Goal: Communication & Community: Answer question/provide support

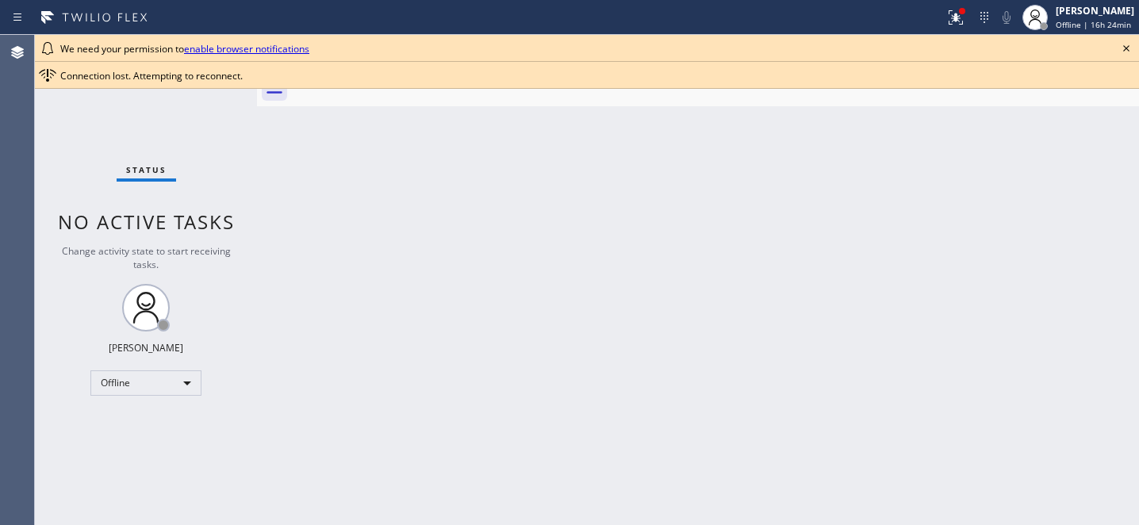
click at [1125, 50] on icon at bounding box center [1126, 48] width 19 height 19
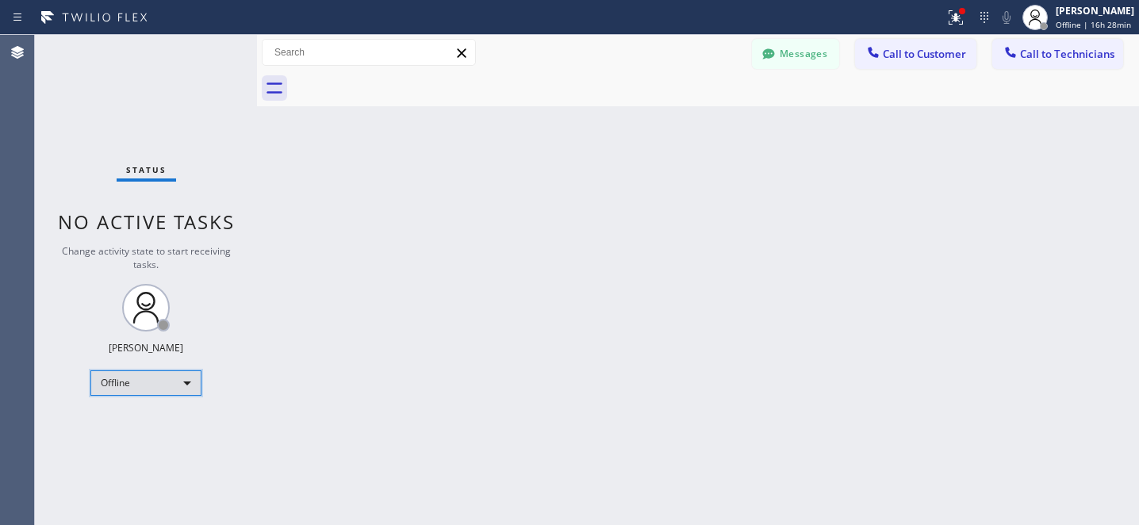
click at [151, 387] on div "Offline" at bounding box center [145, 382] width 111 height 25
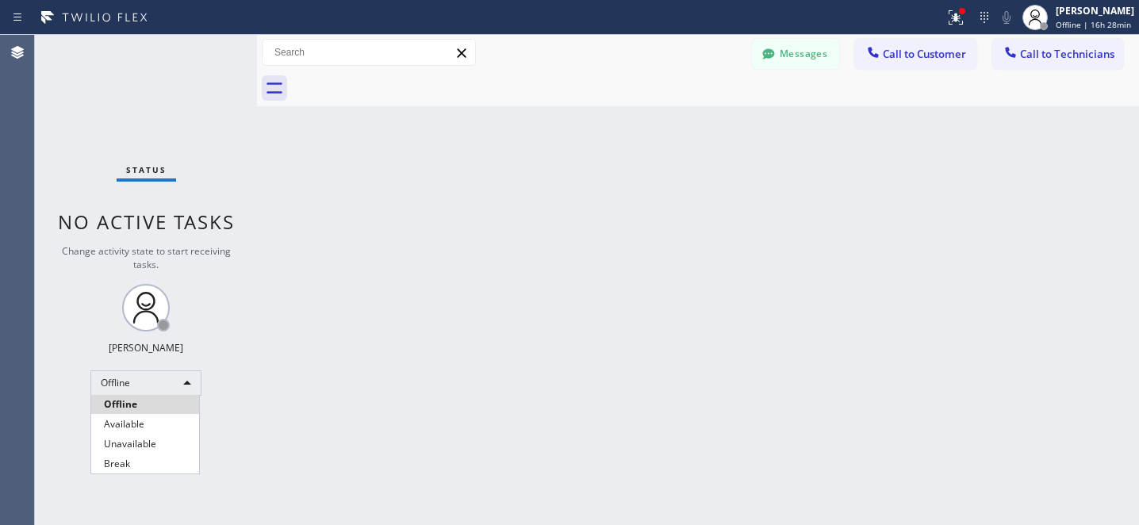
click at [155, 424] on li "Available" at bounding box center [145, 424] width 108 height 19
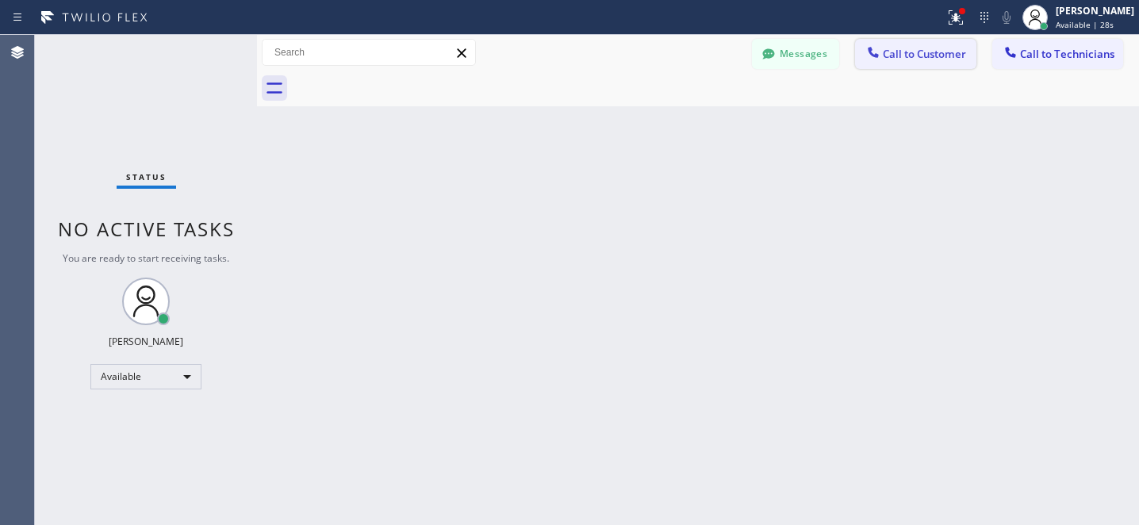
click at [911, 54] on span "Call to Customer" at bounding box center [924, 54] width 83 height 14
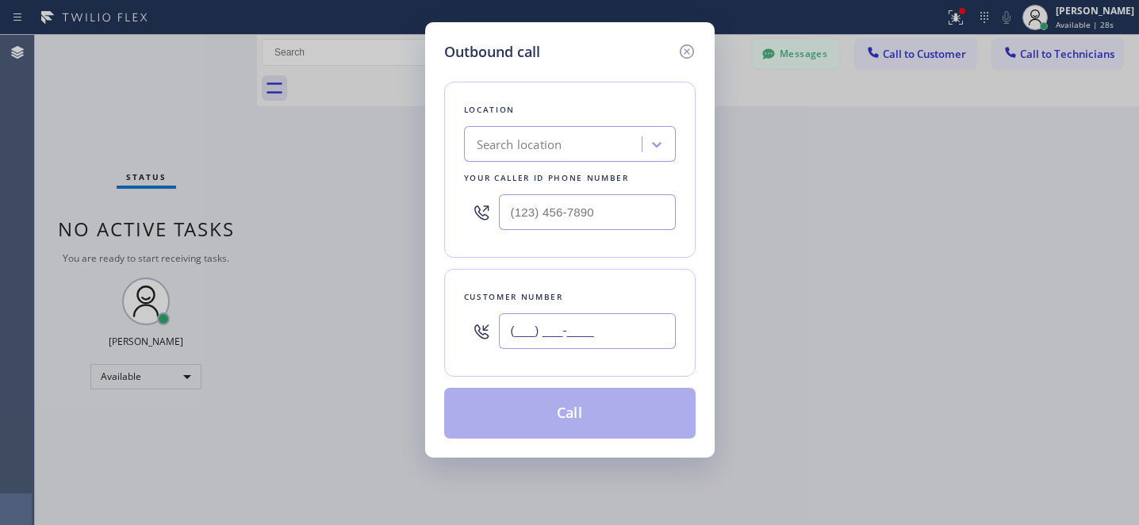
click at [650, 320] on input "(___) ___-____" at bounding box center [587, 331] width 177 height 36
paste input "323) 919-1443"
type input "[PHONE_NUMBER]"
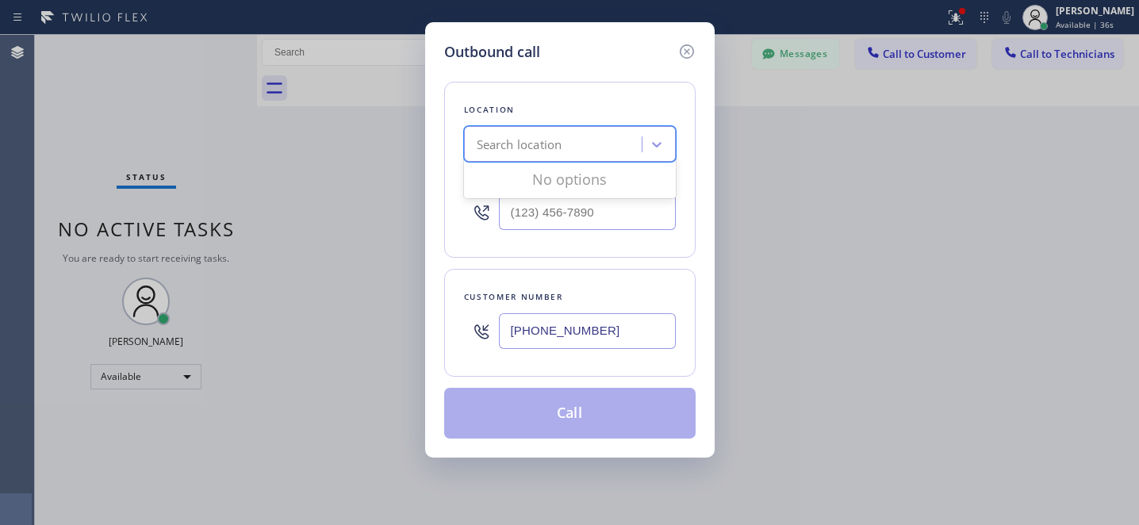
click at [559, 153] on div "Search location" at bounding box center [520, 145] width 86 height 18
paste input "[PHONE_NUMBER]"
type input "[PHONE_NUMBER]"
paste input "Viking Repair Service"
type input "Viking Repair Service"
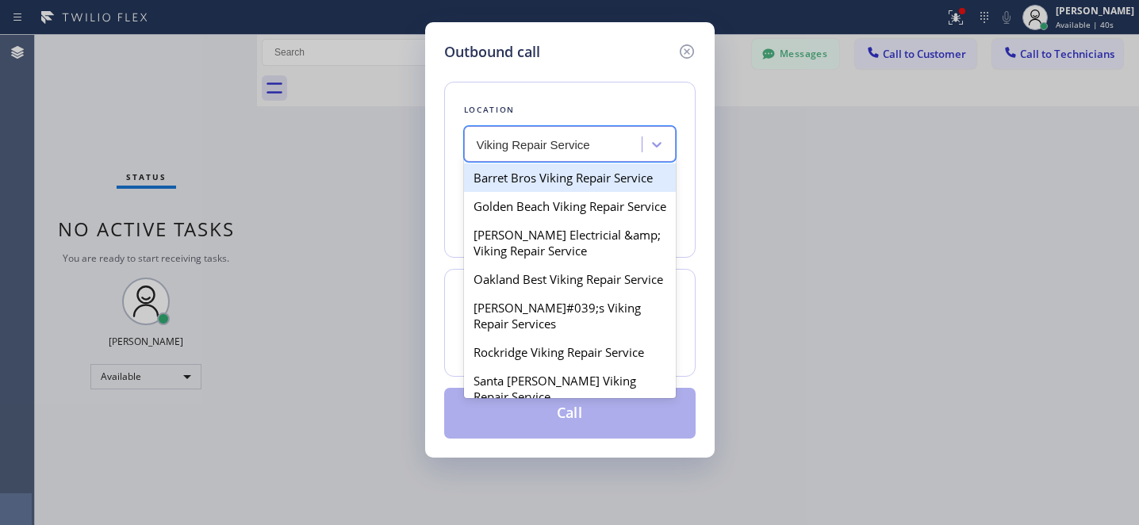
click at [571, 178] on div "Barret Bros Viking Repair Service" at bounding box center [570, 177] width 212 height 29
type input "[PHONE_NUMBER]"
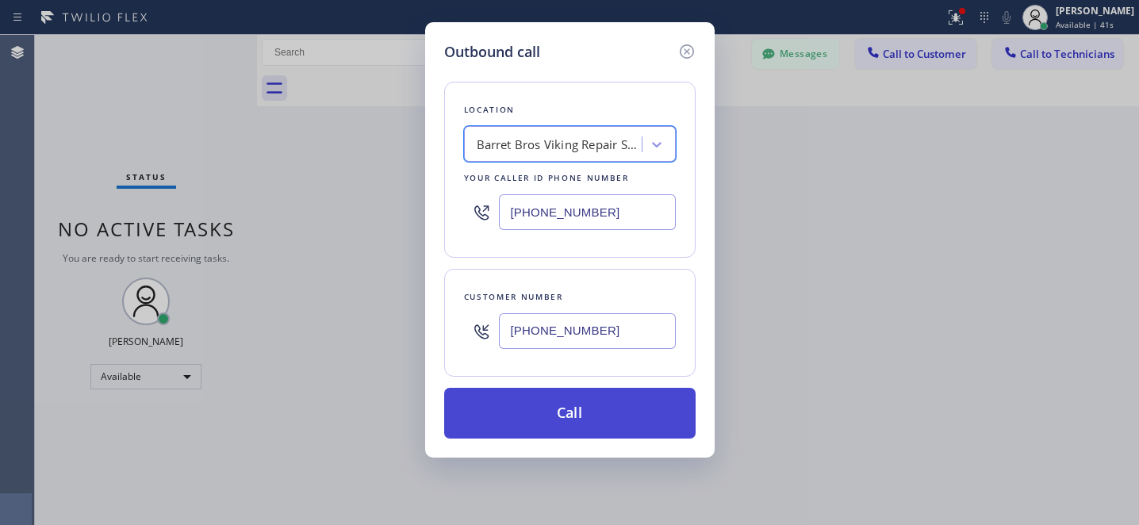
click at [641, 437] on button "Call" at bounding box center [569, 413] width 251 height 51
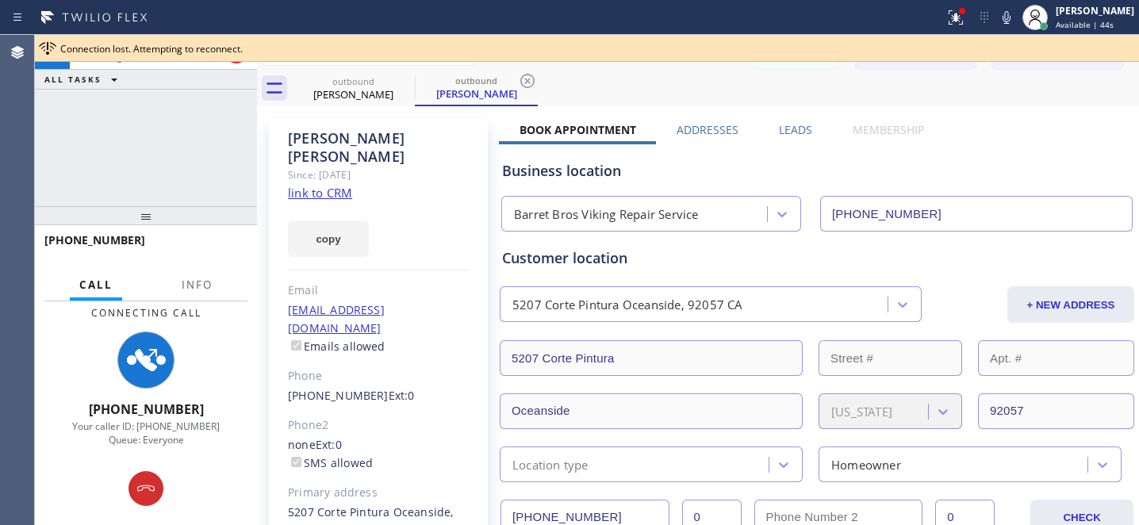
type input "[PHONE_NUMBER]"
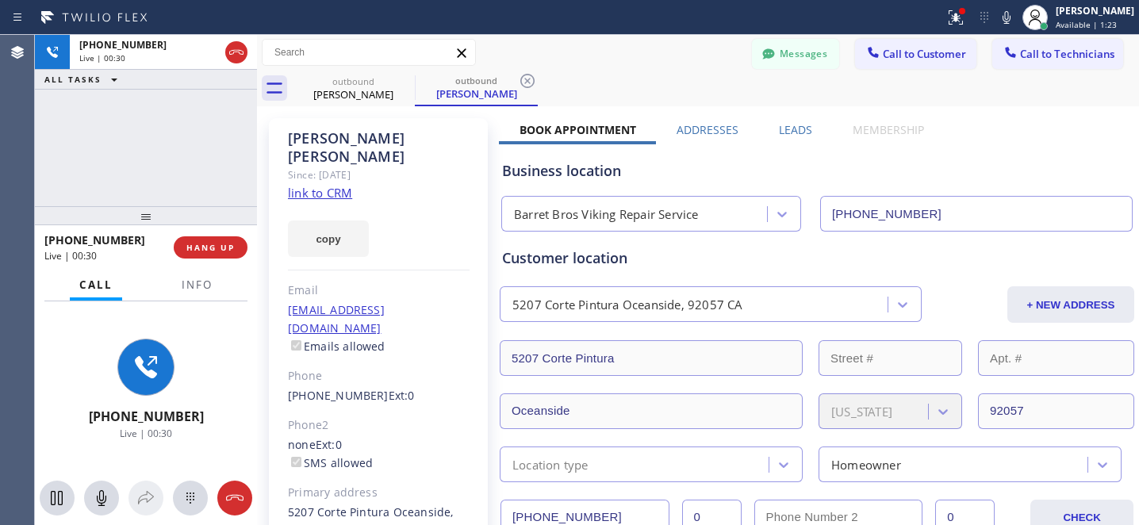
click at [627, 67] on div "Messages Call to Customer Call to Technicians Outbound call Location Barret Bro…" at bounding box center [698, 53] width 882 height 36
click at [673, 79] on div "outbound Doug Lambert outbound Doug Lambert" at bounding box center [715, 89] width 847 height 36
click at [208, 247] on span "HANG UP" at bounding box center [210, 247] width 48 height 11
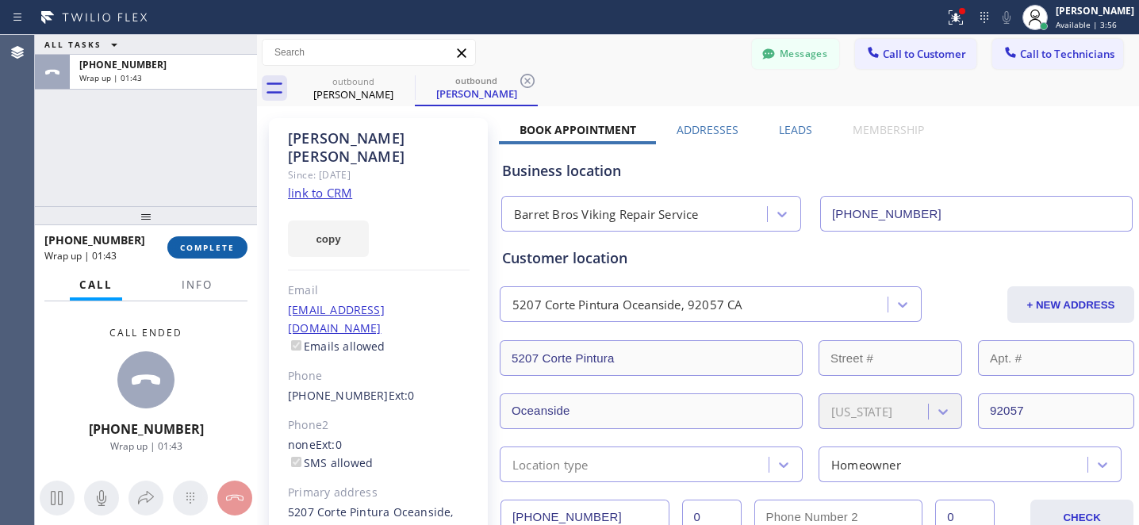
click at [218, 250] on span "COMPLETE" at bounding box center [207, 247] width 55 height 11
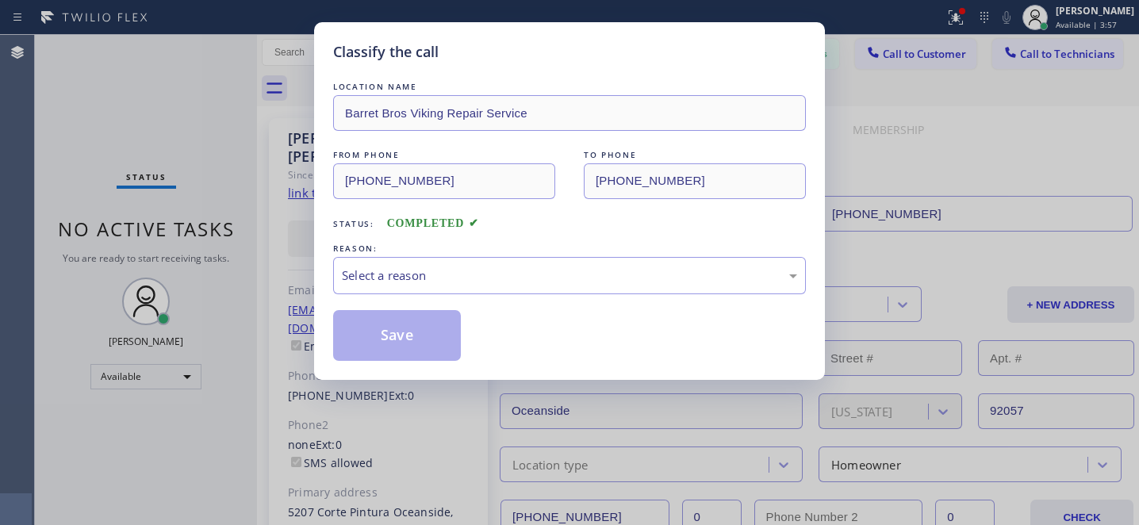
click at [404, 81] on div "LOCATION NAME" at bounding box center [569, 87] width 473 height 17
click at [466, 275] on div "Select a reason" at bounding box center [569, 276] width 455 height 18
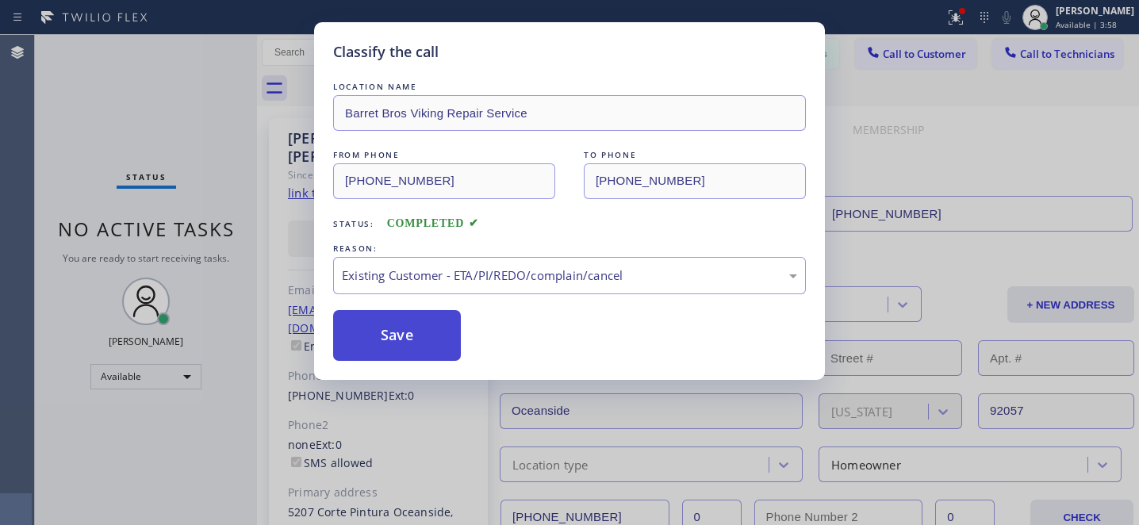
click at [435, 343] on button "Save" at bounding box center [397, 335] width 128 height 51
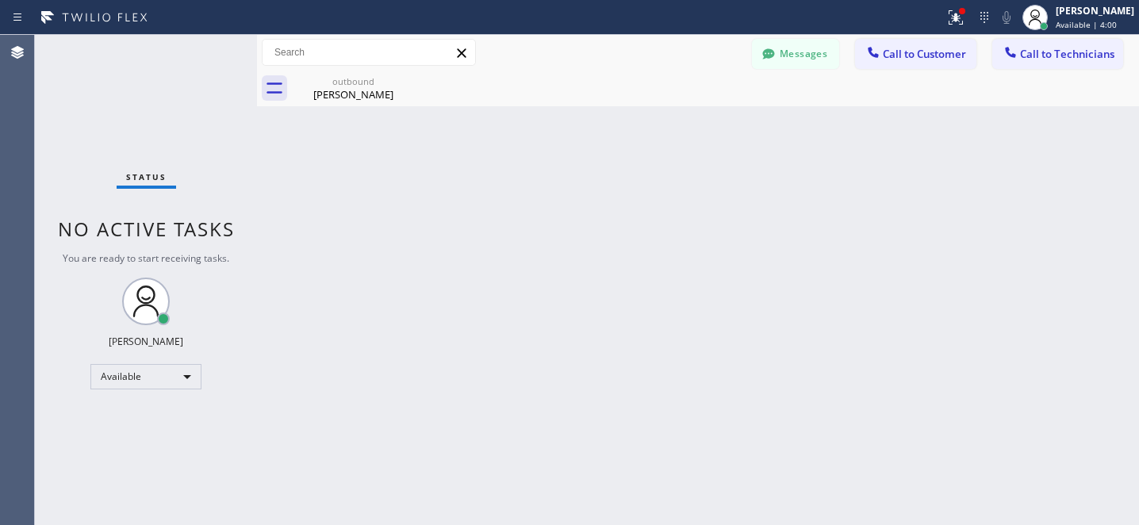
click at [413, 347] on div "Back to Dashboard Change Sender ID Customers Technicians SM Suzy Metcalfe 09/22…" at bounding box center [698, 280] width 882 height 490
click at [353, 92] on div "[PERSON_NAME]" at bounding box center [353, 94] width 120 height 14
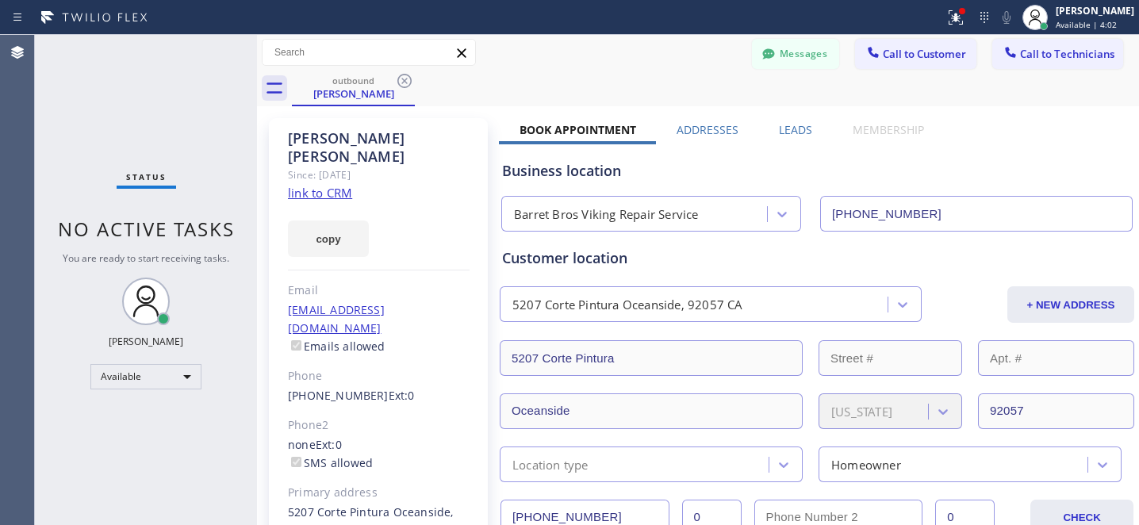
drag, startPoint x: 406, startPoint y: 82, endPoint x: 586, endPoint y: 79, distance: 180.1
click at [406, 83] on icon at bounding box center [404, 81] width 14 height 14
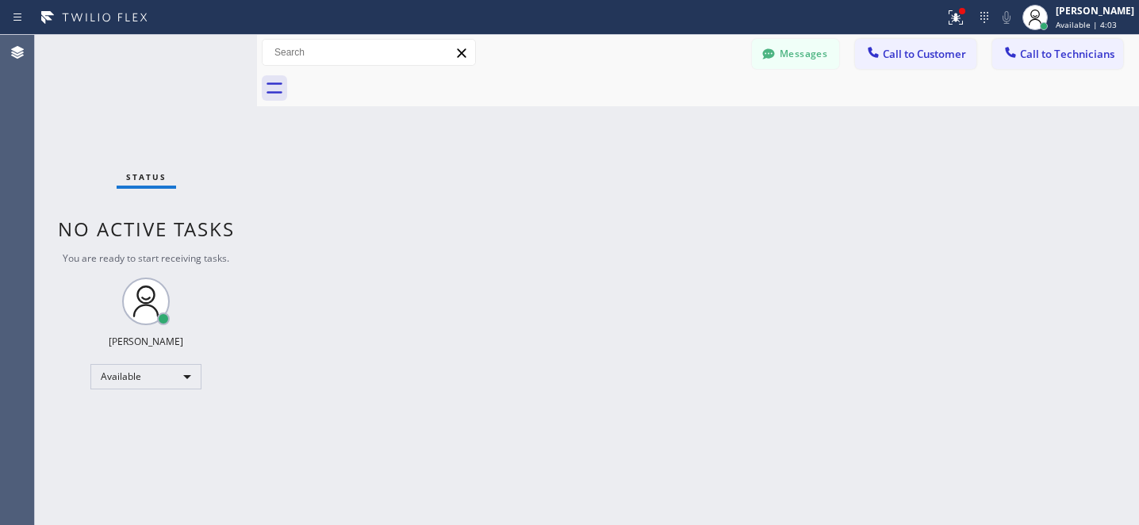
click at [919, 52] on span "Call to Customer" at bounding box center [924, 54] width 83 height 14
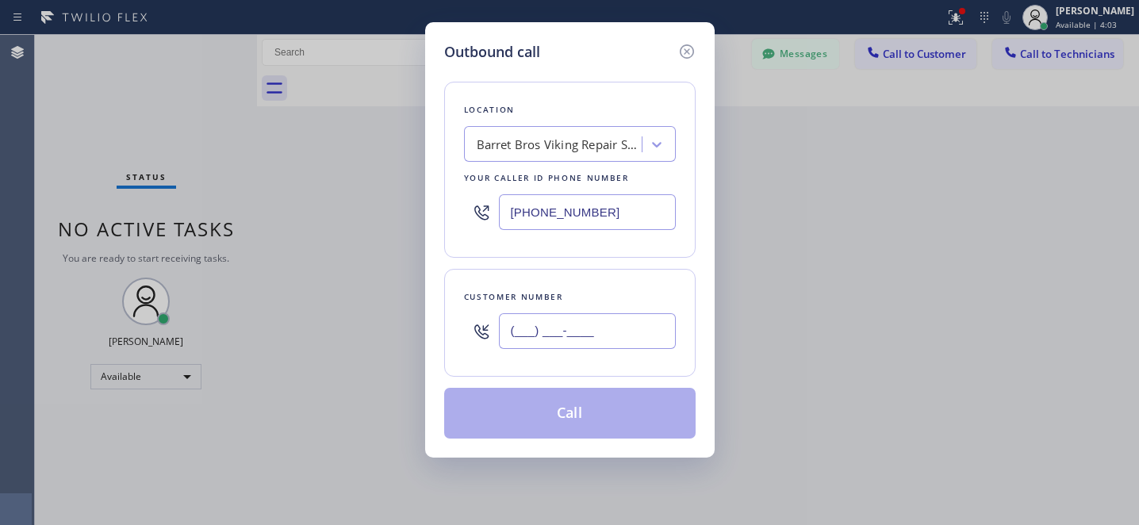
drag, startPoint x: 603, startPoint y: 340, endPoint x: 634, endPoint y: 324, distance: 35.1
click at [604, 340] on input "(___) ___-____" at bounding box center [587, 331] width 177 height 36
paste input "text"
type input "(___) ___-____"
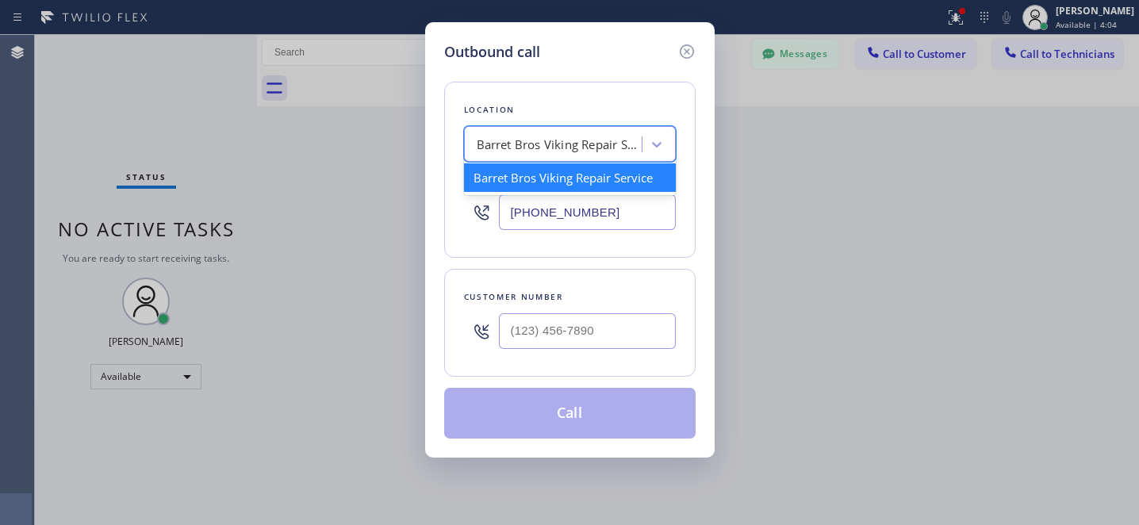
click at [603, 145] on div "Barret Bros Viking Repair Service" at bounding box center [560, 145] width 167 height 18
paste input "Top Sub Zero Appliance Repair"
type input "Top Sub Zero Appliance Repair"
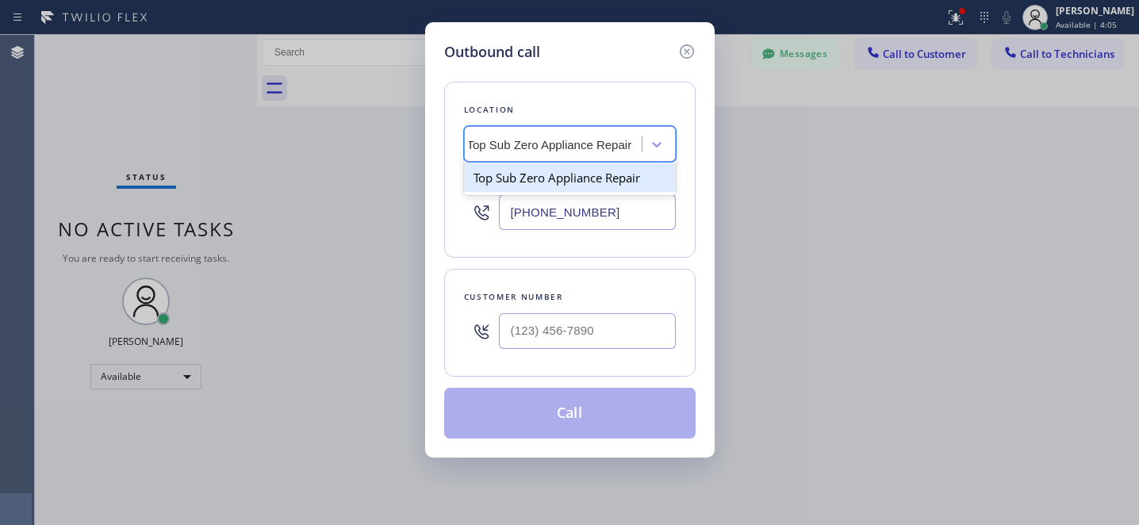
click at [535, 185] on div "Top Sub Zero Appliance Repair" at bounding box center [570, 177] width 212 height 29
type input "[PHONE_NUMBER]"
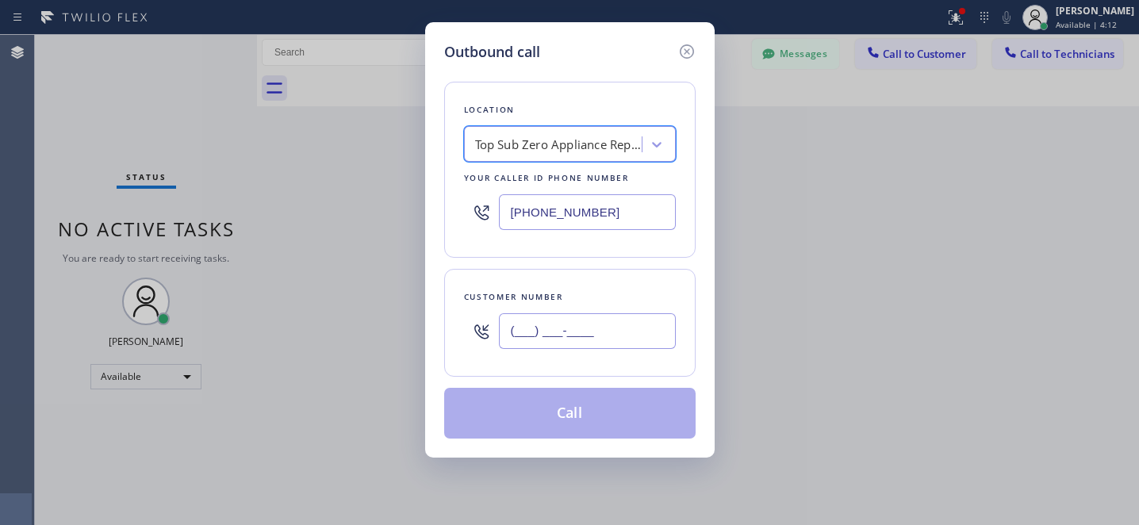
click at [619, 343] on input "(___) ___-____" at bounding box center [587, 331] width 177 height 36
paste input "650) 303-3316"
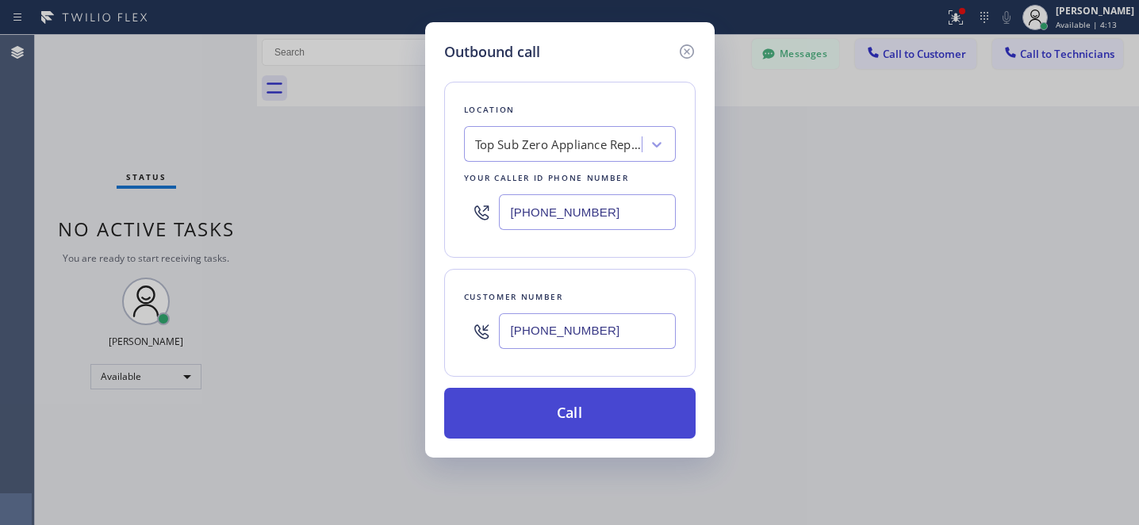
type input "[PHONE_NUMBER]"
click at [654, 416] on button "Call" at bounding box center [569, 413] width 251 height 51
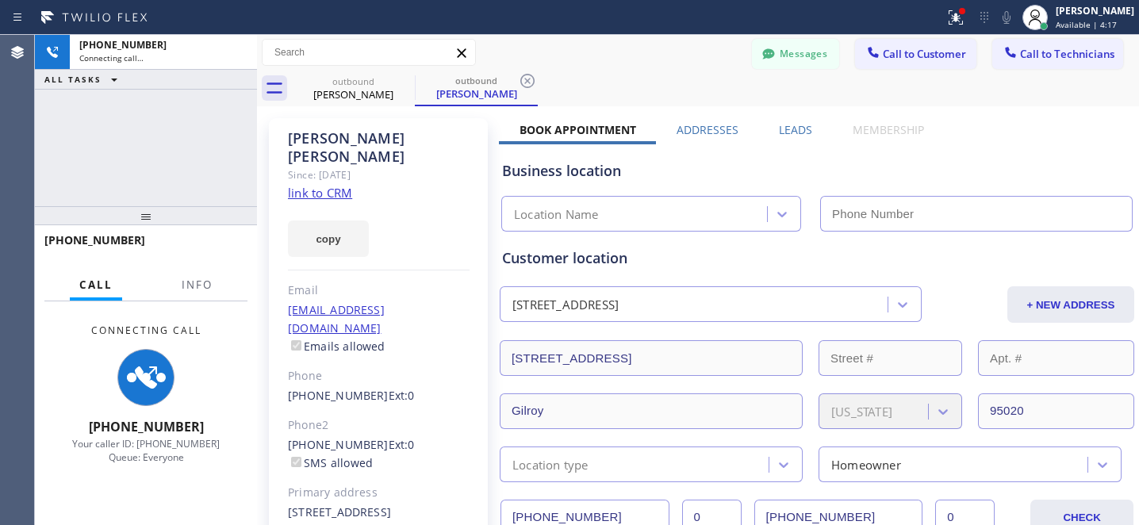
type input "[PHONE_NUMBER]"
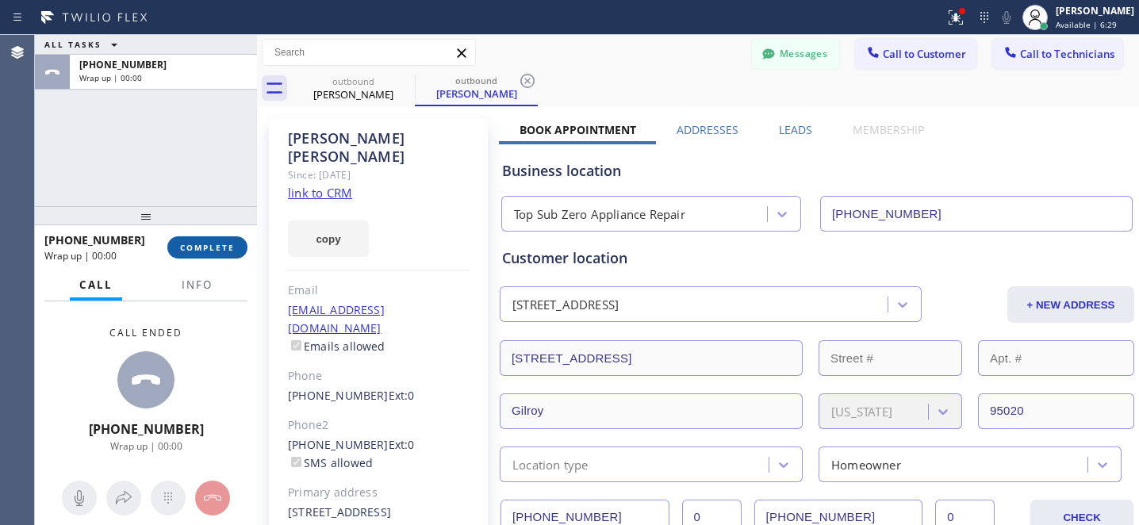
click at [218, 250] on span "COMPLETE" at bounding box center [207, 247] width 55 height 11
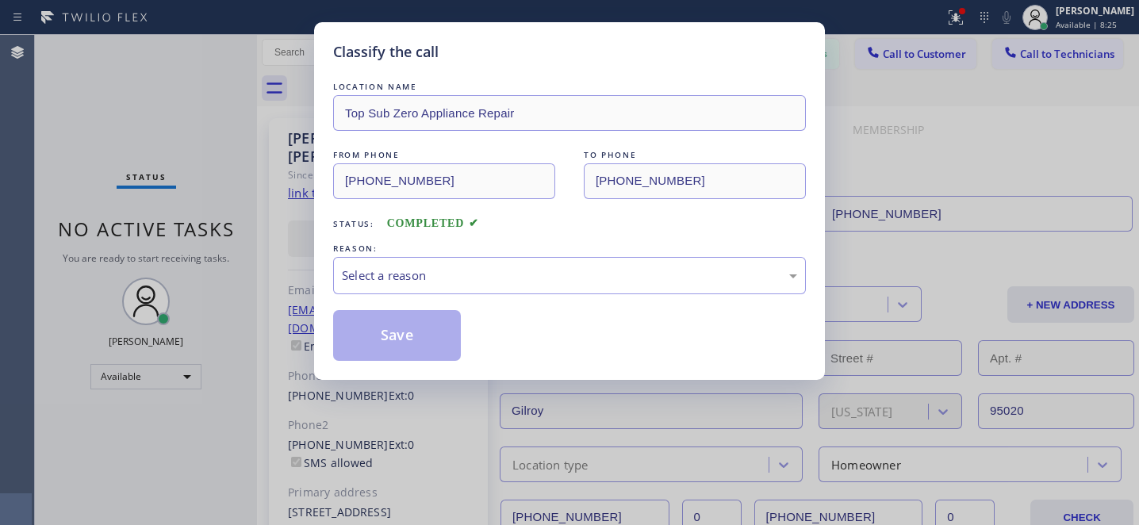
click at [433, 250] on div "REASON:" at bounding box center [569, 248] width 473 height 17
click at [451, 280] on div "Select a reason" at bounding box center [569, 276] width 455 height 18
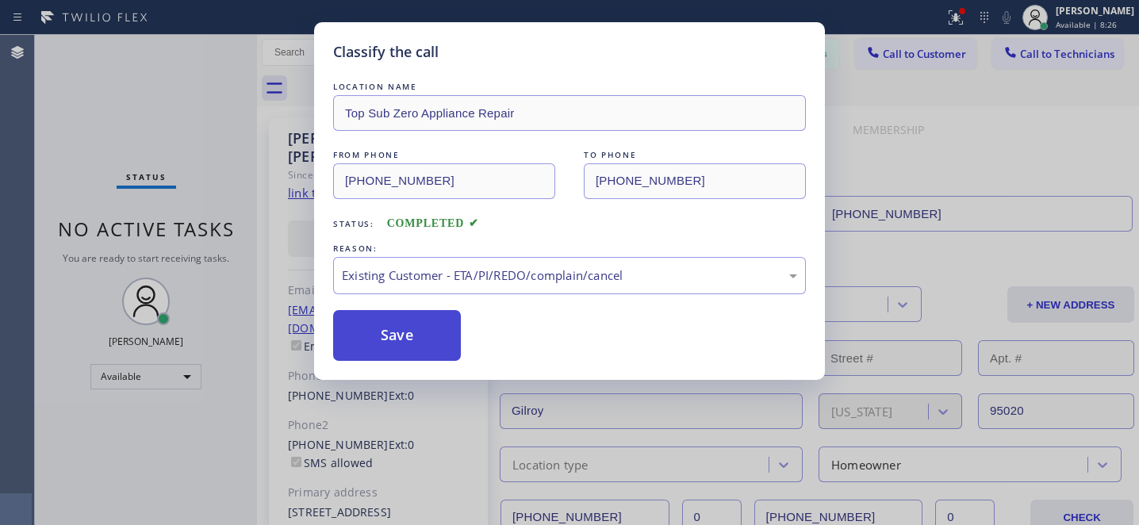
click at [416, 336] on button "Save" at bounding box center [397, 335] width 128 height 51
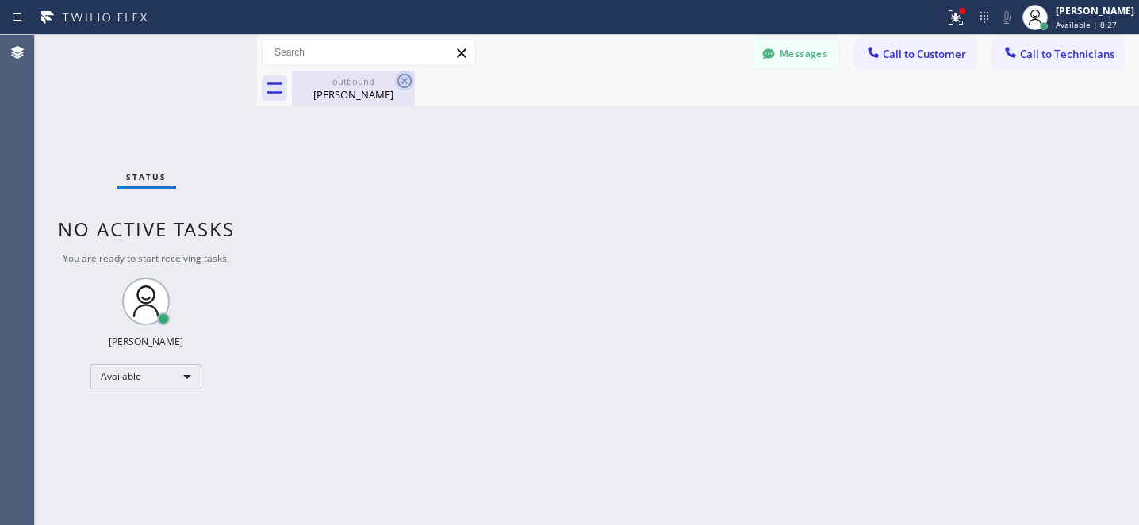
click at [353, 94] on div "Benjamin Albornoz" at bounding box center [353, 94] width 120 height 14
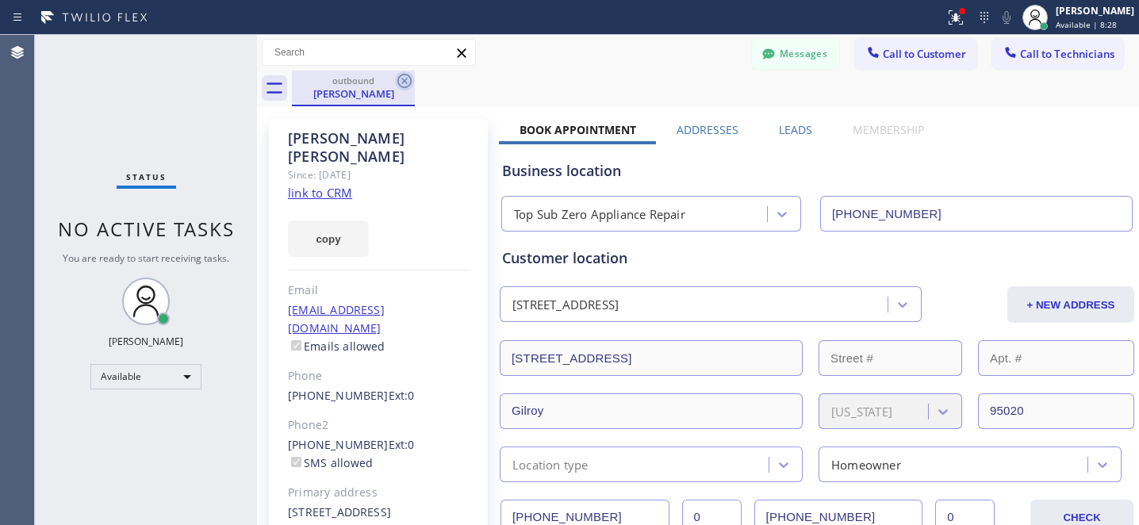
click at [405, 84] on icon at bounding box center [404, 80] width 19 height 19
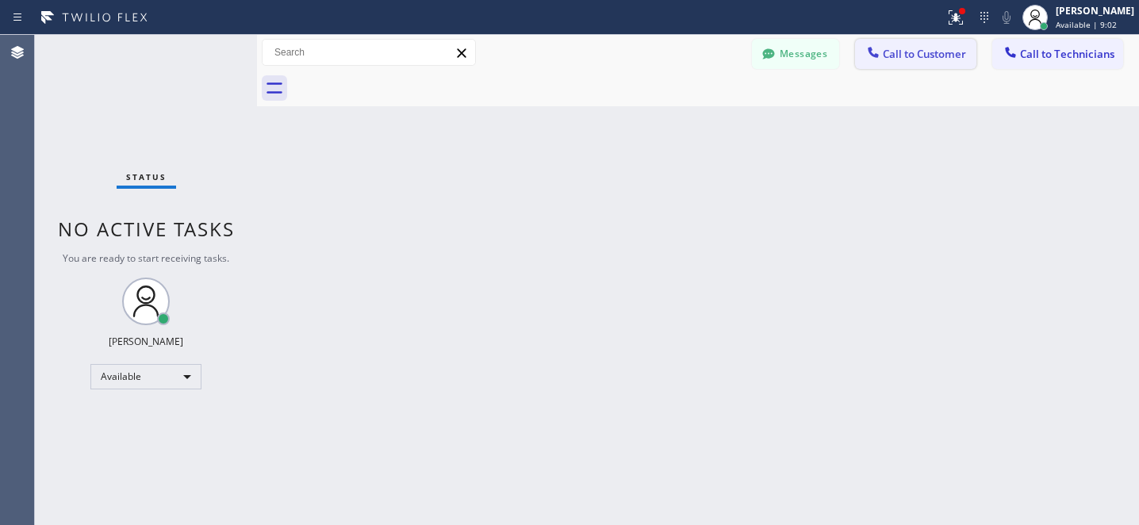
click at [911, 48] on span "Call to Customer" at bounding box center [924, 54] width 83 height 14
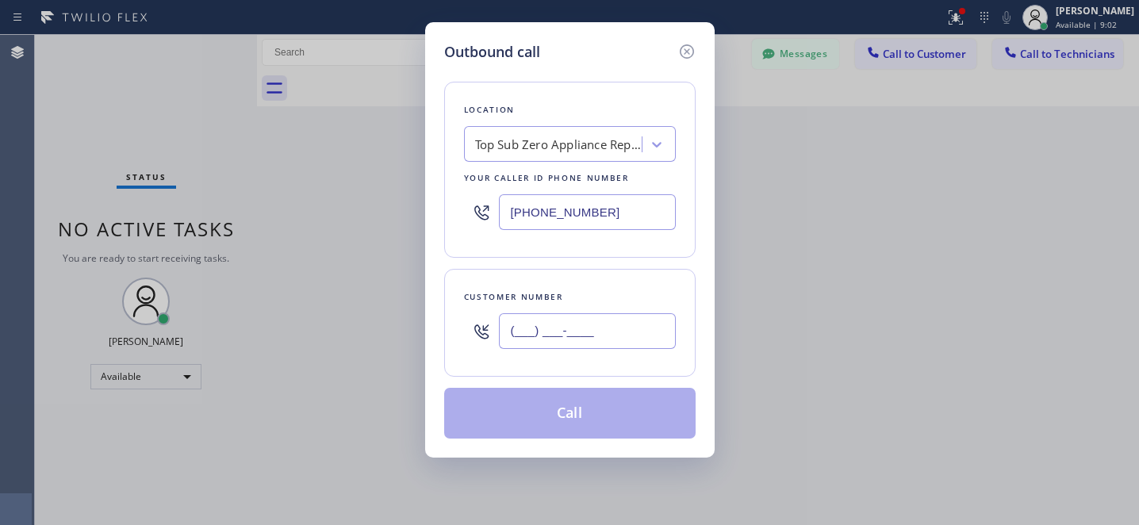
click at [609, 331] on input "(___) ___-____" at bounding box center [587, 331] width 177 height 36
paste input "760) 420-7559"
type input "(760) 420-7559"
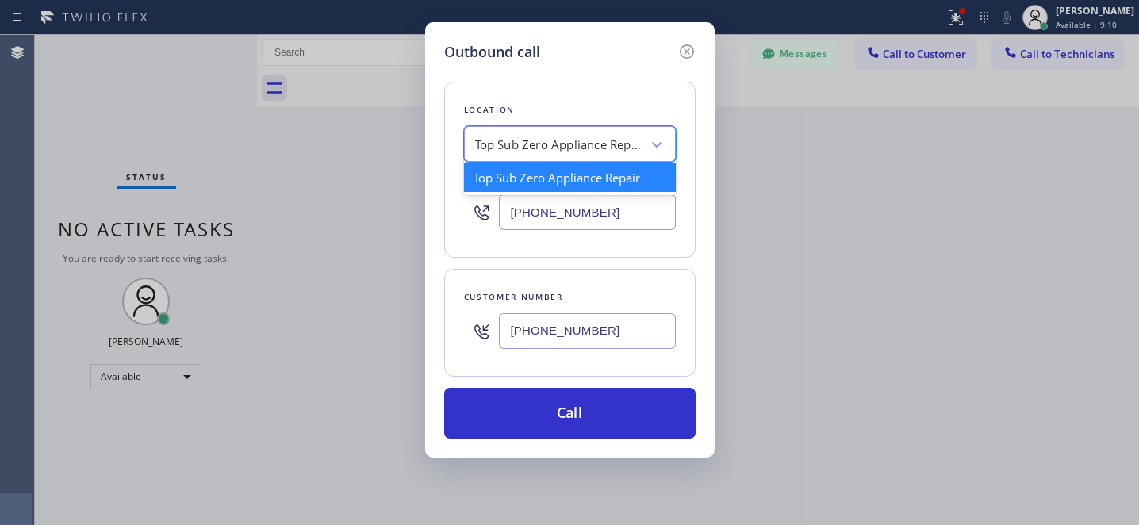
click at [565, 142] on div "Top Sub Zero Appliance Repair" at bounding box center [558, 145] width 167 height 18
paste input "5 Star Appliance Repair"
type input "5 Star Appliance Repair"
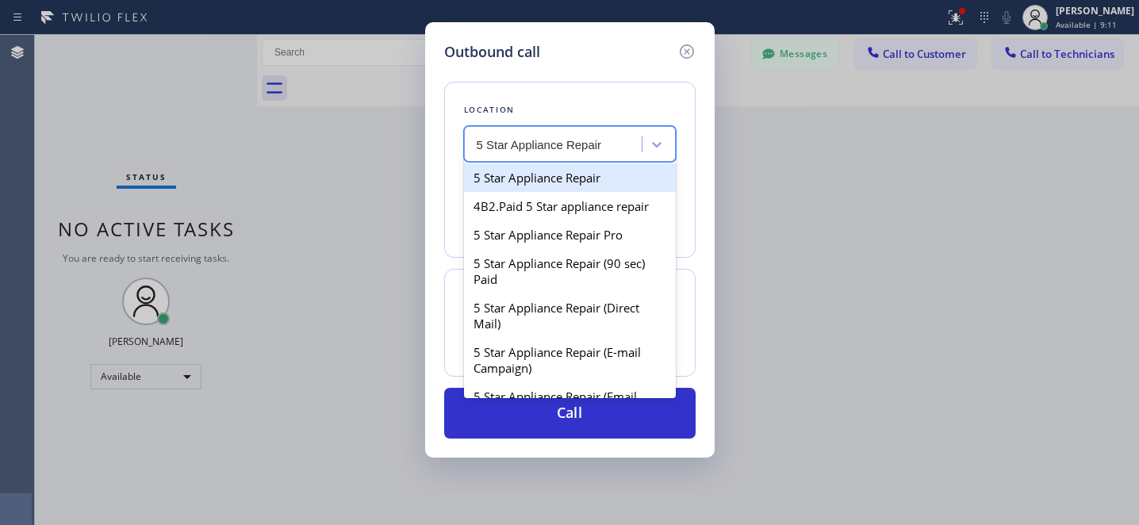
click at [543, 175] on div "5 Star Appliance Repair" at bounding box center [570, 177] width 212 height 29
type input "[PHONE_NUMBER]"
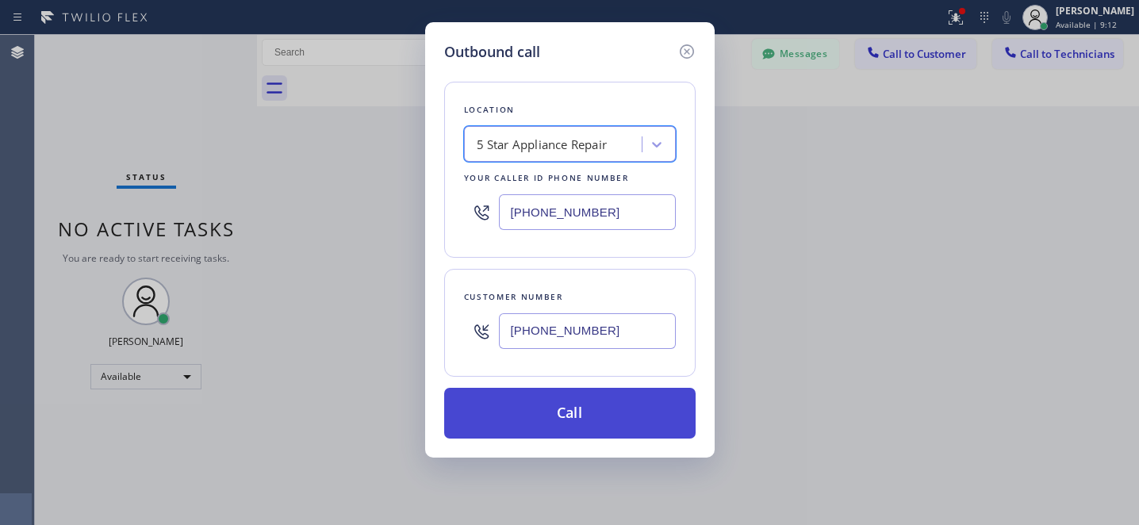
click at [646, 431] on button "Call" at bounding box center [569, 413] width 251 height 51
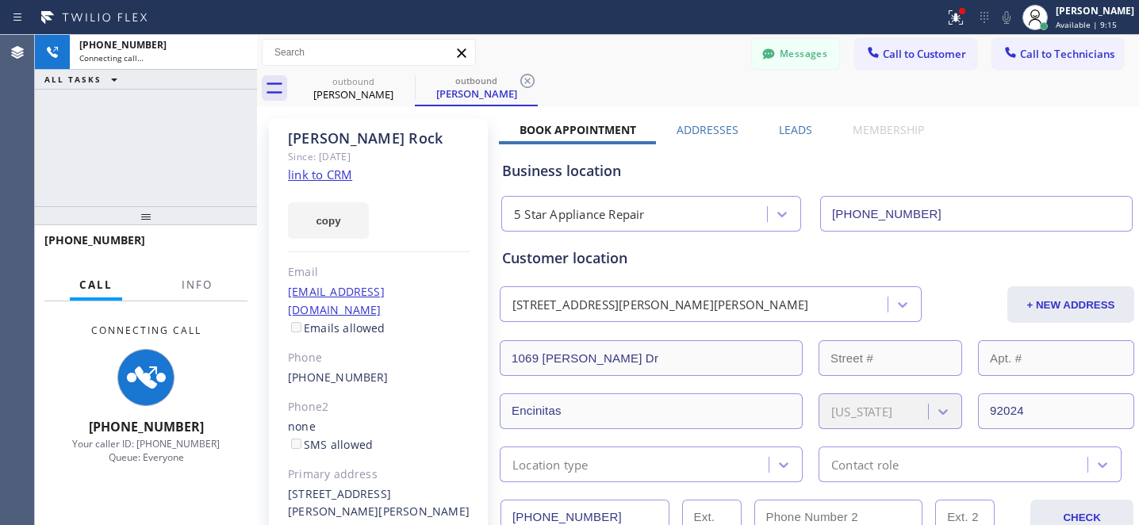
type input "[PHONE_NUMBER]"
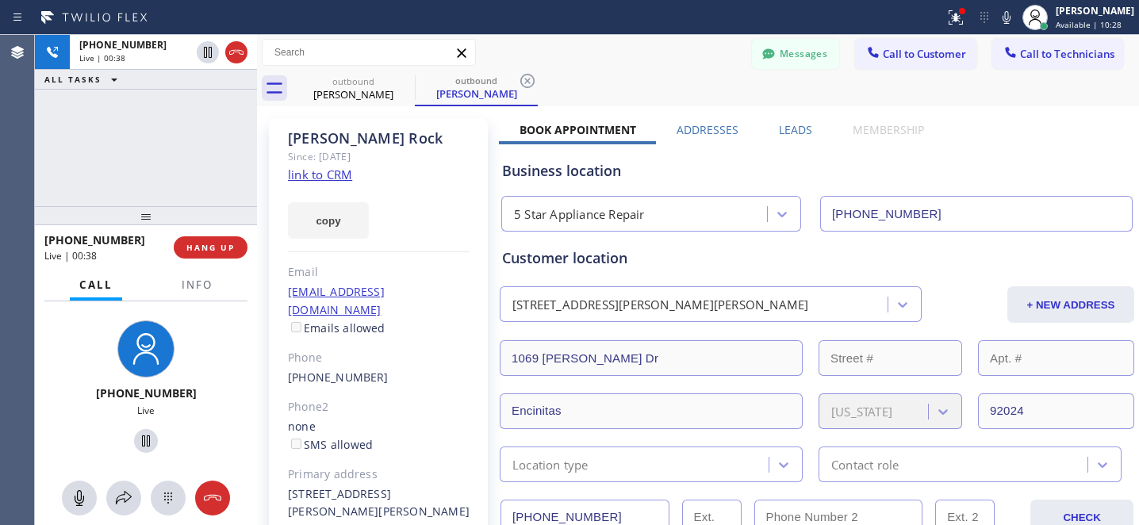
drag, startPoint x: 223, startPoint y: 247, endPoint x: 471, endPoint y: 123, distance: 277.4
click at [224, 247] on span "HANG UP" at bounding box center [210, 247] width 48 height 11
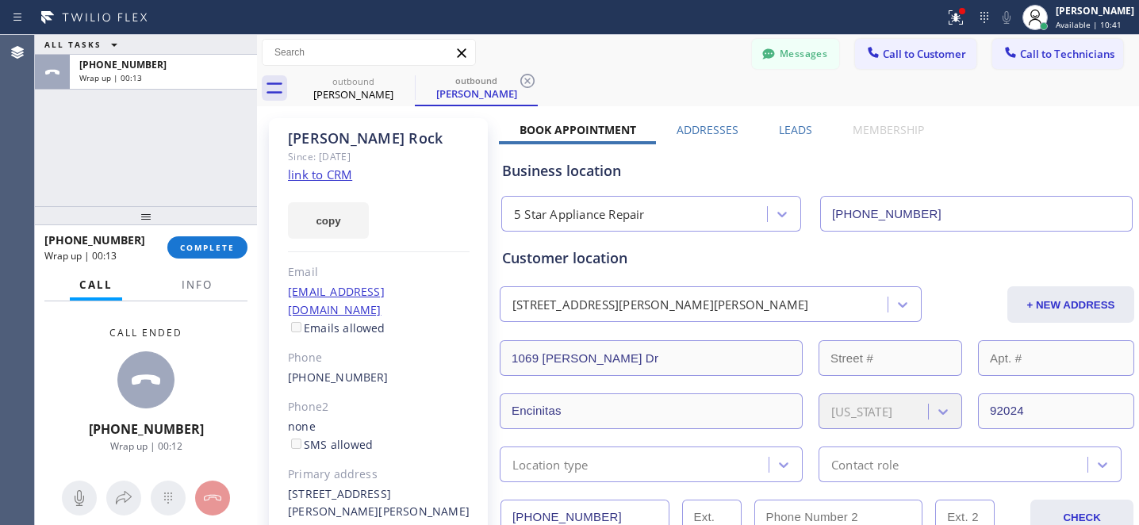
click at [528, 83] on icon at bounding box center [527, 80] width 19 height 19
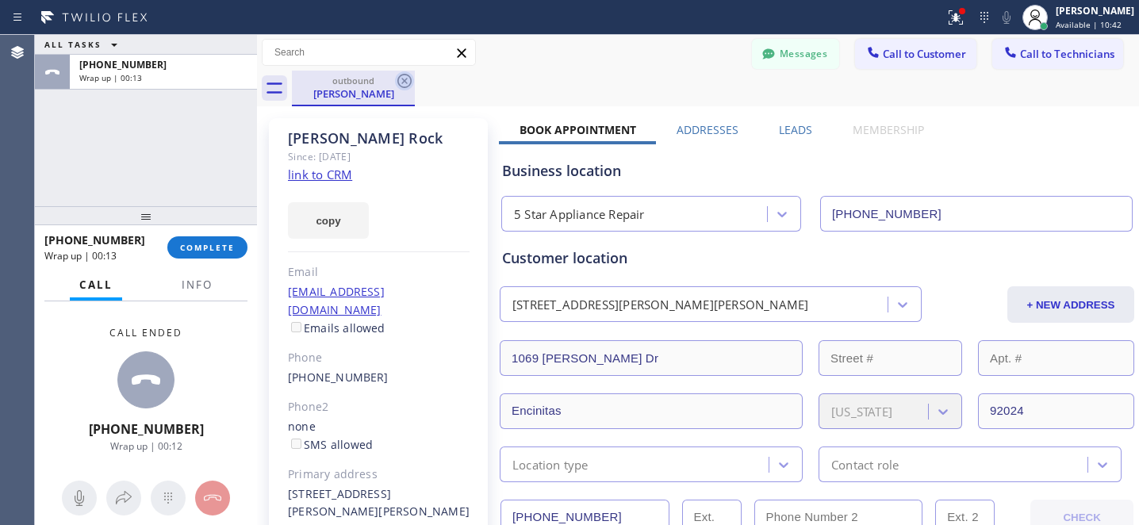
click at [404, 83] on icon at bounding box center [404, 80] width 19 height 19
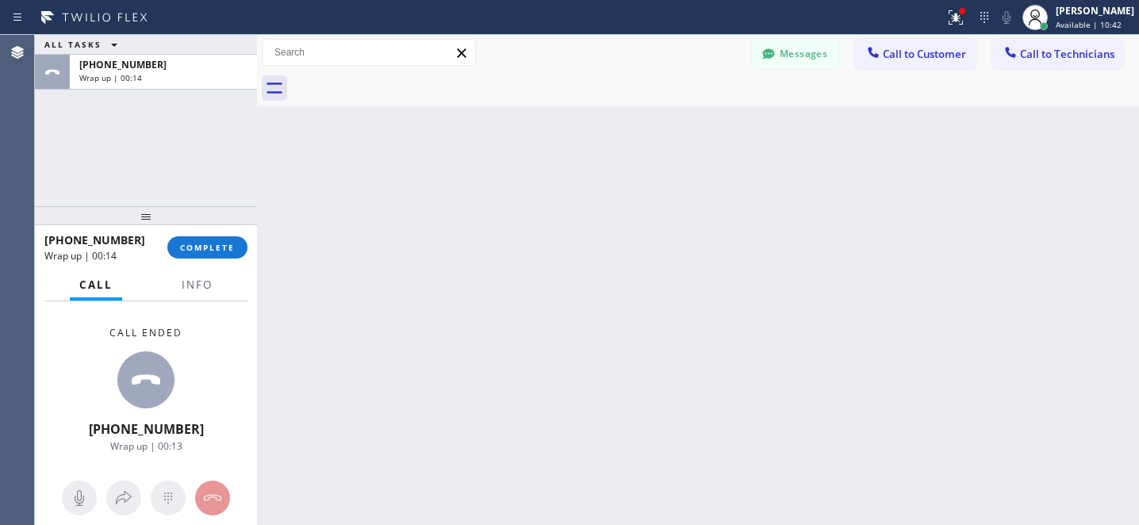
drag, startPoint x: 227, startPoint y: 242, endPoint x: 279, endPoint y: 245, distance: 52.4
click at [227, 243] on span "COMPLETE" at bounding box center [207, 247] width 55 height 11
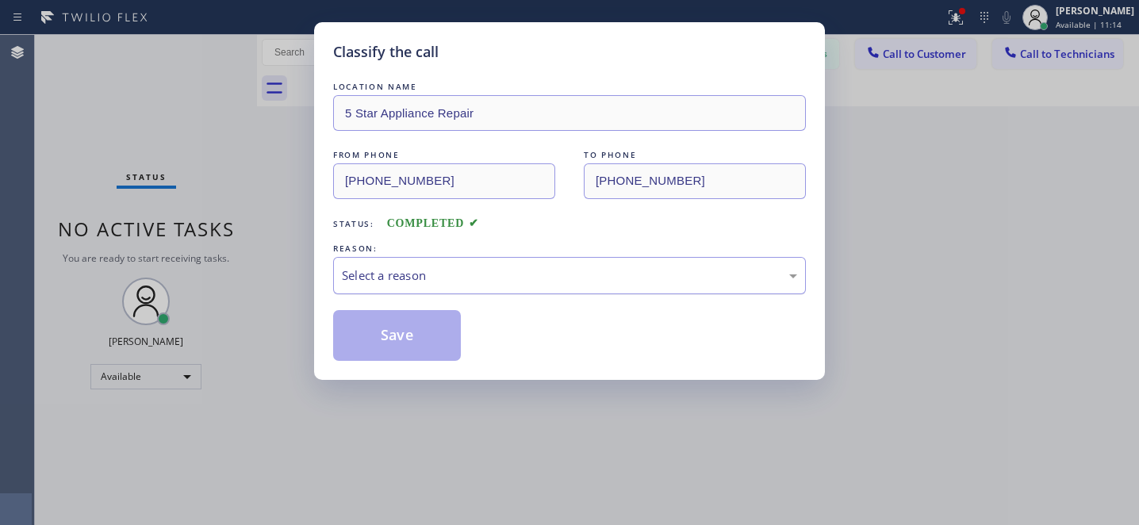
click at [597, 288] on div "Select a reason" at bounding box center [569, 275] width 473 height 37
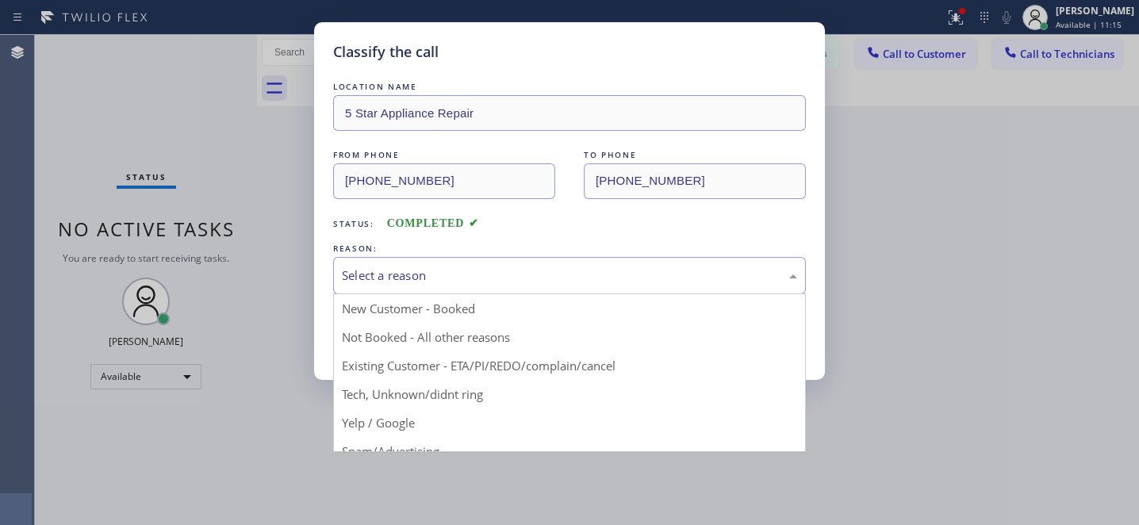
drag, startPoint x: 498, startPoint y: 359, endPoint x: 463, endPoint y: 354, distance: 35.3
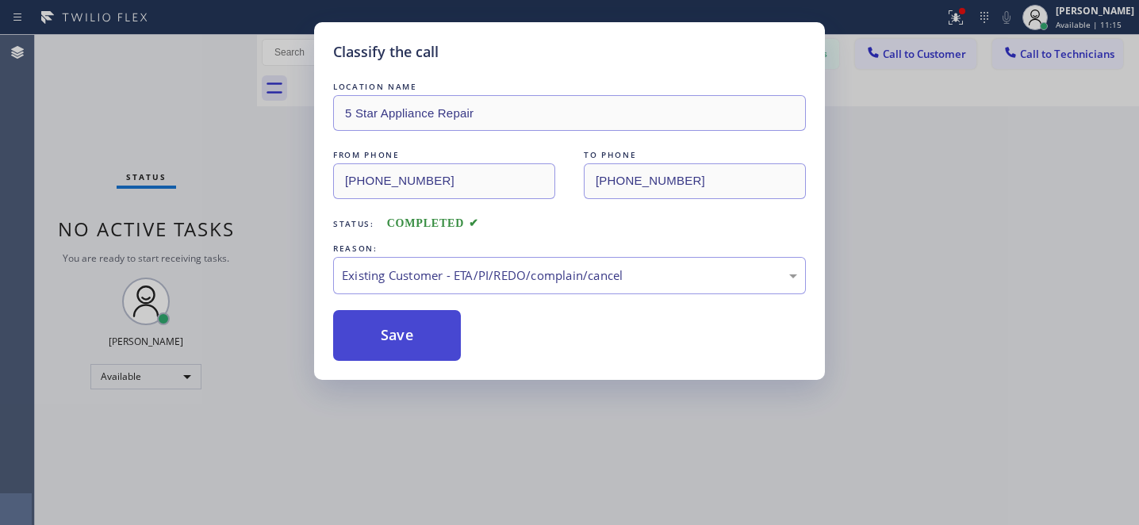
click at [440, 345] on button "Save" at bounding box center [397, 335] width 128 height 51
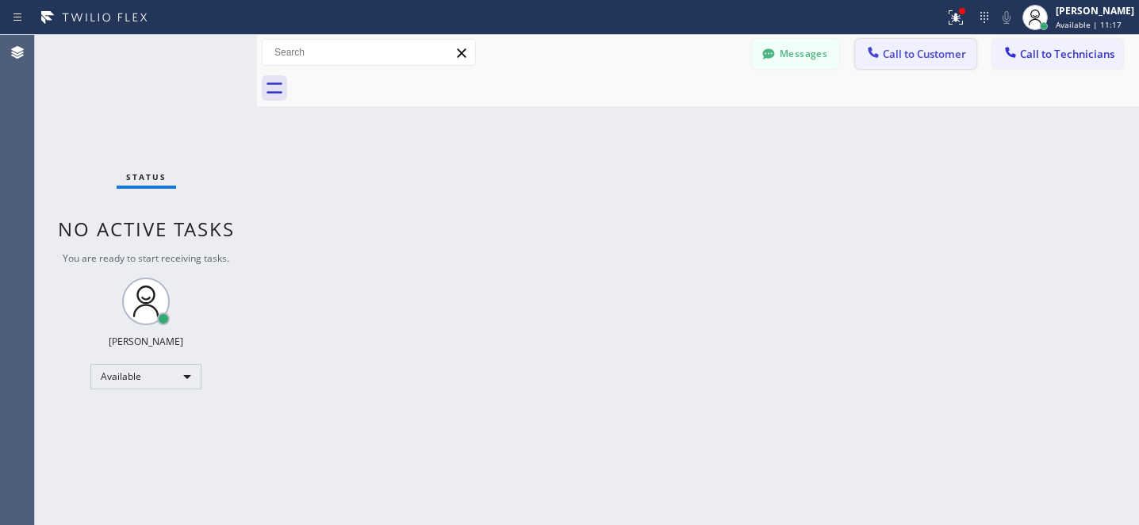
click at [918, 52] on span "Call to Customer" at bounding box center [924, 54] width 83 height 14
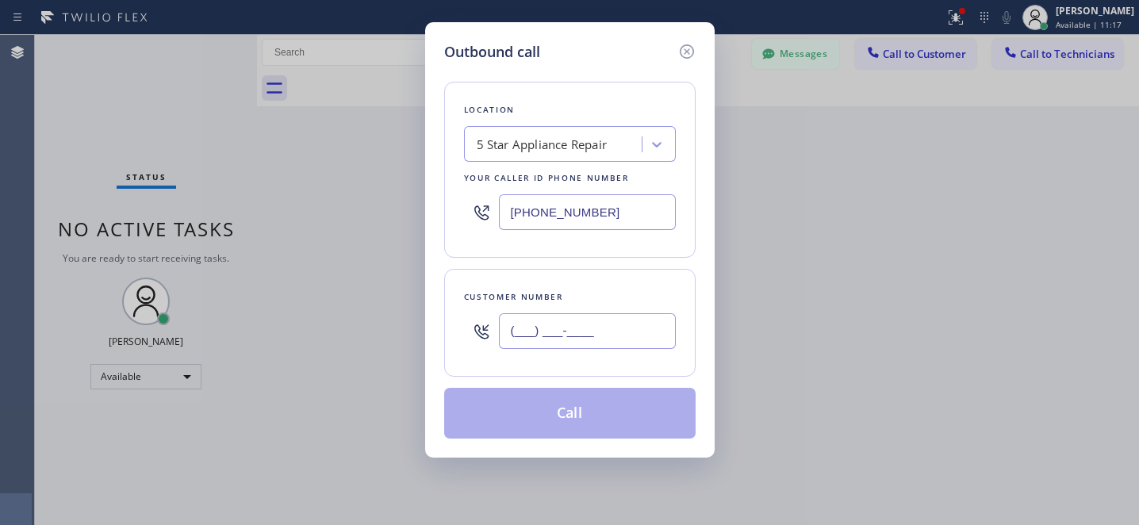
click at [622, 330] on input "(___) ___-____" at bounding box center [587, 331] width 177 height 36
paste input "408) 614-9691"
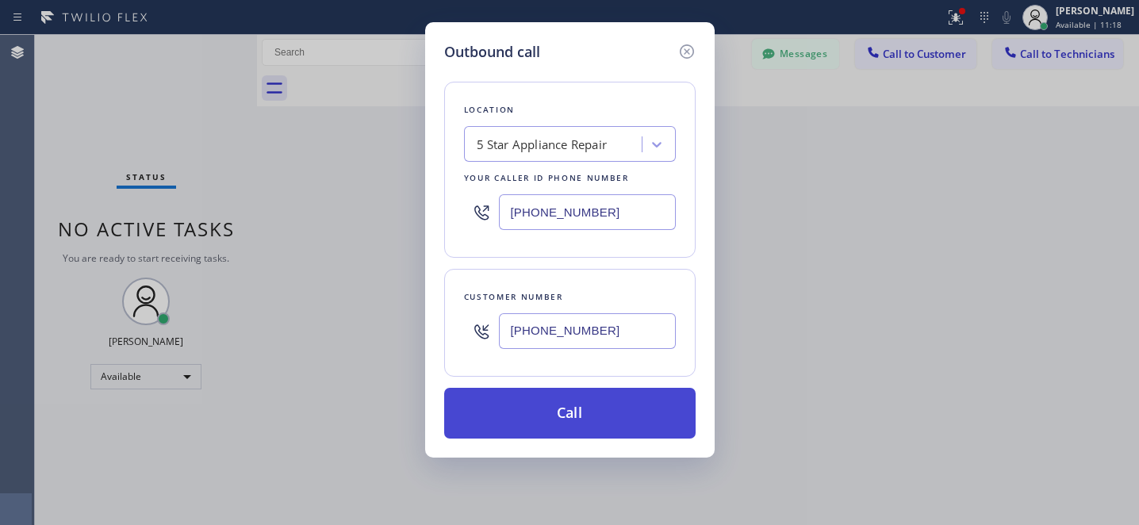
type input "(408) 614-9691"
click at [630, 407] on button "Call" at bounding box center [569, 413] width 251 height 51
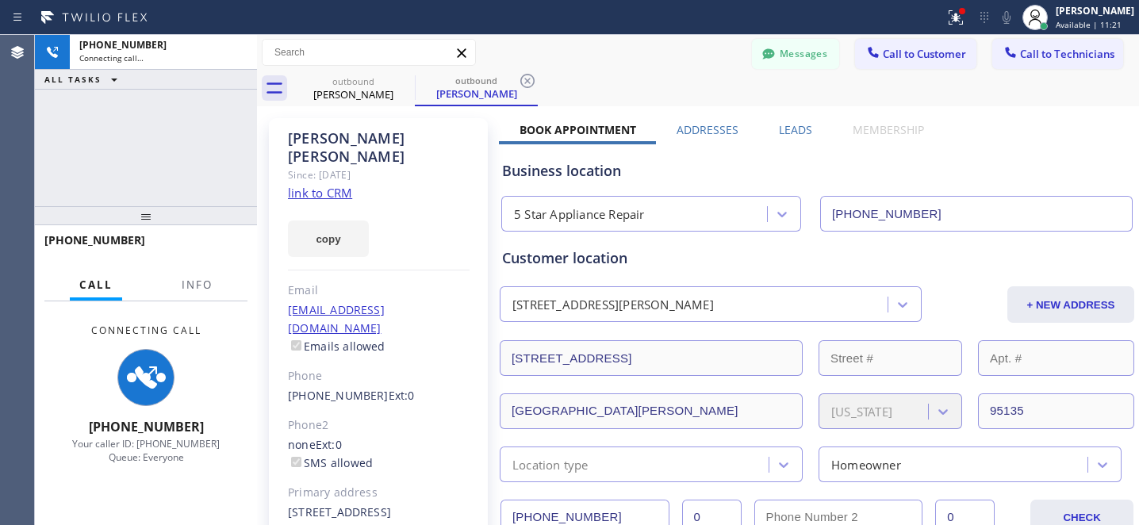
type input "[PHONE_NUMBER]"
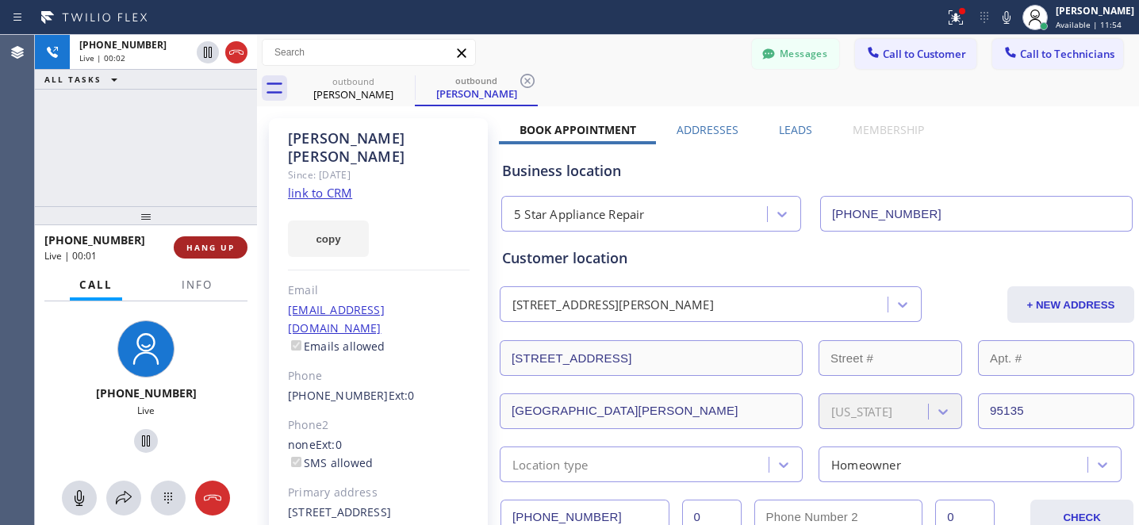
click at [214, 244] on span "HANG UP" at bounding box center [210, 247] width 48 height 11
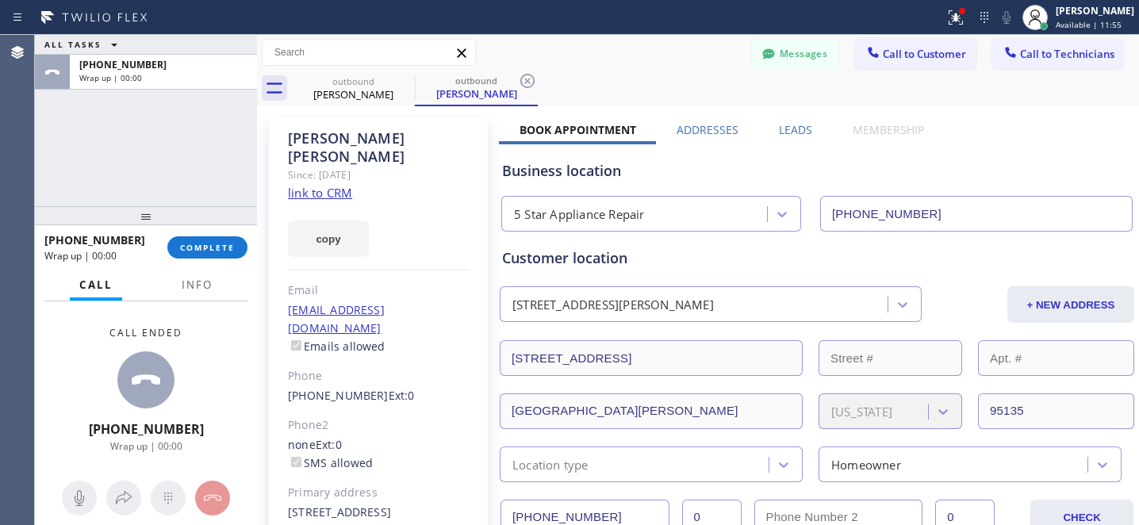
click at [530, 78] on icon at bounding box center [527, 81] width 14 height 14
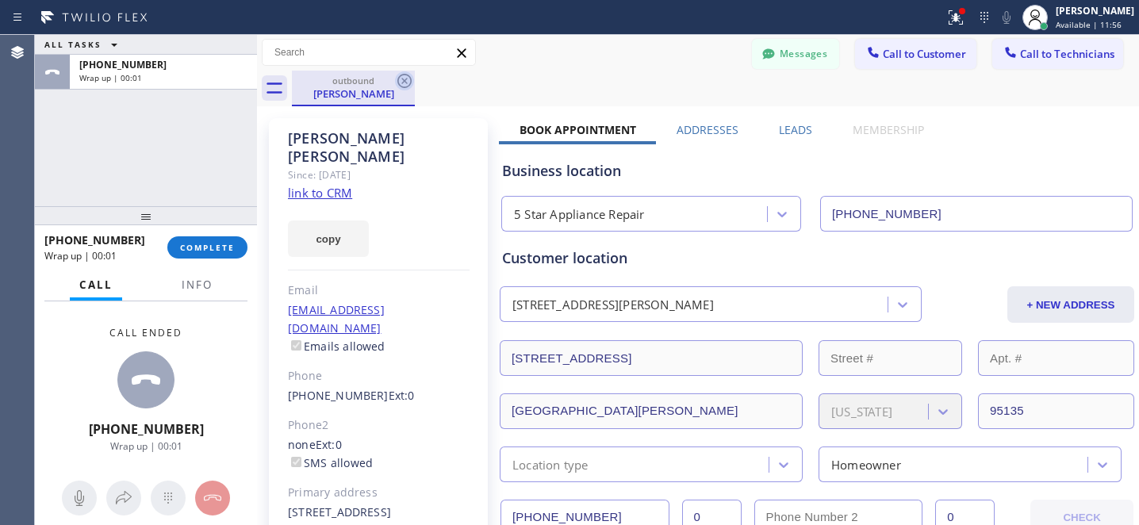
click at [404, 83] on icon at bounding box center [404, 80] width 19 height 19
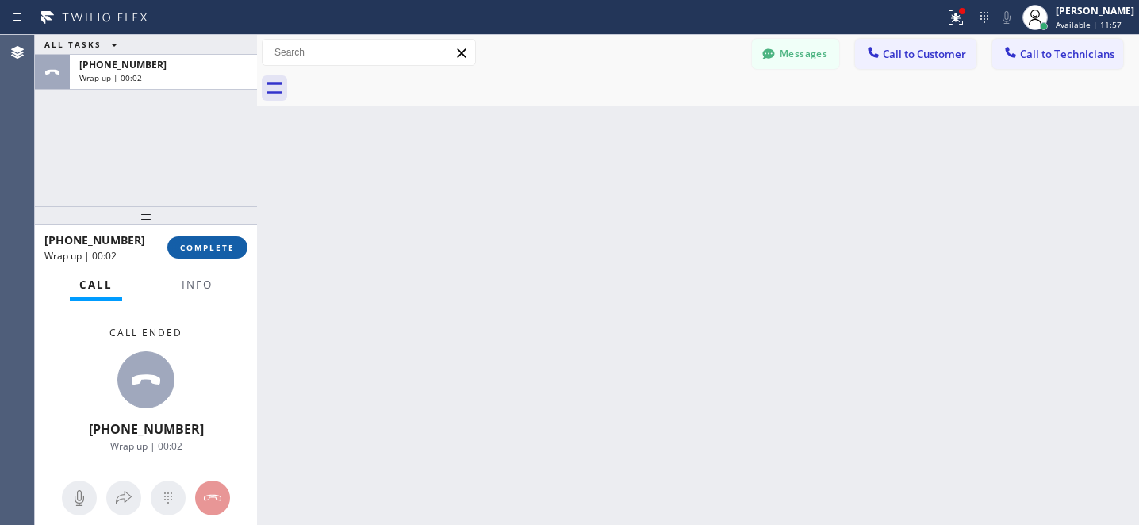
click at [213, 240] on button "COMPLETE" at bounding box center [207, 247] width 80 height 22
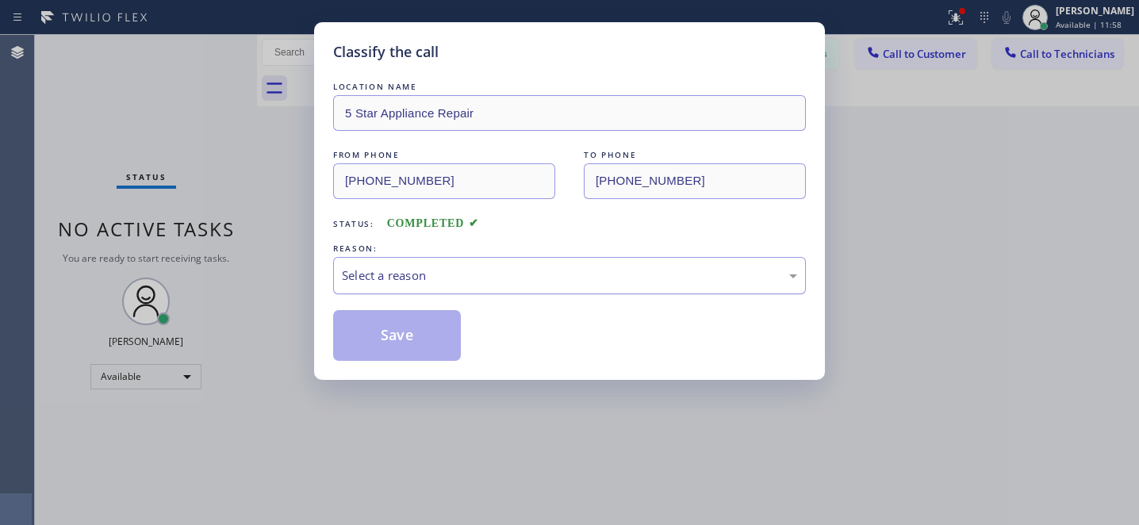
click at [431, 284] on div "Select a reason" at bounding box center [569, 276] width 455 height 18
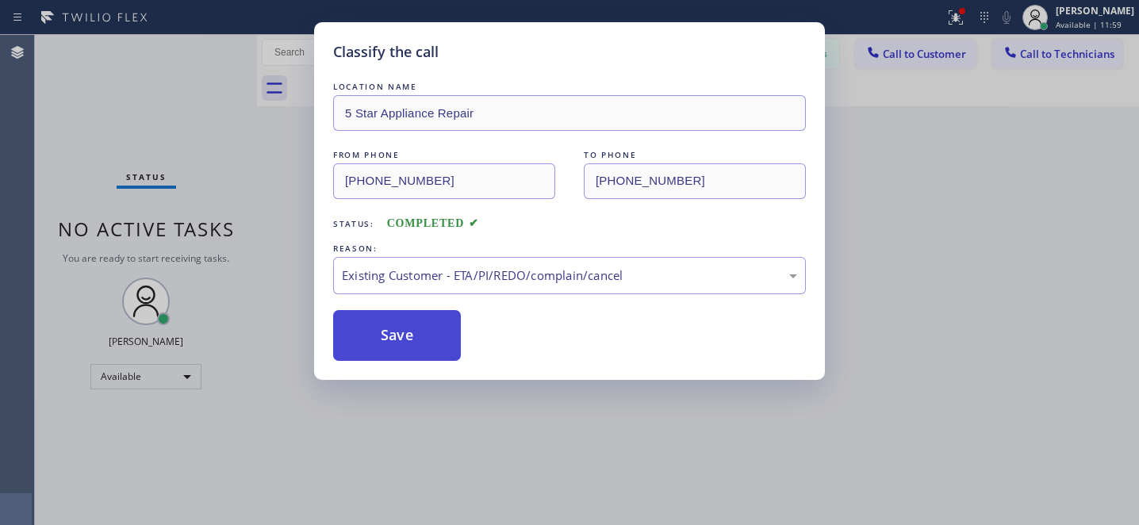
drag, startPoint x: 403, startPoint y: 343, endPoint x: 389, endPoint y: 342, distance: 14.4
click at [402, 343] on button "Save" at bounding box center [397, 335] width 128 height 51
click at [153, 384] on div "Classify the call LOCATION NAME 5 Star Appliance Repair FROM PHONE (855) 731-49…" at bounding box center [569, 262] width 1139 height 525
click at [140, 377] on div "Classify the call LOCATION NAME 5 Star Appliance Repair FROM PHONE (855) 731-49…" at bounding box center [569, 262] width 1139 height 525
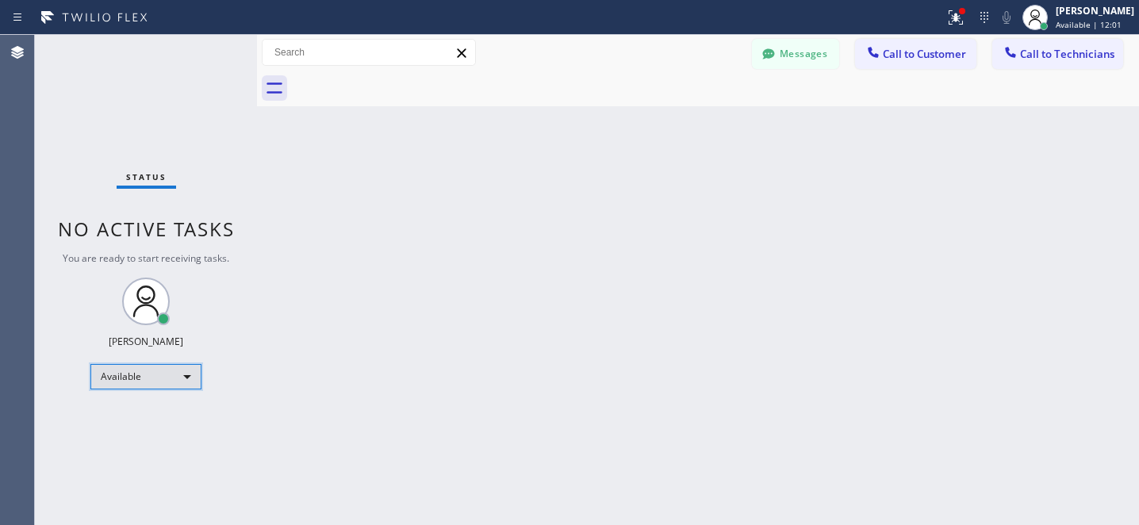
click at [128, 378] on div "Available" at bounding box center [145, 376] width 111 height 25
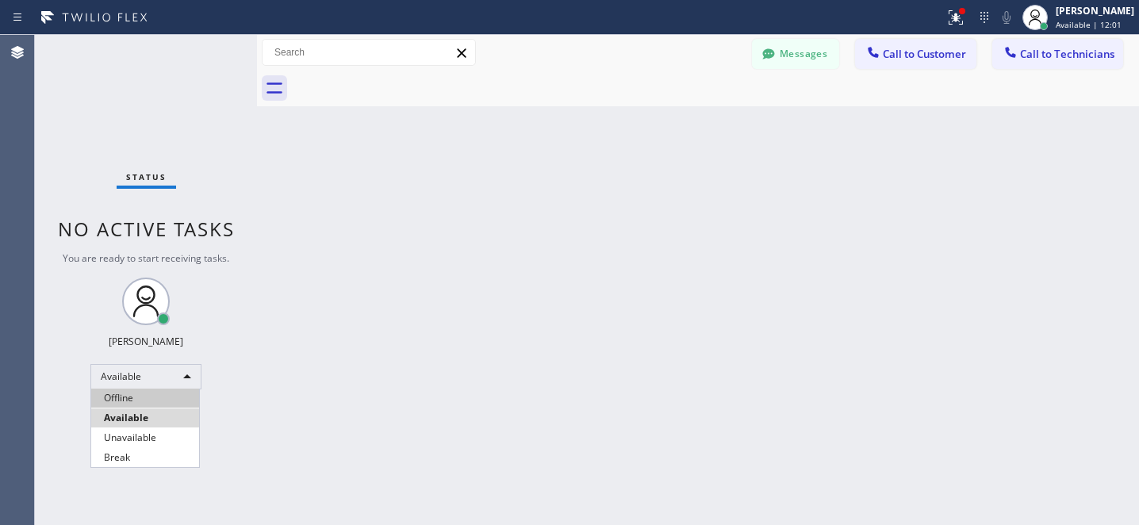
click at [134, 393] on li "Offline" at bounding box center [145, 398] width 108 height 19
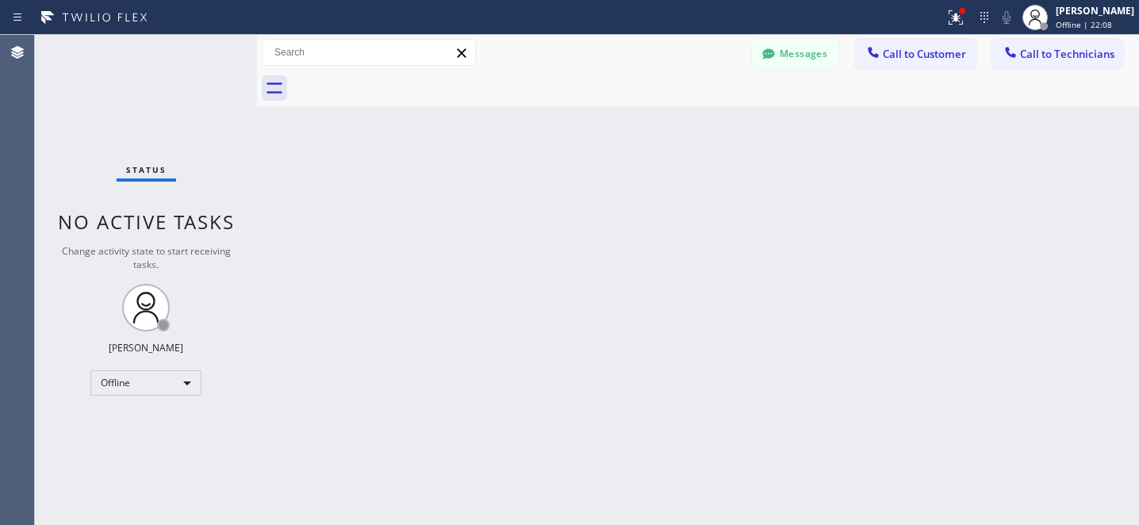
click at [789, 37] on div "Messages Call to Customer Call to Technicians Outbound call Location 5 Star App…" at bounding box center [698, 53] width 882 height 36
drag, startPoint x: 794, startPoint y: 44, endPoint x: 335, endPoint y: 251, distance: 503.8
click at [795, 44] on button "Messages" at bounding box center [795, 54] width 87 height 30
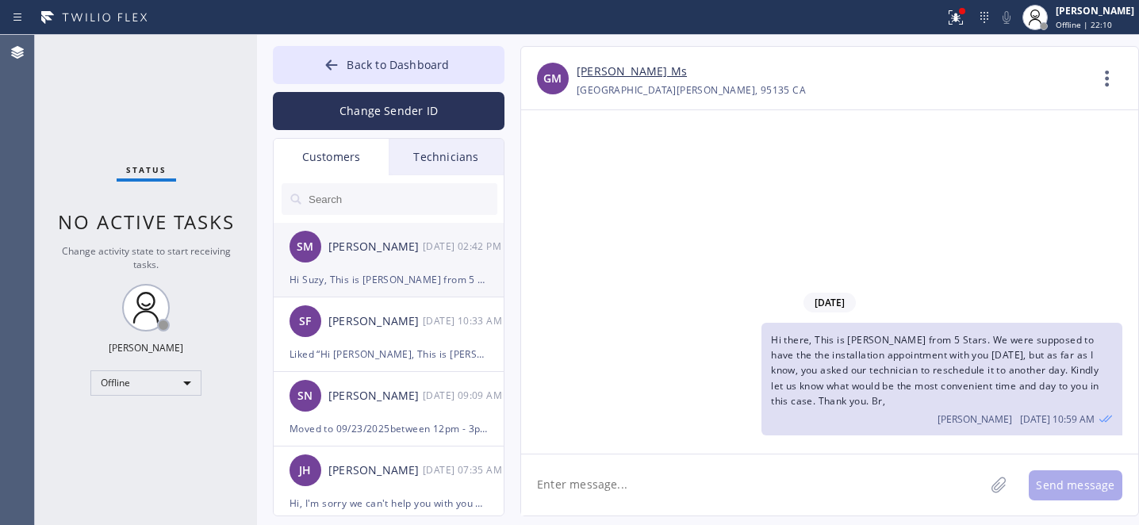
click at [334, 252] on div "[PERSON_NAME]" at bounding box center [375, 247] width 94 height 18
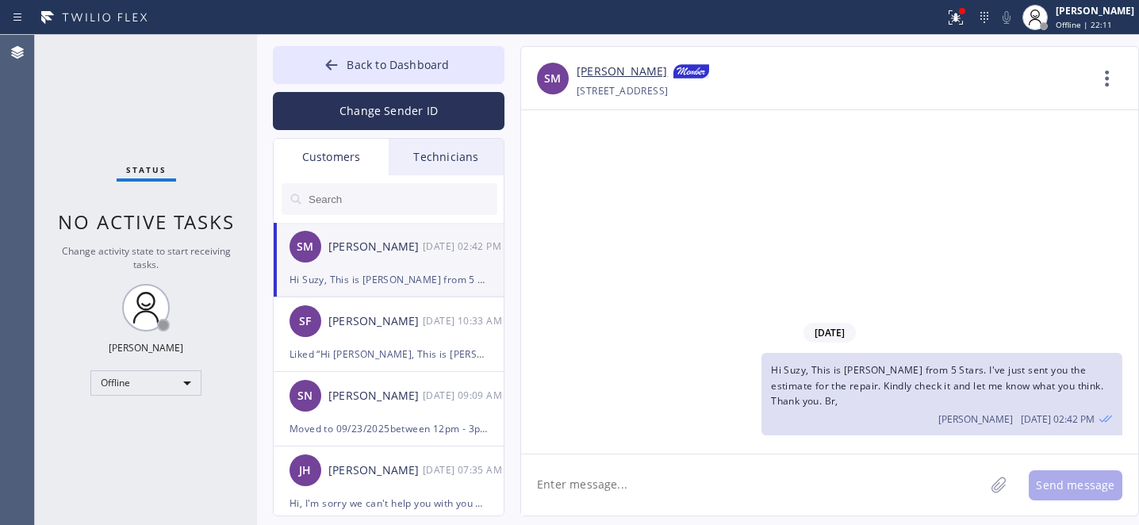
click at [449, 163] on div "Technicians" at bounding box center [446, 157] width 115 height 36
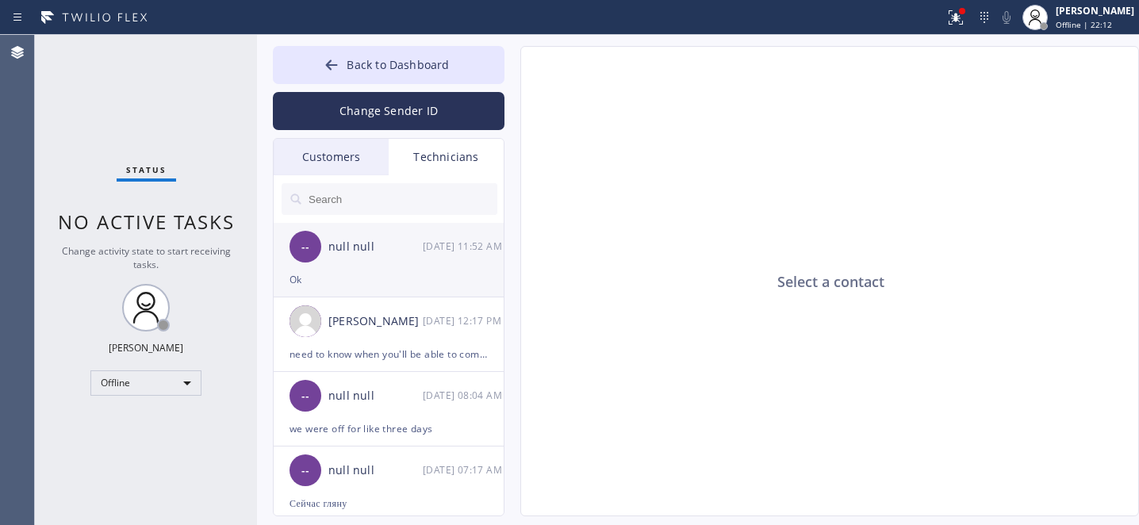
click at [347, 282] on div "Ok" at bounding box center [389, 279] width 198 height 18
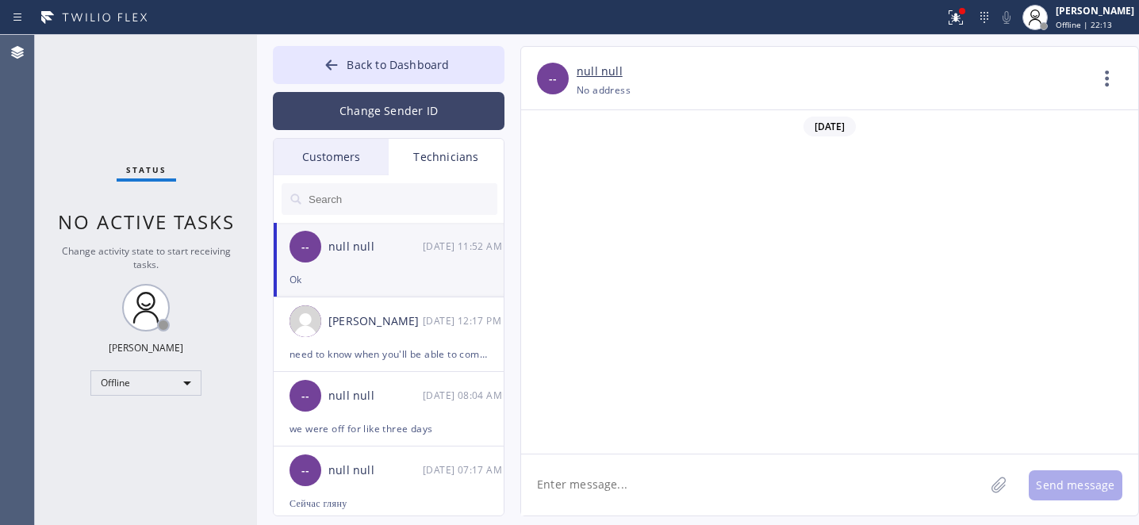
scroll to position [754, 0]
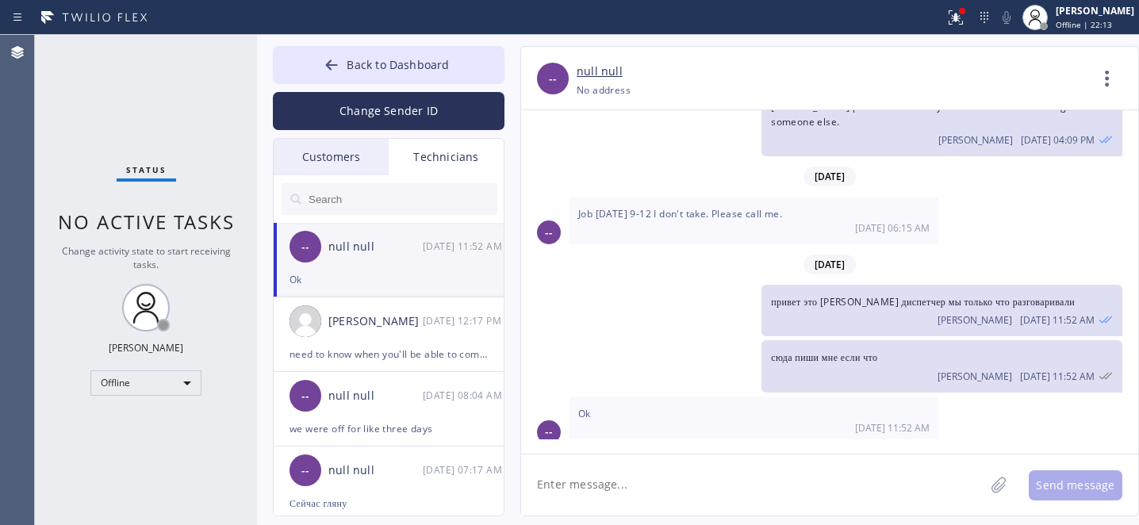
click at [322, 163] on div "Customers" at bounding box center [331, 157] width 115 height 36
click at [365, 40] on div "Back to Dashboard Change Sender ID Customers Technicians SM Suzy Metcalfe 09/22…" at bounding box center [698, 280] width 882 height 490
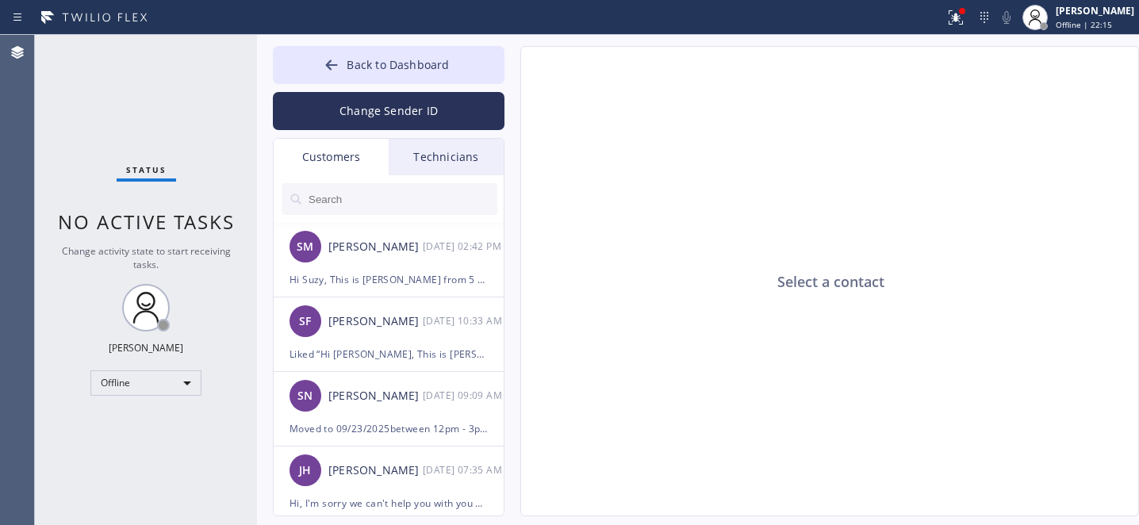
drag, startPoint x: 339, startPoint y: 63, endPoint x: 714, endPoint y: 458, distance: 544.8
click at [339, 63] on icon at bounding box center [332, 65] width 16 height 16
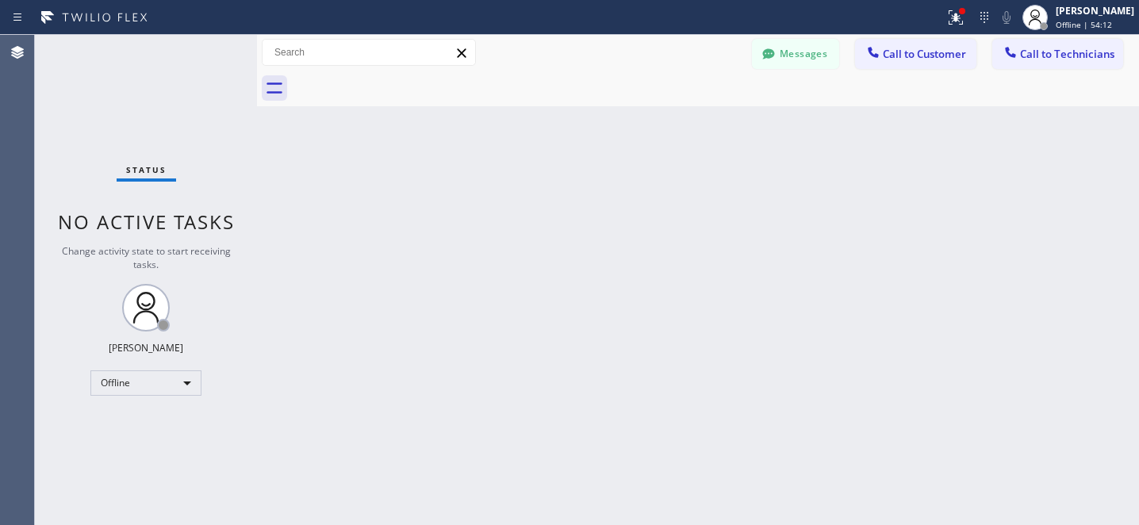
click at [798, 62] on button "Messages" at bounding box center [795, 54] width 87 height 30
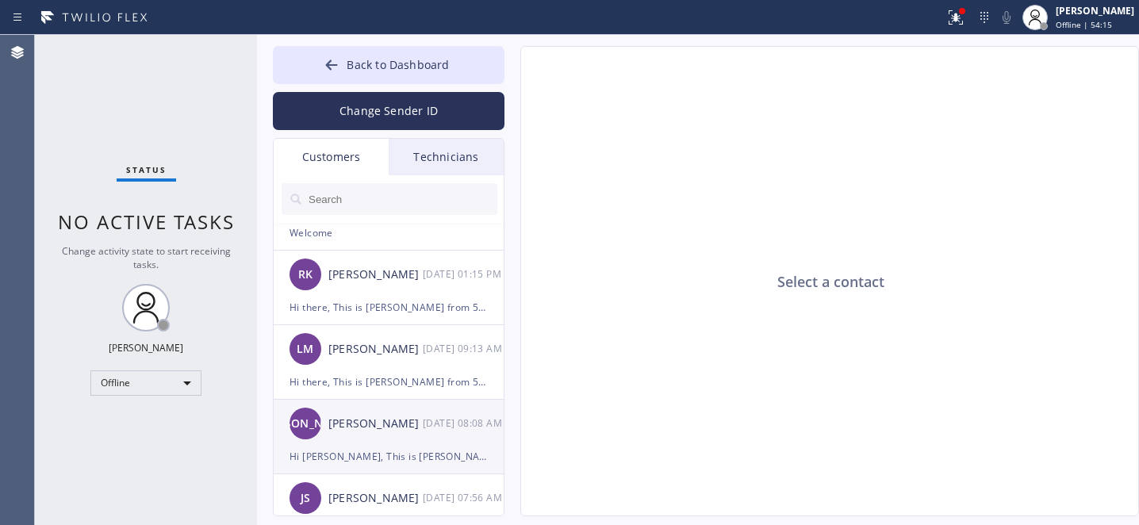
scroll to position [2574, 0]
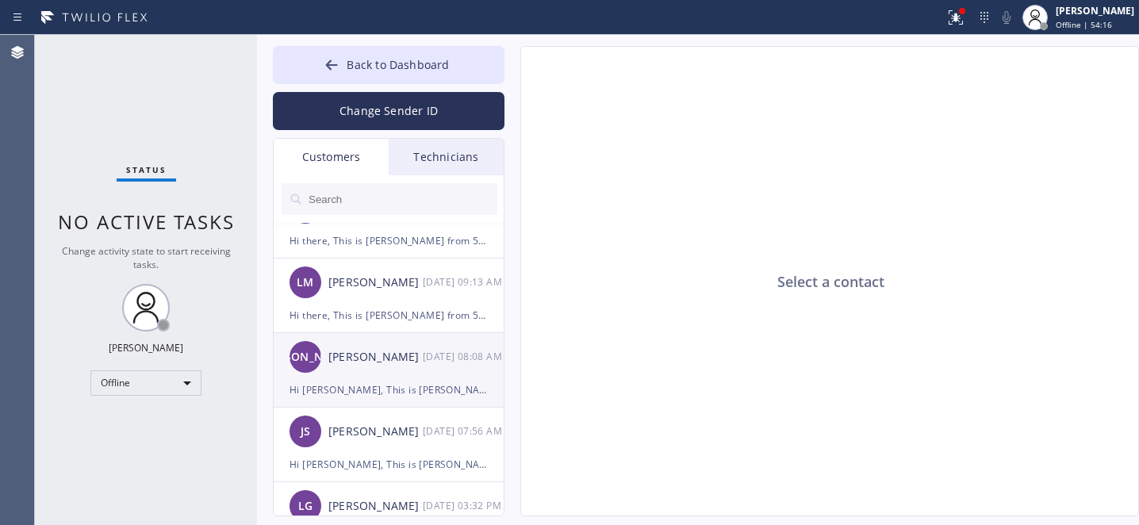
click at [359, 379] on div "JA John Alling 09/15 08:08 AM" at bounding box center [390, 357] width 232 height 48
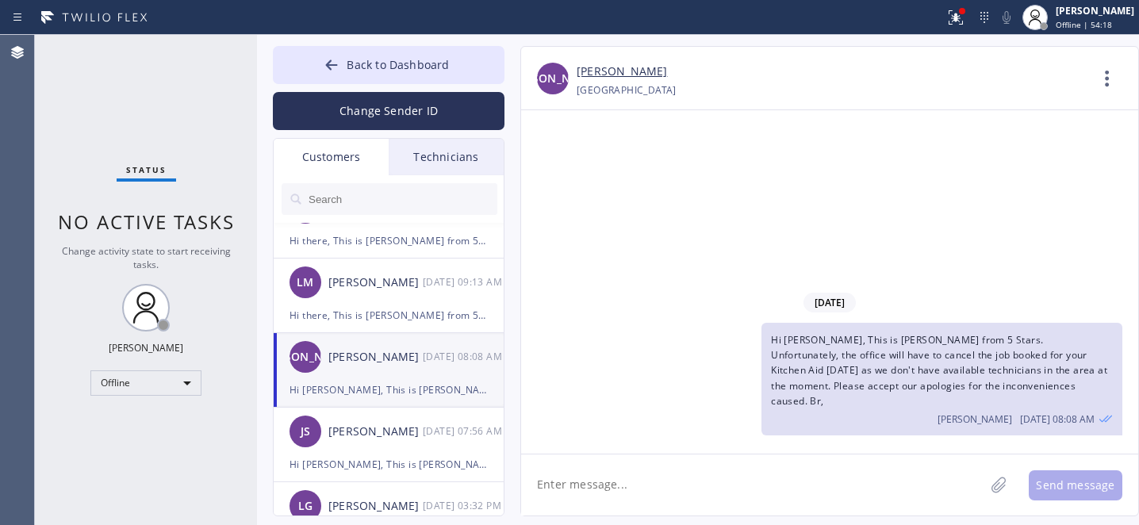
click at [382, 202] on input "text" at bounding box center [402, 199] width 190 height 32
click at [884, 362] on div "Hi John, This is Daniel from 5 Stars. Unfortunately, the office will have to ca…" at bounding box center [941, 379] width 361 height 113
click at [885, 362] on div "Hi John, This is Daniel from 5 Stars. Unfortunately, the office will have to ca…" at bounding box center [941, 379] width 361 height 113
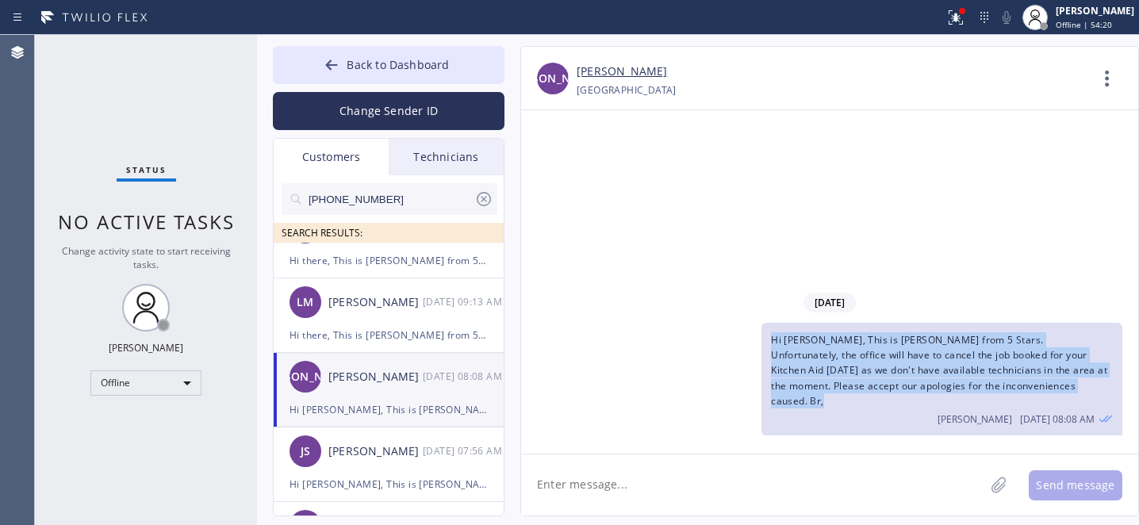
click at [885, 362] on div "Hi John, This is Daniel from 5 Stars. Unfortunately, the office will have to ca…" at bounding box center [941, 379] width 361 height 113
copy span "Hi [PERSON_NAME], This is [PERSON_NAME] from 5 Stars. Unfortunately, the office…"
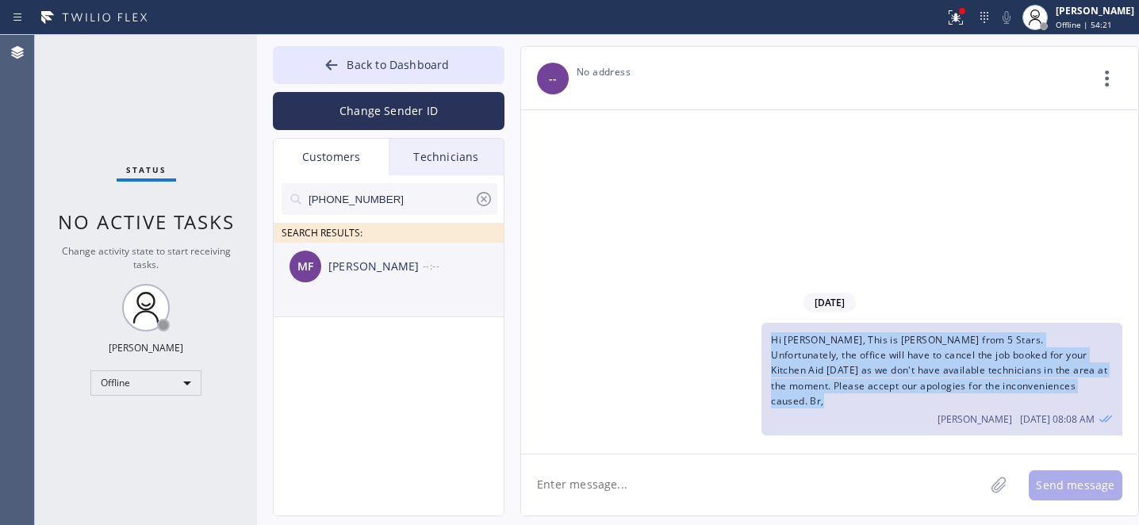
scroll to position [0, 0]
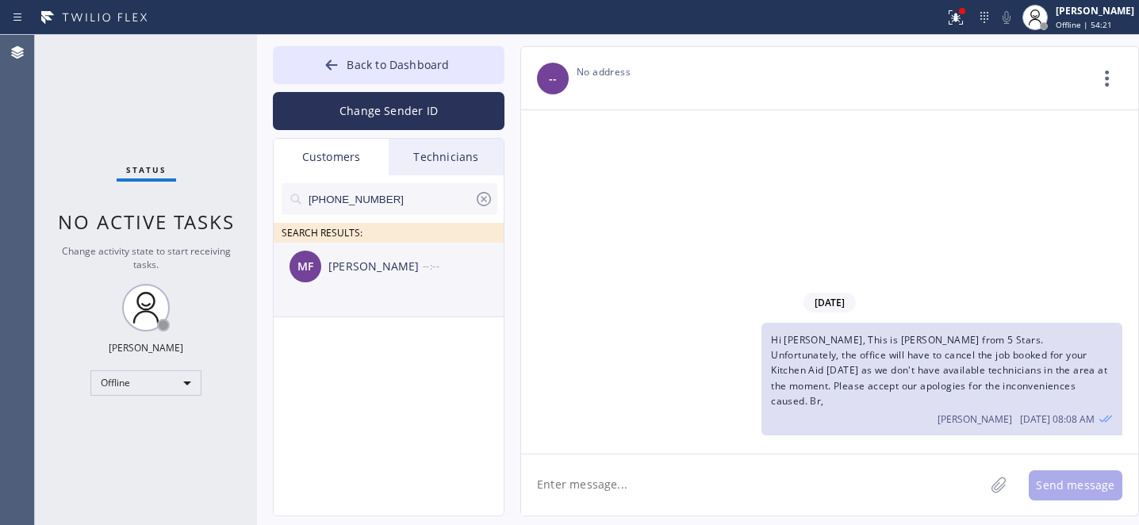
click at [368, 279] on div "MF Malahat Fardadi --:--" at bounding box center [390, 267] width 232 height 48
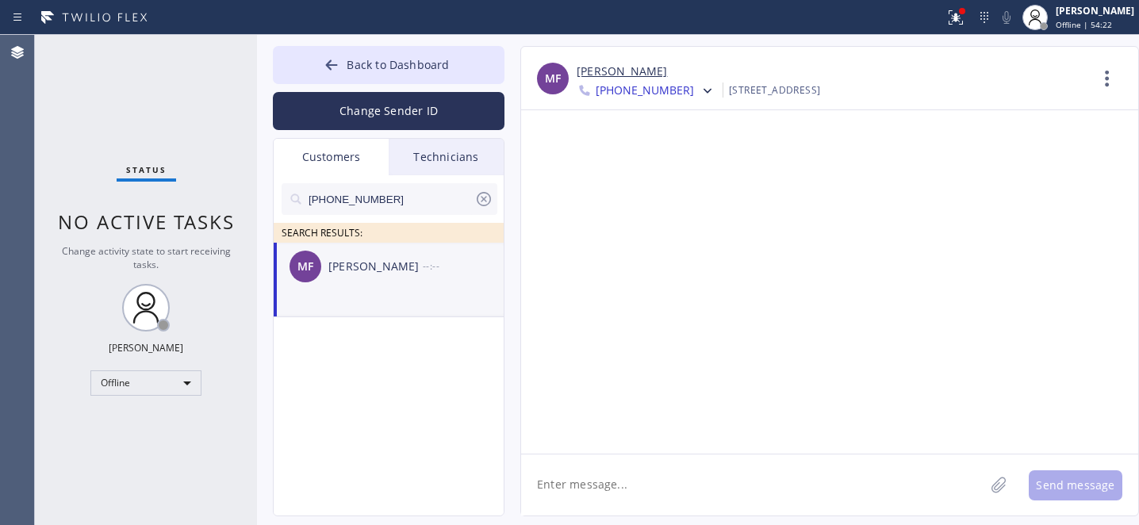
drag, startPoint x: 617, startPoint y: 469, endPoint x: 643, endPoint y: 474, distance: 26.6
click at [617, 470] on textarea at bounding box center [752, 484] width 463 height 61
paste textarea "Hi [PERSON_NAME], This is [PERSON_NAME] from 5 Stars. Unfortunately, the office…"
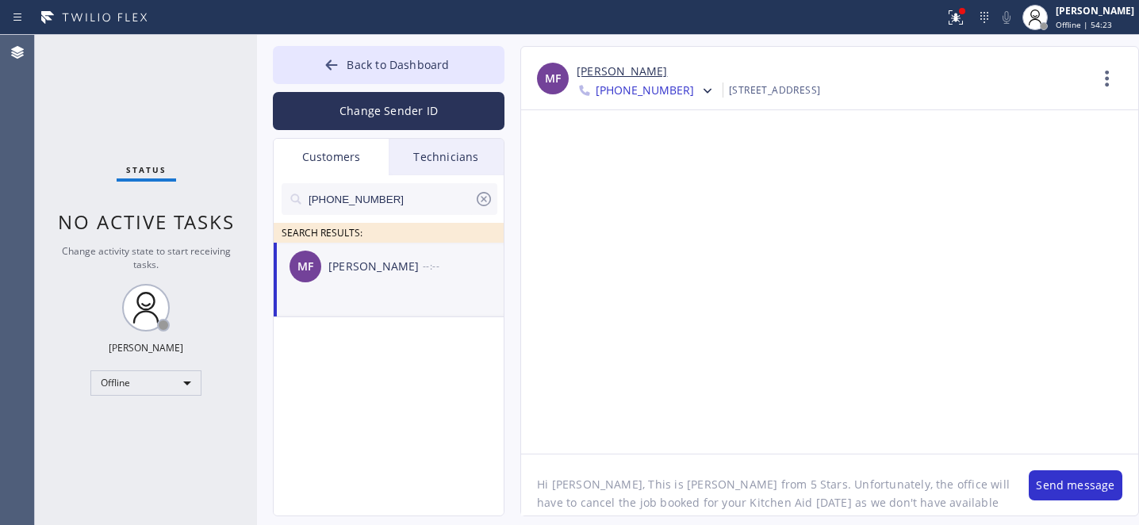
click at [566, 485] on textarea "Hi [PERSON_NAME], This is [PERSON_NAME] from 5 Stars. Unfortunately, the office…" at bounding box center [767, 484] width 492 height 61
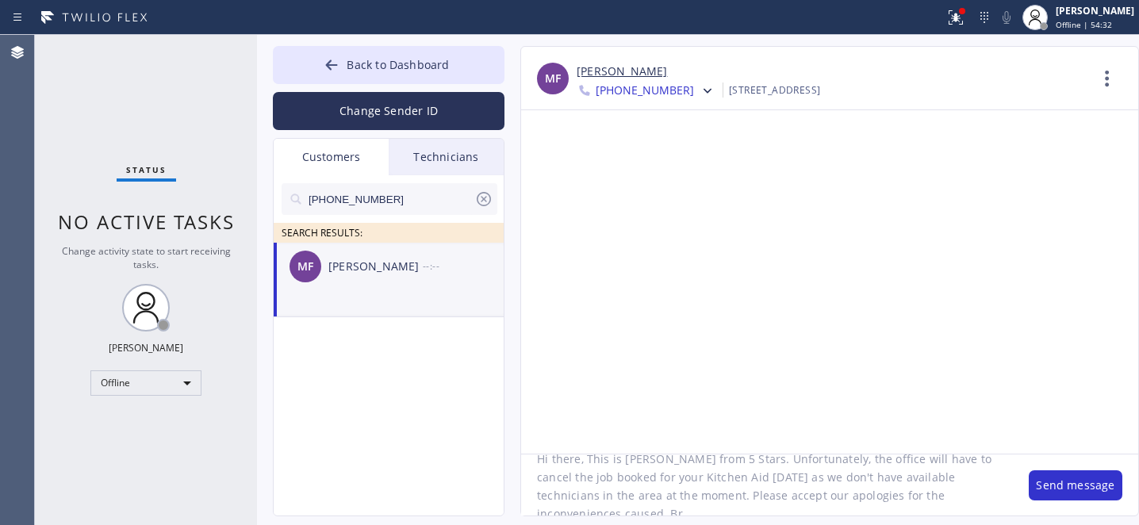
click at [627, 479] on textarea "Hi there, This is Daniel from 5 Stars. Unfortunately, the office will have to c…" at bounding box center [767, 484] width 492 height 61
paste textarea "09/25/2025"
type textarea "Hi there, This is [PERSON_NAME] from 5 Stars. Unfortunately, the office will ha…"
click at [1072, 487] on button "Send message" at bounding box center [1076, 485] width 94 height 30
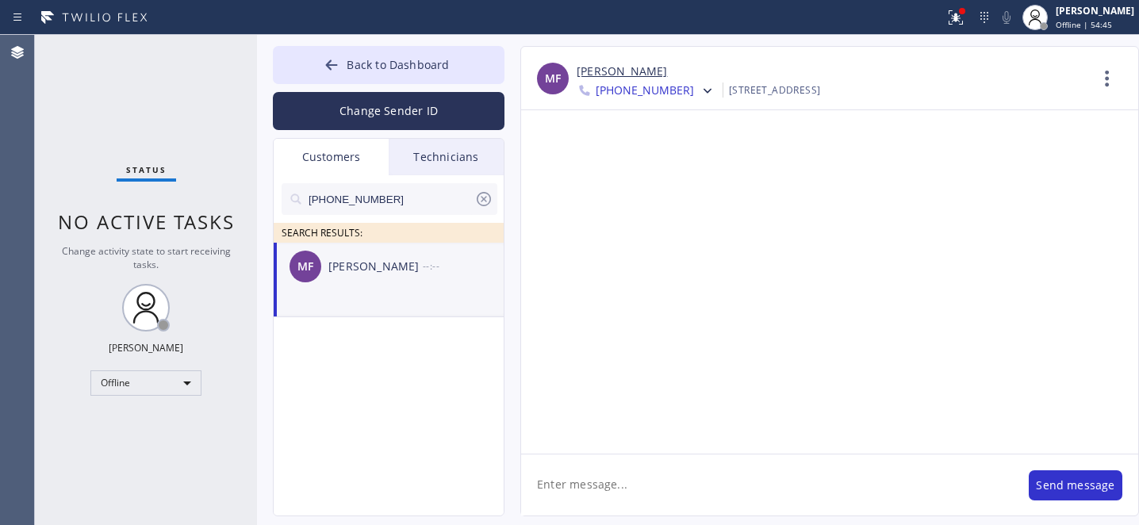
scroll to position [0, 0]
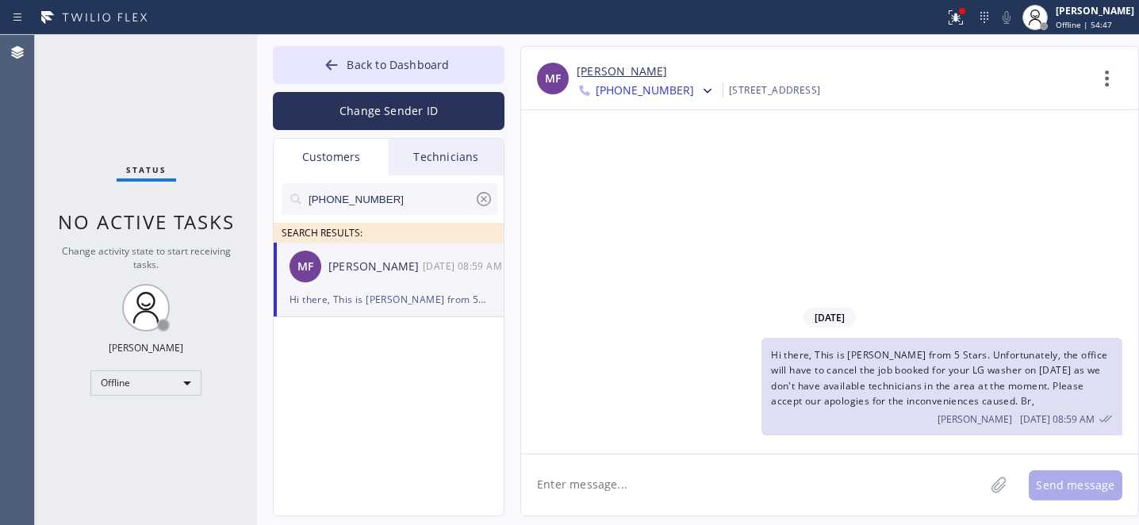
click at [485, 198] on icon at bounding box center [483, 199] width 19 height 19
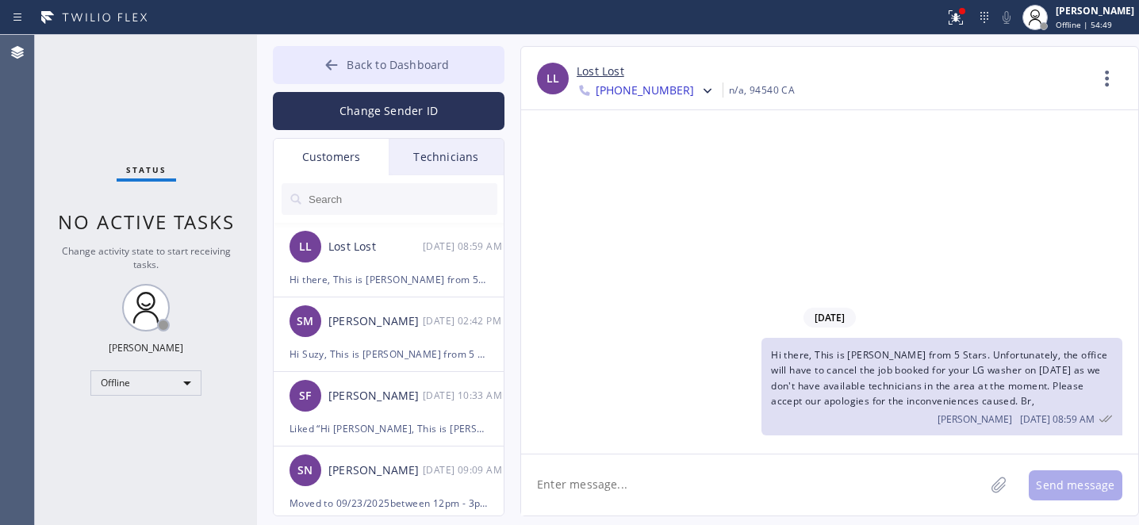
click at [355, 63] on span "Back to Dashboard" at bounding box center [398, 64] width 102 height 15
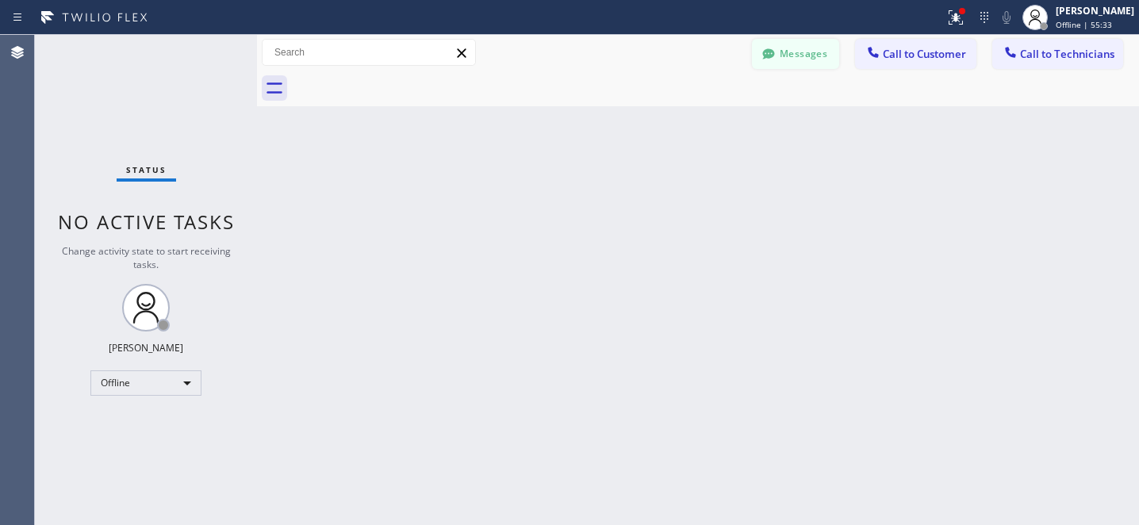
click at [811, 59] on button "Messages" at bounding box center [795, 54] width 87 height 30
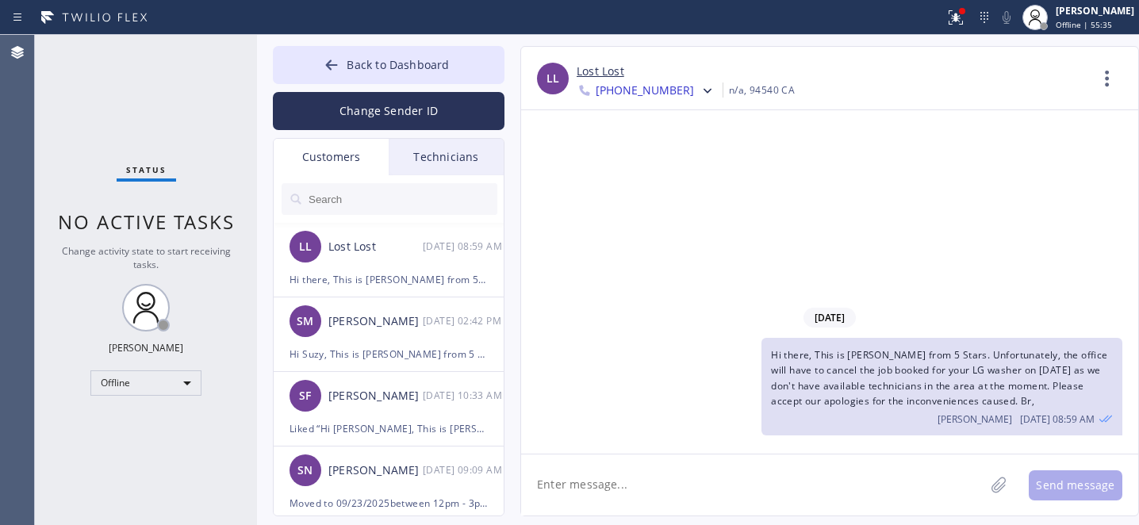
drag, startPoint x: 401, startPoint y: 67, endPoint x: 735, endPoint y: 0, distance: 340.5
click at [405, 67] on span "Back to Dashboard" at bounding box center [398, 64] width 102 height 15
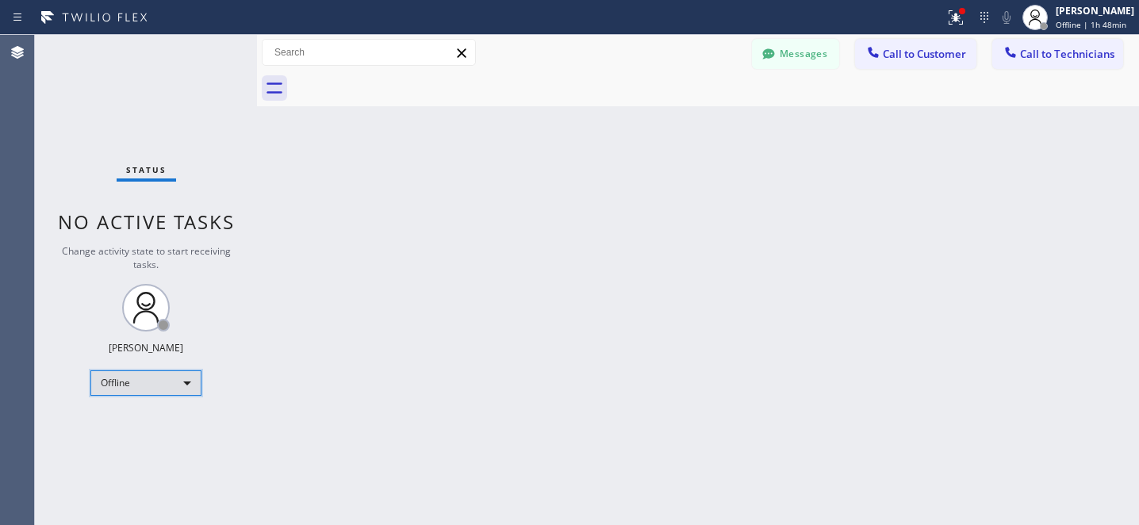
click at [152, 374] on div "Offline" at bounding box center [145, 382] width 111 height 25
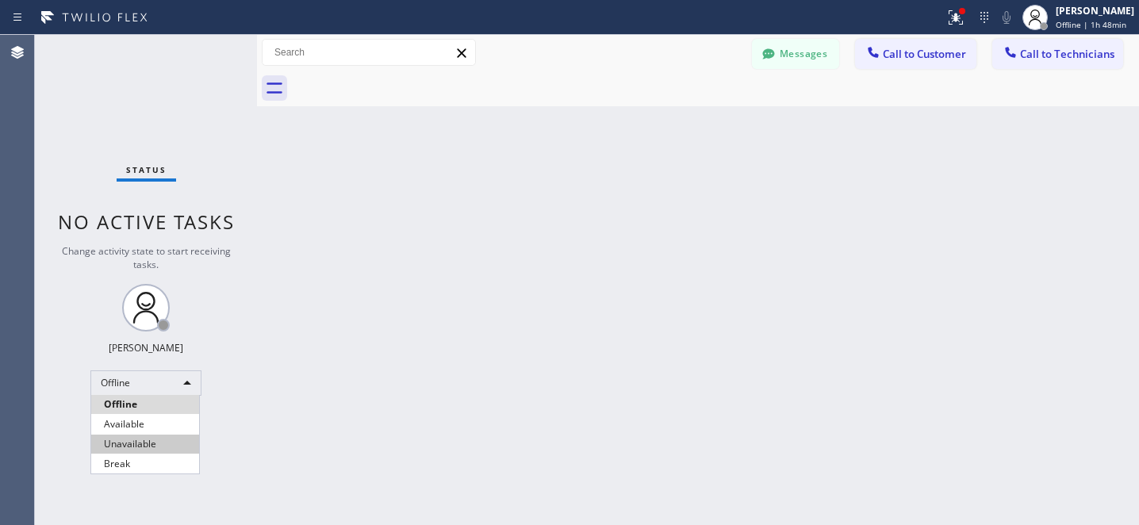
click at [133, 428] on li "Available" at bounding box center [145, 424] width 108 height 19
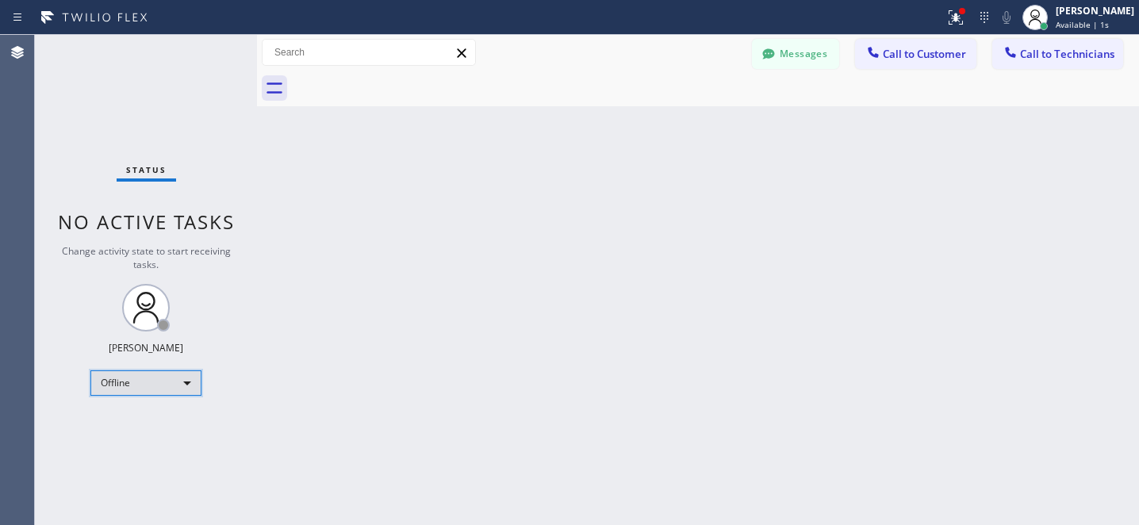
click at [159, 374] on div "Offline" at bounding box center [145, 382] width 111 height 25
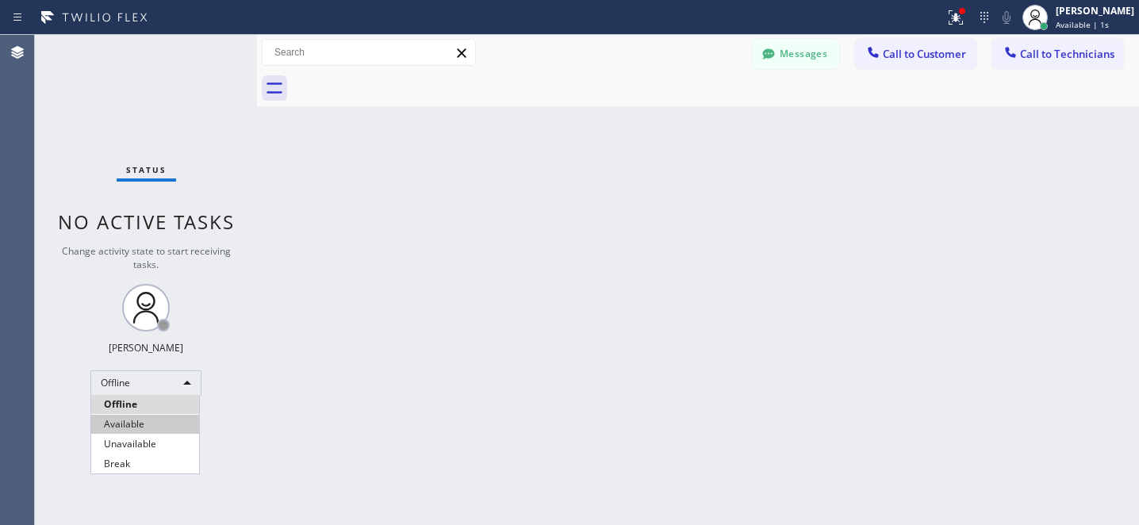
click at [146, 419] on li "Available" at bounding box center [145, 424] width 108 height 19
click at [900, 53] on span "Call to Customer" at bounding box center [924, 54] width 83 height 14
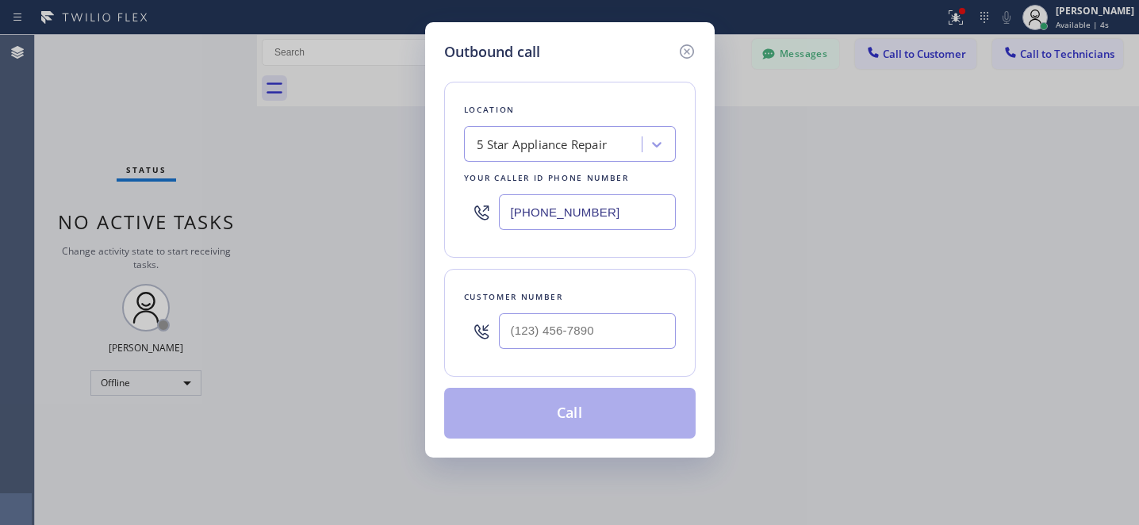
drag, startPoint x: 688, startPoint y: 50, endPoint x: 425, endPoint y: 6, distance: 266.9
click at [688, 50] on icon at bounding box center [686, 51] width 19 height 19
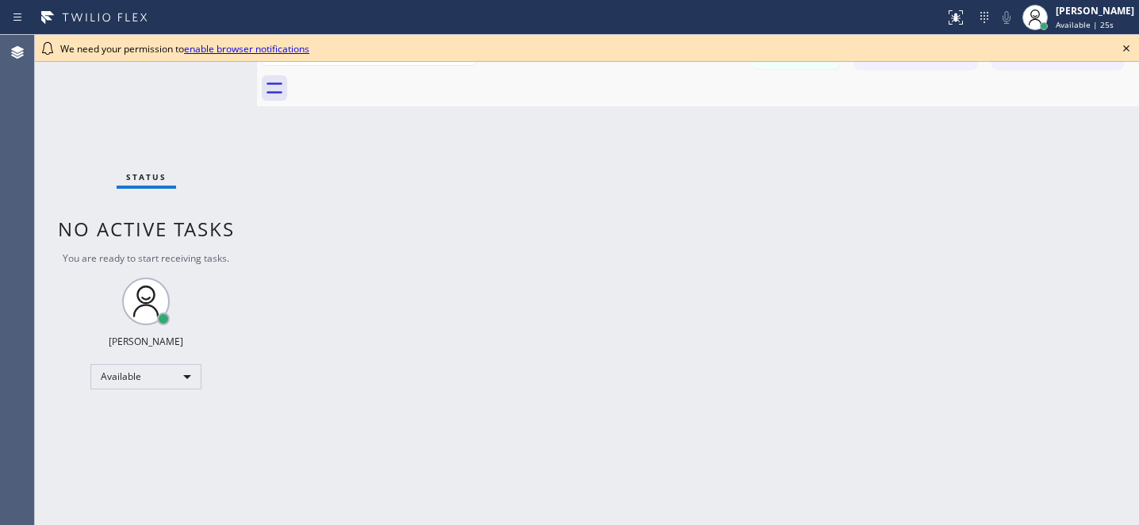
click at [1129, 47] on icon at bounding box center [1126, 48] width 19 height 19
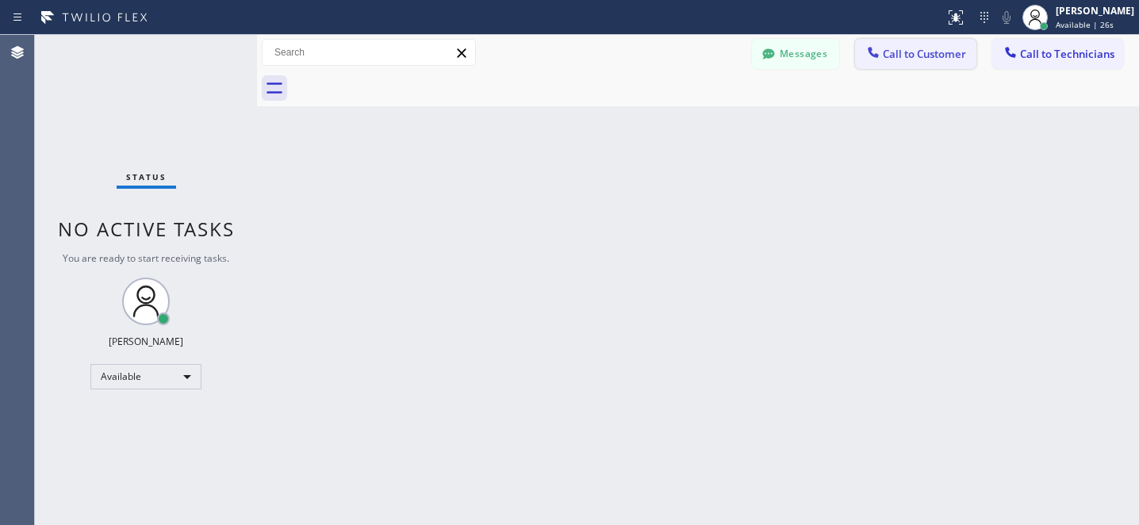
click at [899, 61] on button "Call to Customer" at bounding box center [915, 54] width 121 height 30
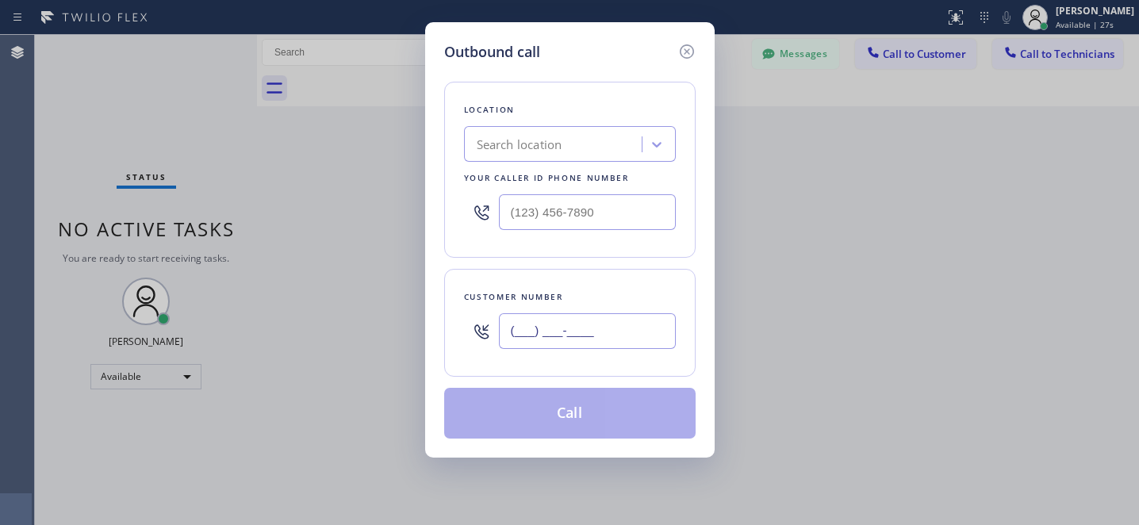
click at [583, 324] on input "(___) ___-____" at bounding box center [587, 331] width 177 height 36
paste input "650) 303-3316"
type input "[PHONE_NUMBER]"
click at [619, 142] on div "Search location" at bounding box center [555, 145] width 173 height 28
paste input "Top Sub Zero Appliance Repair"
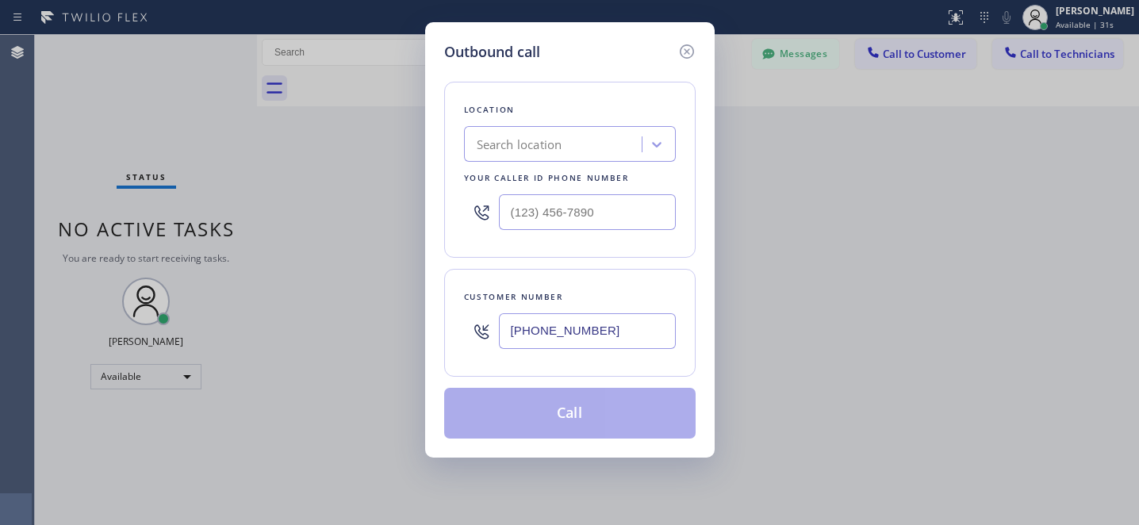
type input "Top Sub Zero Appliance Repair"
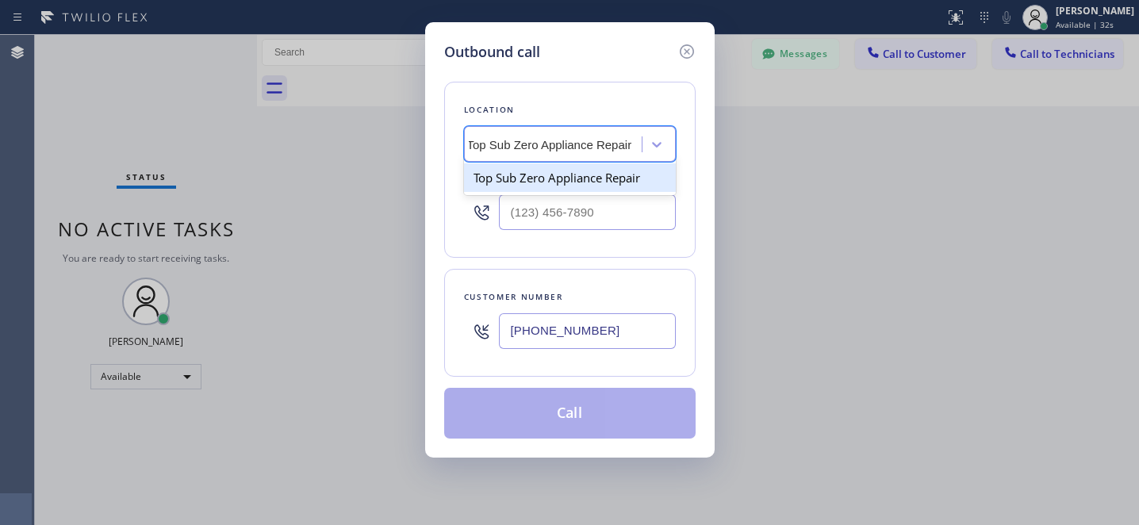
click at [552, 187] on div "Top Sub Zero Appliance Repair" at bounding box center [570, 177] width 212 height 29
type input "[PHONE_NUMBER]"
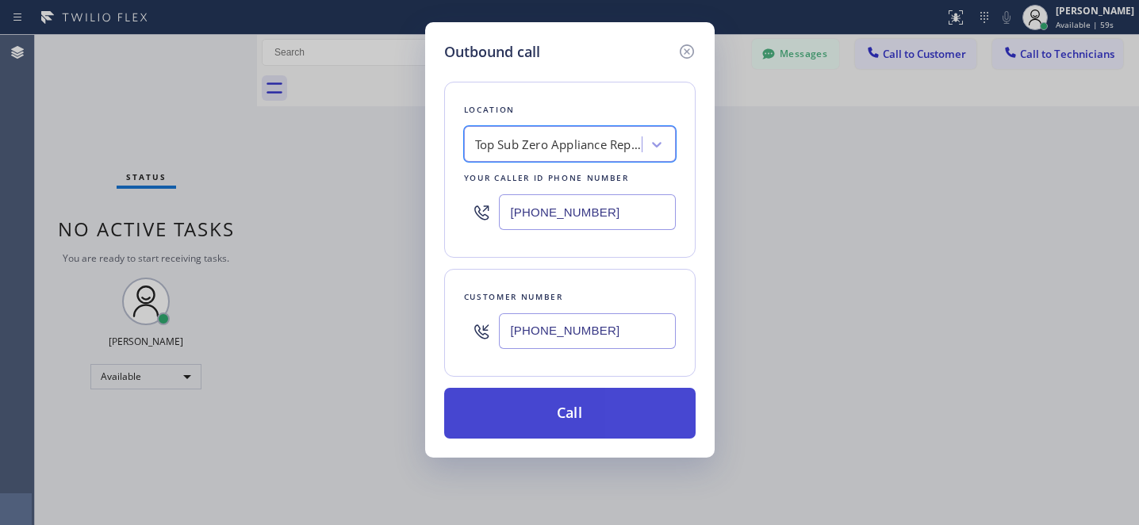
click at [604, 423] on button "Call" at bounding box center [569, 413] width 251 height 51
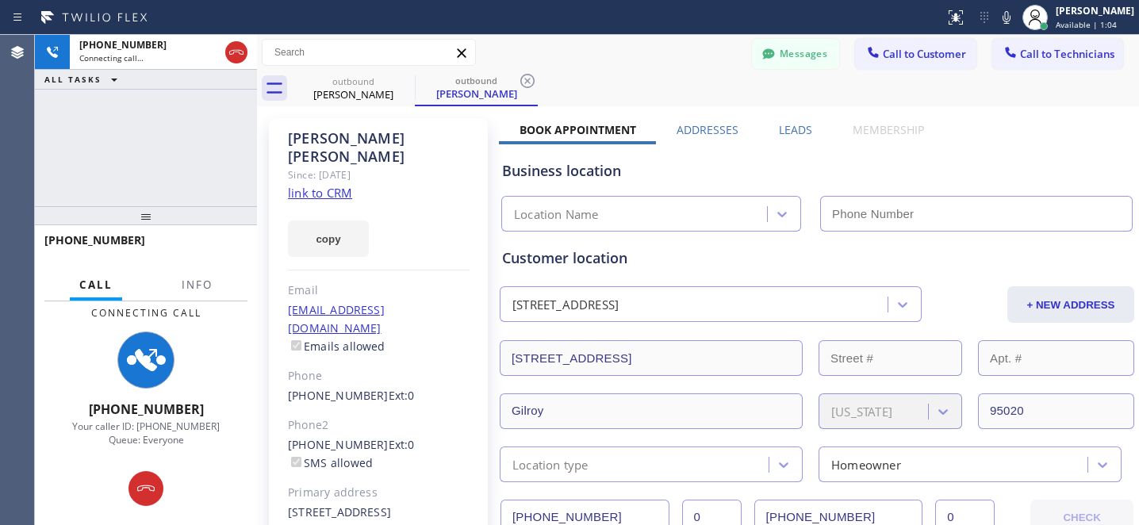
type input "[PHONE_NUMBER]"
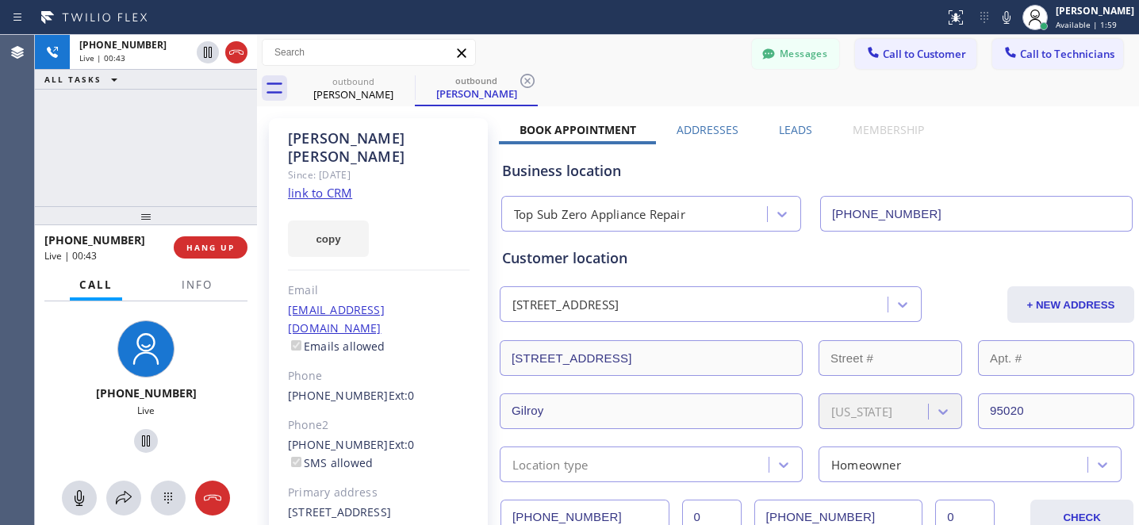
drag, startPoint x: 226, startPoint y: 245, endPoint x: 331, endPoint y: 258, distance: 105.5
click at [226, 245] on span "HANG UP" at bounding box center [210, 247] width 48 height 11
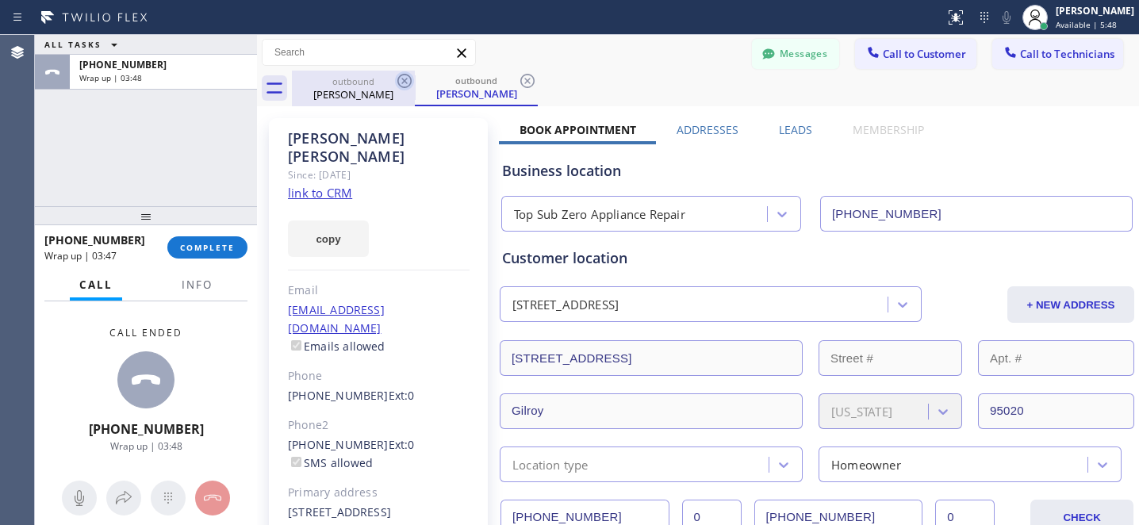
drag, startPoint x: 529, startPoint y: 80, endPoint x: 407, endPoint y: 87, distance: 122.4
click at [529, 80] on icon at bounding box center [527, 80] width 19 height 19
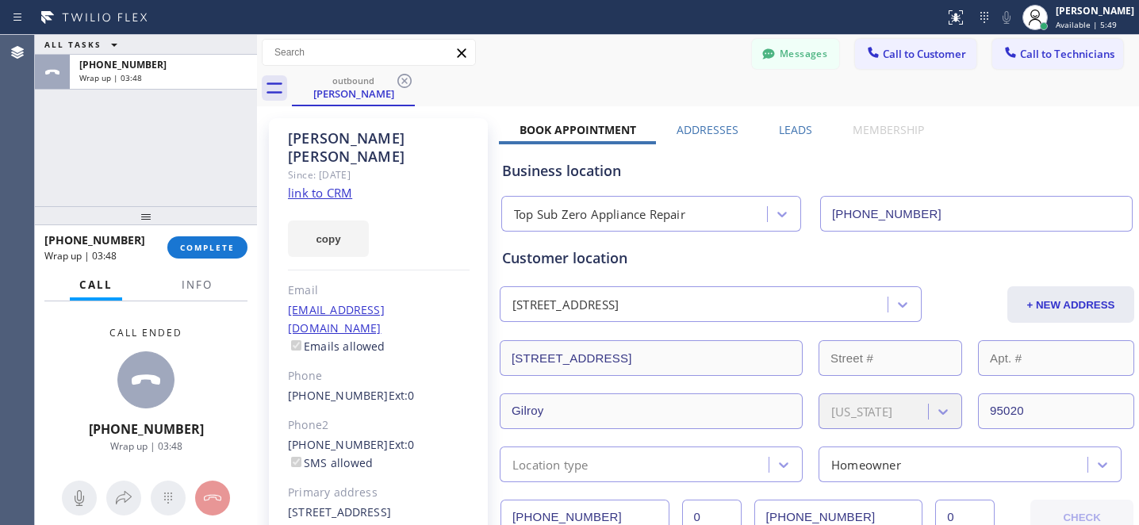
click at [402, 84] on icon at bounding box center [404, 80] width 19 height 19
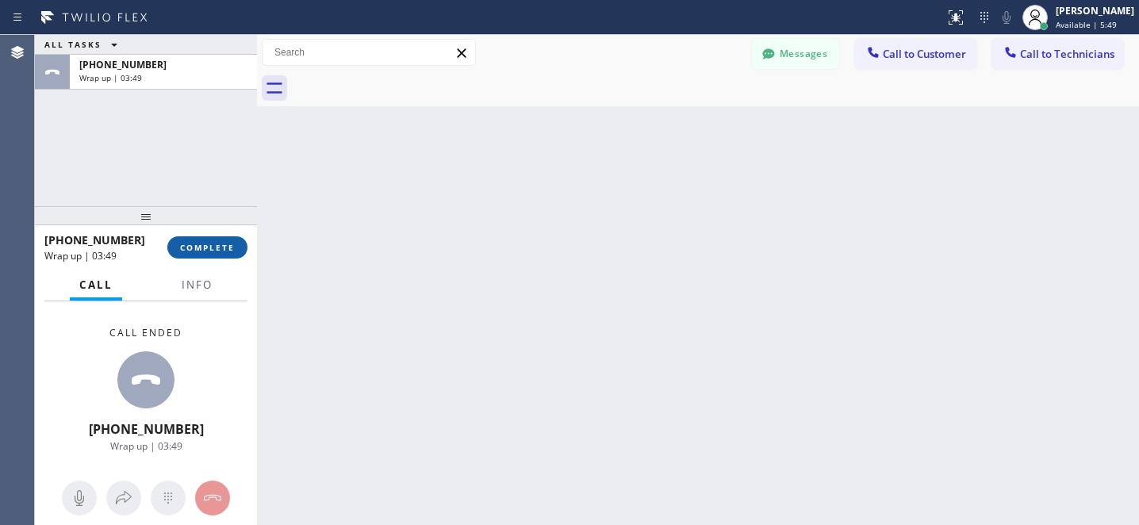
click at [210, 240] on button "COMPLETE" at bounding box center [207, 247] width 80 height 22
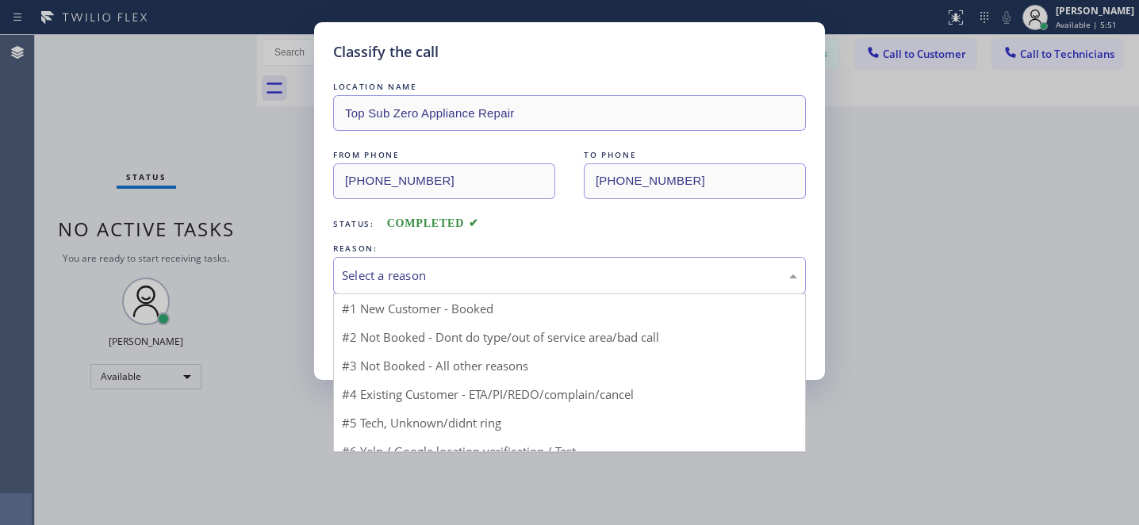
click at [466, 278] on div "Select a reason" at bounding box center [569, 276] width 455 height 18
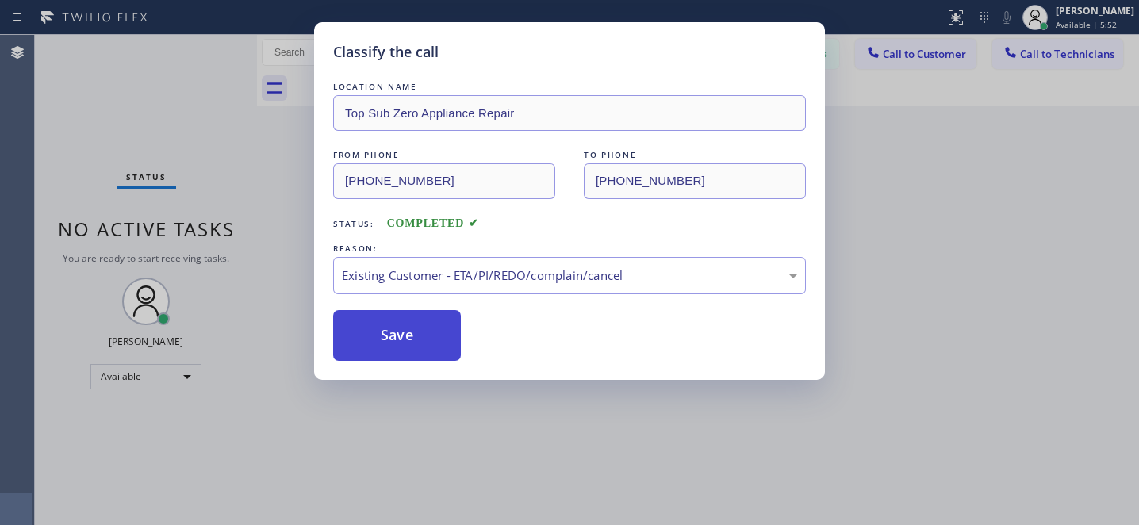
drag, startPoint x: 427, startPoint y: 358, endPoint x: 710, endPoint y: 436, distance: 293.9
click at [427, 358] on button "Save" at bounding box center [397, 335] width 128 height 51
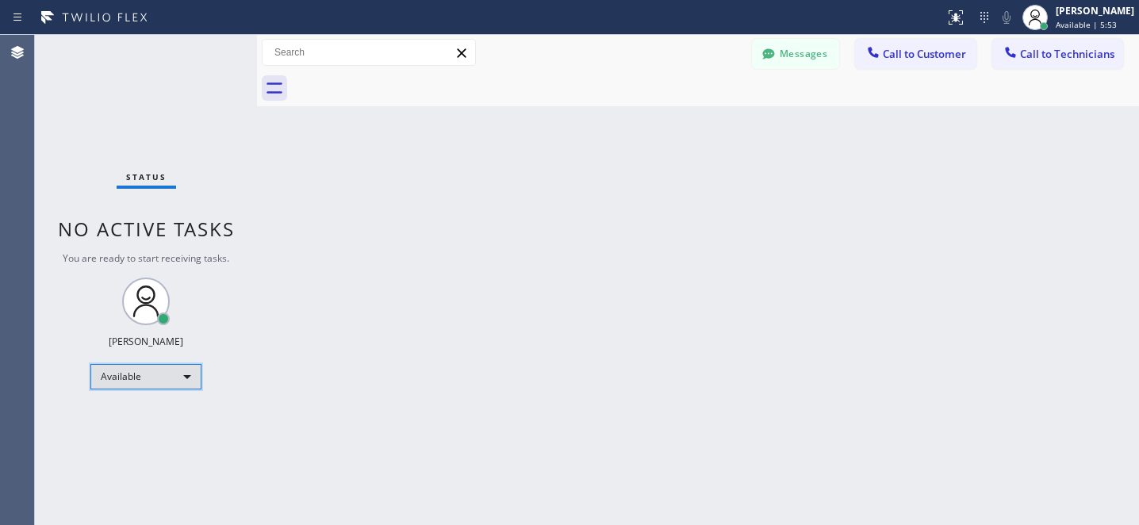
click at [128, 377] on div "Available" at bounding box center [145, 376] width 111 height 25
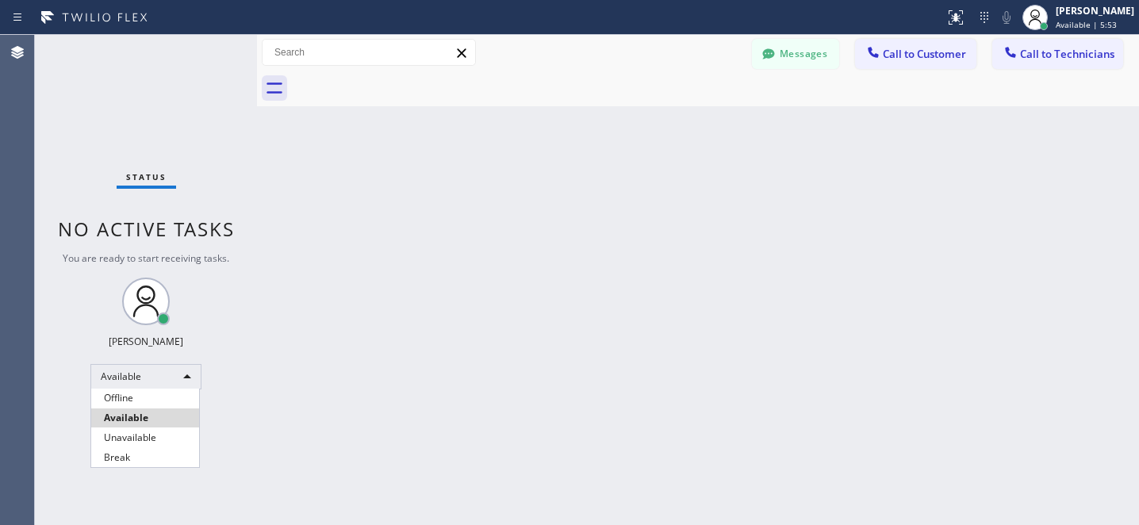
drag, startPoint x: 135, startPoint y: 393, endPoint x: 220, endPoint y: 374, distance: 87.2
click at [136, 393] on li "Offline" at bounding box center [145, 398] width 108 height 19
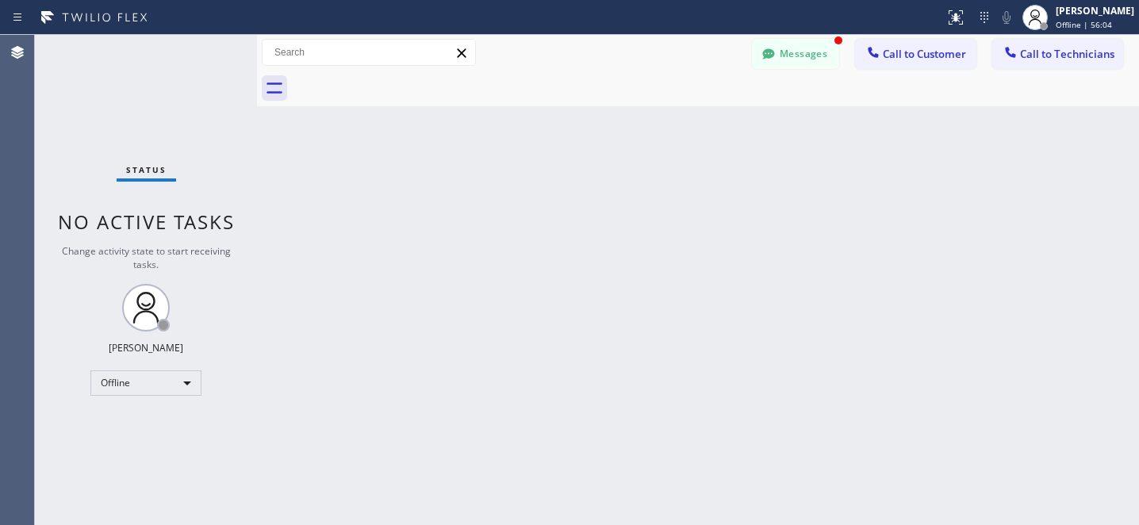
click at [762, 56] on icon at bounding box center [769, 54] width 16 height 16
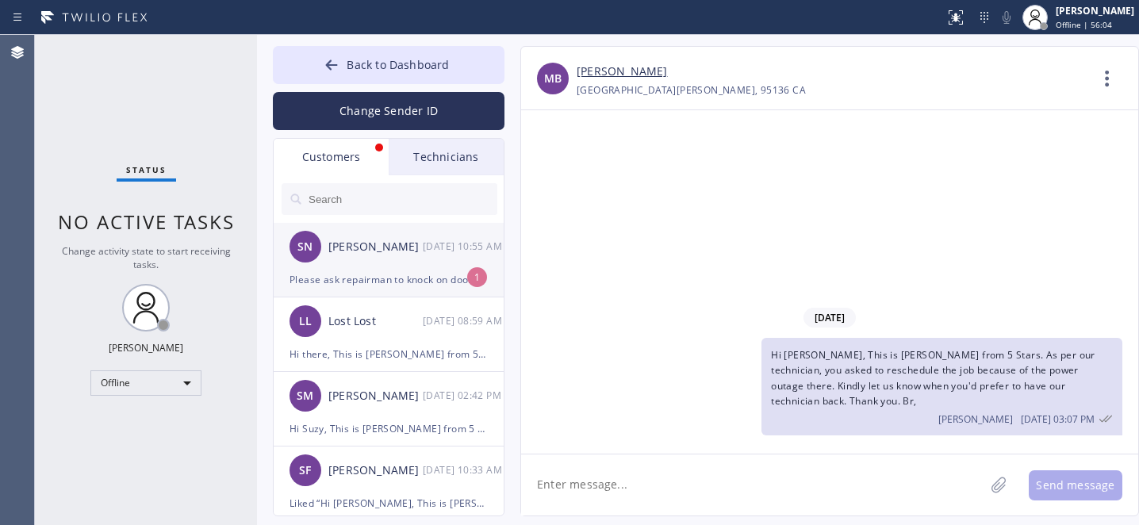
click at [386, 259] on div "SN Stephen Nekota 09/23 10:55 AM" at bounding box center [390, 247] width 232 height 48
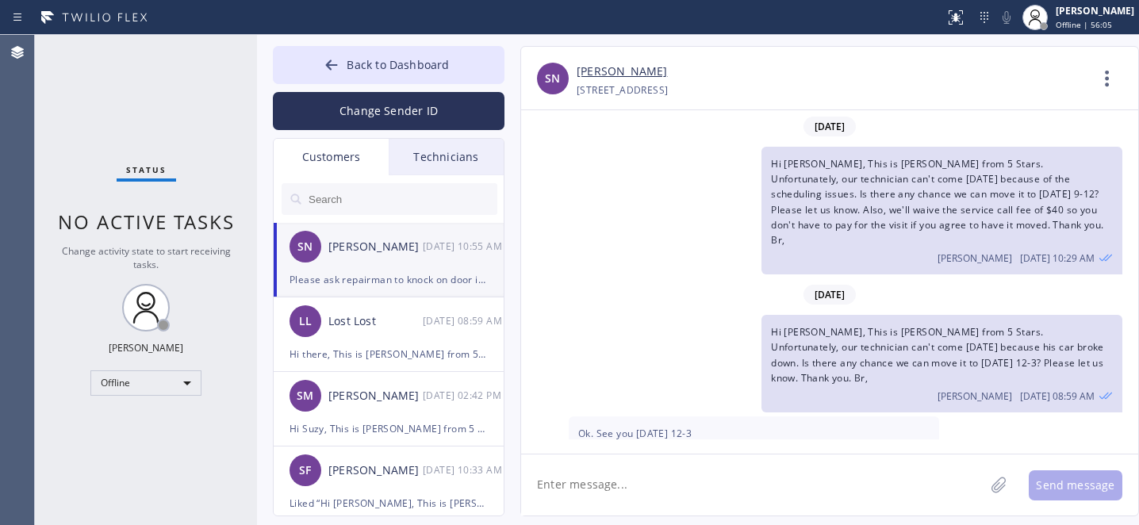
scroll to position [209, 0]
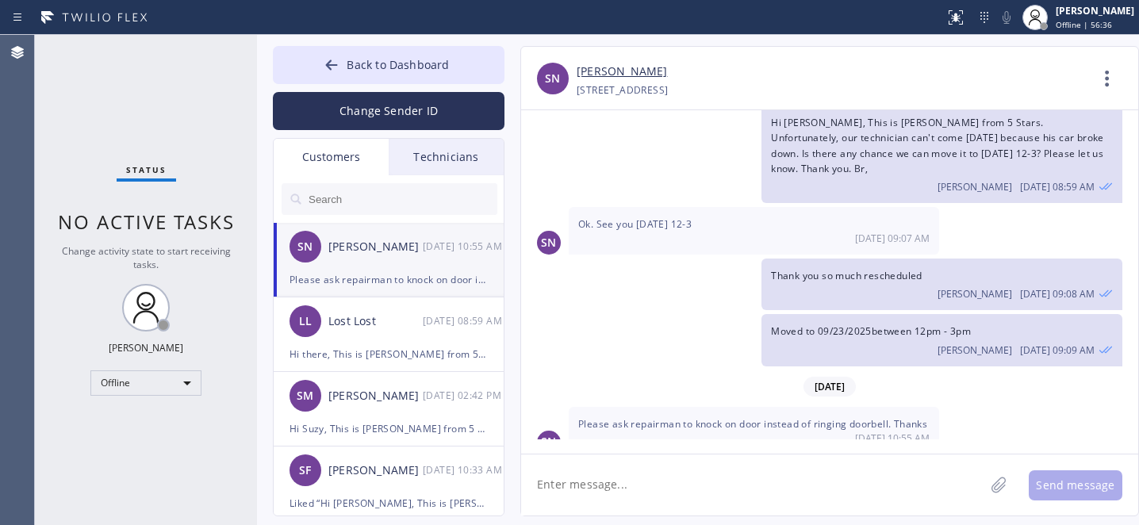
click at [600, 76] on link "[PERSON_NAME]" at bounding box center [622, 72] width 90 height 18
click at [668, 467] on textarea at bounding box center [752, 484] width 463 height 61
type textarea "O"
type textarea "Hi, Will do. Thank you."
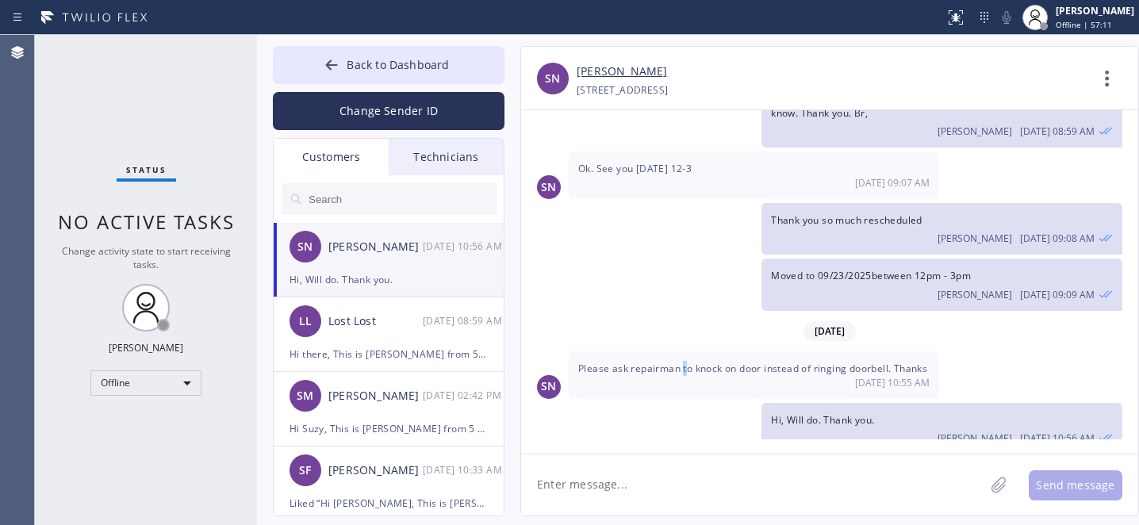
click at [685, 362] on span "Please ask repairman to knock on door instead of ringing doorbell. Thanks" at bounding box center [752, 368] width 349 height 13
drag, startPoint x: 690, startPoint y: 334, endPoint x: 918, endPoint y: 210, distance: 259.1
click at [892, 362] on span "Please ask repairman to knock on door instead of ringing doorbell. Thanks" at bounding box center [752, 368] width 349 height 13
copy span "knock on door instead of ringing doorbell"
click at [335, 60] on icon at bounding box center [332, 65] width 16 height 16
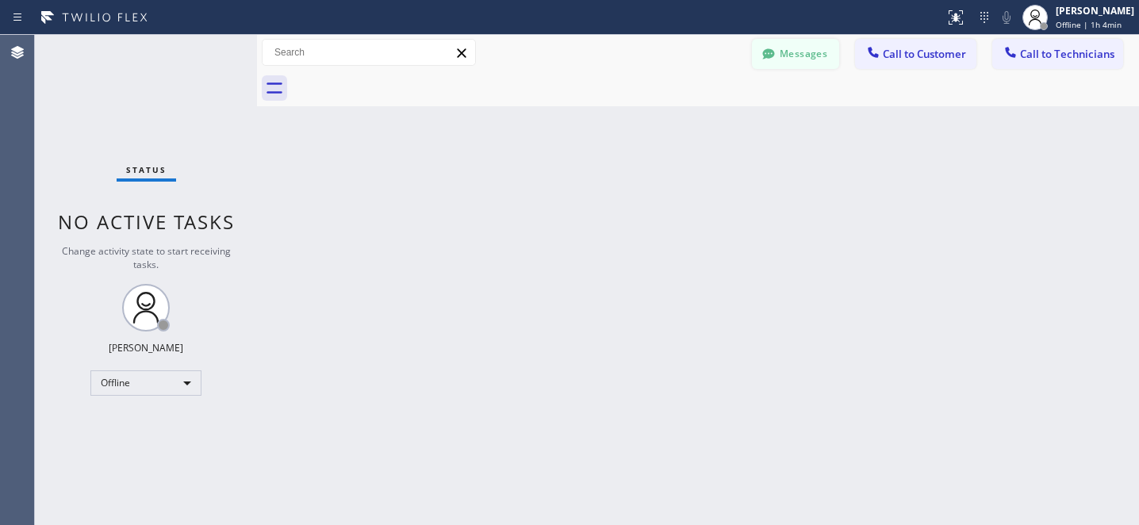
click at [785, 56] on button "Messages" at bounding box center [795, 54] width 87 height 30
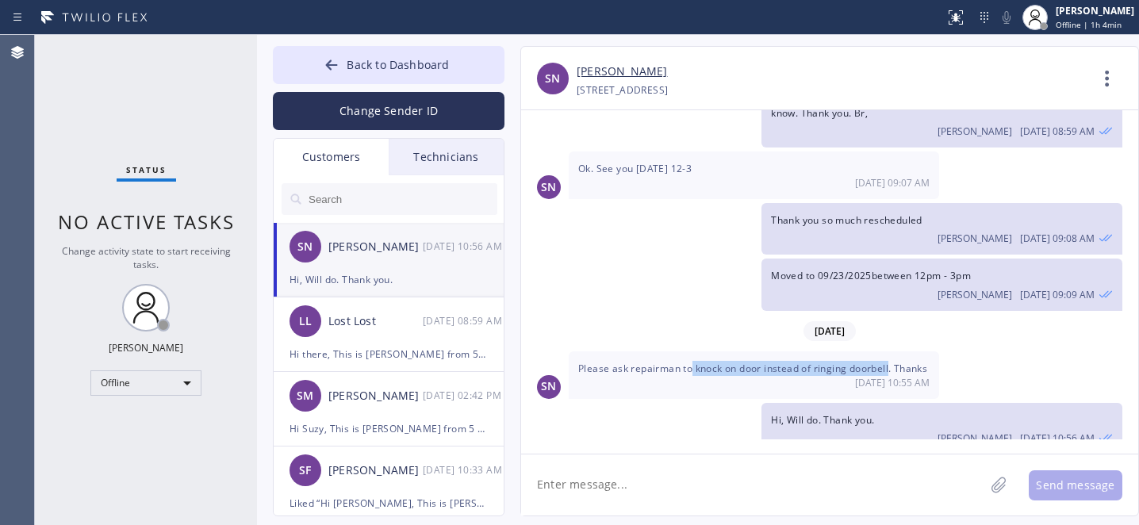
click at [362, 201] on input "text" at bounding box center [402, 199] width 190 height 32
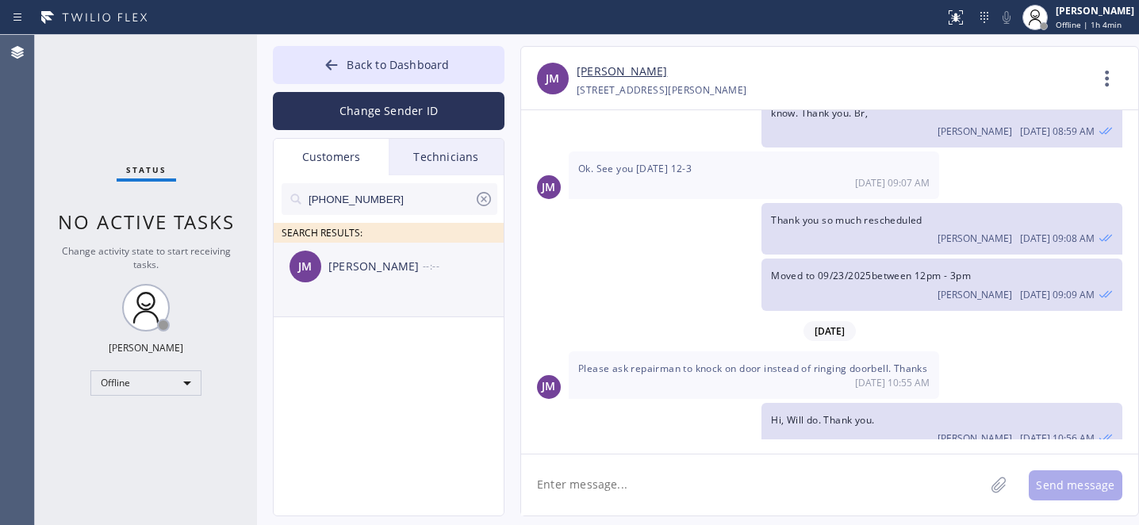
click at [346, 280] on div "JM John Miskjian --:--" at bounding box center [390, 267] width 232 height 48
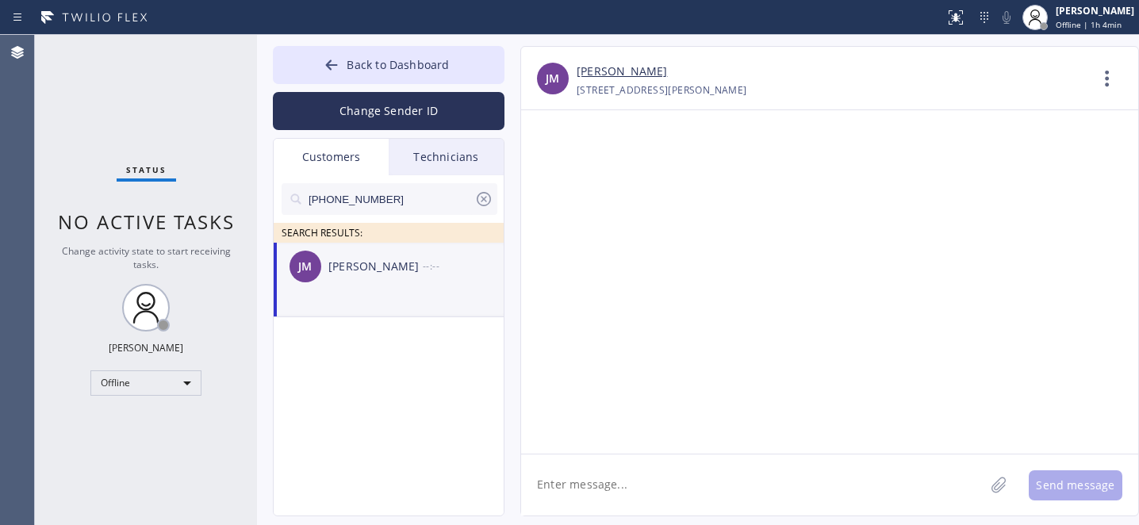
scroll to position [0, 0]
drag, startPoint x: 612, startPoint y: 485, endPoint x: 638, endPoint y: 477, distance: 27.1
click at [612, 485] on textarea at bounding box center [752, 484] width 463 height 61
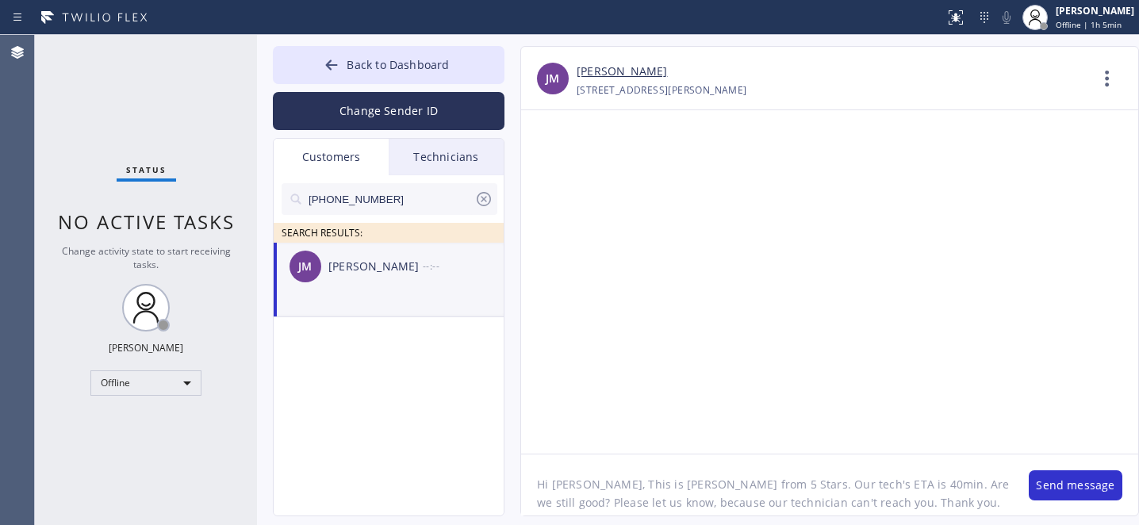
type textarea "Hi [PERSON_NAME], This is [PERSON_NAME] from 5 Stars. Our tech's ETA is 40min. …"
click at [1057, 485] on button "Send message" at bounding box center [1076, 485] width 94 height 30
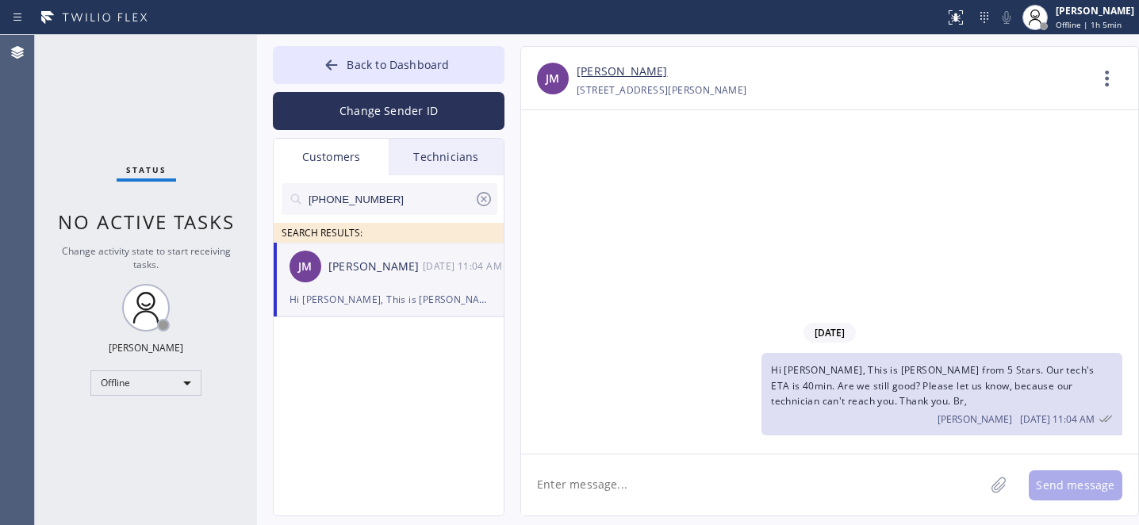
click at [484, 198] on icon at bounding box center [484, 199] width 14 height 14
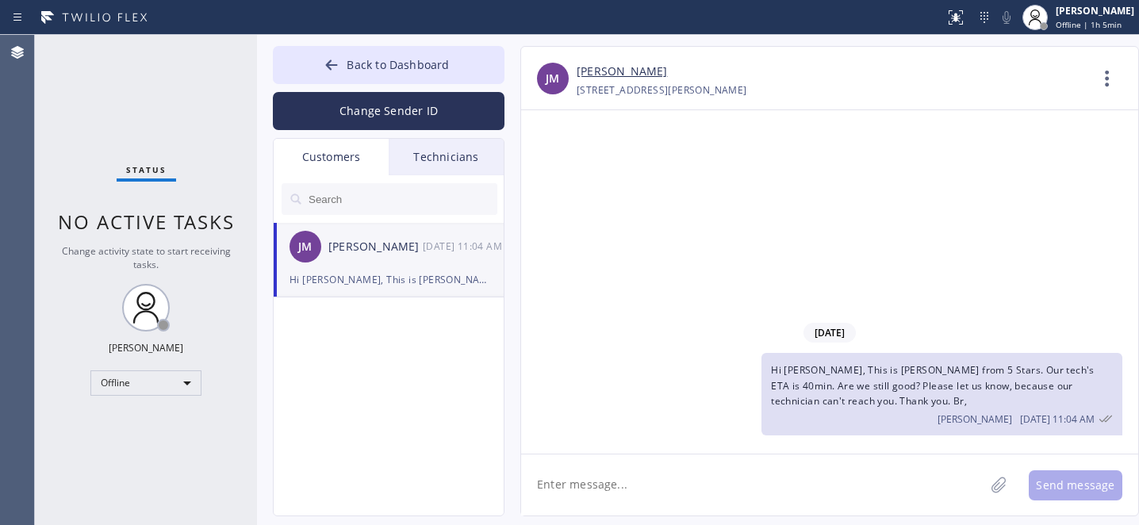
click at [359, 64] on span "Back to Dashboard" at bounding box center [398, 64] width 102 height 15
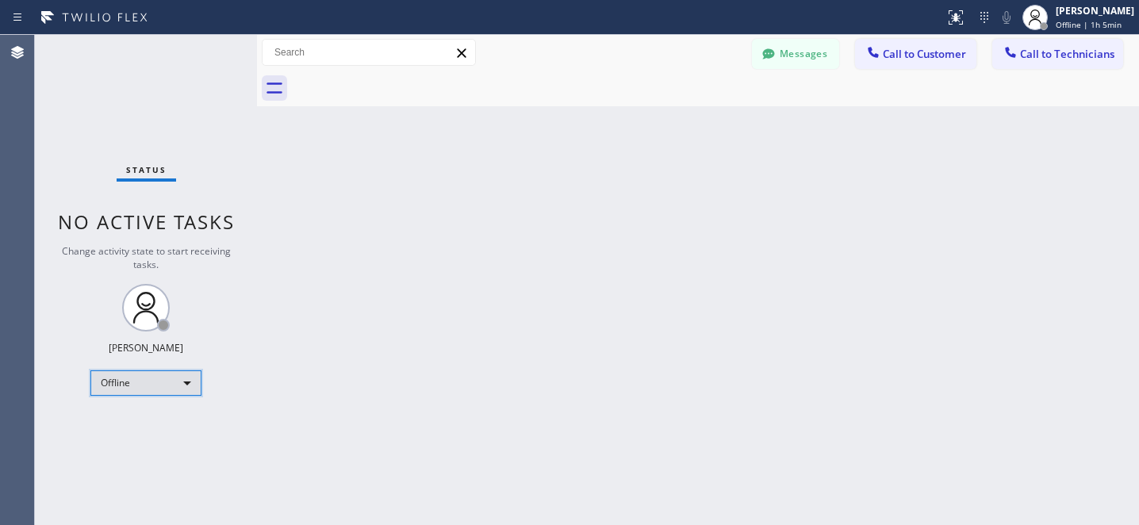
click at [148, 393] on div "Offline" at bounding box center [145, 382] width 111 height 25
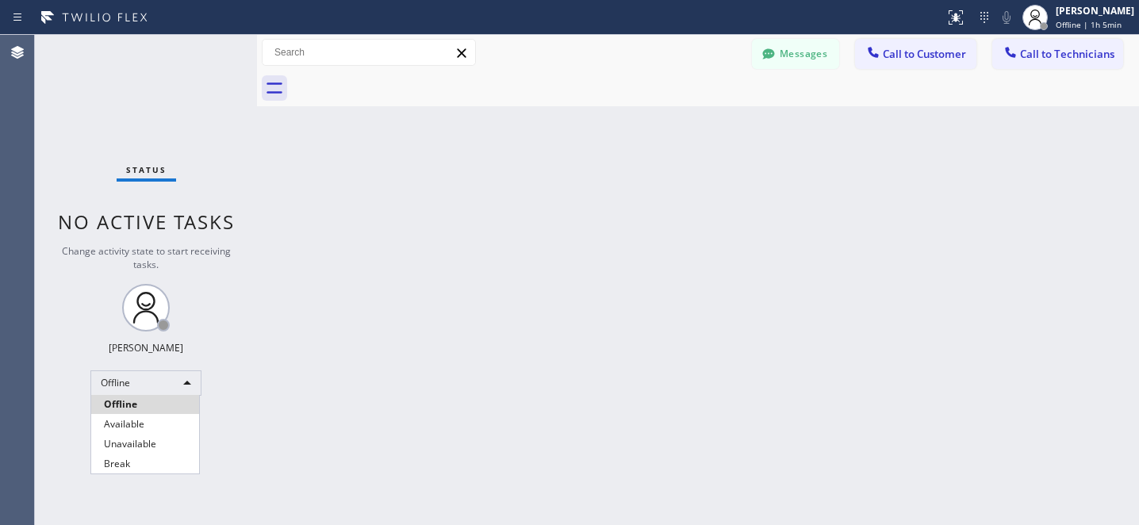
click at [123, 417] on li "Available" at bounding box center [145, 424] width 108 height 19
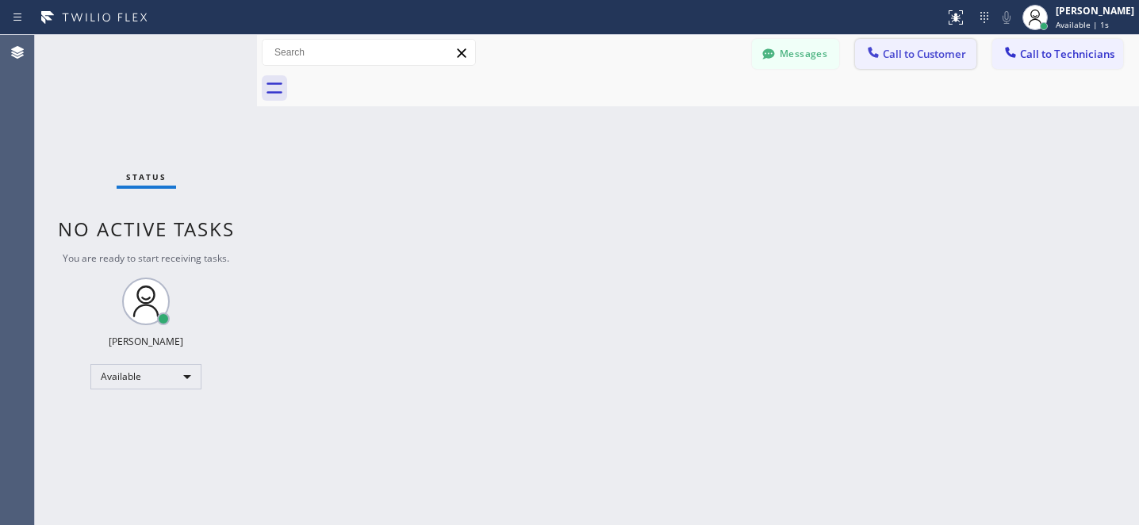
click at [921, 53] on span "Call to Customer" at bounding box center [924, 54] width 83 height 14
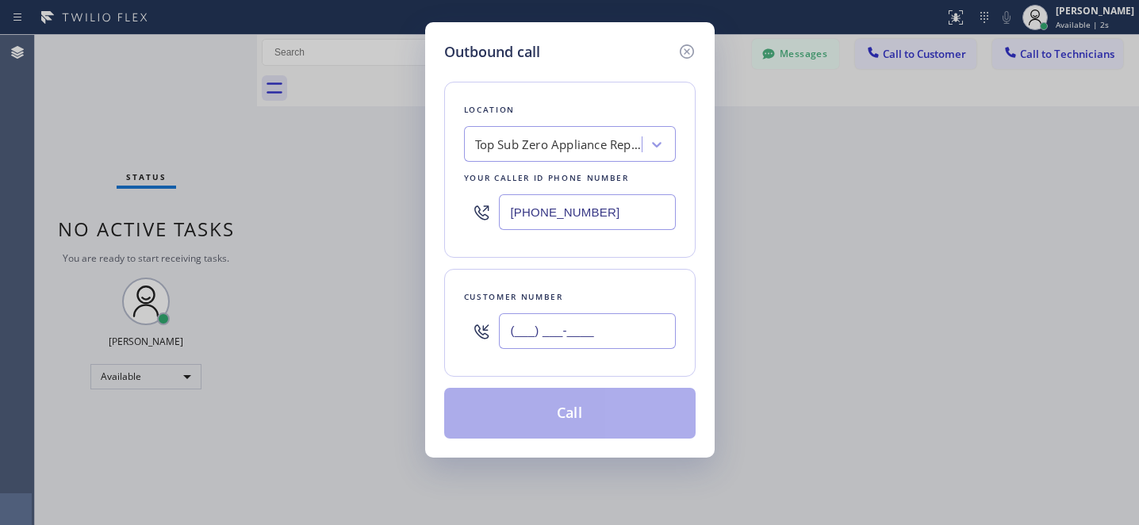
click at [623, 321] on input "(___) ___-____" at bounding box center [587, 331] width 177 height 36
paste input "516) 304-0308"
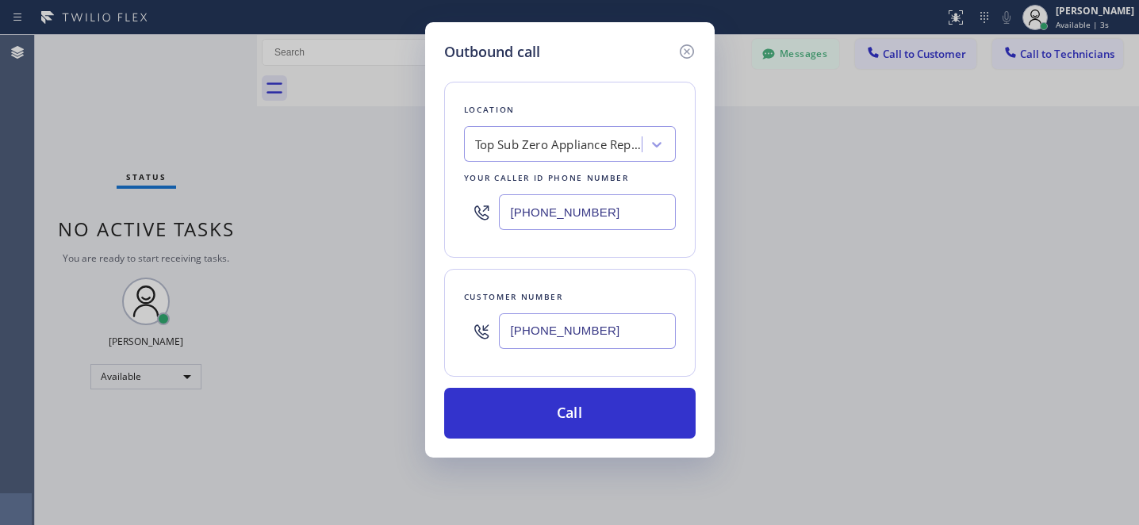
type input "[PHONE_NUMBER]"
click at [577, 324] on input "[PHONE_NUMBER]" at bounding box center [587, 331] width 177 height 36
click at [576, 143] on div "Top Sub Zero Appliance Repair" at bounding box center [558, 145] width 167 height 18
paste input "AR B2B SMS"
type input "AR B2B SMS"
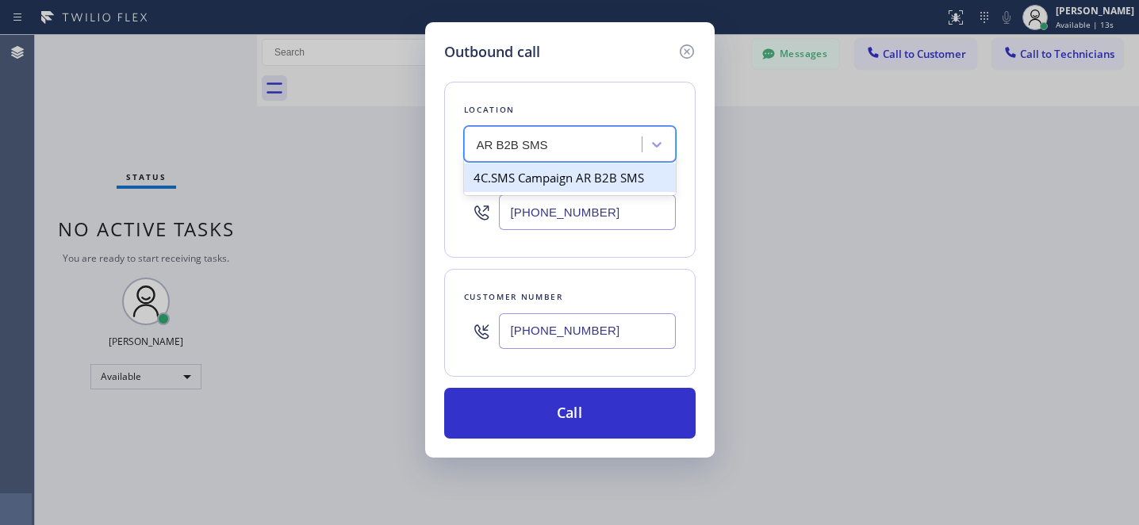
click at [515, 175] on div "4C.SMS Campaign AR B2B SMS" at bounding box center [570, 177] width 212 height 29
type input "[PHONE_NUMBER]"
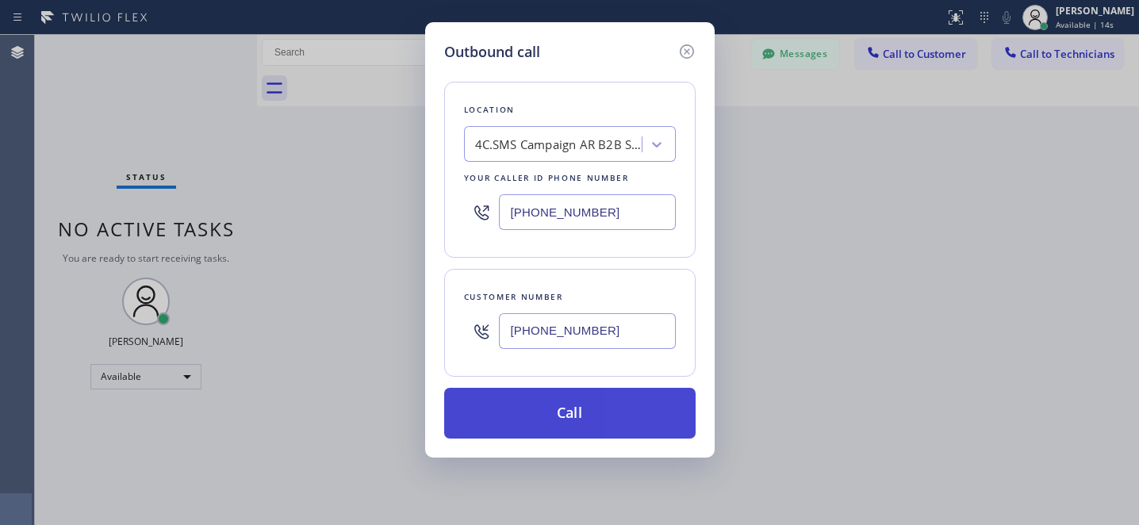
click at [650, 420] on button "Call" at bounding box center [569, 413] width 251 height 51
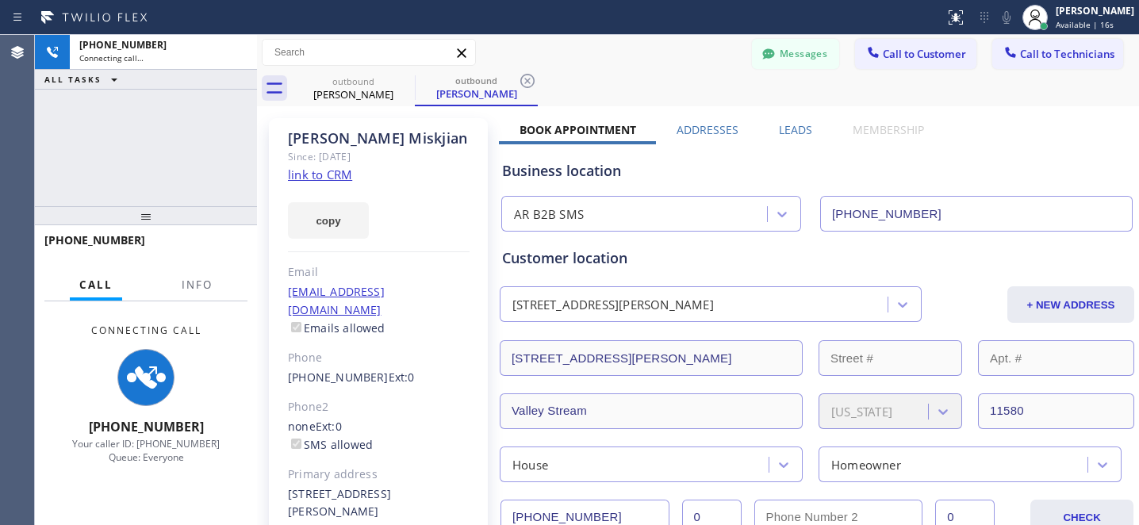
type input "[PHONE_NUMBER]"
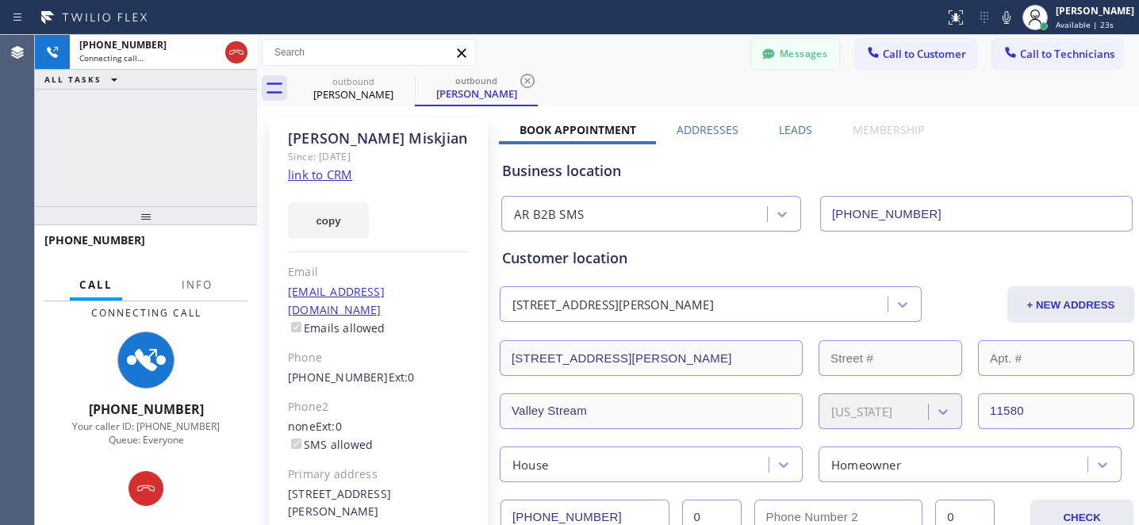
click at [788, 46] on button "Messages" at bounding box center [795, 54] width 87 height 30
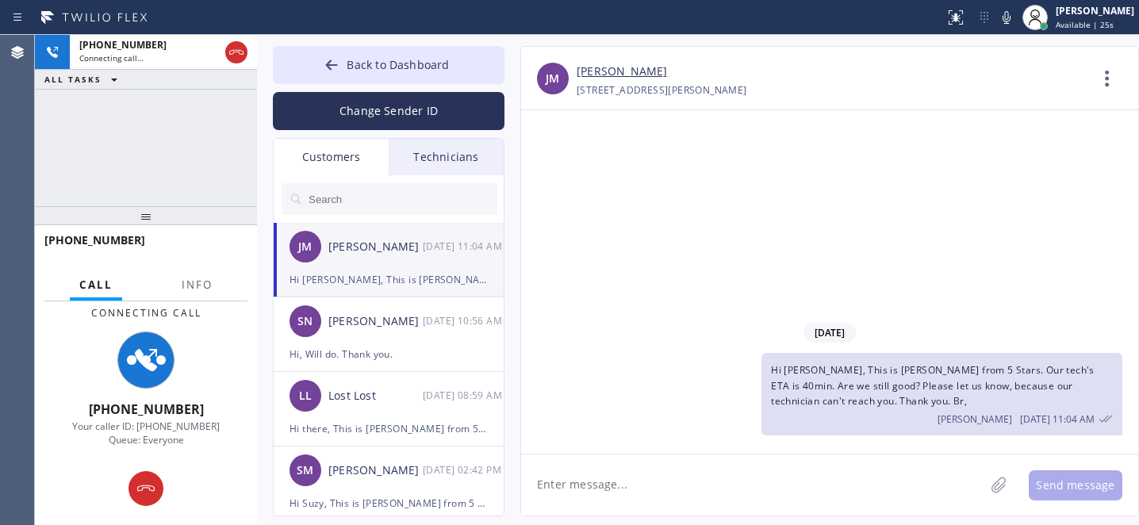
click at [355, 260] on div "JM John Miskjian 09/23 11:04 AM" at bounding box center [390, 247] width 232 height 48
click at [317, 60] on button "Back to Dashboard" at bounding box center [389, 65] width 232 height 38
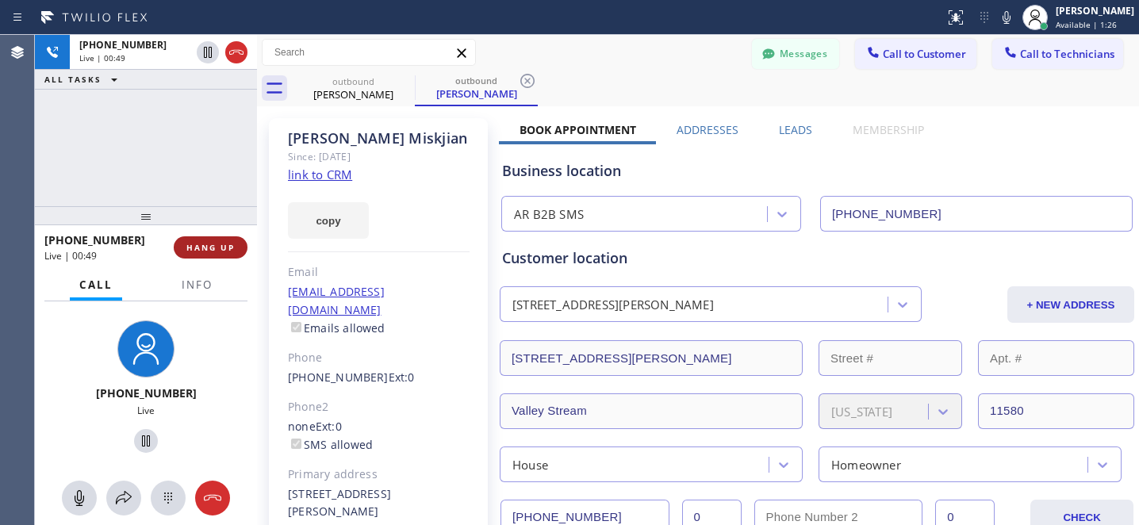
click at [221, 245] on span "HANG UP" at bounding box center [210, 247] width 48 height 11
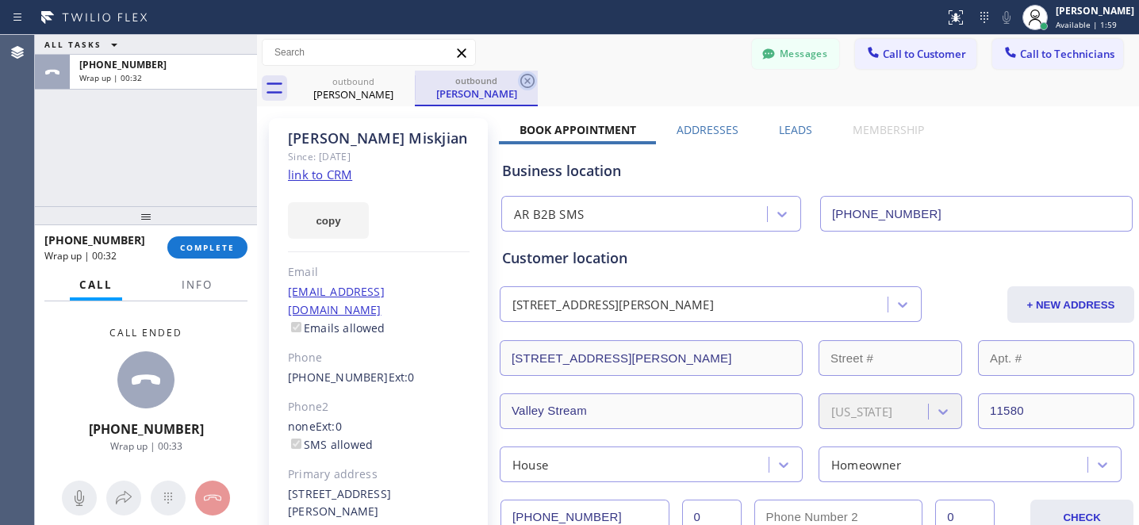
click at [529, 84] on icon at bounding box center [527, 80] width 19 height 19
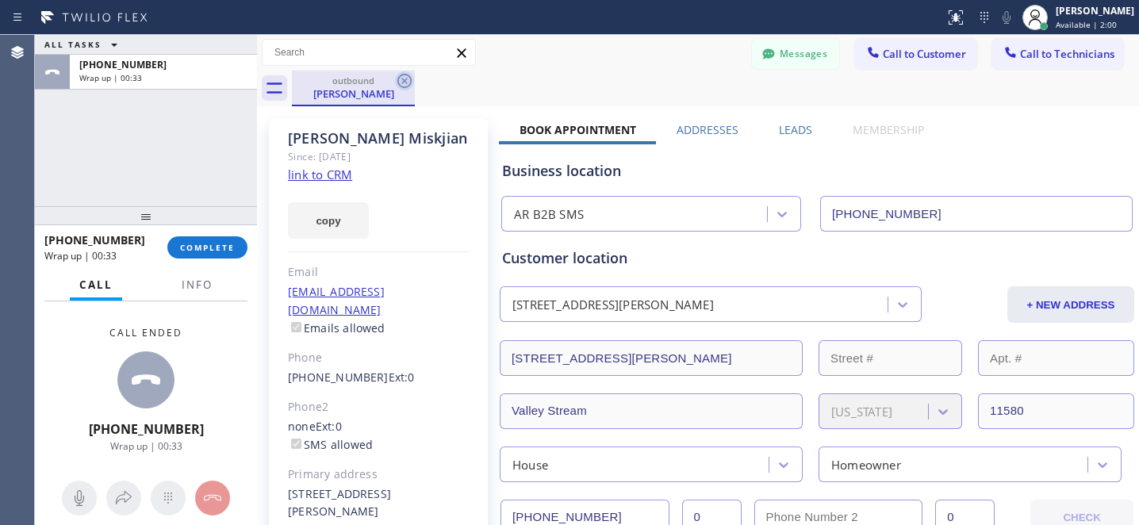
click at [407, 82] on icon at bounding box center [404, 80] width 19 height 19
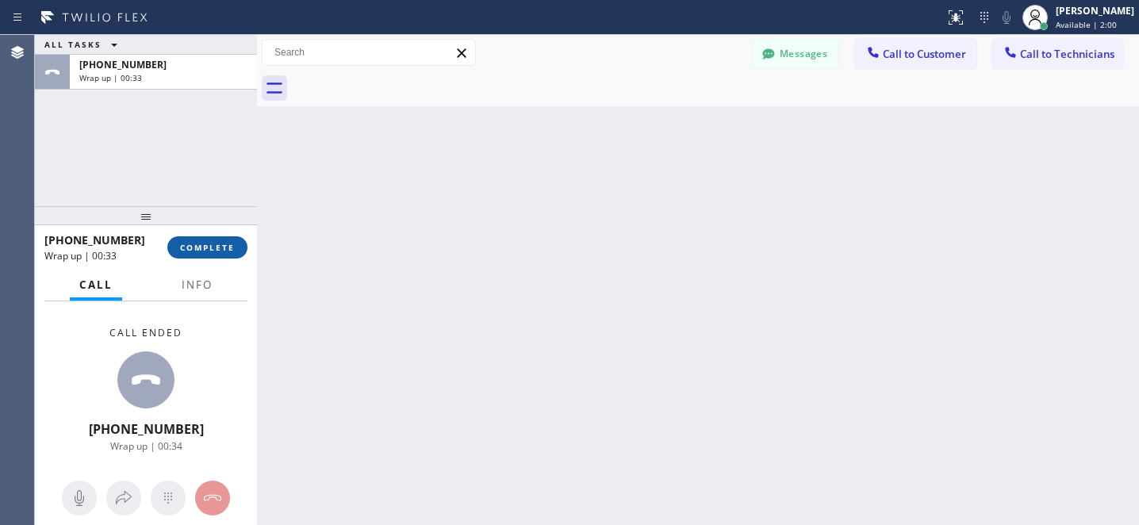
click at [206, 240] on button "COMPLETE" at bounding box center [207, 247] width 80 height 22
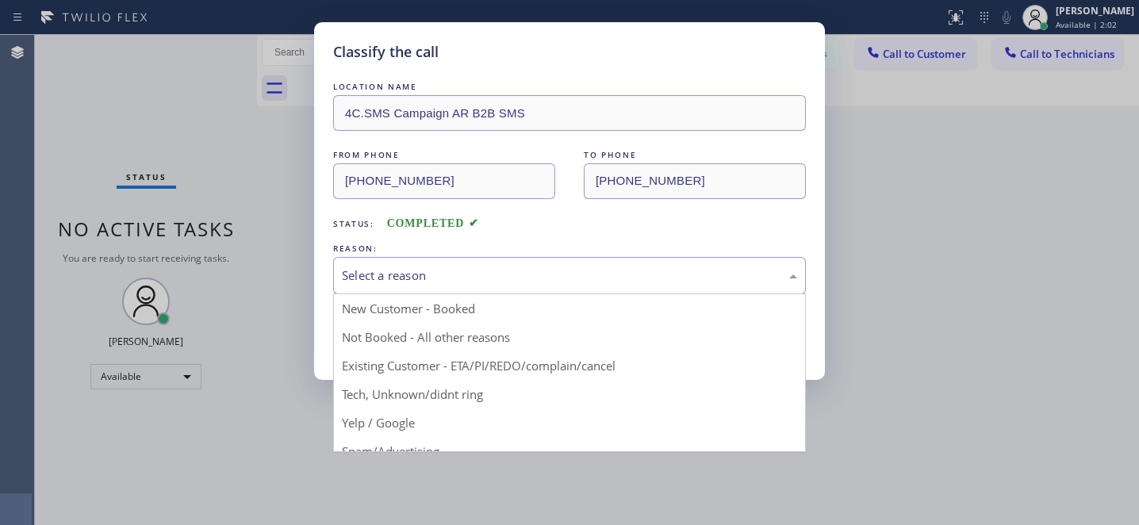
click at [420, 280] on div "Select a reason" at bounding box center [569, 276] width 455 height 18
drag, startPoint x: 427, startPoint y: 363, endPoint x: 416, endPoint y: 350, distance: 17.0
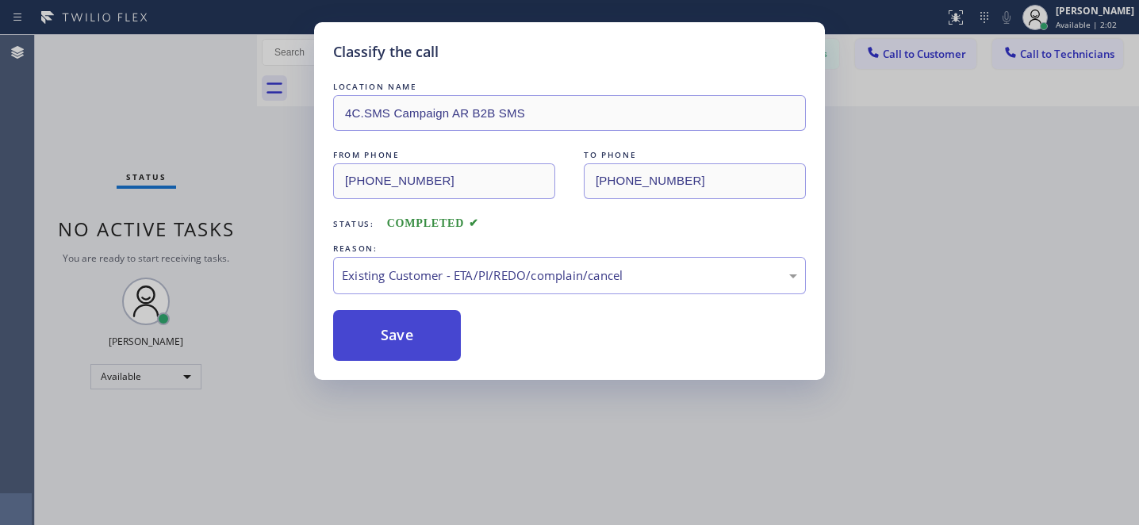
click at [400, 327] on button "Save" at bounding box center [397, 335] width 128 height 51
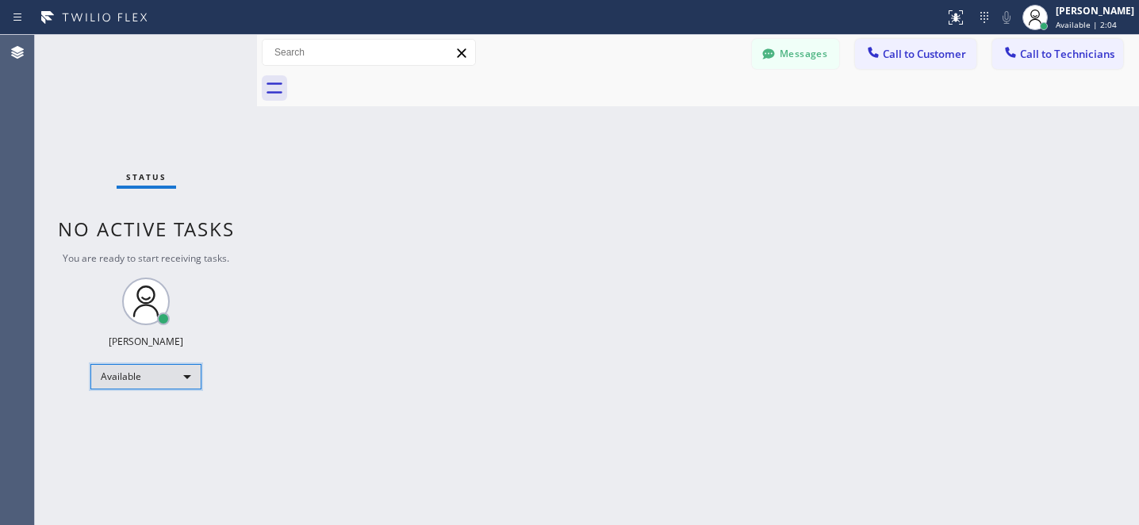
click at [153, 382] on div "Available" at bounding box center [145, 376] width 111 height 25
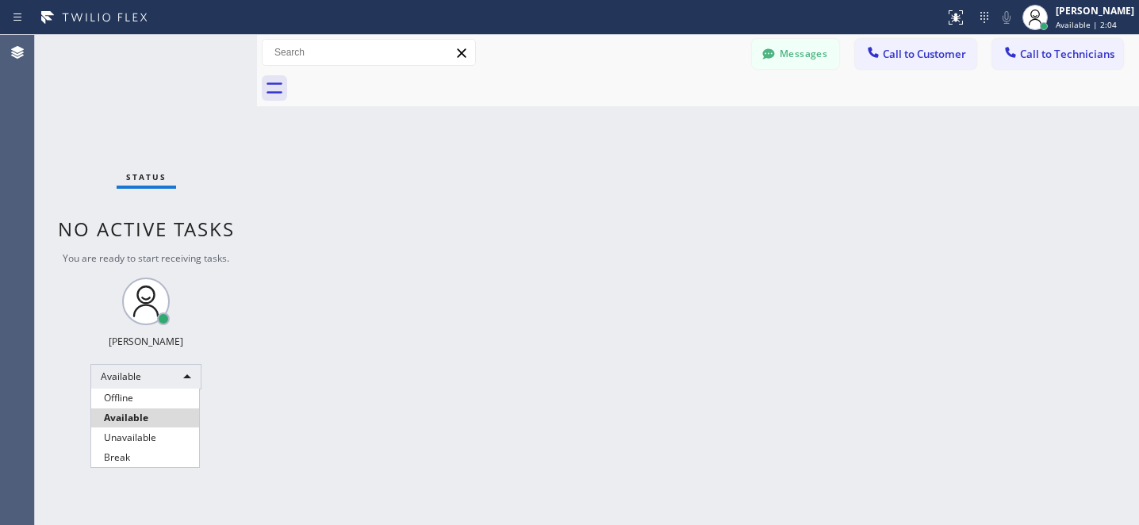
drag, startPoint x: 139, startPoint y: 392, endPoint x: 239, endPoint y: 320, distance: 123.3
click at [139, 392] on li "Offline" at bounding box center [145, 398] width 108 height 19
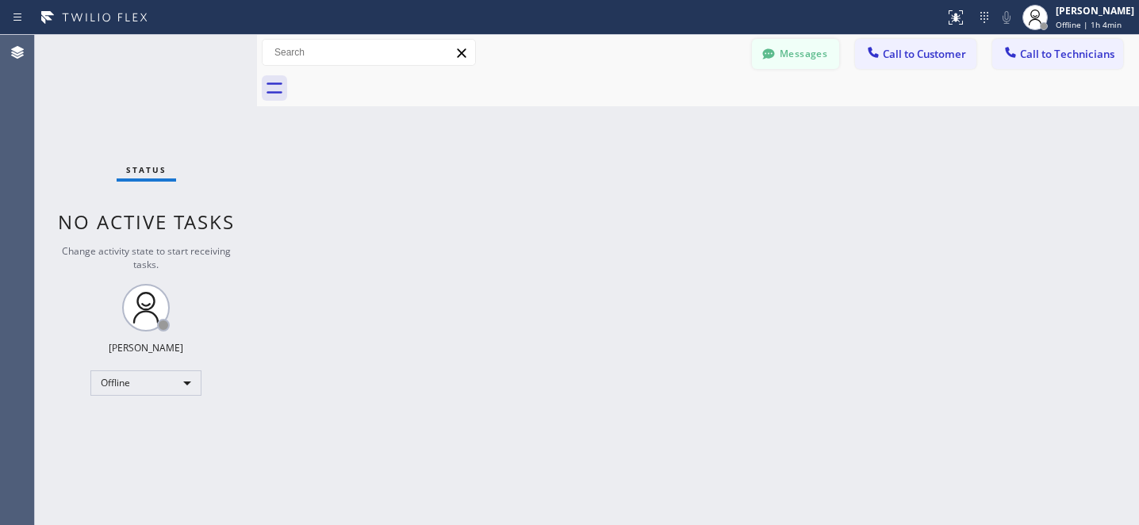
click at [775, 62] on div at bounding box center [768, 55] width 19 height 19
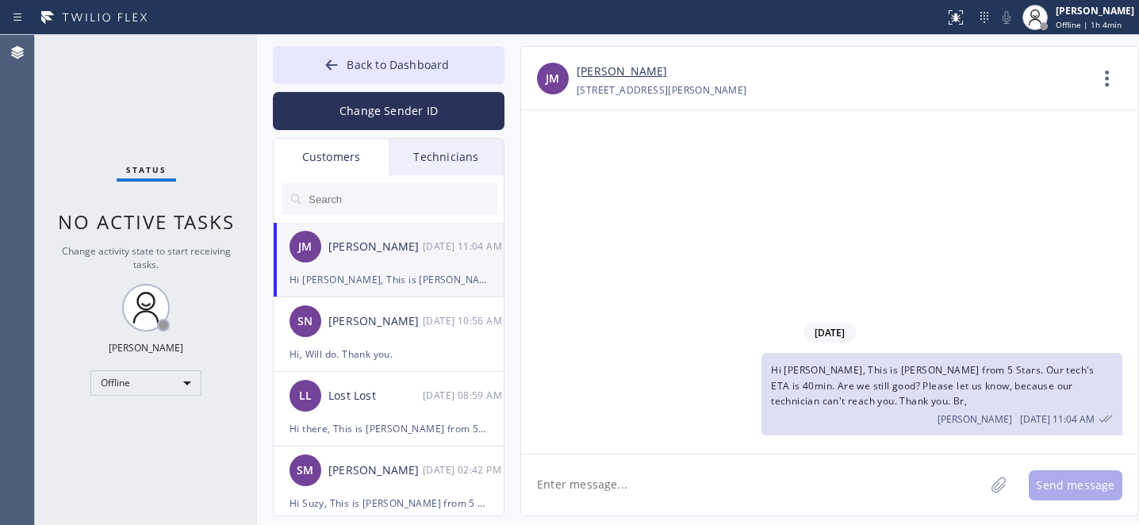
click at [389, 210] on input "text" at bounding box center [402, 199] width 190 height 32
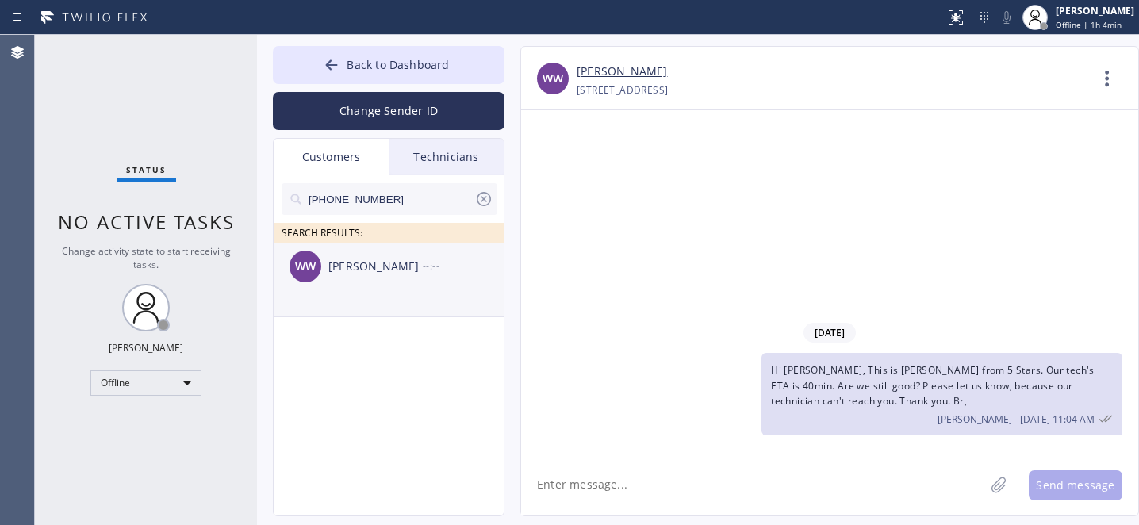
click at [344, 283] on div "WW Wendy Wang --:--" at bounding box center [390, 267] width 232 height 48
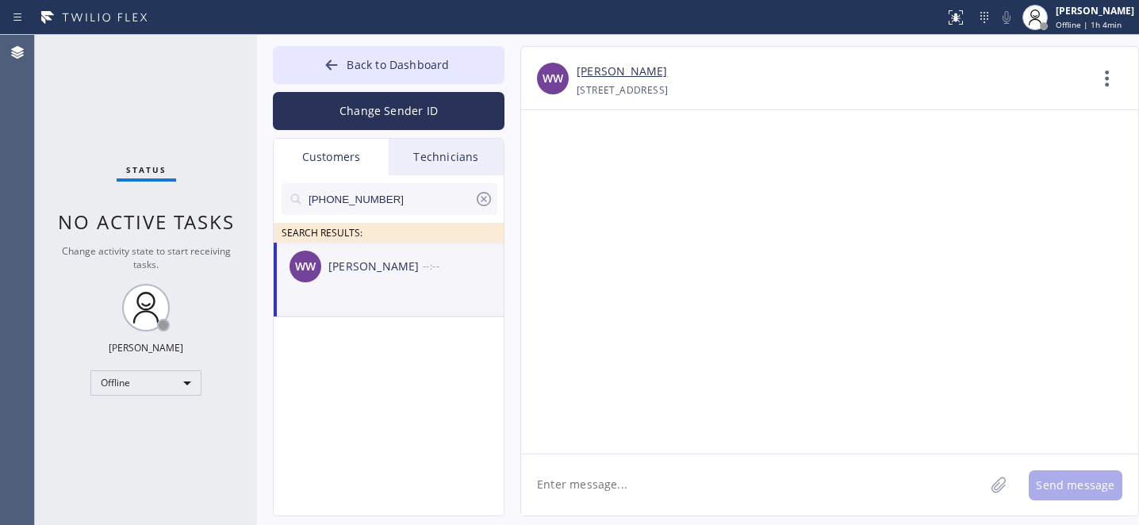
drag, startPoint x: 624, startPoint y: 496, endPoint x: 619, endPoint y: 483, distance: 13.6
click at [625, 497] on textarea at bounding box center [752, 484] width 463 height 61
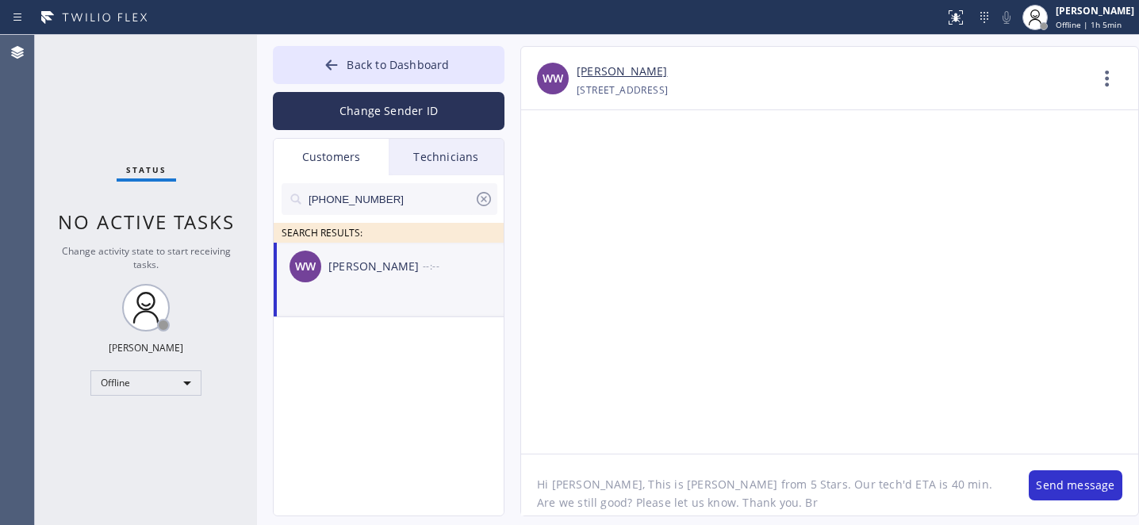
type textarea "Hi [PERSON_NAME], This is [PERSON_NAME] from 5 Stars. Our tech'd ETA is 40 min.…"
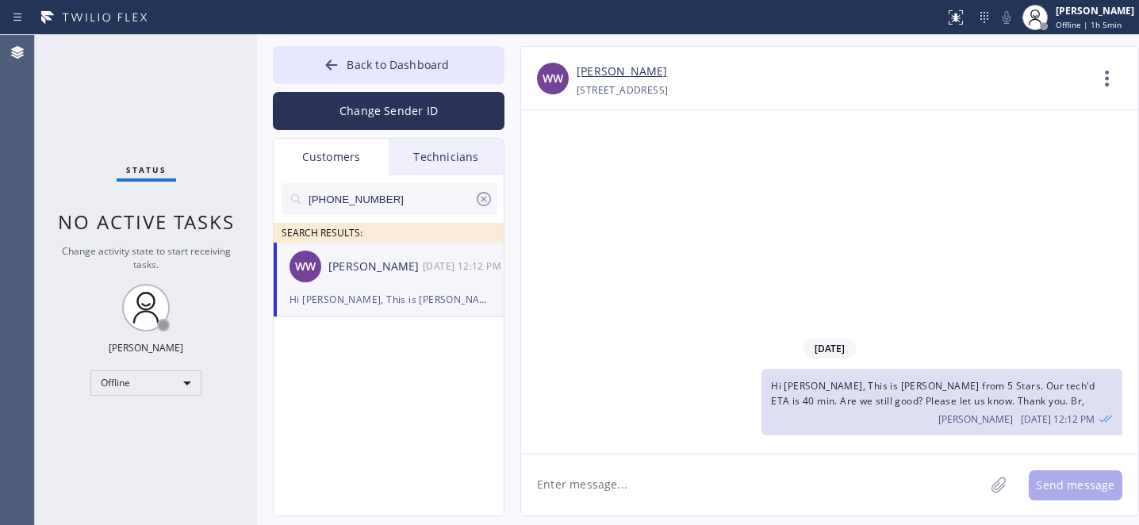
click at [478, 198] on icon at bounding box center [483, 199] width 19 height 19
click at [378, 64] on span "Back to Dashboard" at bounding box center [398, 64] width 102 height 15
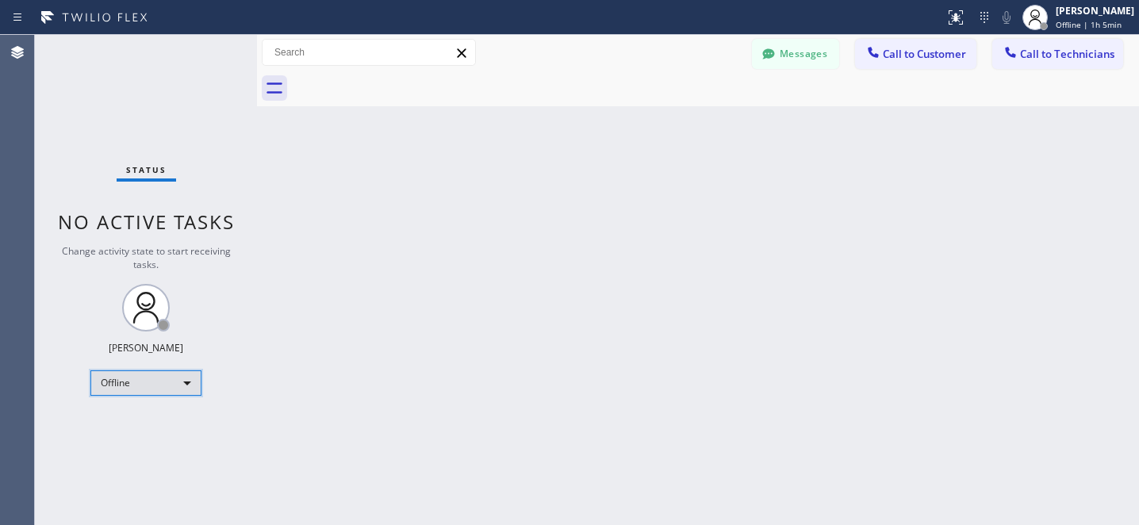
click at [130, 378] on div "Offline" at bounding box center [145, 382] width 111 height 25
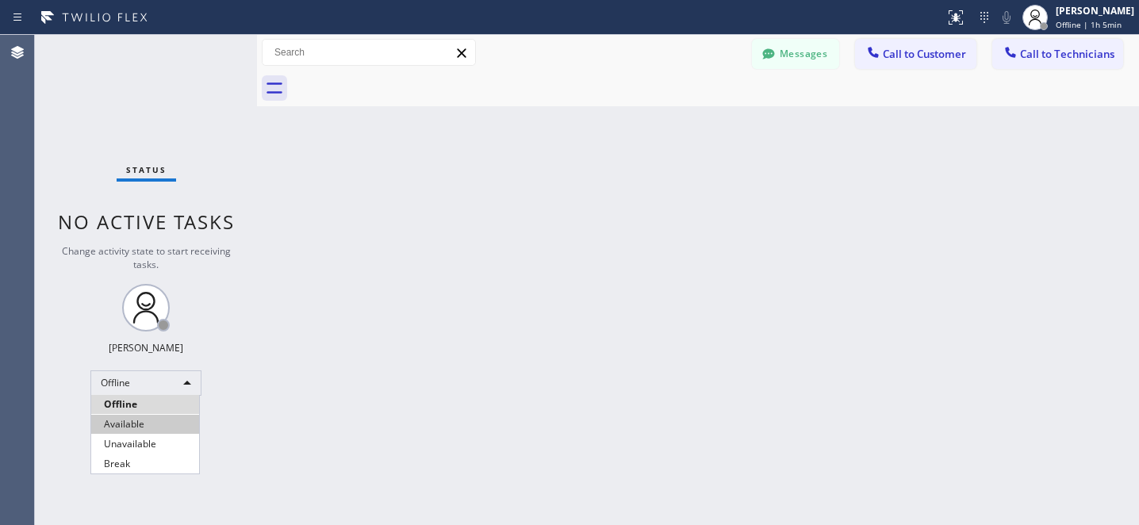
click at [126, 428] on li "Available" at bounding box center [145, 424] width 108 height 19
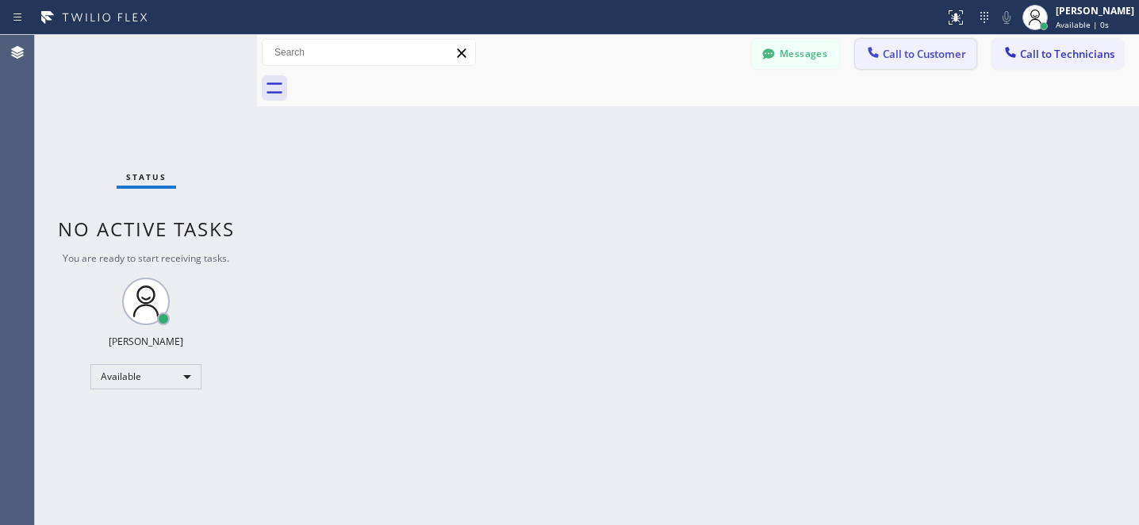
click at [918, 55] on span "Call to Customer" at bounding box center [924, 54] width 83 height 14
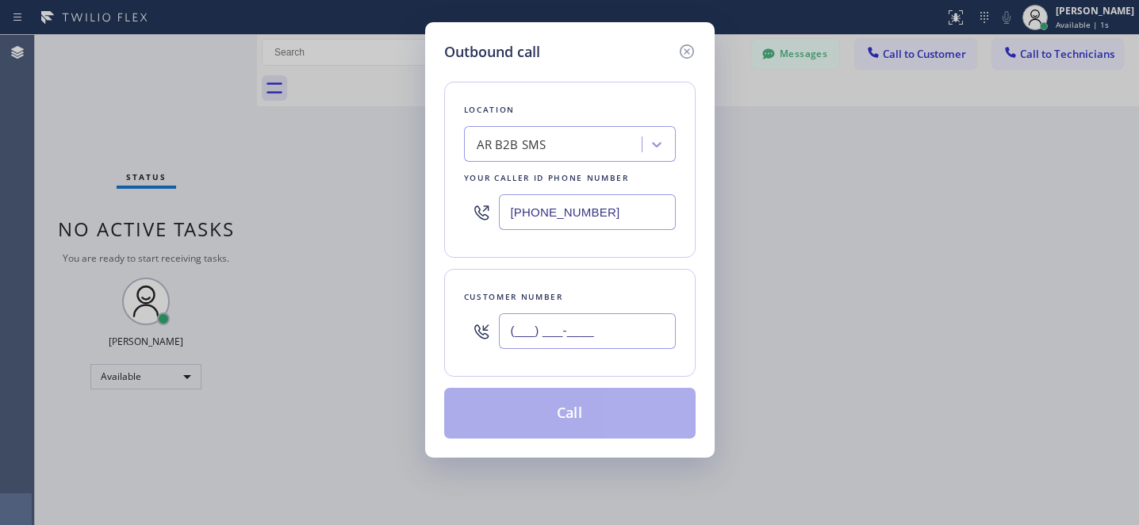
drag, startPoint x: 619, startPoint y: 332, endPoint x: 703, endPoint y: 255, distance: 112.8
click at [620, 332] on input "(___) ___-____" at bounding box center [587, 331] width 177 height 36
paste input "858) 692-9138"
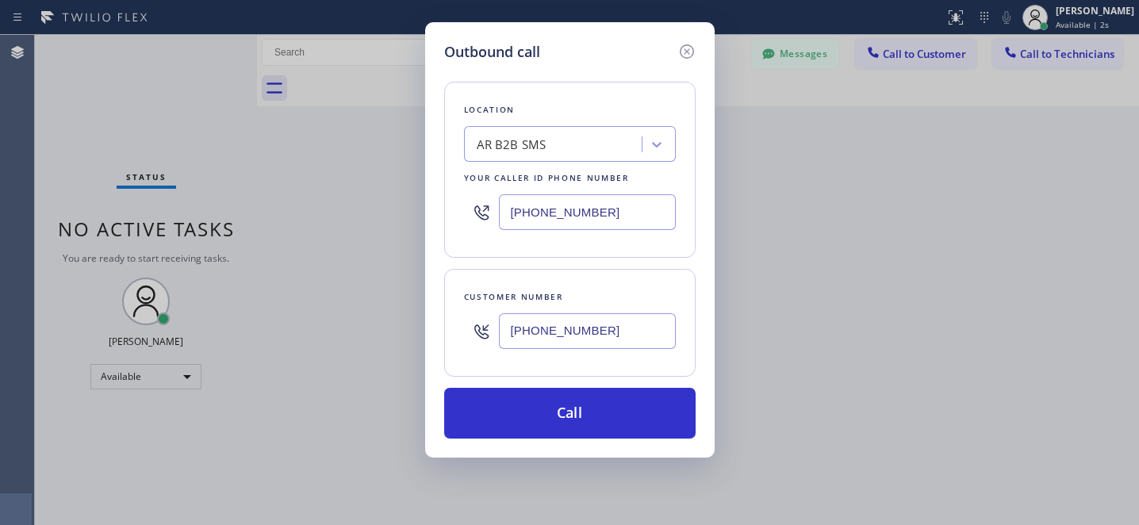
type input "[PHONE_NUMBER]"
click at [524, 130] on div "AR B2B SMS" at bounding box center [570, 144] width 212 height 36
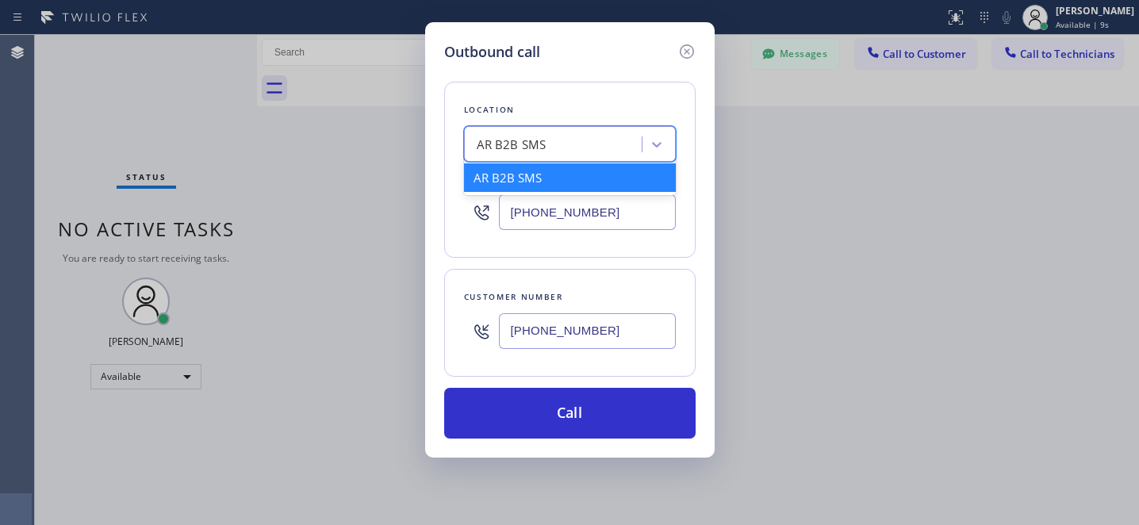
paste input "5 Star Appliance Repair"
type input "5 Star Appliance Repair"
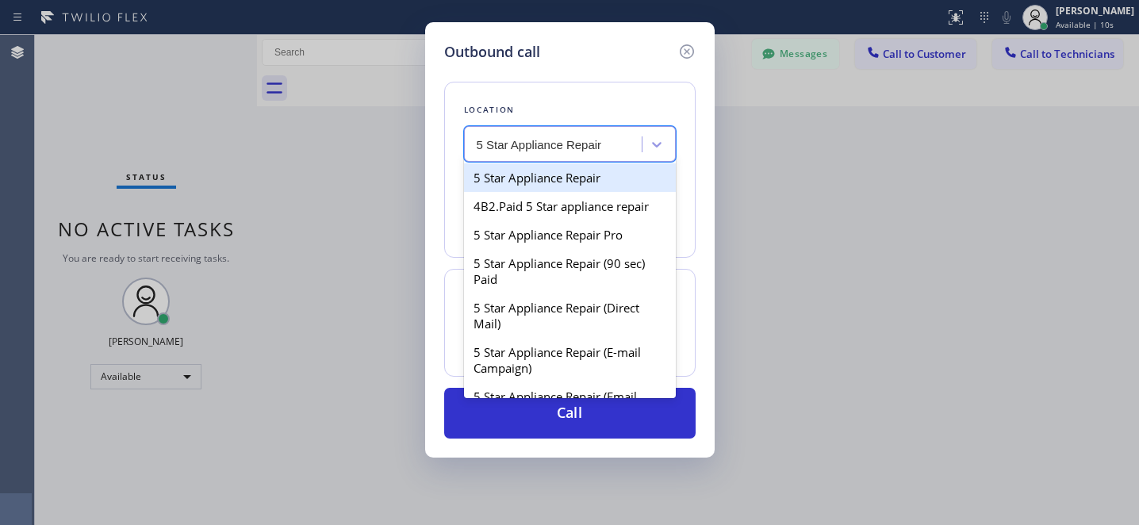
click at [557, 182] on div "5 Star Appliance Repair" at bounding box center [570, 177] width 212 height 29
type input "[PHONE_NUMBER]"
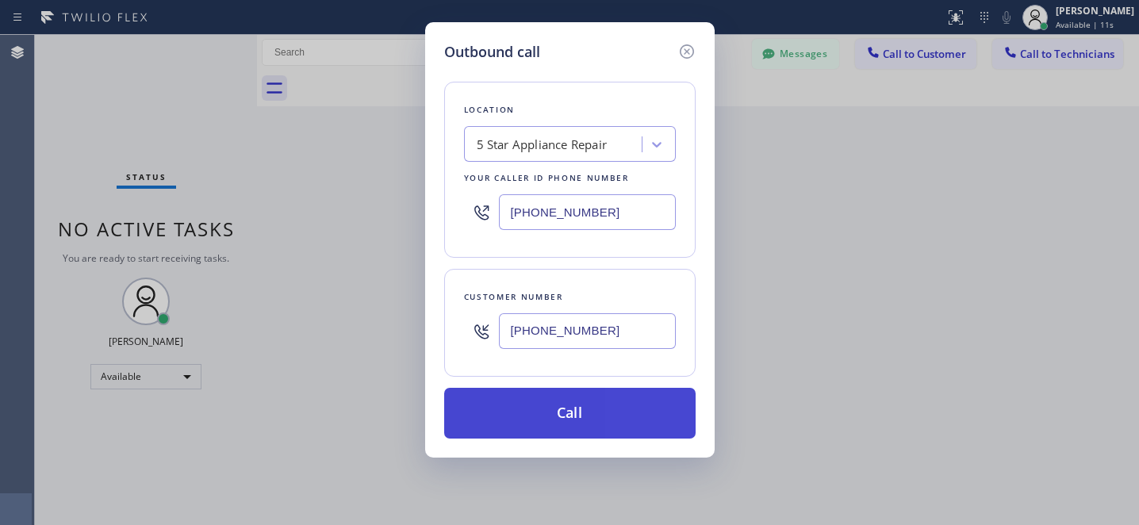
drag, startPoint x: 573, startPoint y: 440, endPoint x: 581, endPoint y: 424, distance: 17.7
click at [573, 439] on button "Call" at bounding box center [569, 413] width 251 height 51
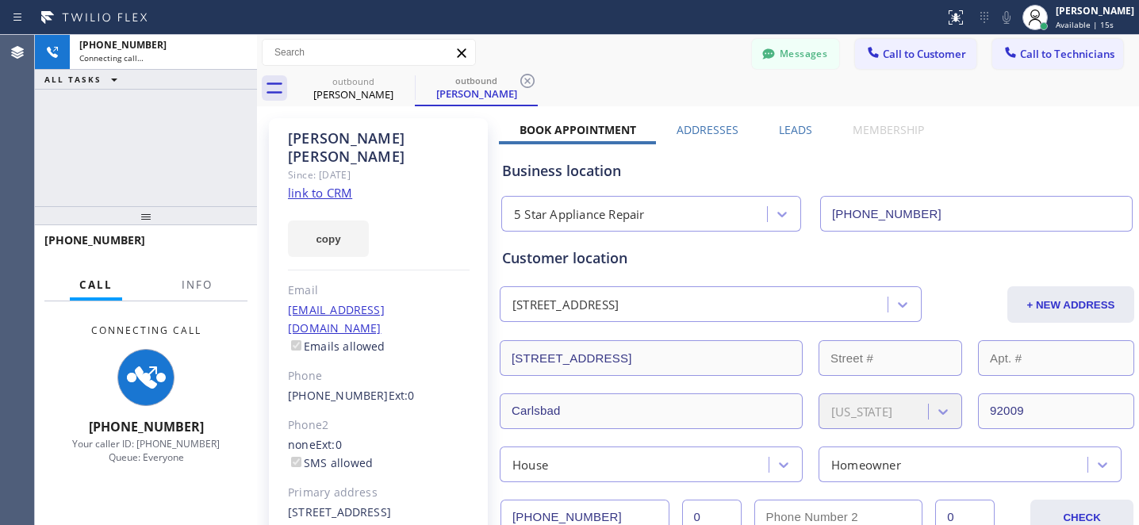
type input "[PHONE_NUMBER]"
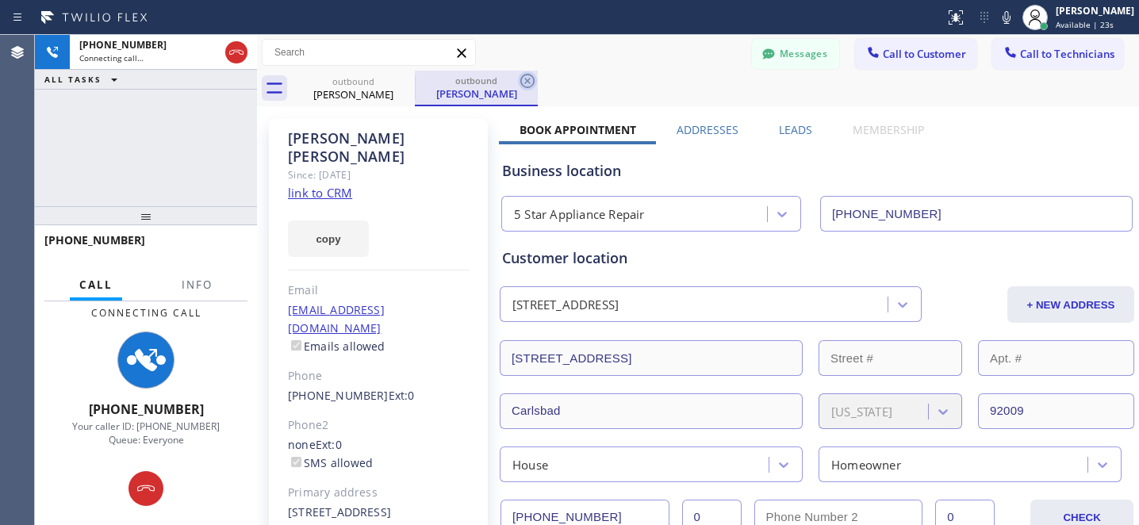
click at [531, 82] on icon at bounding box center [527, 80] width 19 height 19
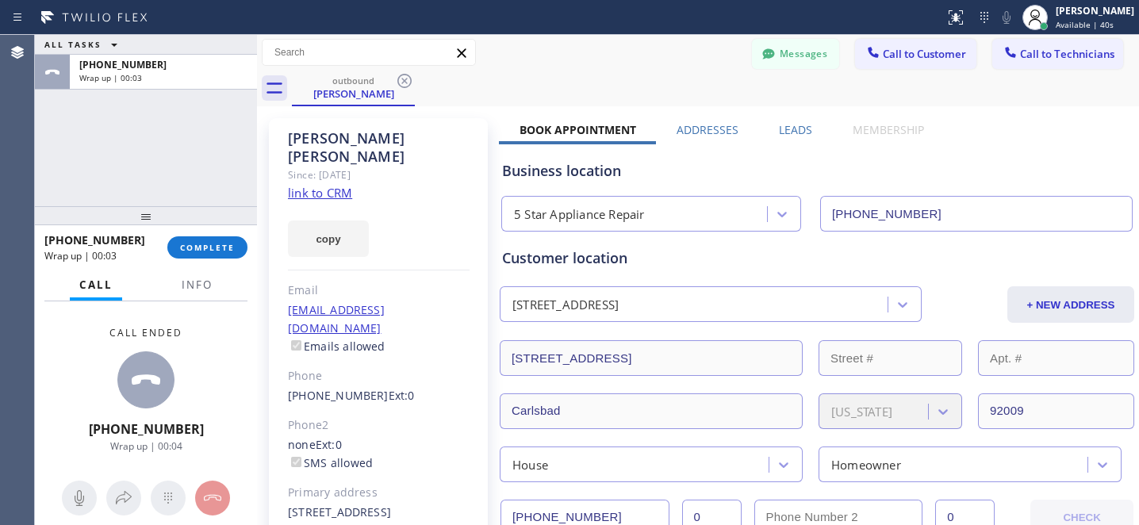
drag, startPoint x: 328, startPoint y: 361, endPoint x: 347, endPoint y: 346, distance: 24.9
click at [328, 388] on link "[PHONE_NUMBER]" at bounding box center [338, 395] width 101 height 15
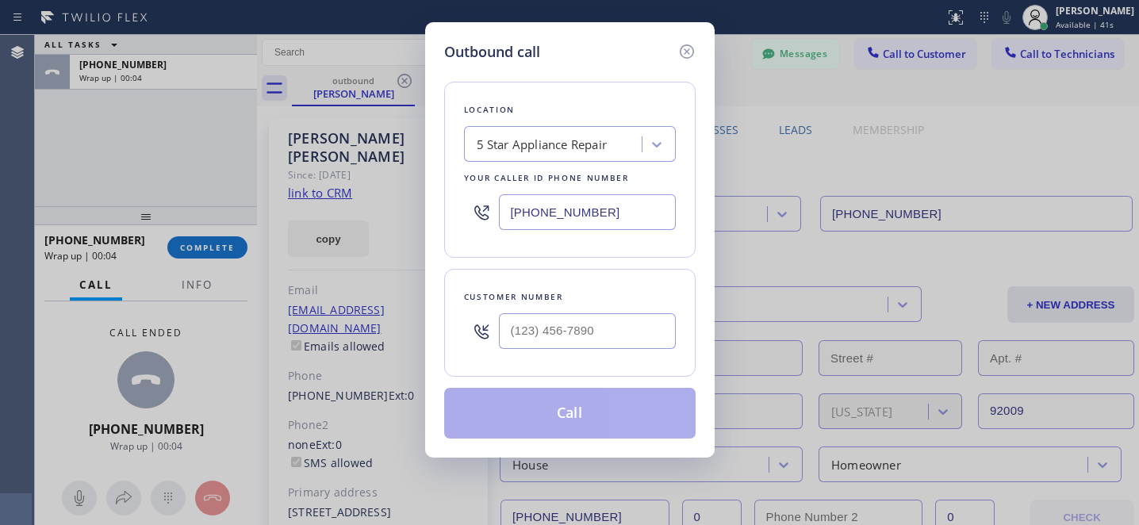
type input "[PHONE_NUMBER]"
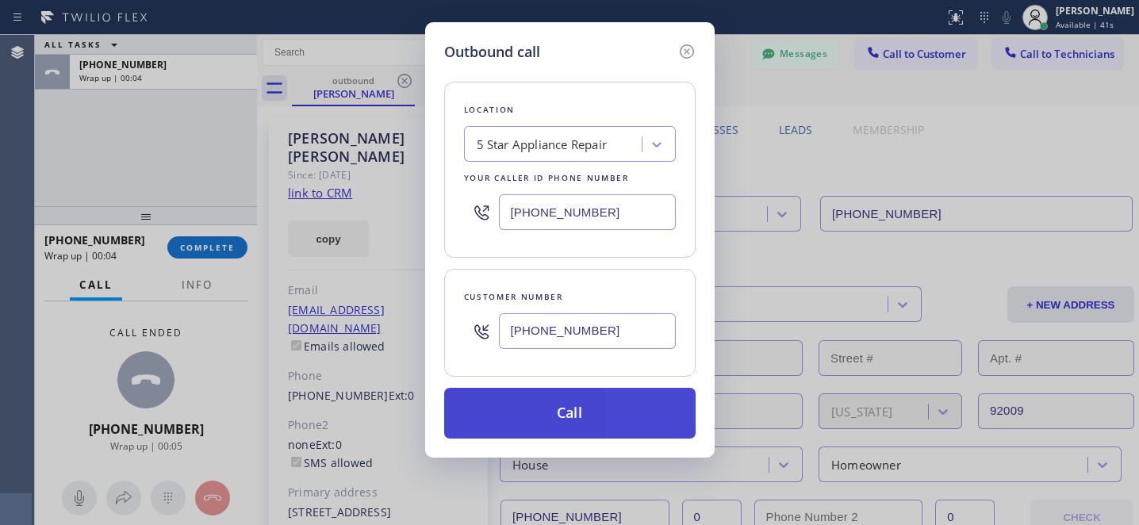
click at [580, 391] on button "Call" at bounding box center [569, 413] width 251 height 51
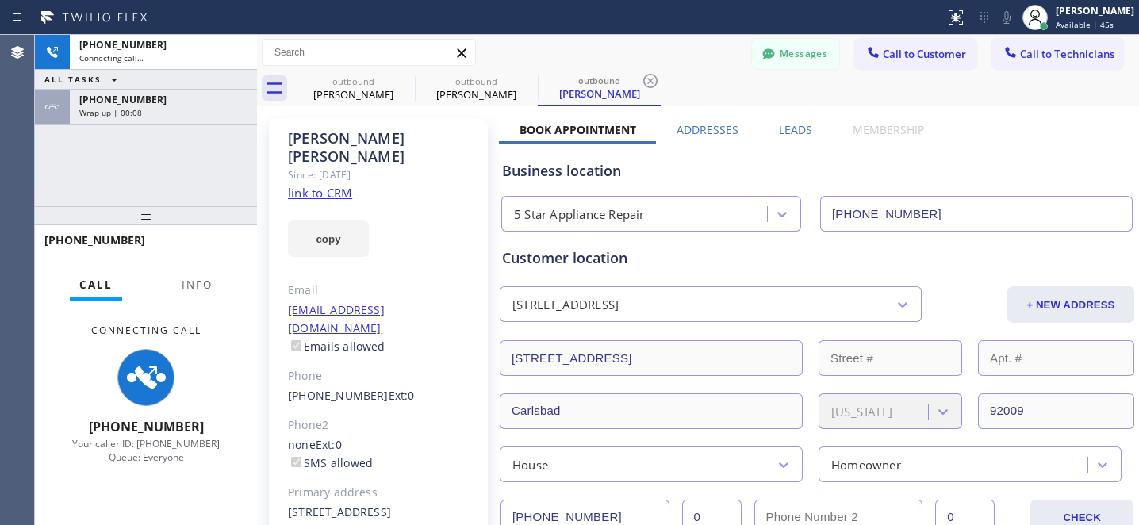
type input "[PHONE_NUMBER]"
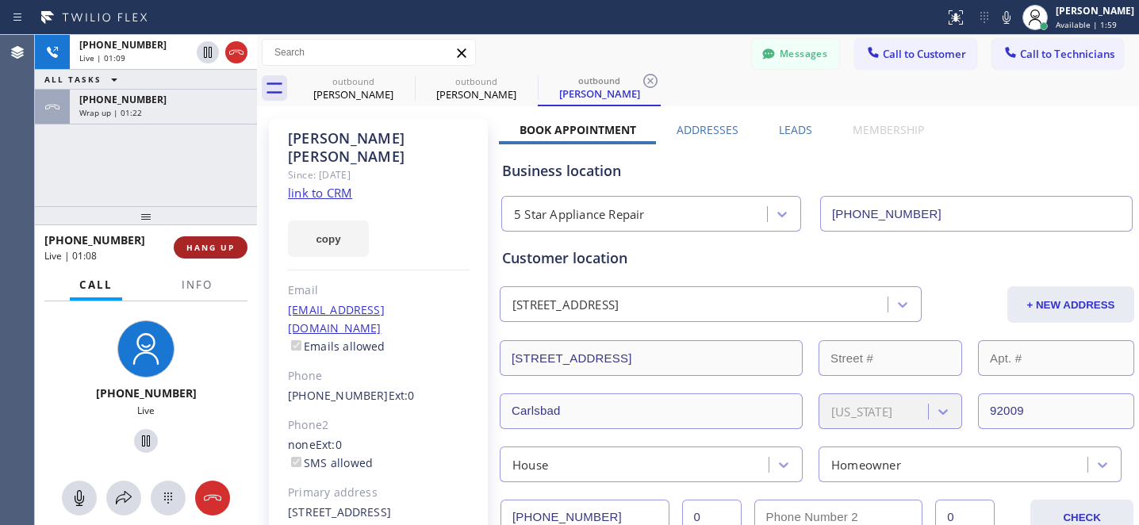
click at [214, 248] on span "HANG UP" at bounding box center [210, 247] width 48 height 11
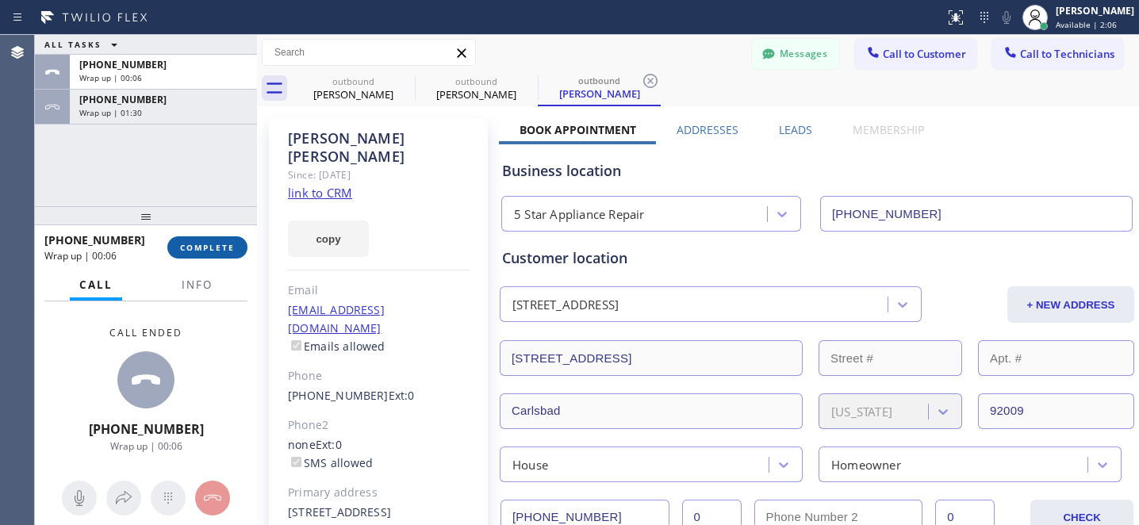
click at [223, 255] on button "COMPLETE" at bounding box center [207, 247] width 80 height 22
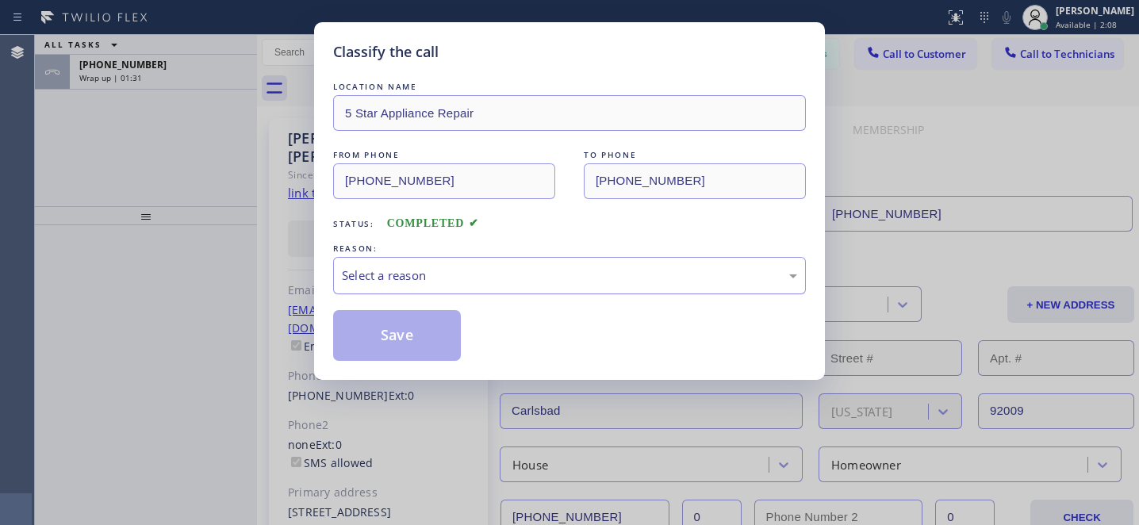
click at [491, 281] on div "Select a reason" at bounding box center [569, 276] width 455 height 18
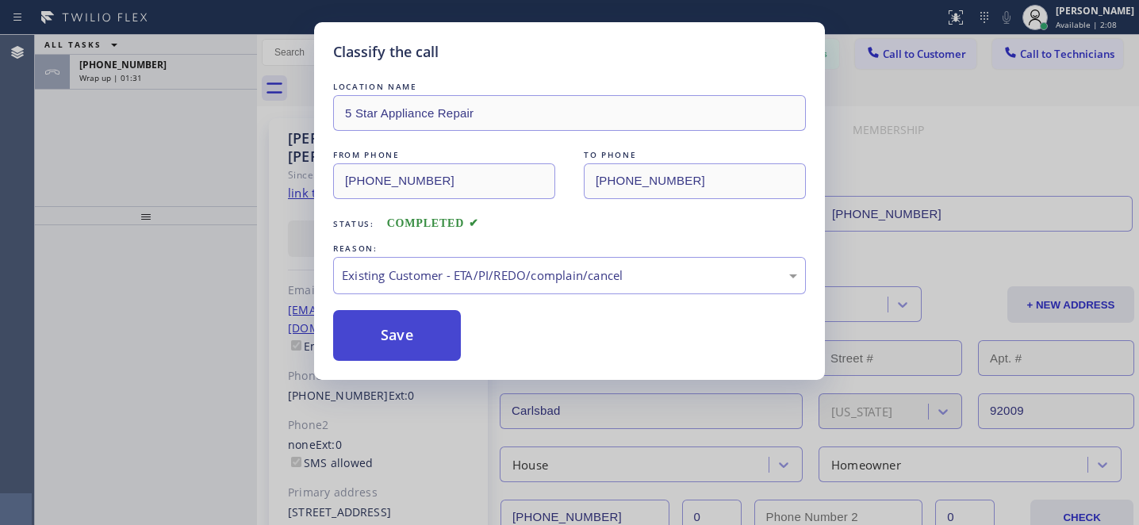
click at [436, 347] on button "Save" at bounding box center [397, 335] width 128 height 51
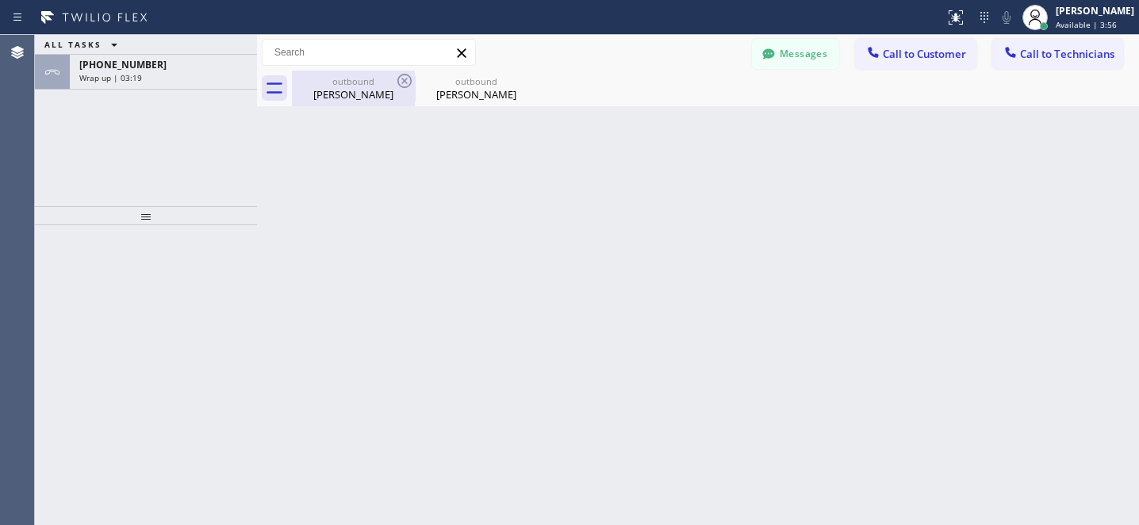
drag, startPoint x: 369, startPoint y: 82, endPoint x: 393, endPoint y: 83, distance: 24.6
click at [370, 82] on div "outbound" at bounding box center [353, 81] width 120 height 12
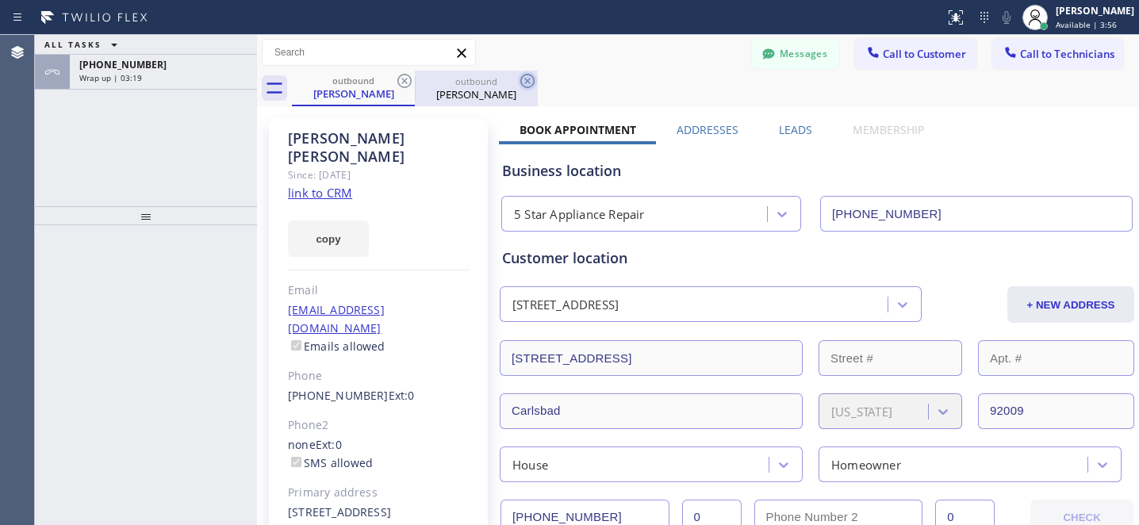
click at [397, 83] on icon at bounding box center [404, 80] width 19 height 19
click at [400, 82] on icon at bounding box center [404, 80] width 19 height 19
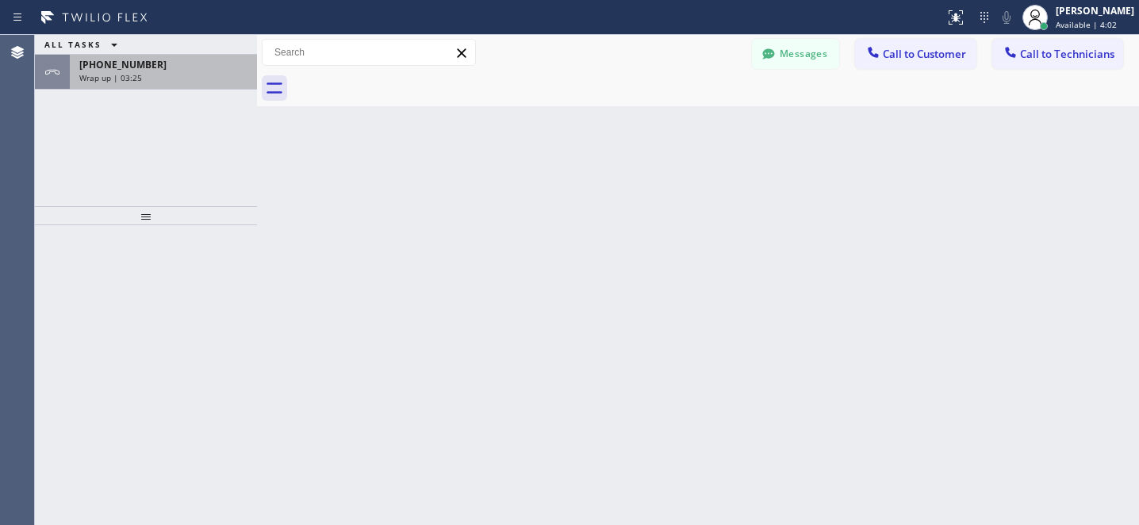
click at [207, 70] on div "+18586929138" at bounding box center [163, 64] width 168 height 13
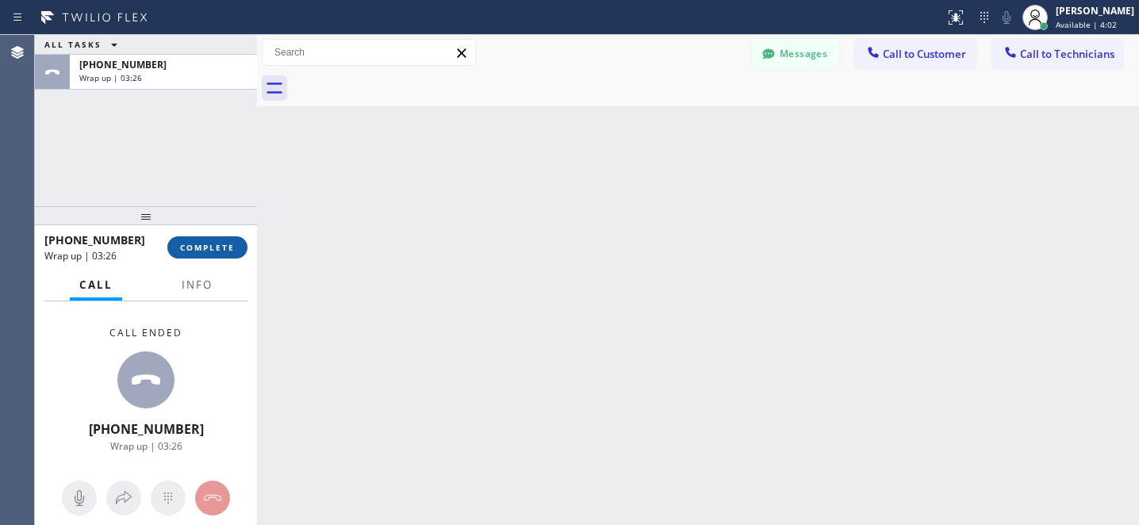
click at [232, 242] on span "COMPLETE" at bounding box center [207, 247] width 55 height 11
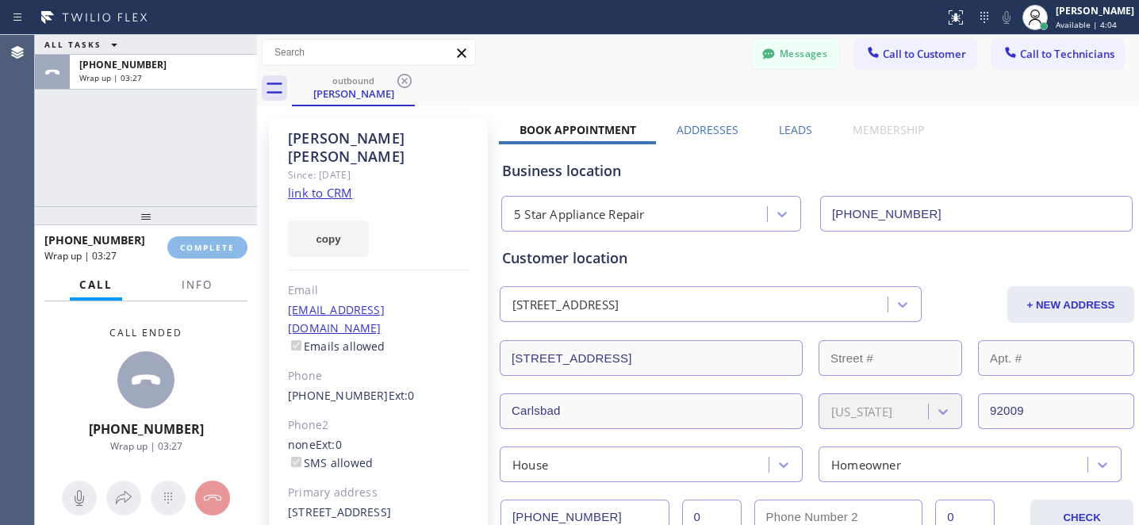
type input "[PHONE_NUMBER]"
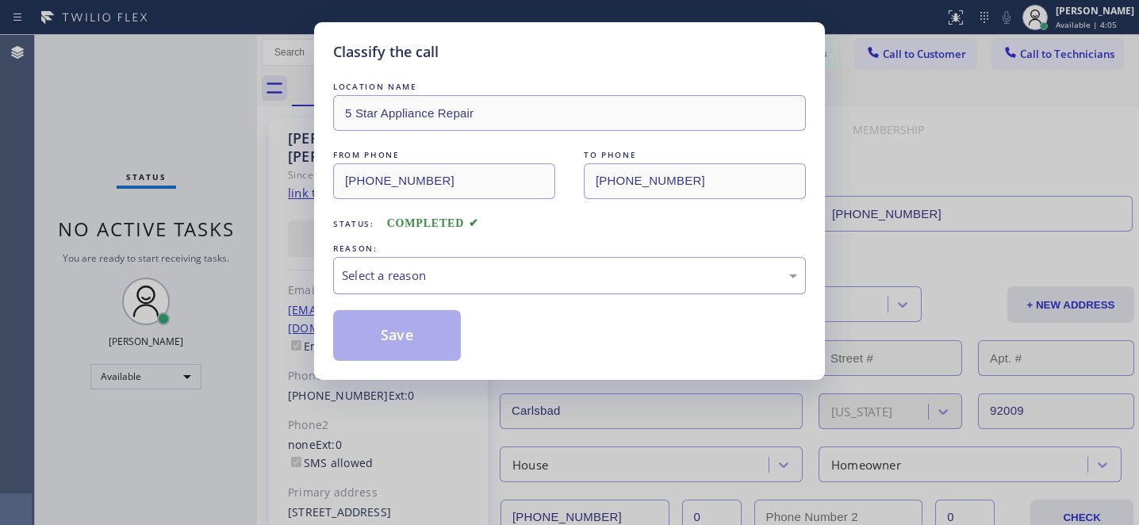
click at [462, 282] on div "Select a reason" at bounding box center [569, 276] width 455 height 18
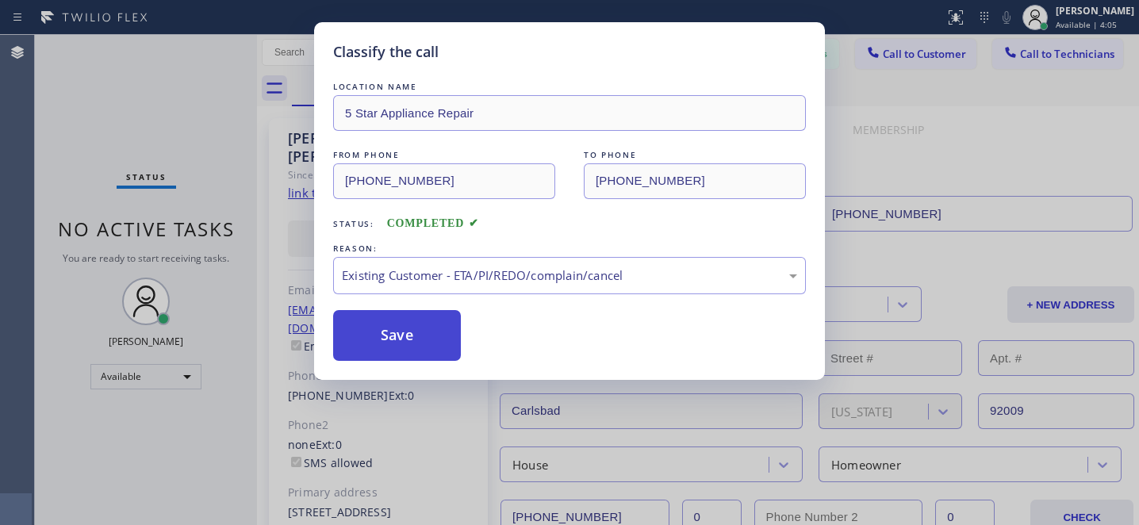
click at [434, 346] on button "Save" at bounding box center [397, 335] width 128 height 51
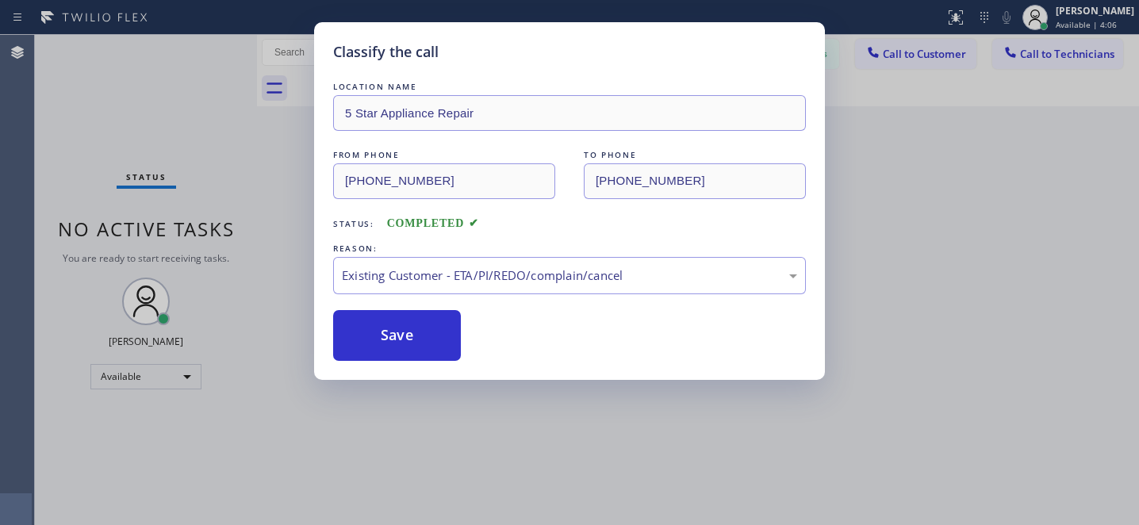
click at [131, 385] on div "Classify the call LOCATION NAME 5 Star Appliance Repair FROM PHONE (855) 731-49…" at bounding box center [569, 262] width 1139 height 525
click at [130, 374] on div "Available" at bounding box center [145, 376] width 111 height 25
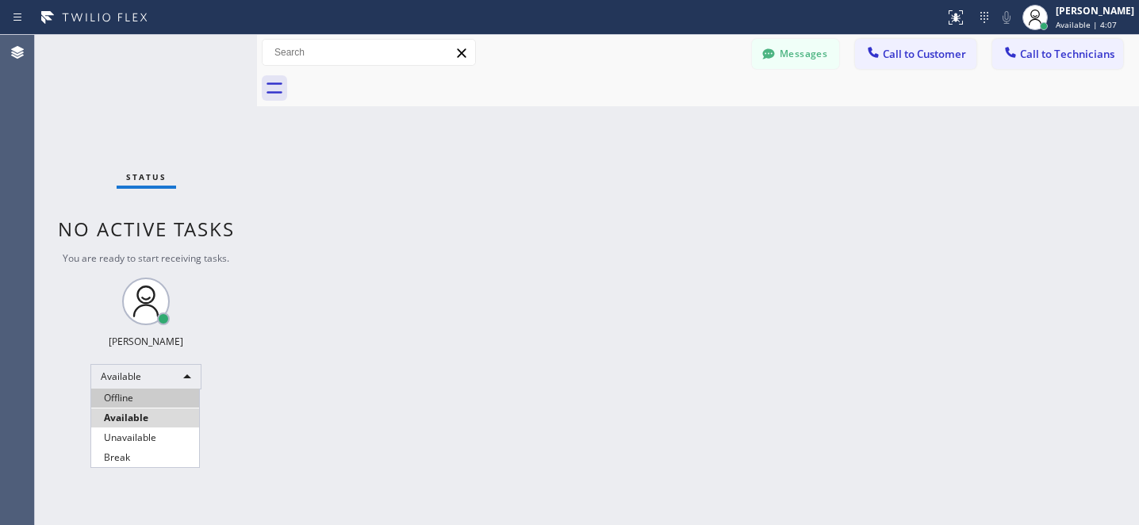
click at [127, 391] on li "Offline" at bounding box center [145, 398] width 108 height 19
click at [128, 391] on div "Status No active tasks You are ready to start receiving tasks. Yevgeniy Korobki…" at bounding box center [146, 280] width 222 height 490
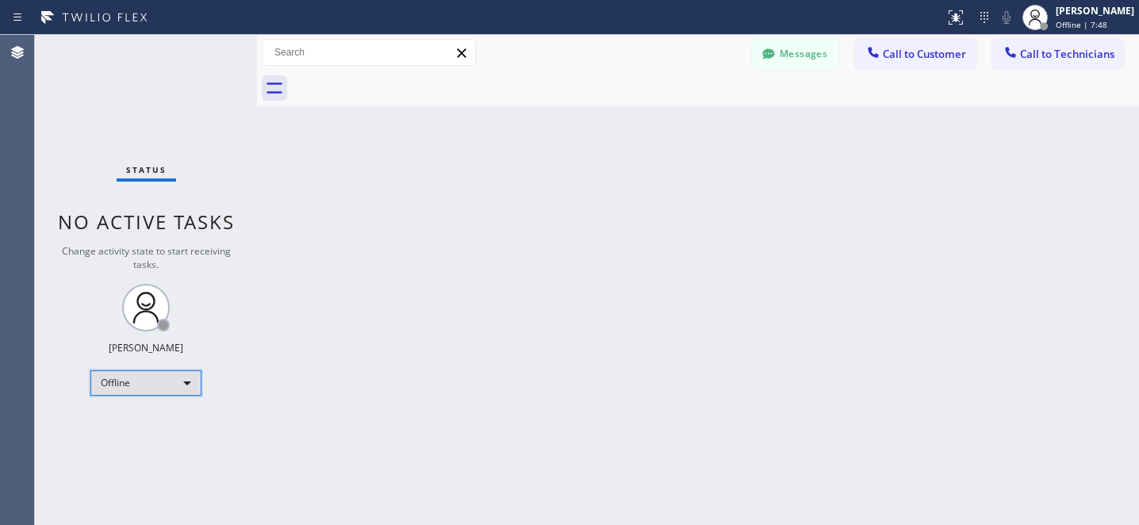
click at [132, 370] on div "Offline" at bounding box center [145, 382] width 111 height 25
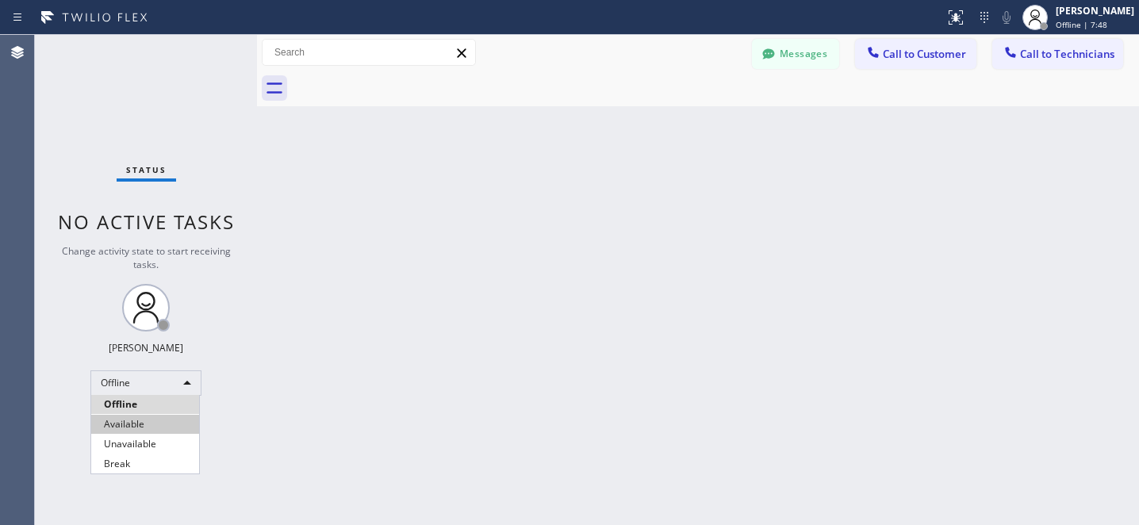
click at [132, 423] on li "Available" at bounding box center [145, 424] width 108 height 19
drag, startPoint x: 1027, startPoint y: 67, endPoint x: 886, endPoint y: 106, distance: 146.4
click at [1027, 67] on button "Call to Technicians" at bounding box center [1057, 54] width 131 height 30
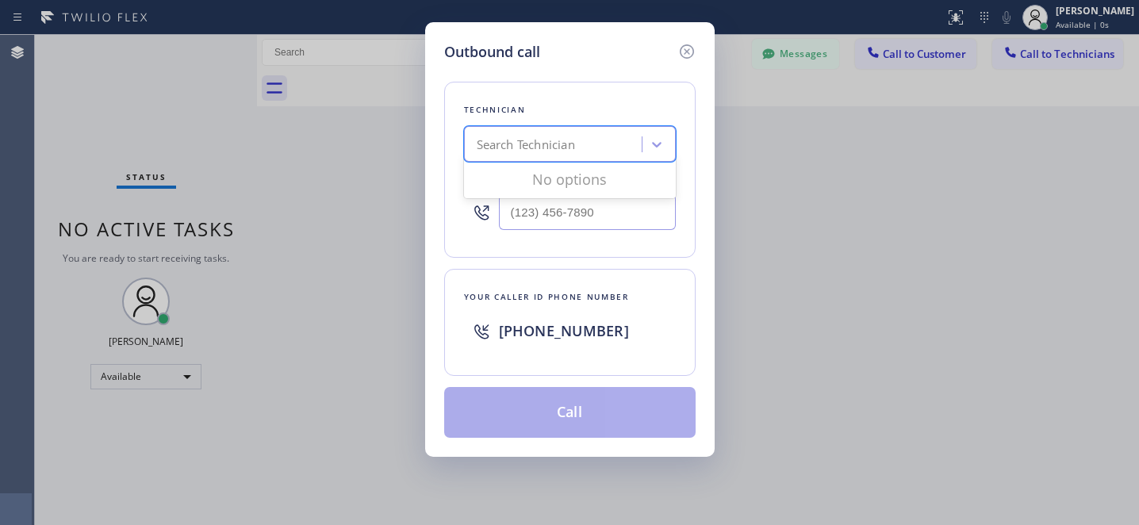
click at [585, 161] on div "Search Technician" at bounding box center [570, 144] width 212 height 36
type input "sd roman"
click at [537, 190] on div "[PERSON_NAME]" at bounding box center [570, 177] width 212 height 29
type input "(619) 750-6748"
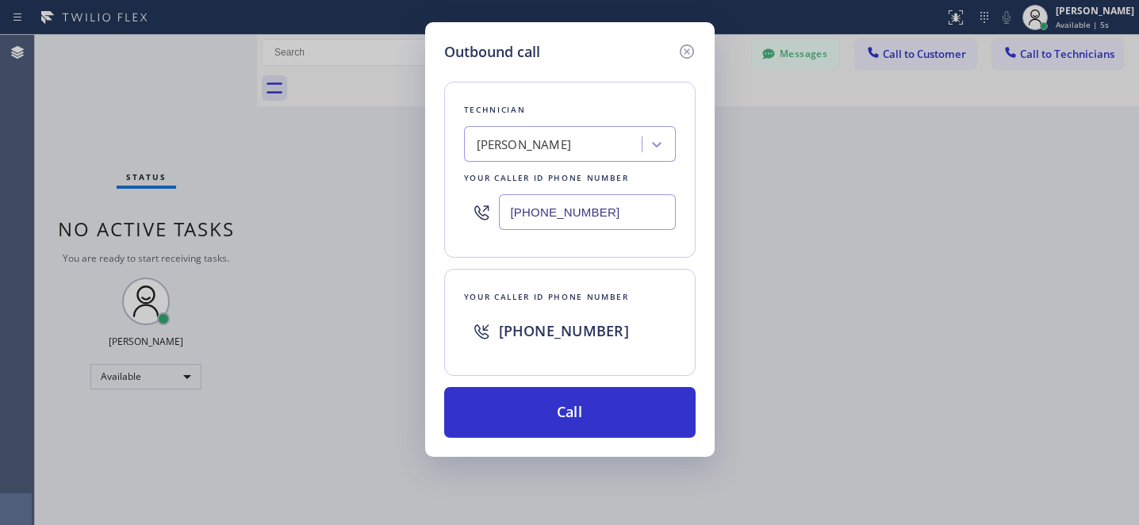
drag, startPoint x: 602, startPoint y: 429, endPoint x: 644, endPoint y: 453, distance: 48.3
click at [602, 428] on button "Call" at bounding box center [569, 412] width 251 height 51
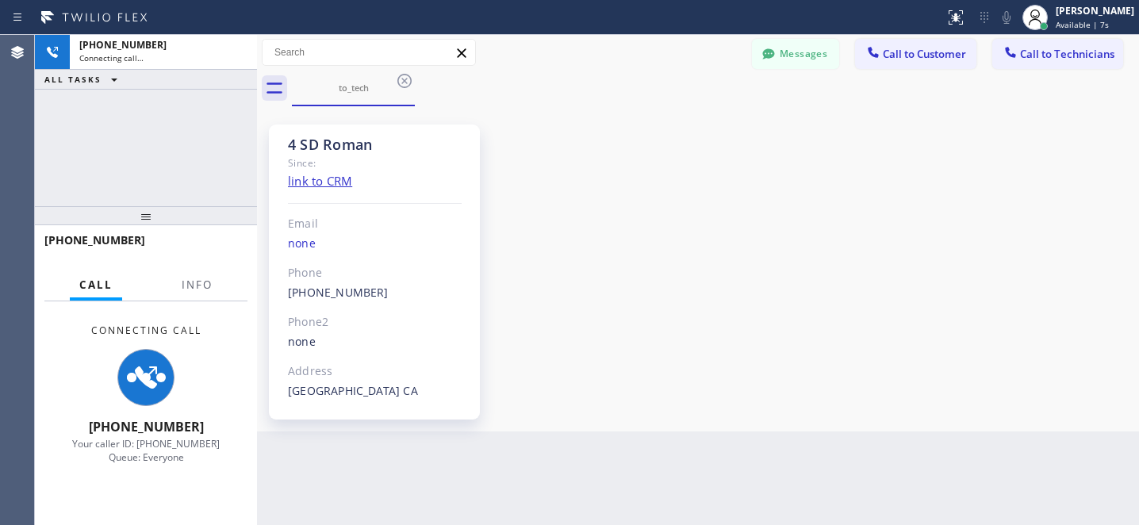
scroll to position [409, 0]
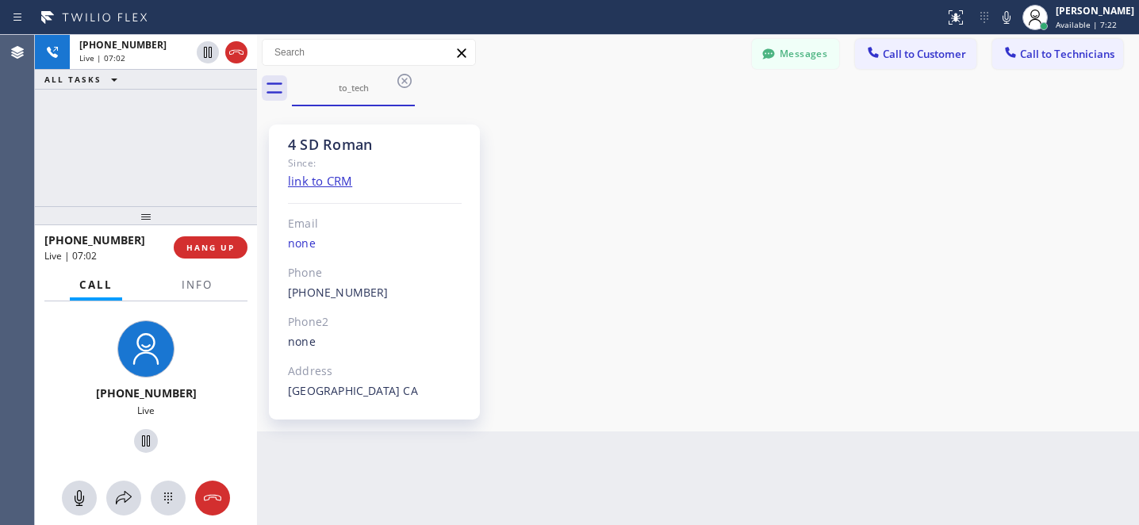
click at [695, 186] on div "4 SD Roman Since: link to CRM Email none Phone (619) 750-6748 Outbound call Tec…" at bounding box center [698, 268] width 874 height 317
click at [625, 263] on div "4 SD Roman Since: link to CRM Email none Phone (619) 750-6748 Outbound call Tec…" at bounding box center [698, 268] width 874 height 317
click at [220, 500] on icon at bounding box center [212, 498] width 17 height 6
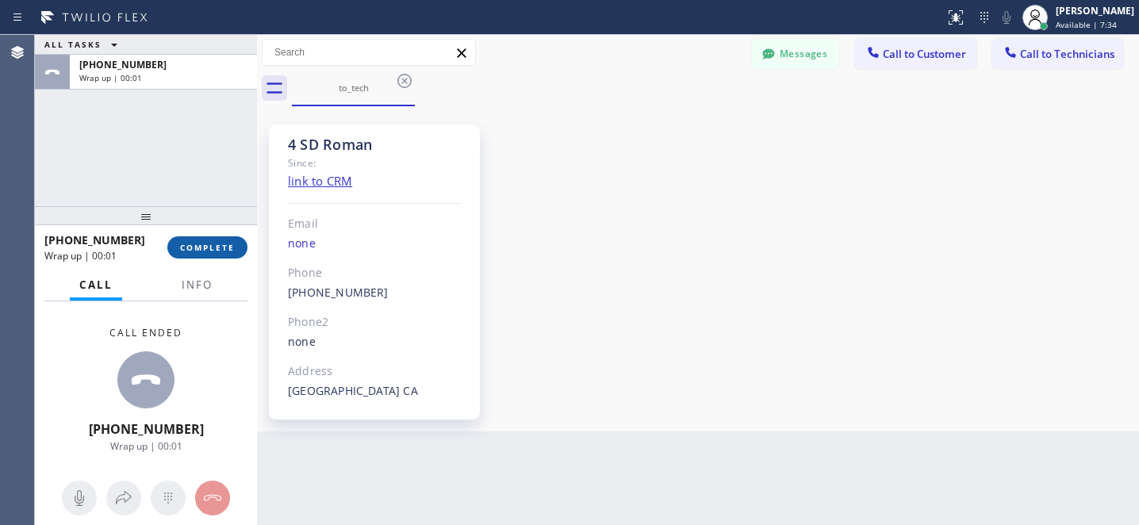
click at [224, 232] on div "+16197506748 Wrap up | 00:01 COMPLETE" at bounding box center [145, 247] width 203 height 41
click at [217, 238] on button "COMPLETE" at bounding box center [207, 247] width 80 height 22
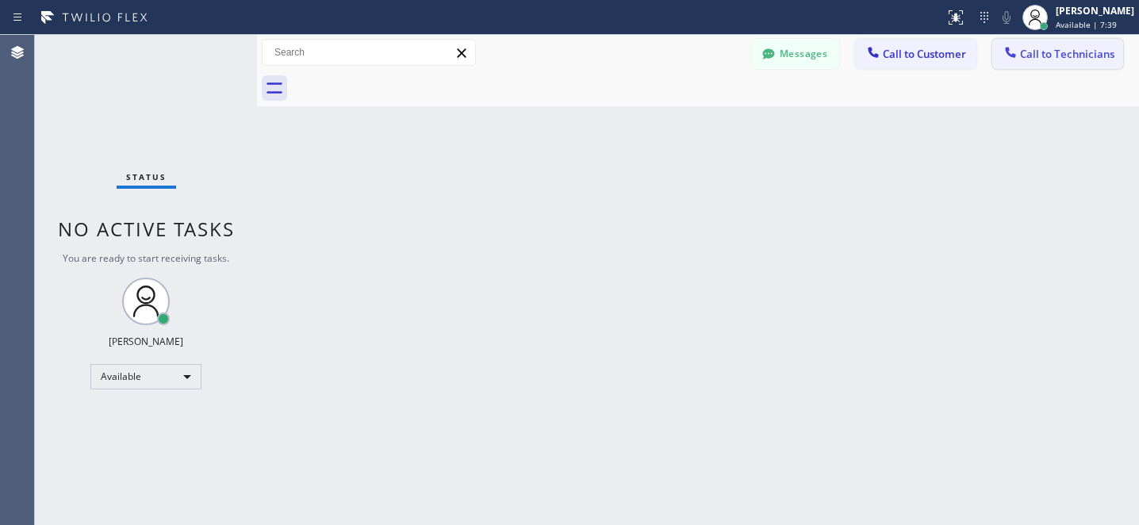
click at [1053, 61] on button "Call to Technicians" at bounding box center [1057, 54] width 131 height 30
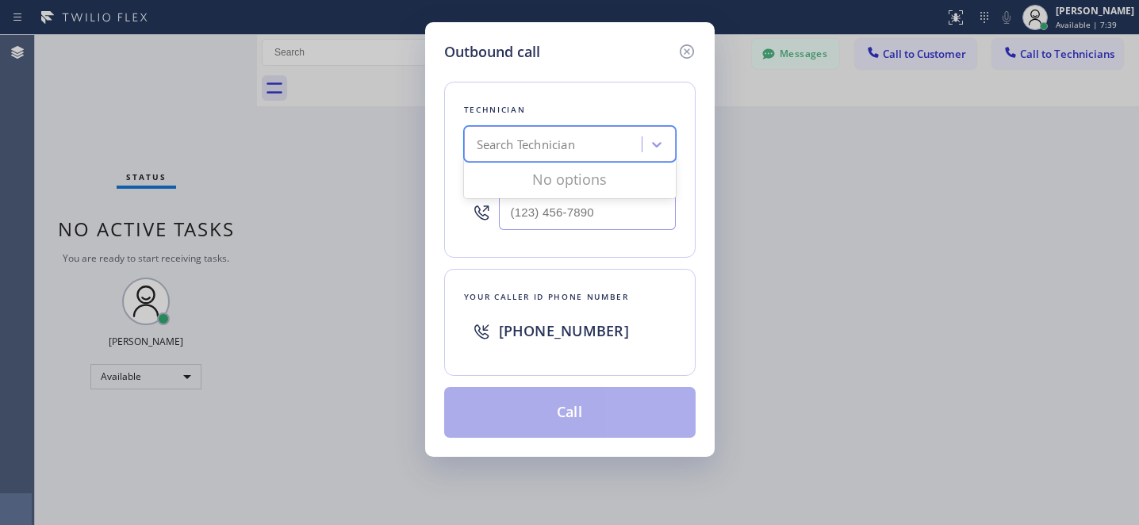
drag, startPoint x: 567, startPoint y: 149, endPoint x: 574, endPoint y: 145, distance: 8.2
click at [566, 149] on div "Search Technician" at bounding box center [526, 145] width 98 height 18
type input "la art"
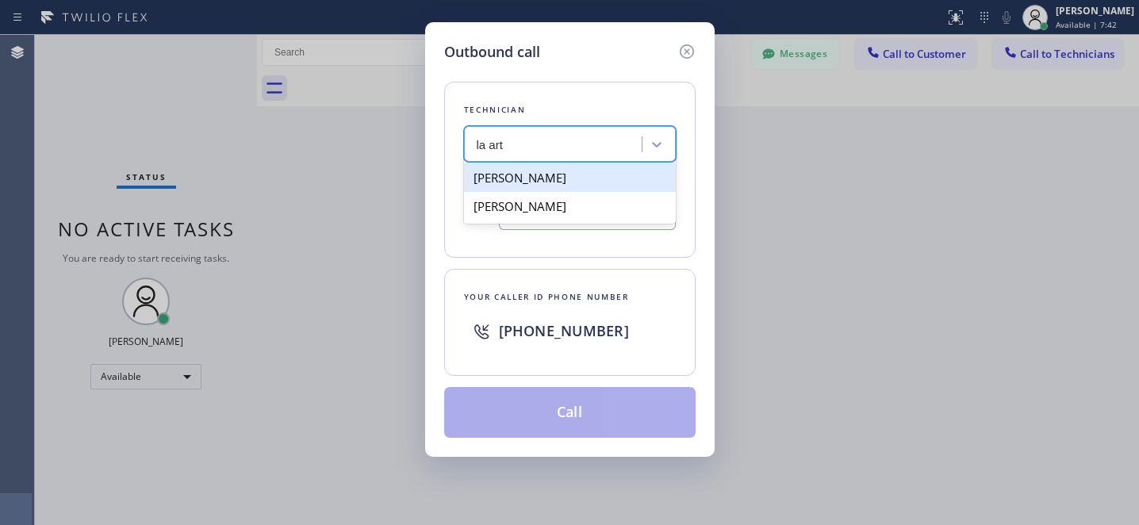
click at [537, 182] on div "[PERSON_NAME]" at bounding box center [570, 177] width 212 height 29
type input "(818) 915-6596"
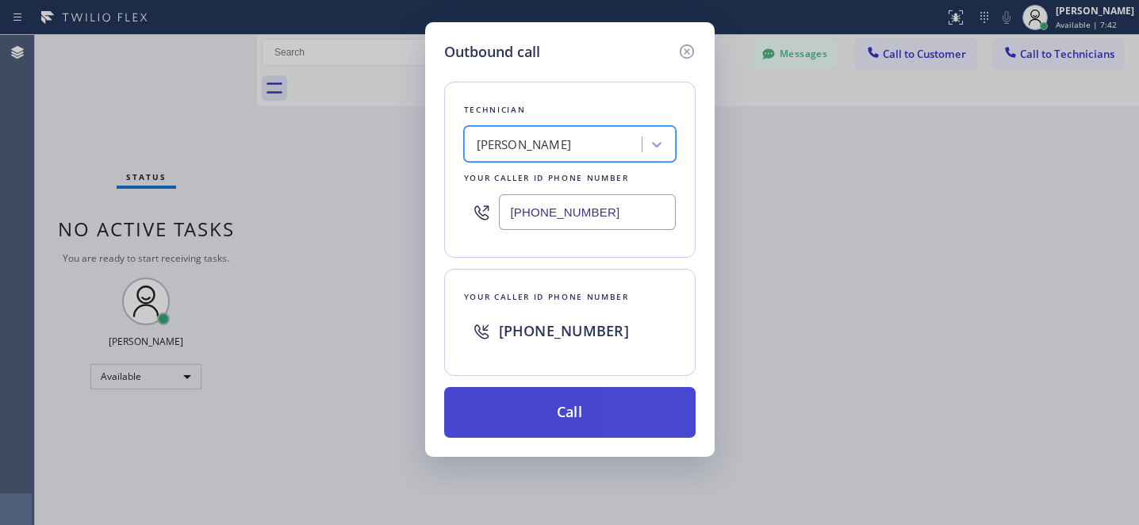
click at [594, 419] on button "Call" at bounding box center [569, 412] width 251 height 51
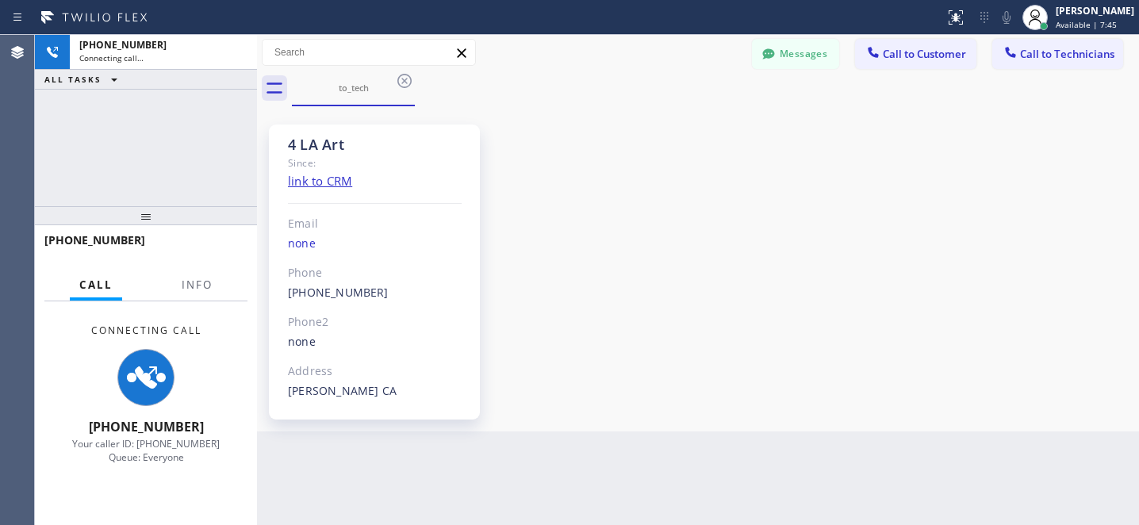
scroll to position [117, 0]
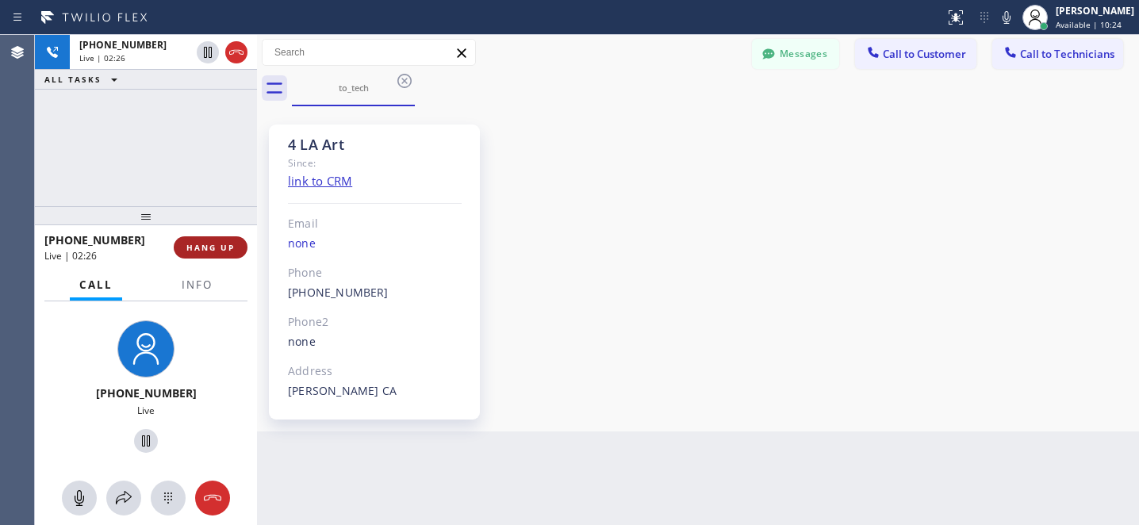
click at [237, 243] on button "HANG UP" at bounding box center [211, 247] width 74 height 22
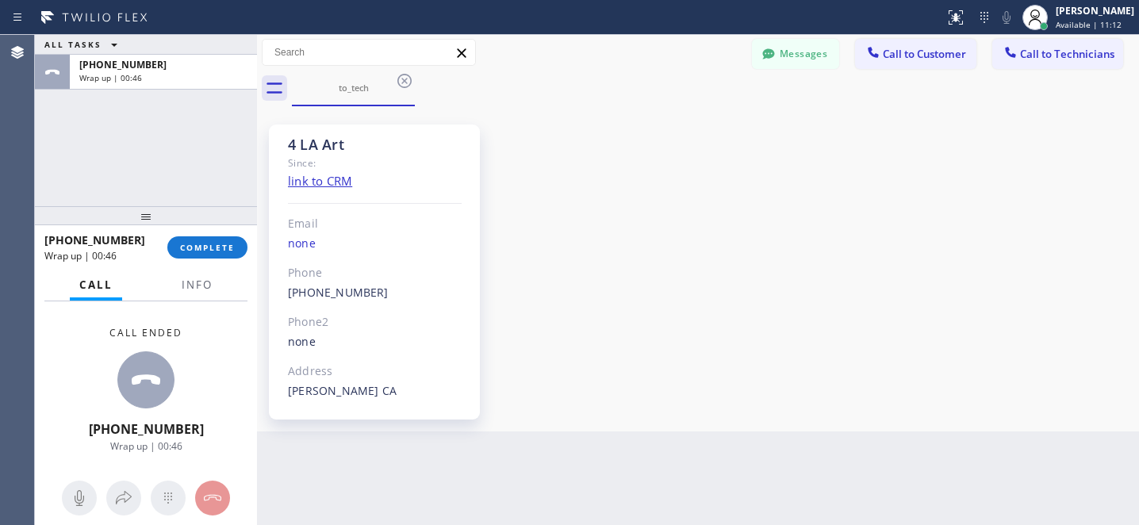
click at [405, 80] on icon at bounding box center [404, 81] width 14 height 14
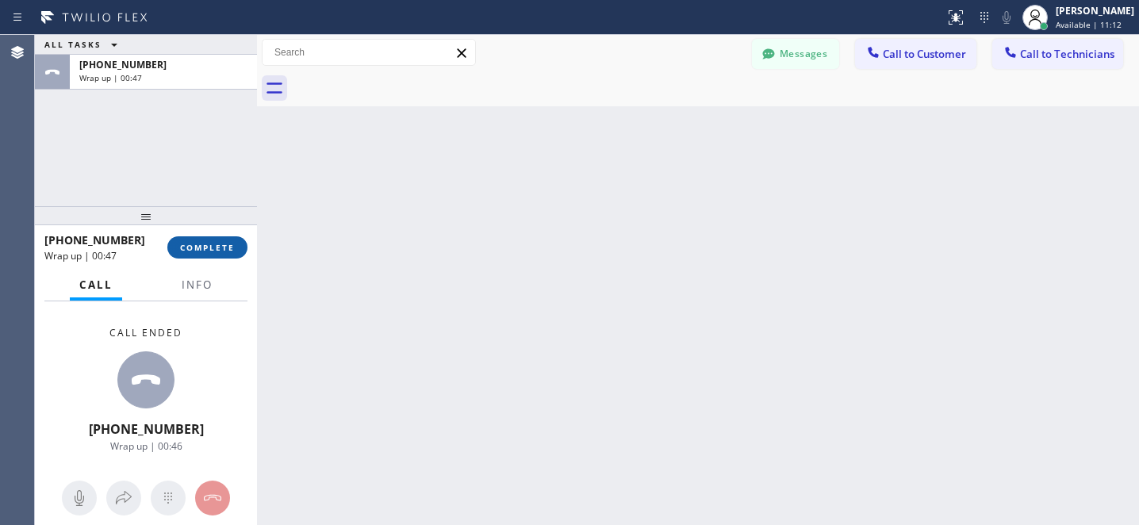
click at [225, 251] on span "COMPLETE" at bounding box center [207, 247] width 55 height 11
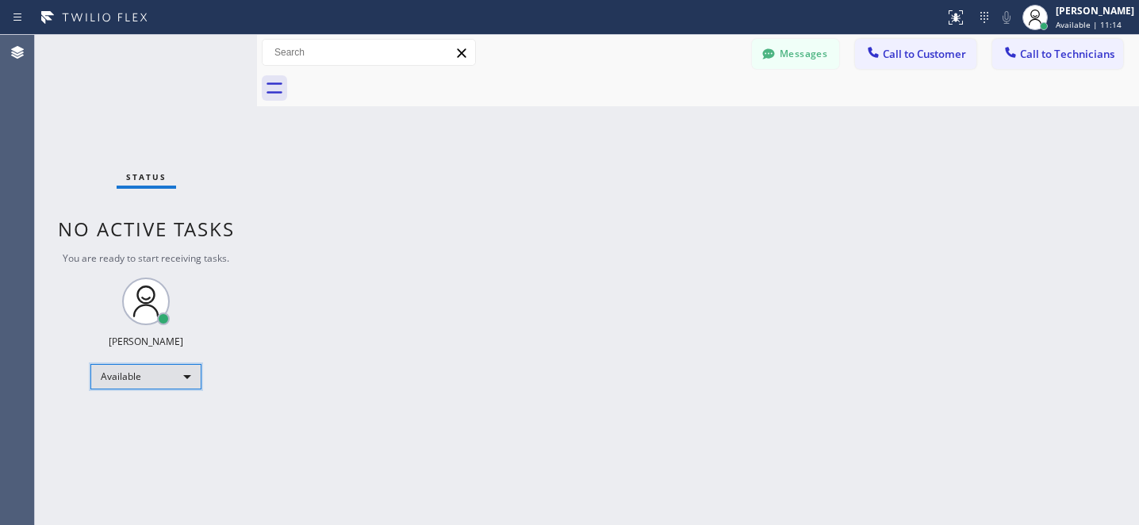
click at [139, 378] on div "Available" at bounding box center [145, 376] width 111 height 25
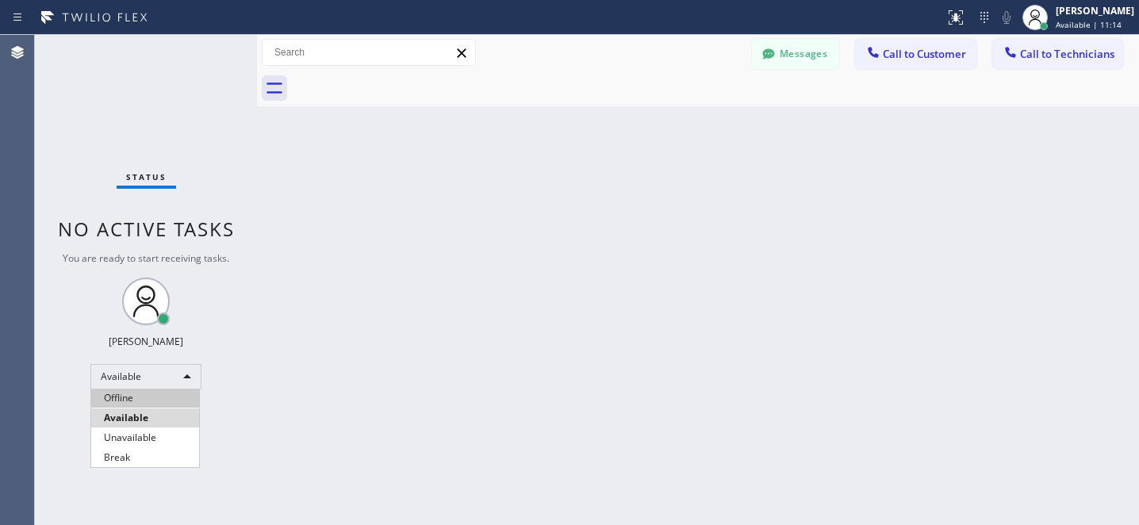
click at [142, 397] on li "Offline" at bounding box center [145, 398] width 108 height 19
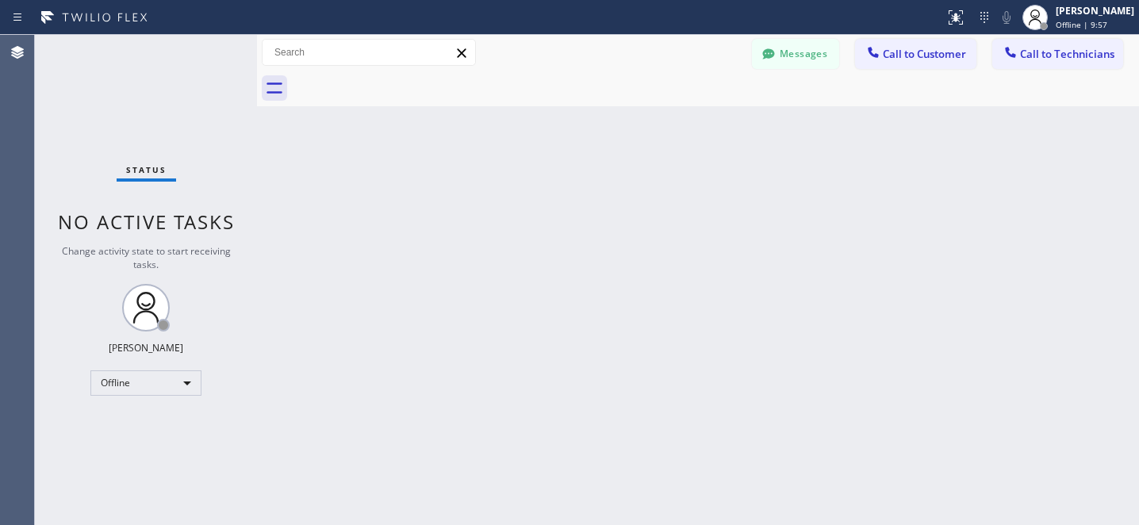
click at [787, 48] on button "Messages" at bounding box center [795, 54] width 87 height 30
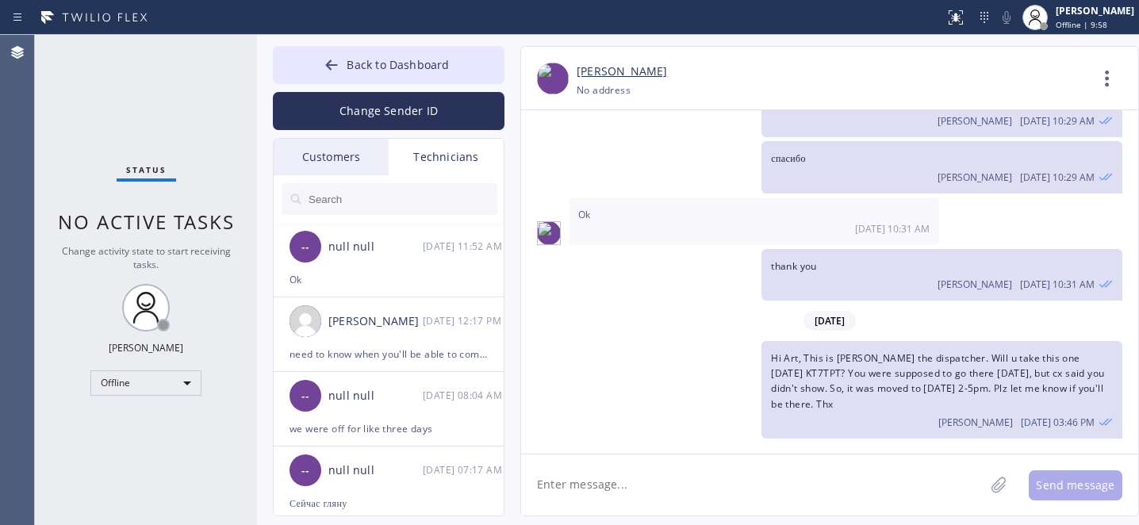
click at [347, 155] on div "Customers" at bounding box center [331, 157] width 115 height 36
click at [0, 0] on input "text" at bounding box center [0, 0] width 0 height 0
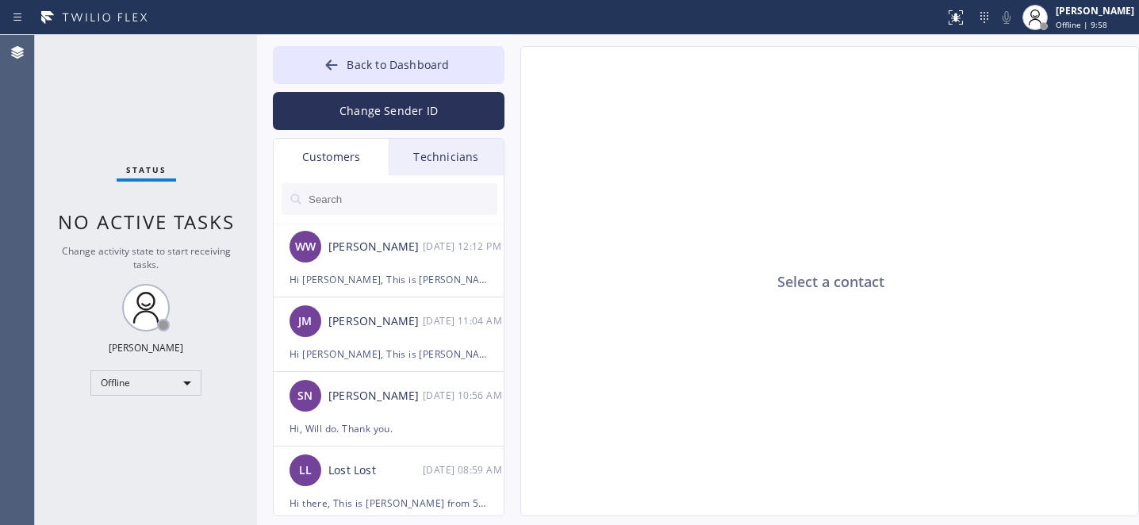
paste input "E1VCCL"
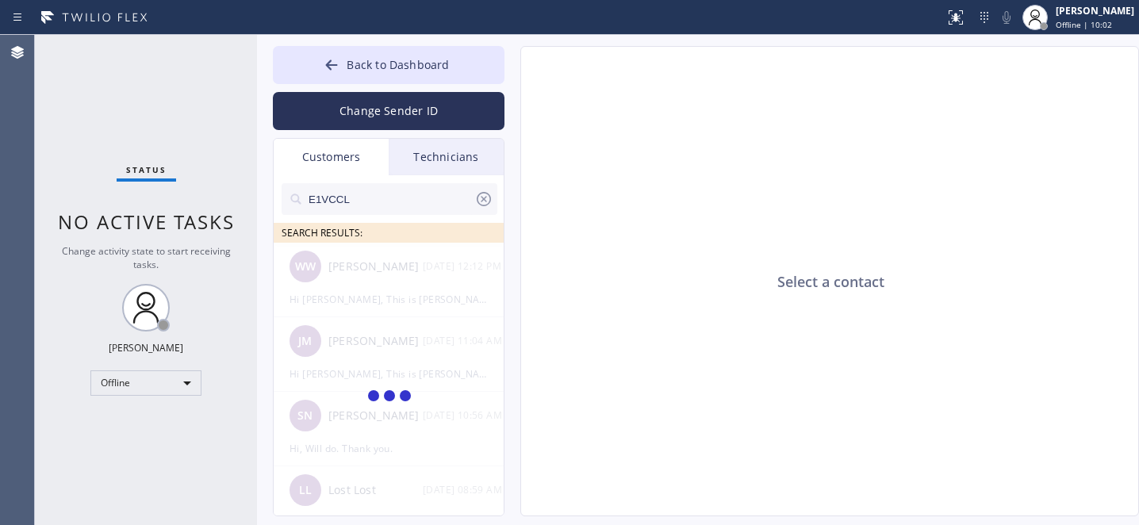
type input "E1VCCL"
click at [413, 212] on input "E1VCCL" at bounding box center [390, 199] width 167 height 32
click at [412, 210] on input "E1VCCL" at bounding box center [390, 199] width 167 height 32
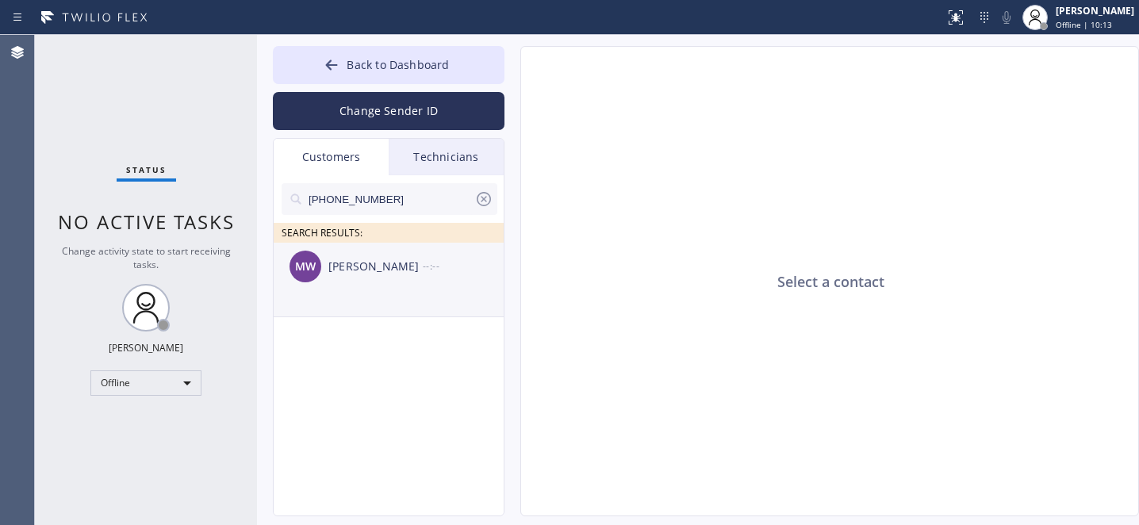
click at [369, 275] on div "MW Mike Warme --:--" at bounding box center [390, 267] width 232 height 48
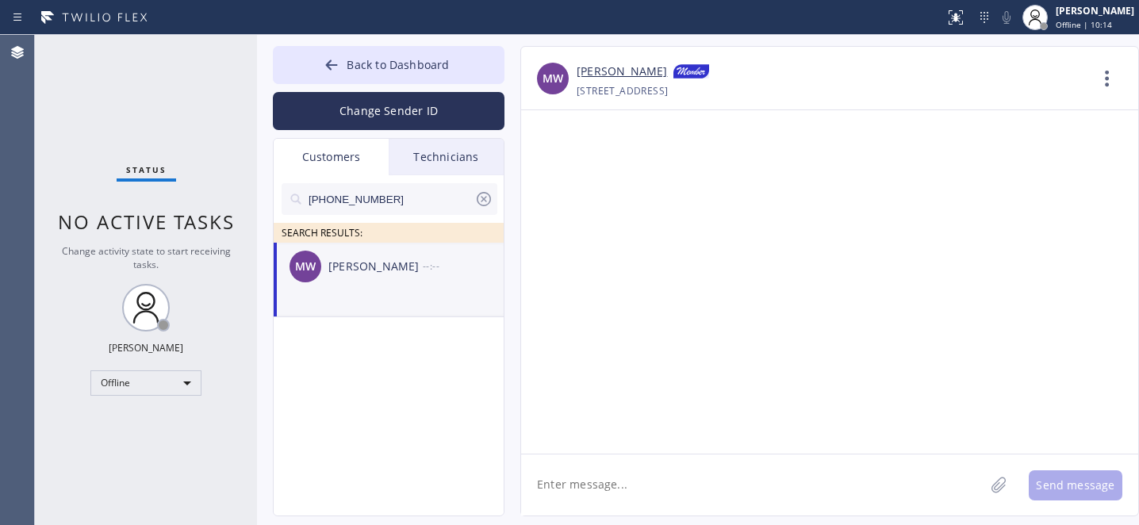
drag, startPoint x: 642, startPoint y: 477, endPoint x: 653, endPoint y: 451, distance: 29.2
click at [641, 478] on textarea at bounding box center [752, 484] width 463 height 61
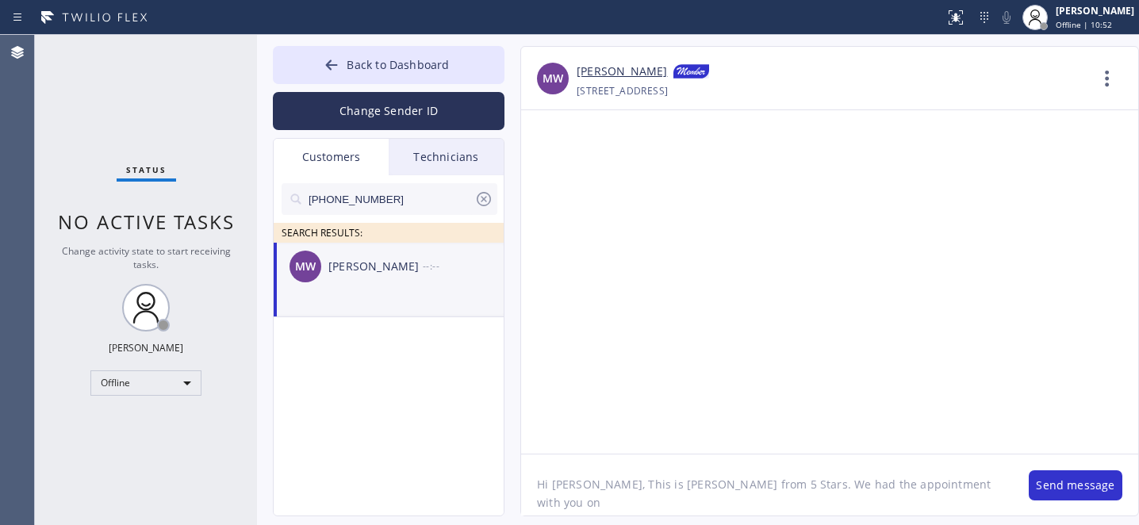
paste textarea "09/05/2025"
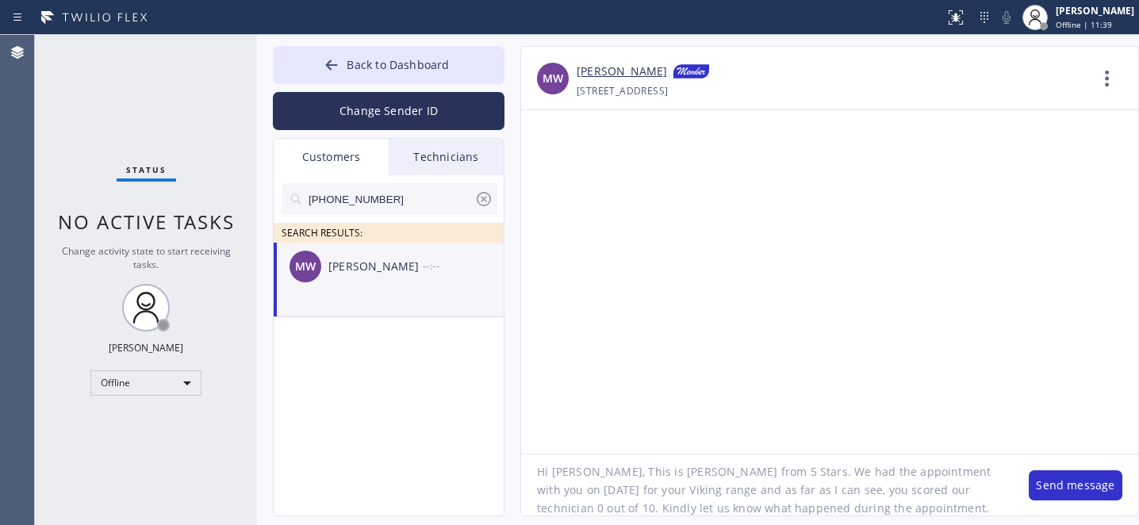
type textarea "Hi Mike, This is Daniel from 5 Stars. We had the appointment with you on 09/05/…"
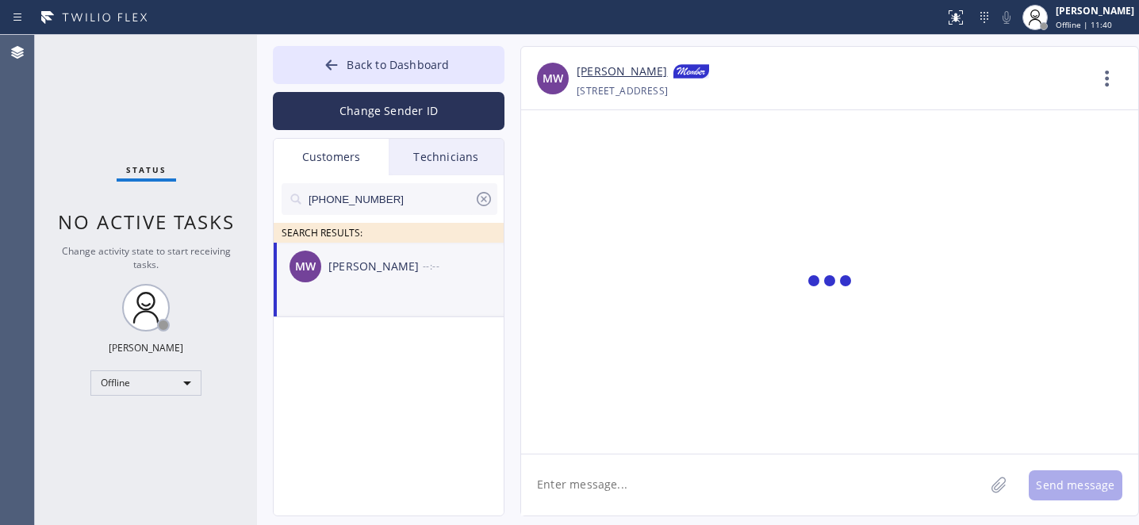
scroll to position [0, 0]
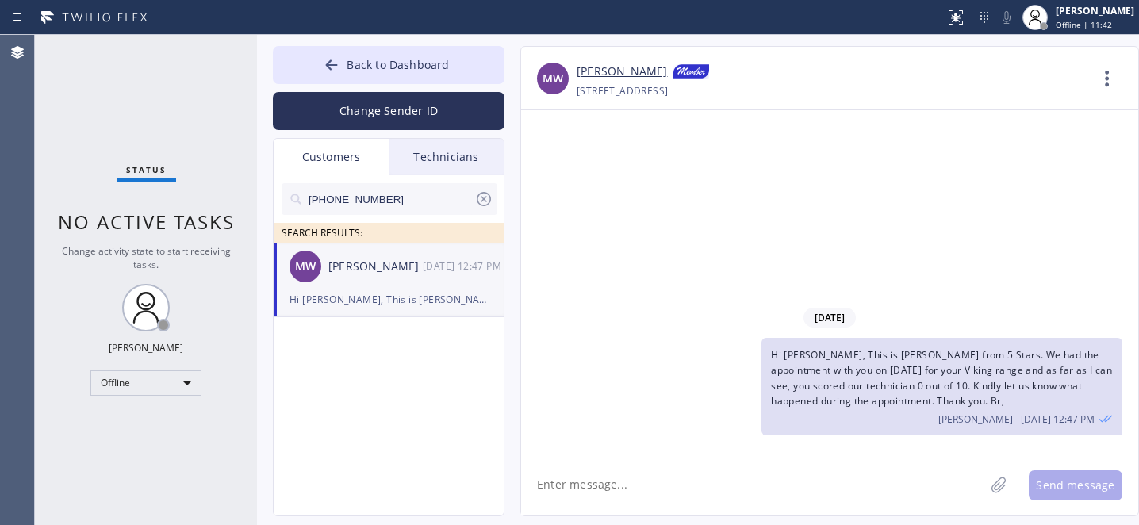
click at [485, 201] on icon at bounding box center [483, 199] width 19 height 19
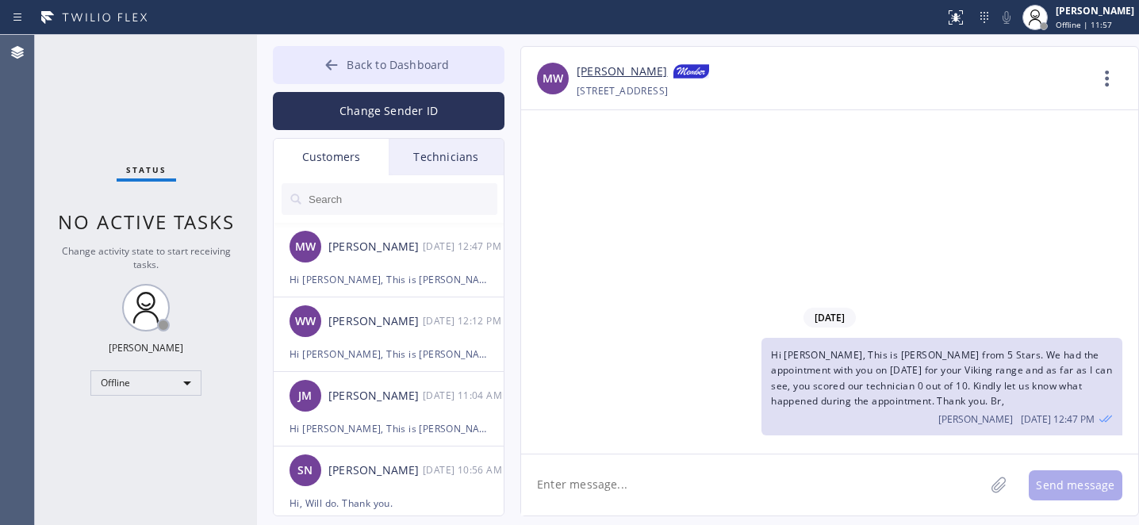
click at [355, 57] on span "Back to Dashboard" at bounding box center [398, 64] width 102 height 15
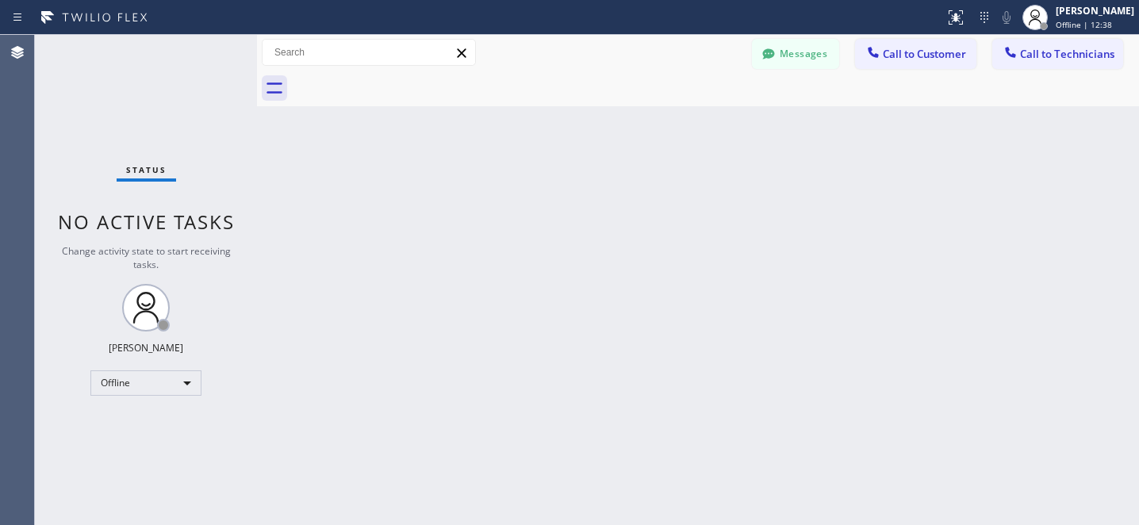
click at [681, 400] on div "Back to Dashboard Change Sender ID Customers Technicians MW Mike Warme 09/23 12…" at bounding box center [698, 280] width 882 height 490
click at [122, 387] on div "Offline" at bounding box center [145, 382] width 111 height 25
click at [139, 425] on li "Available" at bounding box center [145, 424] width 108 height 19
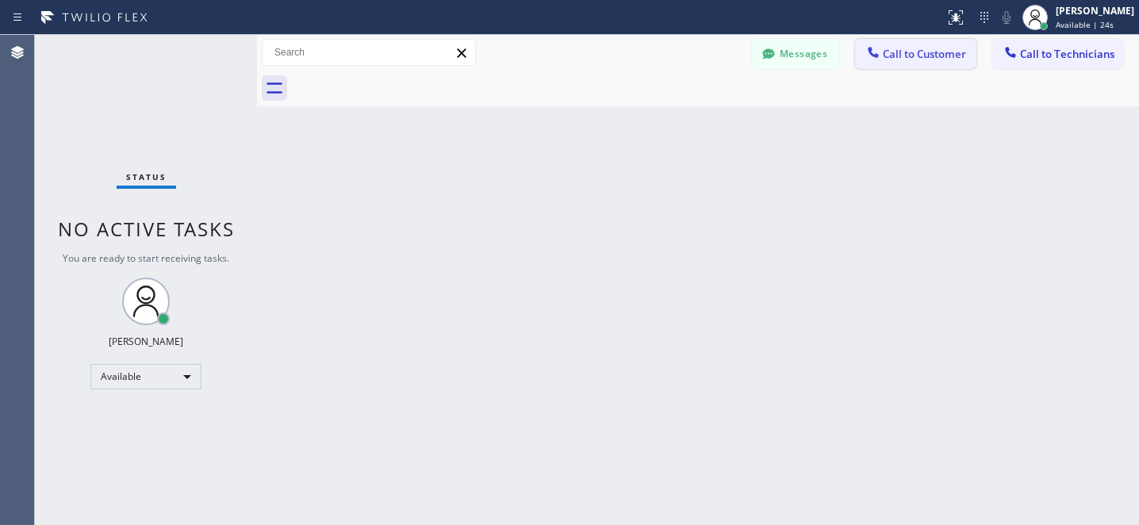
click at [891, 50] on span "Call to Customer" at bounding box center [924, 54] width 83 height 14
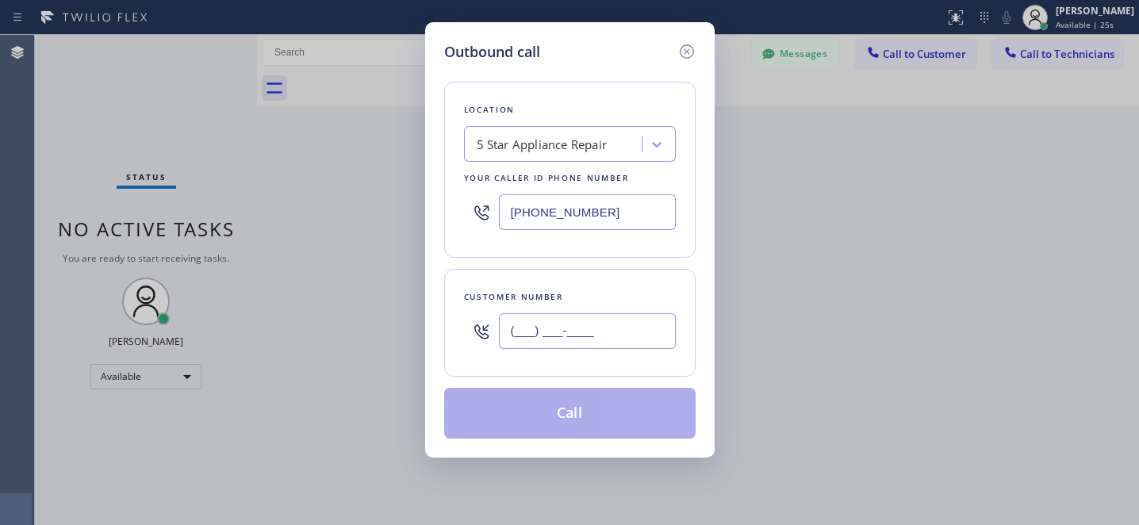
click at [605, 341] on input "(___) ___-____" at bounding box center [587, 331] width 177 height 36
paste input "808) 740-8463"
type input "[PHONE_NUMBER]"
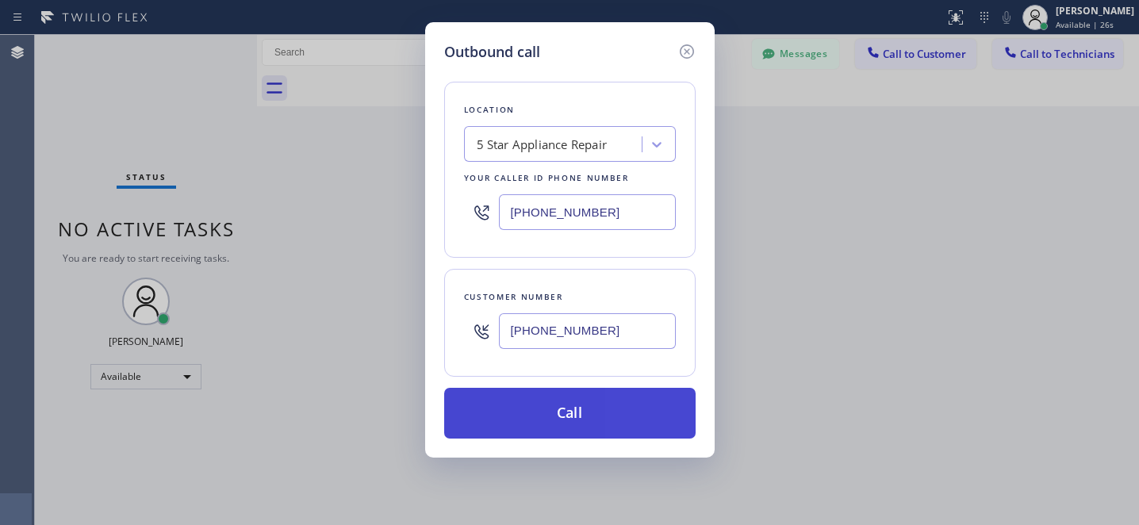
click at [625, 409] on button "Call" at bounding box center [569, 413] width 251 height 51
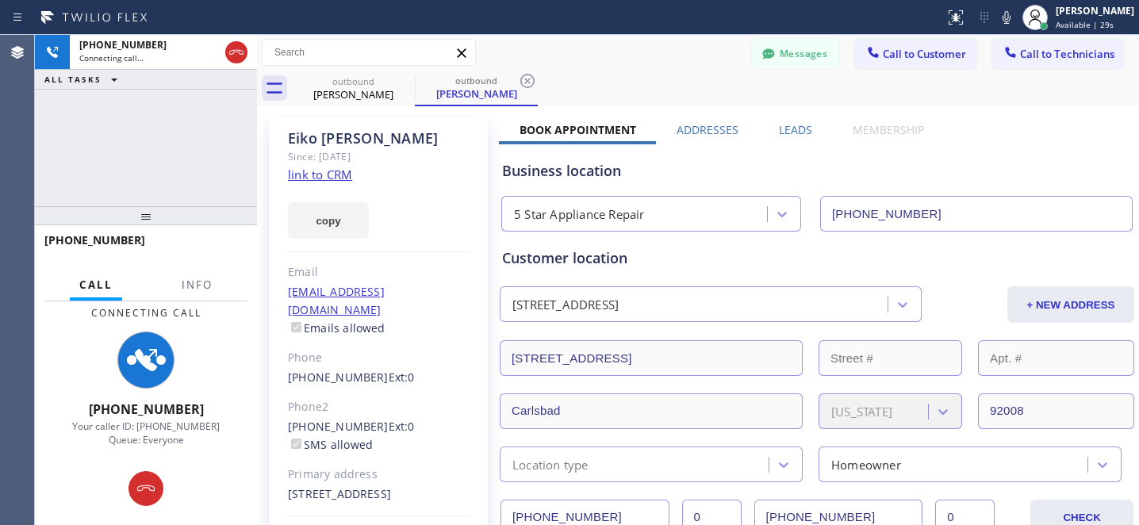
type input "[PHONE_NUMBER]"
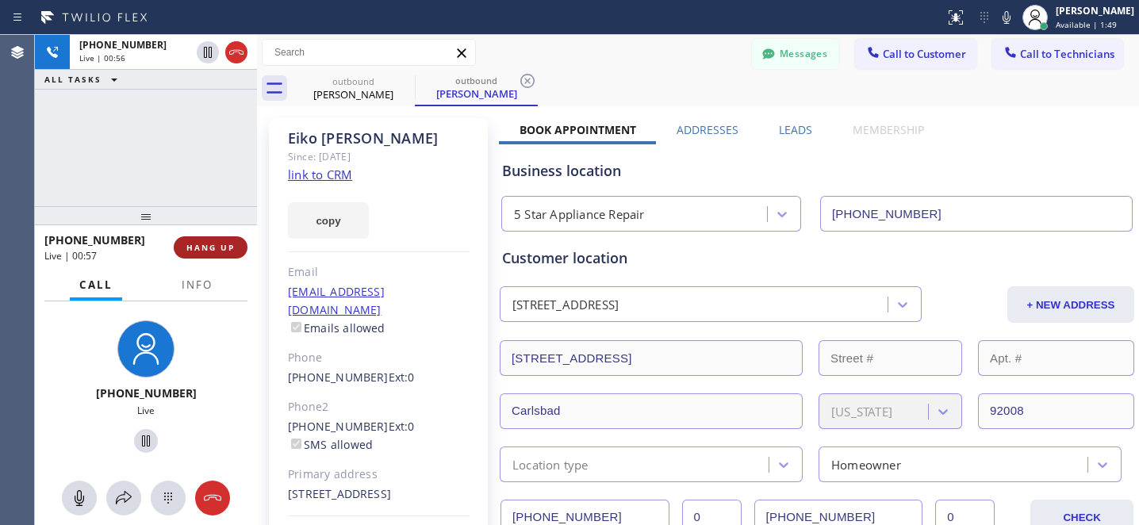
click at [221, 237] on button "HANG UP" at bounding box center [211, 247] width 74 height 22
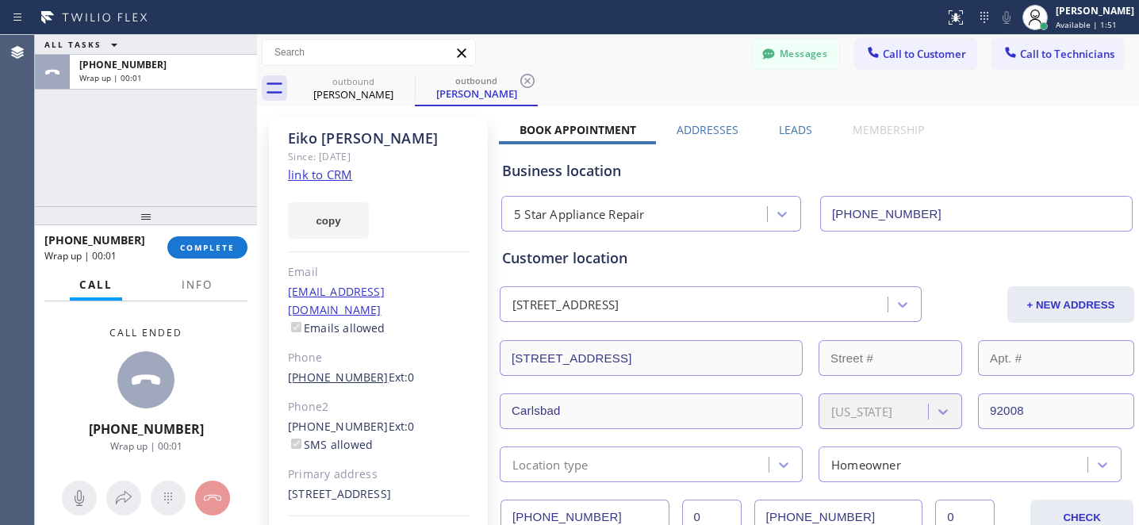
click at [345, 370] on link "[PHONE_NUMBER]" at bounding box center [338, 377] width 101 height 15
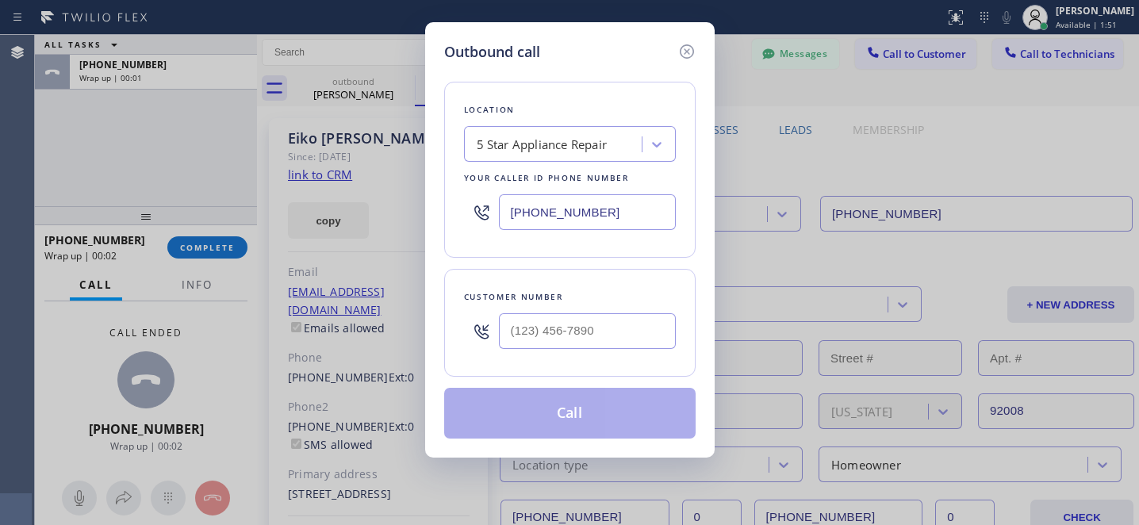
type input "[PHONE_NUMBER]"
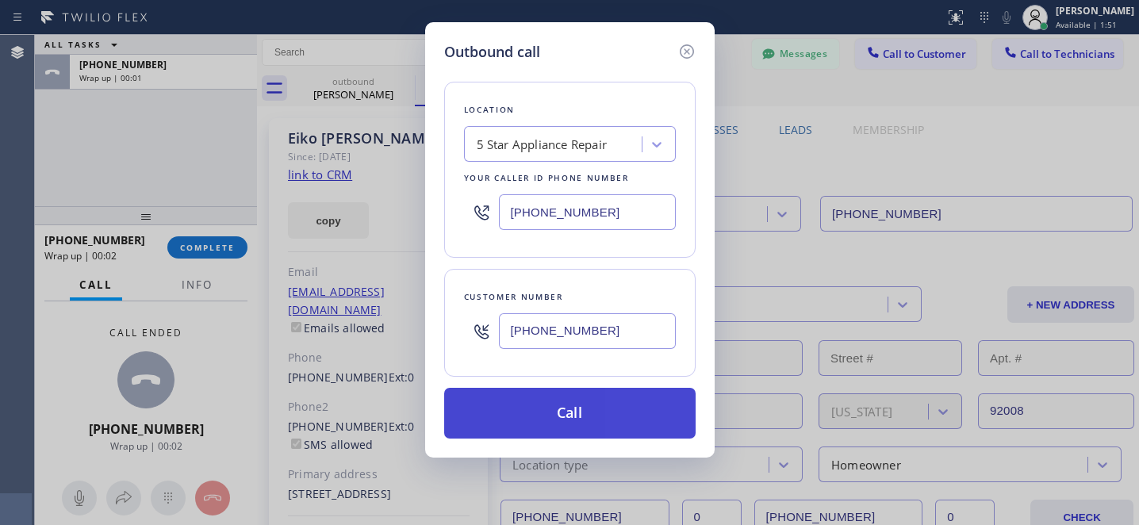
click at [611, 411] on button "Call" at bounding box center [569, 413] width 251 height 51
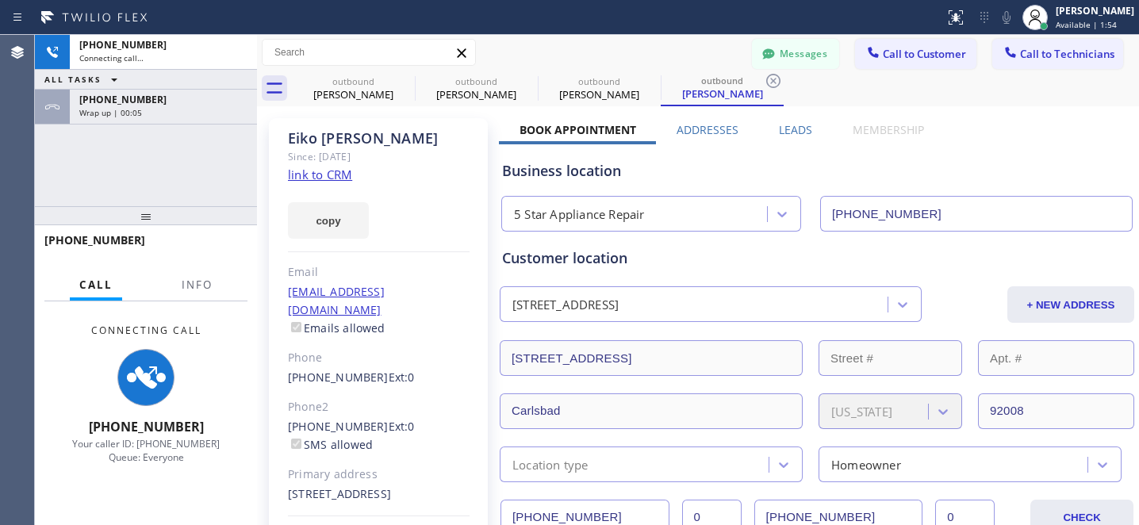
type input "[PHONE_NUMBER]"
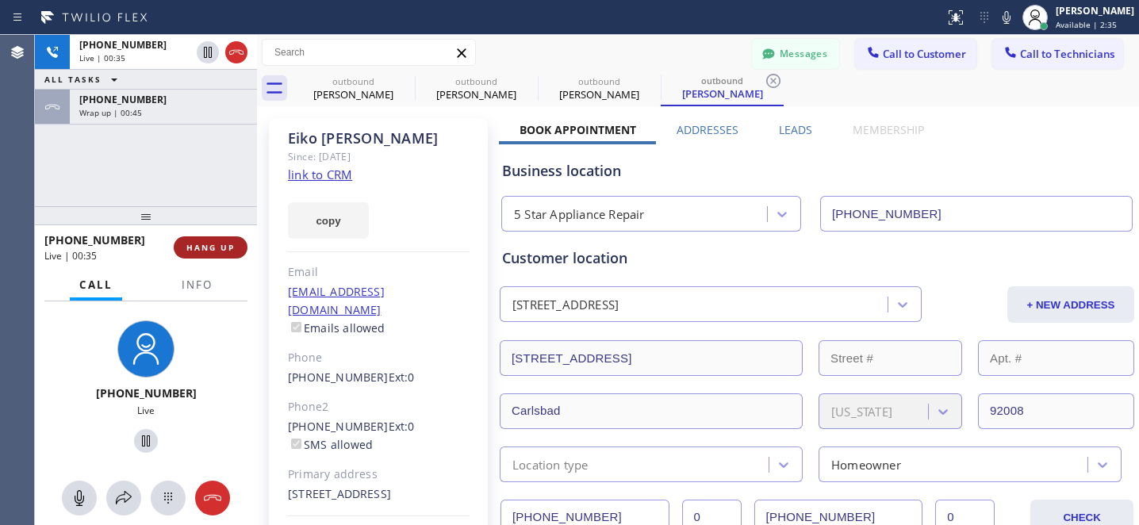
click at [224, 243] on span "HANG UP" at bounding box center [210, 247] width 48 height 11
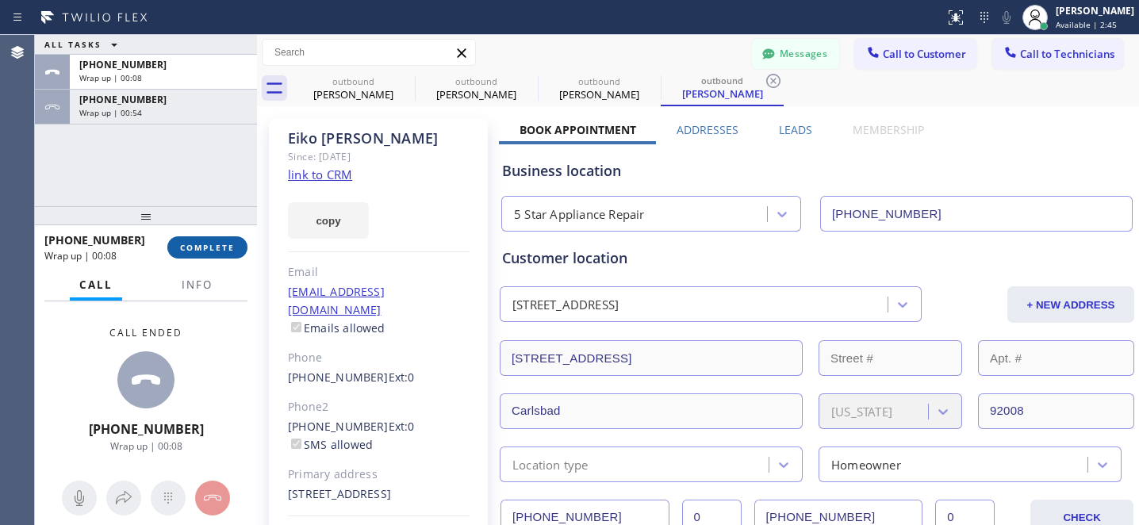
click at [196, 256] on button "COMPLETE" at bounding box center [207, 247] width 80 height 22
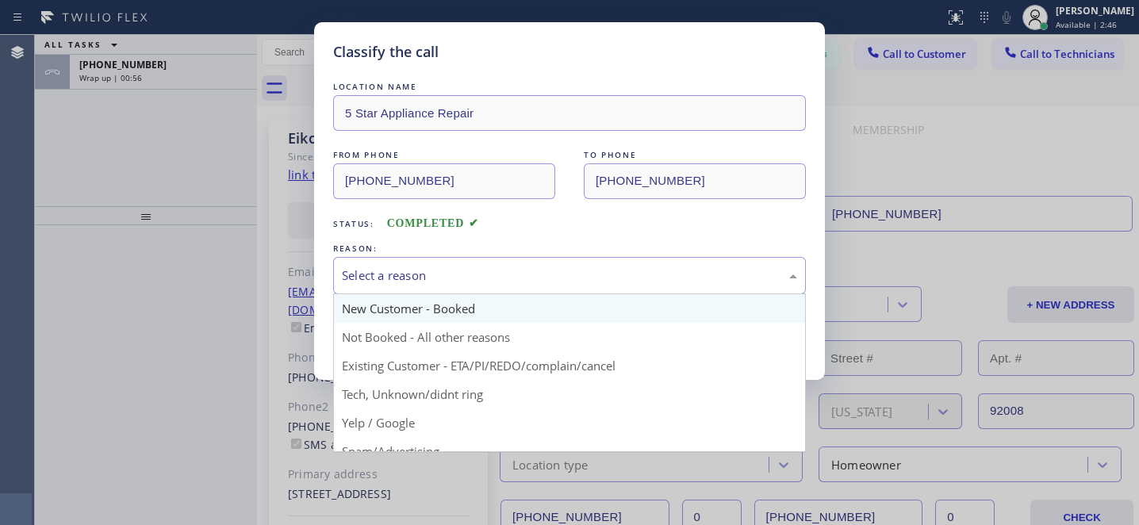
drag, startPoint x: 564, startPoint y: 280, endPoint x: 545, endPoint y: 313, distance: 37.7
click at [564, 280] on div "Select a reason" at bounding box center [569, 276] width 455 height 18
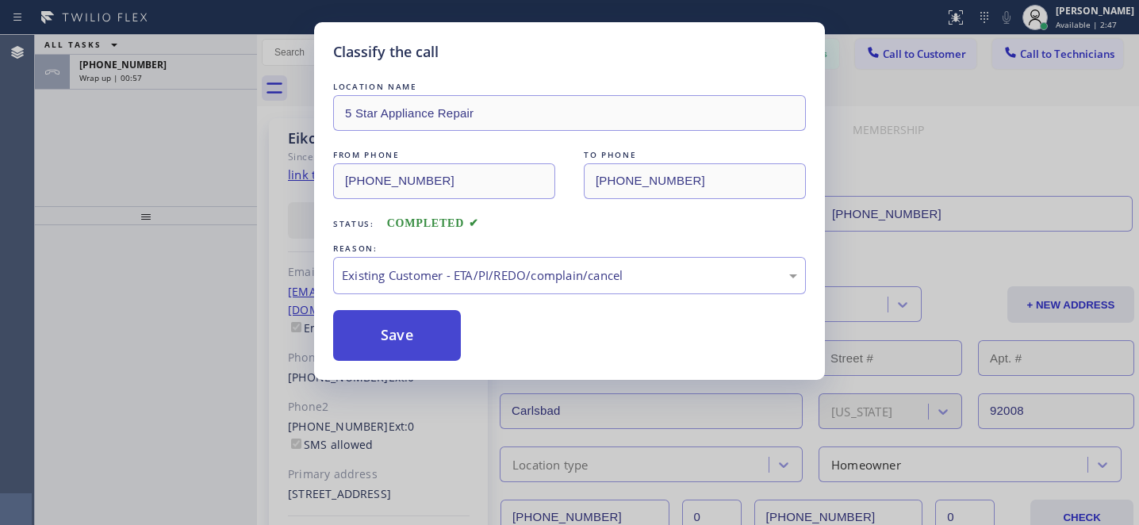
drag, startPoint x: 454, startPoint y: 347, endPoint x: 444, endPoint y: 340, distance: 12.1
click at [447, 340] on button "Save" at bounding box center [397, 335] width 128 height 51
drag, startPoint x: 444, startPoint y: 340, endPoint x: 696, endPoint y: 504, distance: 300.3
click at [445, 340] on button "Save" at bounding box center [397, 335] width 128 height 51
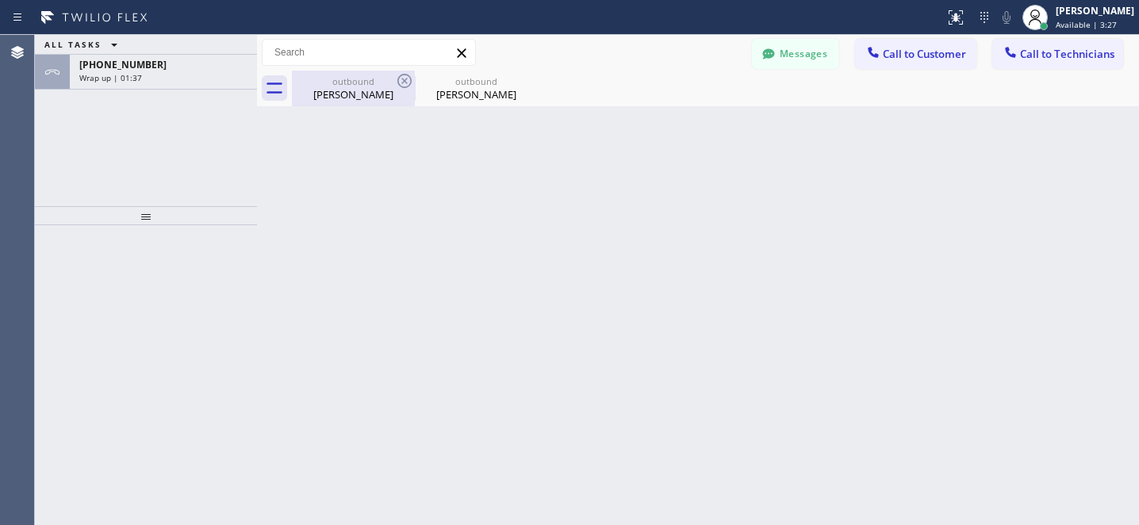
click at [366, 98] on div "[PERSON_NAME]" at bounding box center [353, 94] width 120 height 14
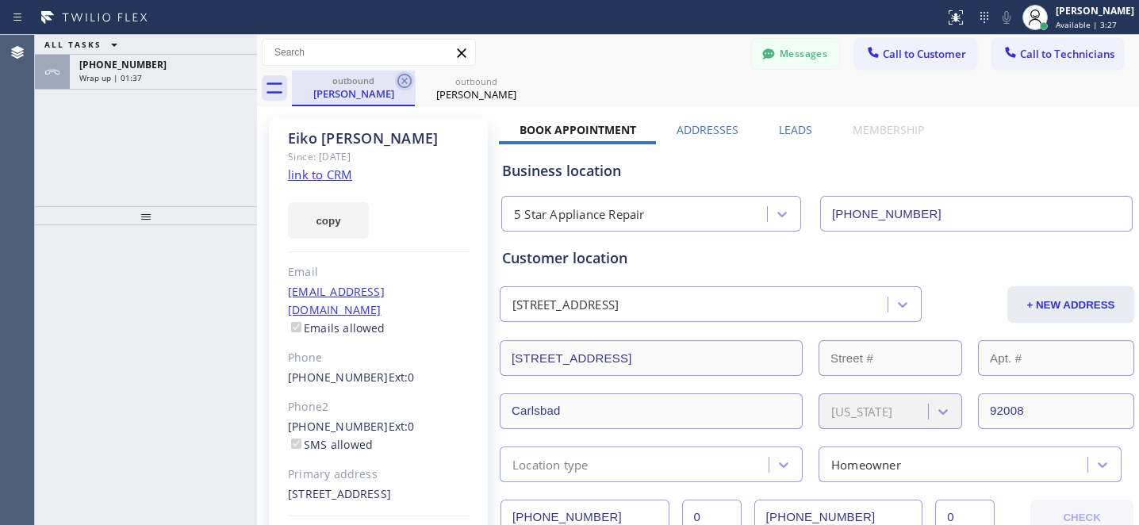
click at [404, 87] on icon at bounding box center [404, 81] width 14 height 14
click at [397, 85] on icon at bounding box center [404, 80] width 19 height 19
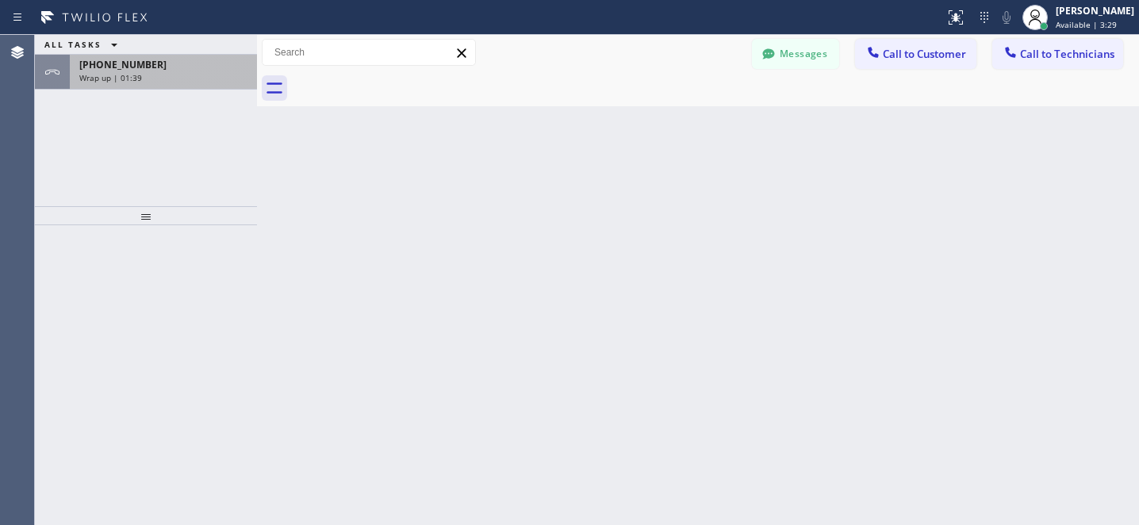
click at [154, 82] on div "Wrap up | 01:39" at bounding box center [163, 77] width 168 height 11
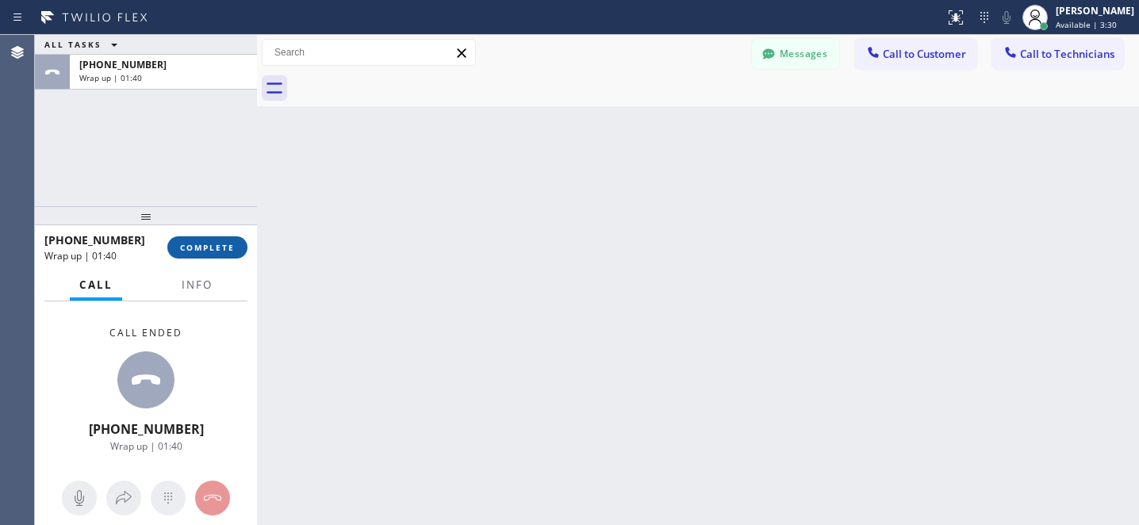
click at [200, 247] on span "COMPLETE" at bounding box center [207, 247] width 55 height 11
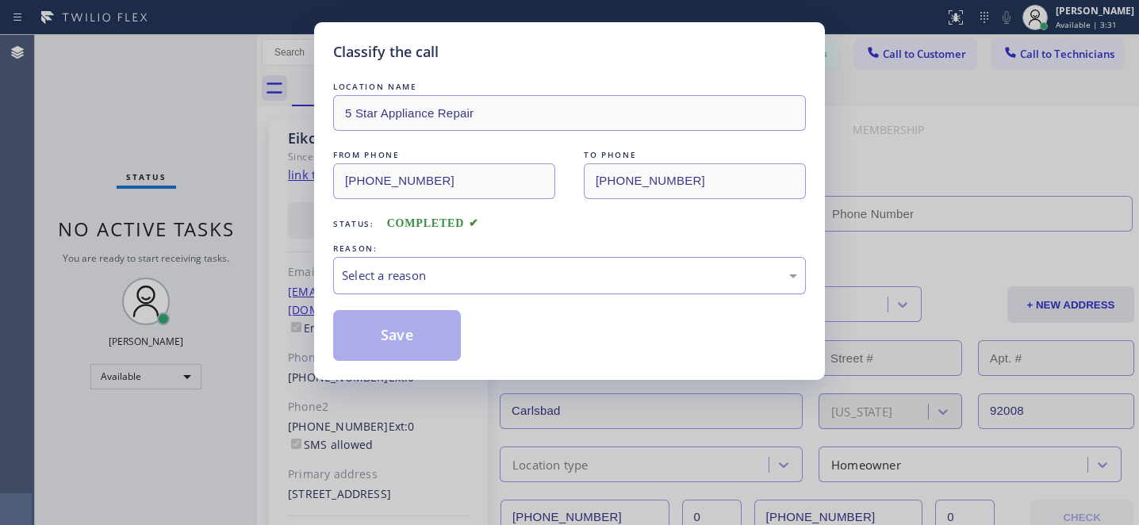
click at [434, 286] on div "Select a reason" at bounding box center [569, 275] width 473 height 37
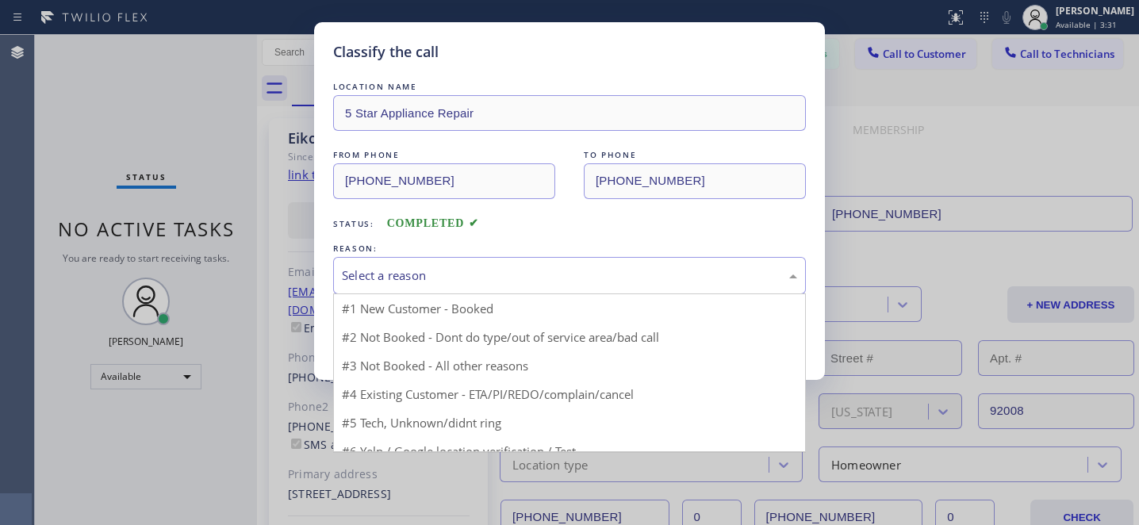
type input "[PHONE_NUMBER]"
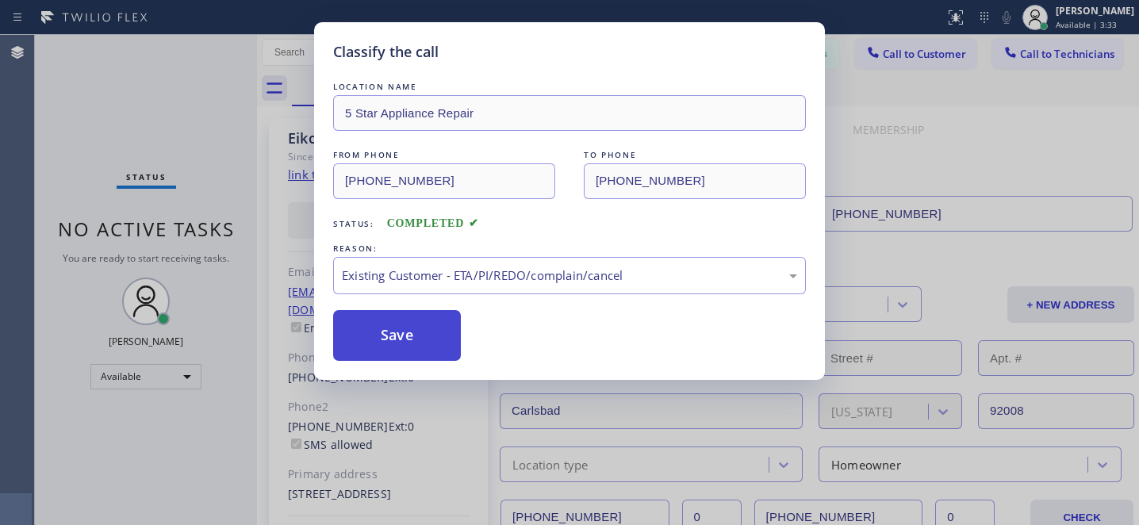
click at [433, 359] on button "Save" at bounding box center [397, 335] width 128 height 51
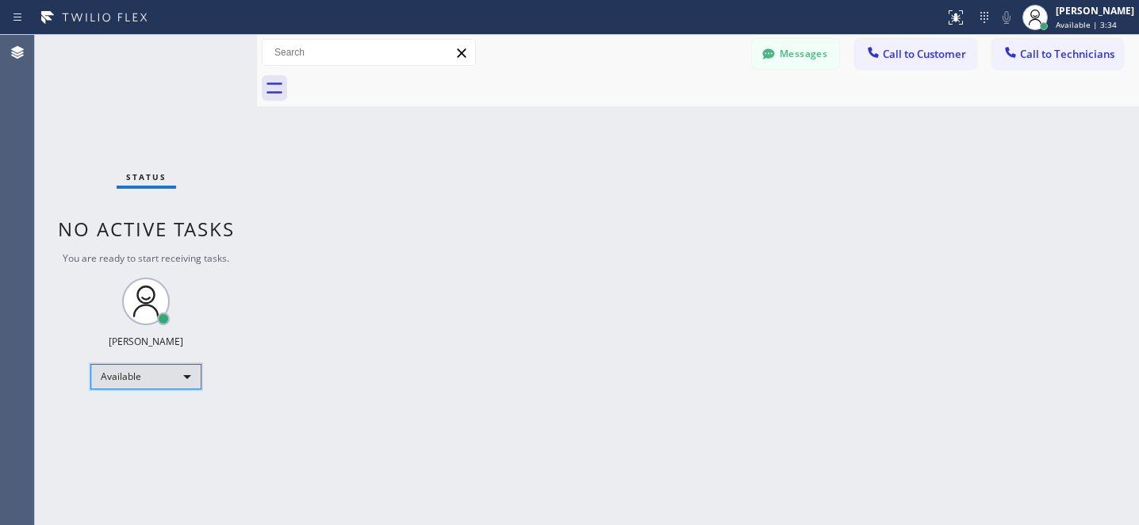
click at [144, 378] on div "Available" at bounding box center [145, 376] width 111 height 25
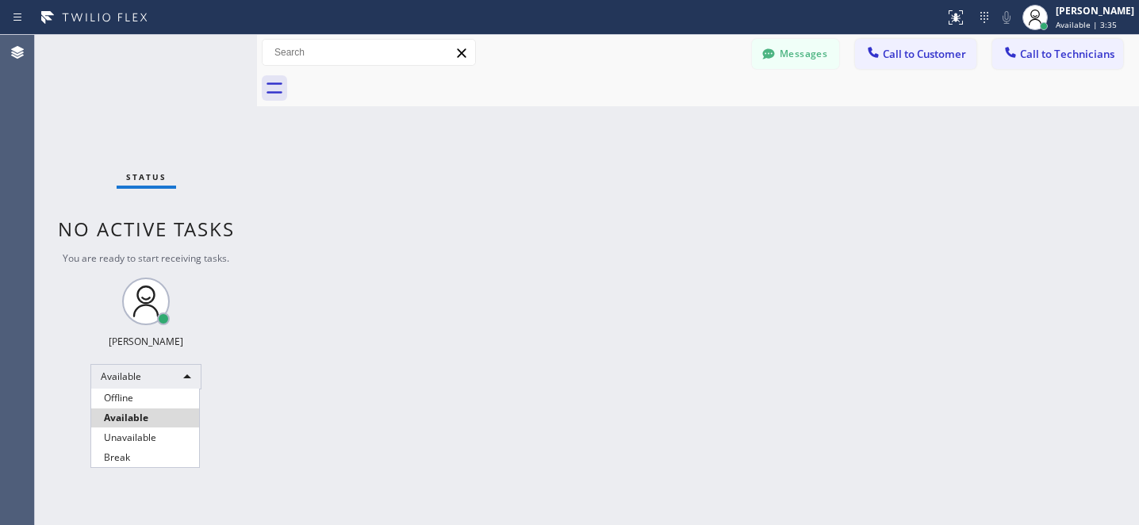
click at [127, 393] on li "Offline" at bounding box center [145, 398] width 108 height 19
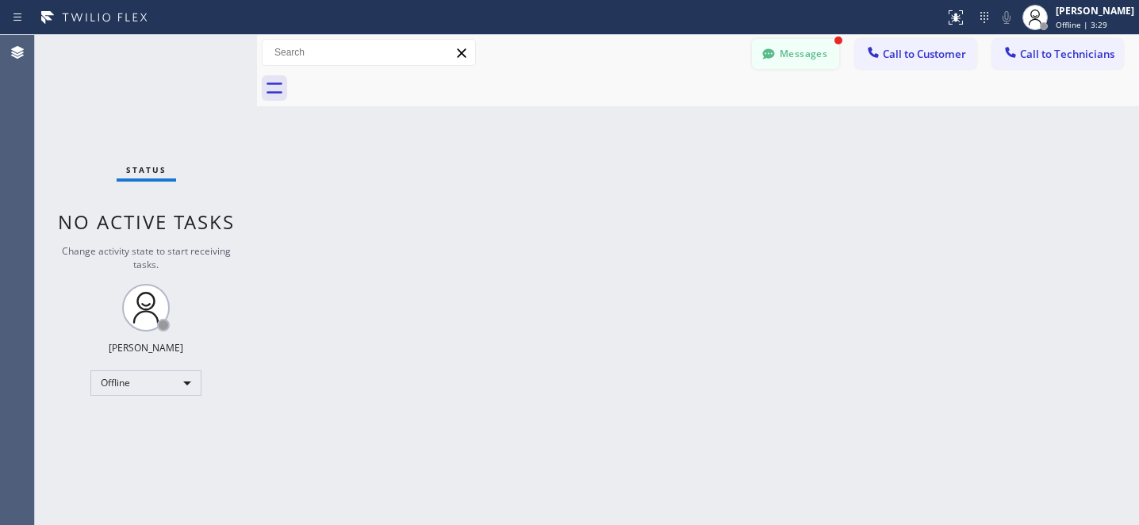
click at [803, 58] on button "Messages" at bounding box center [795, 54] width 87 height 30
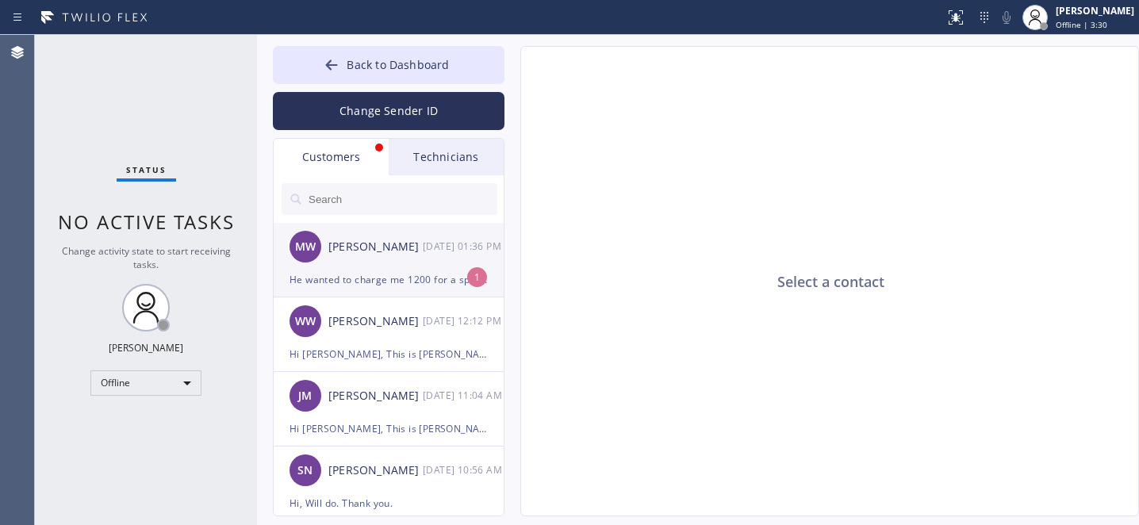
click at [372, 269] on div "MW Mike Warme 09/23 01:36 PM" at bounding box center [390, 247] width 232 height 48
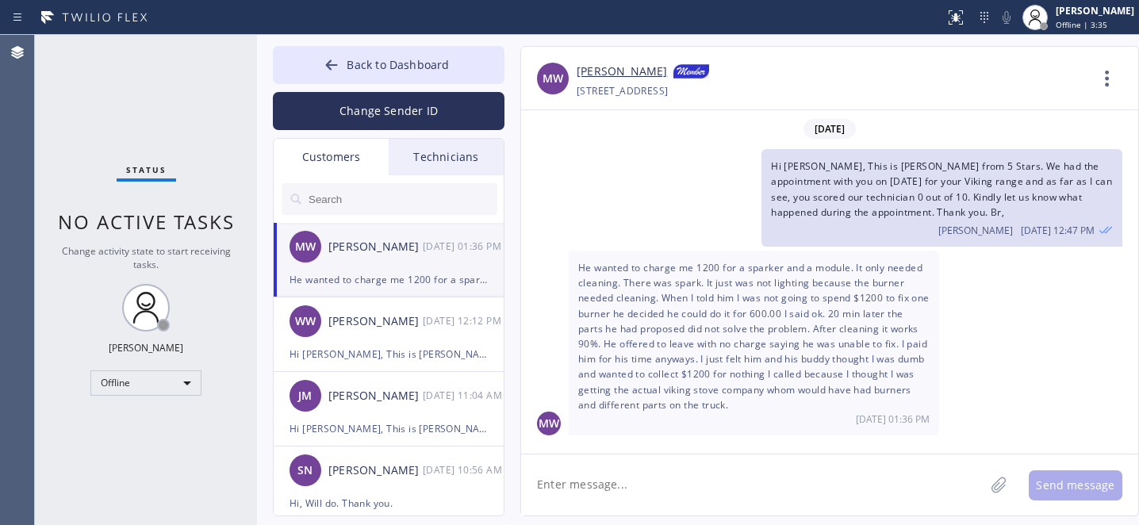
click at [731, 488] on textarea at bounding box center [752, 484] width 463 height 61
type textarea "Thank you, Mike, for the update. We'll surely look into it. Br,"
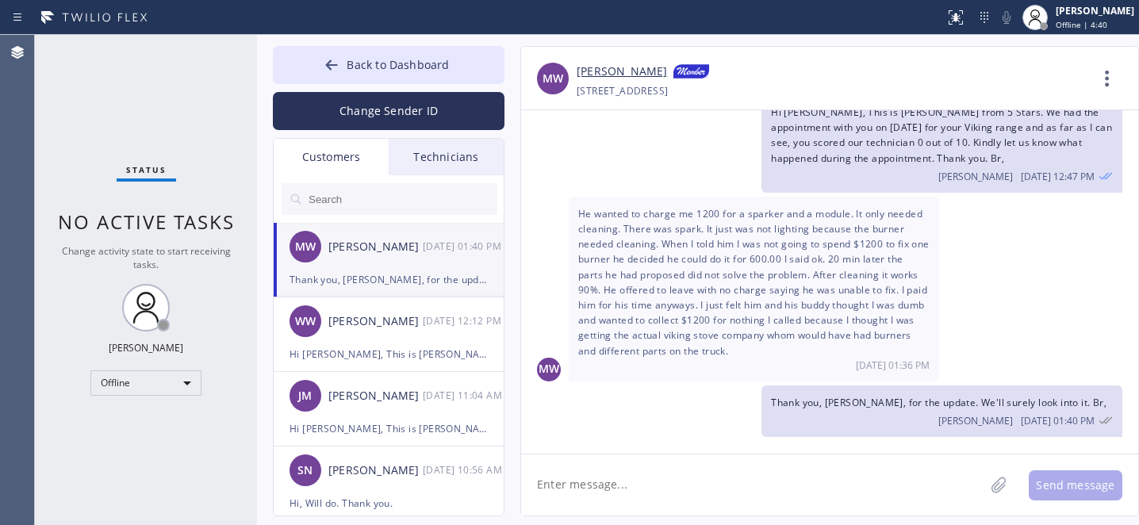
click at [742, 274] on span "He wanted to charge me 1200 for a sparker and a module. It only needed cleaning…" at bounding box center [753, 282] width 351 height 151
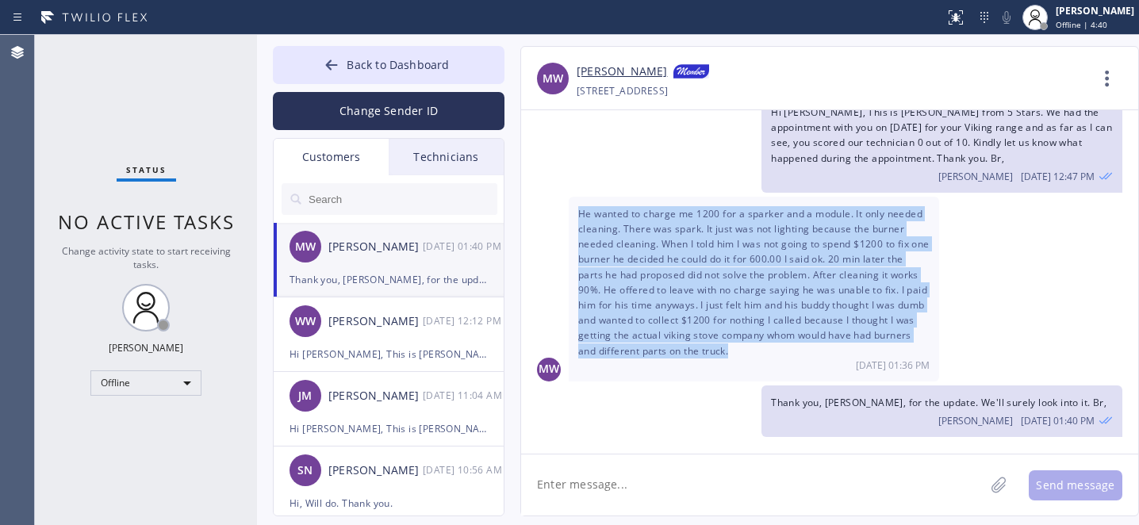
click at [742, 274] on span "He wanted to charge me 1200 for a sparker and a module. It only needed cleaning…" at bounding box center [753, 282] width 351 height 151
copy span "He wanted to charge me 1200 for a sparker and a module. It only needed cleaning…"
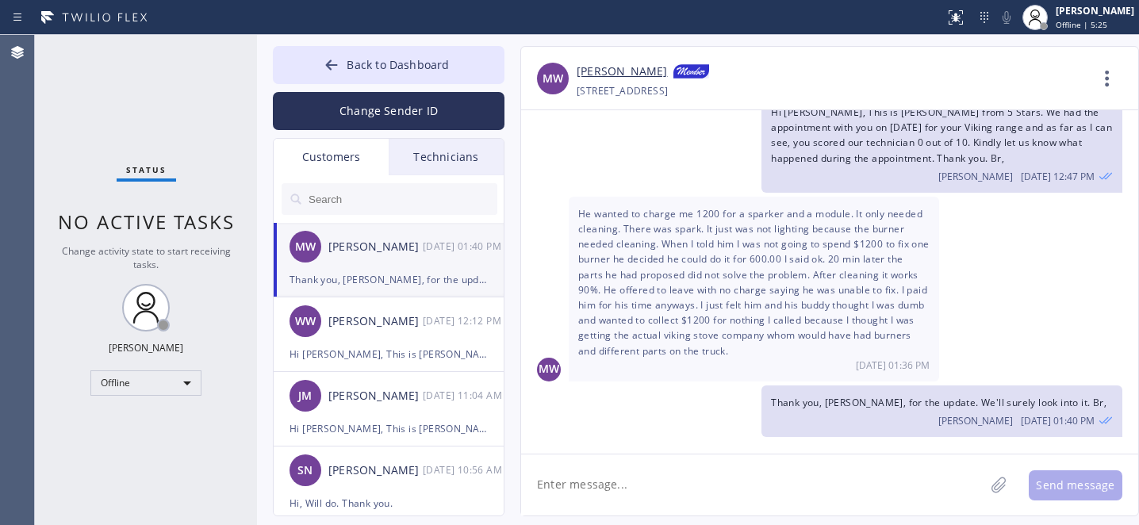
drag, startPoint x: 386, startPoint y: 269, endPoint x: 393, endPoint y: 263, distance: 9.6
click at [386, 269] on div "MW Mike Warme 09/23 01:40 PM" at bounding box center [390, 247] width 232 height 48
click at [333, 46] on button "Back to Dashboard" at bounding box center [389, 65] width 232 height 38
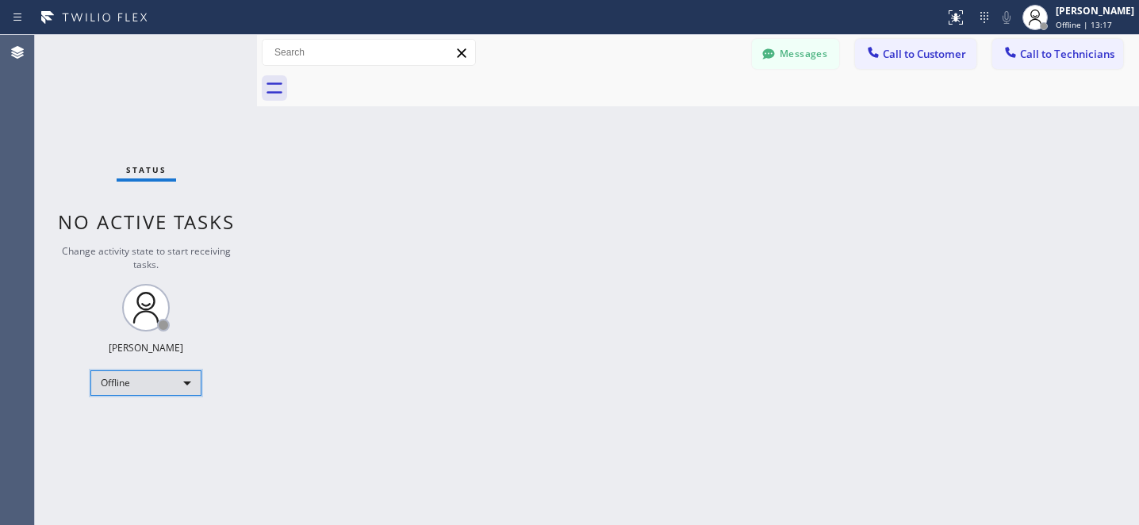
click at [159, 379] on div "Offline" at bounding box center [145, 382] width 111 height 25
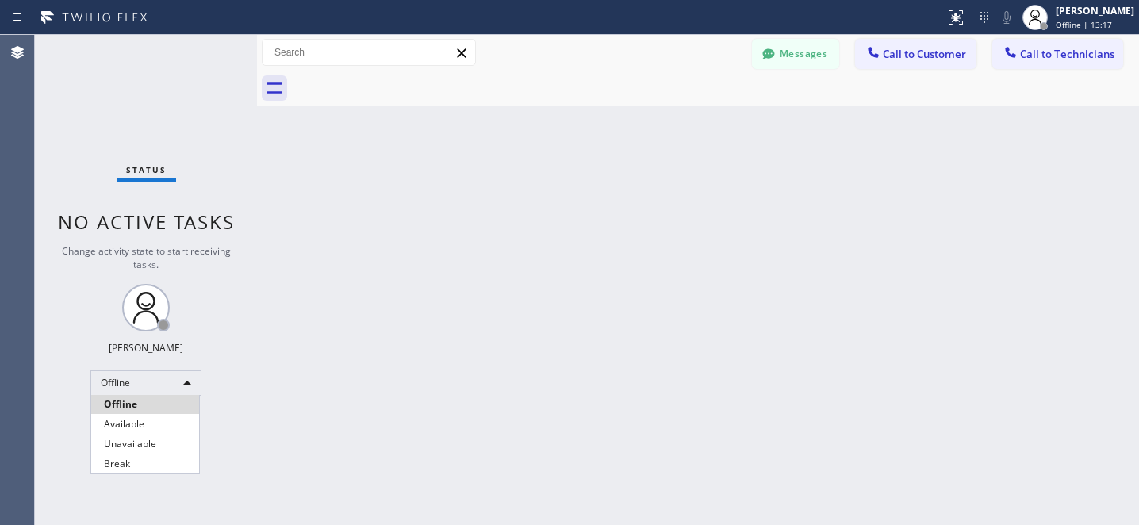
drag, startPoint x: 139, startPoint y: 422, endPoint x: 161, endPoint y: 403, distance: 29.3
click at [139, 421] on li "Available" at bounding box center [145, 424] width 108 height 19
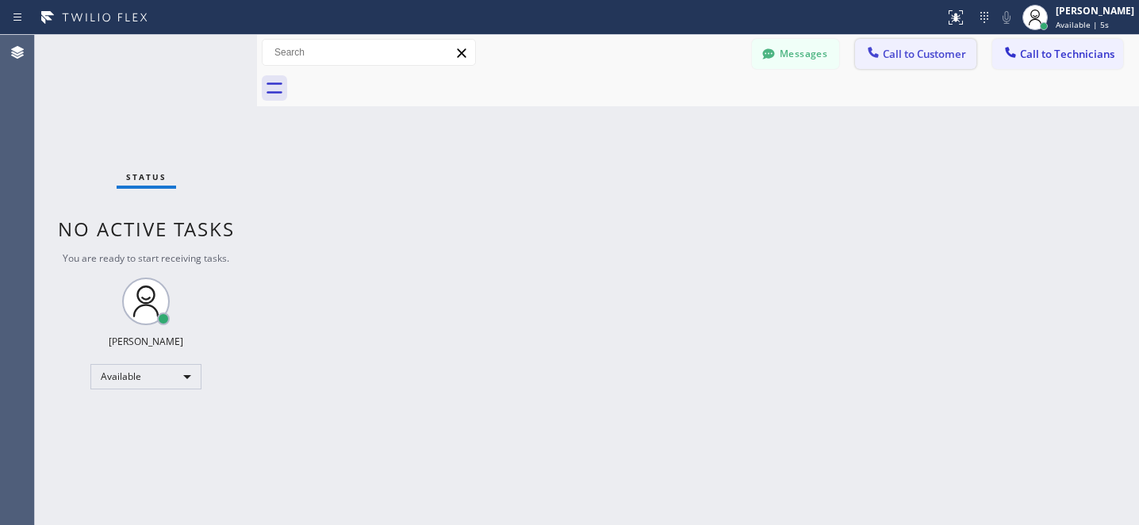
click at [893, 56] on span "Call to Customer" at bounding box center [924, 54] width 83 height 14
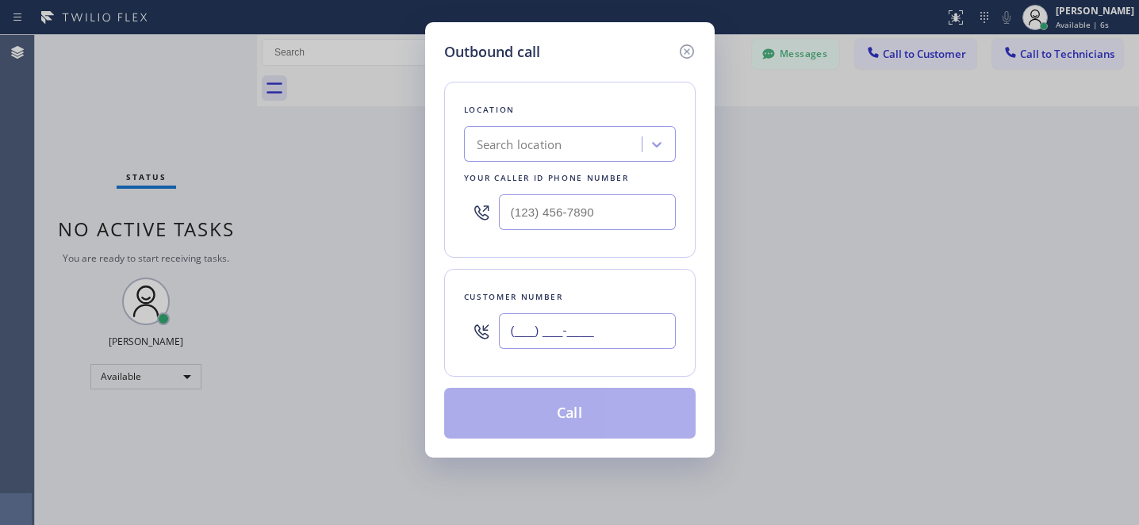
click at [593, 325] on input "(___) ___-____" at bounding box center [587, 331] width 177 height 36
paste input "323) 919-1443"
type input "[PHONE_NUMBER]"
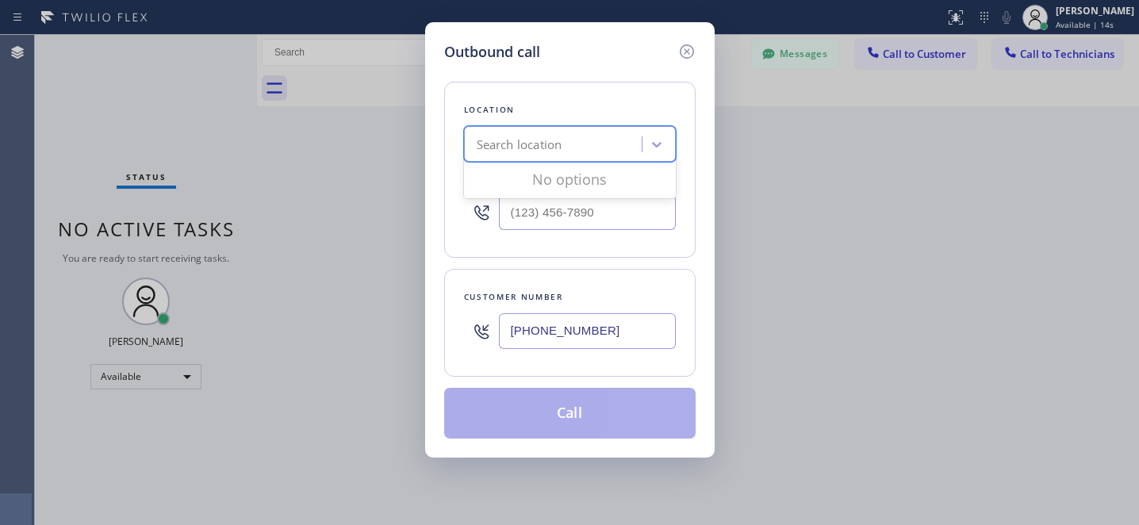
click at [535, 144] on div "Search location" at bounding box center [520, 145] width 86 height 18
paste input "Viking Repair Service"
type input "Viking Repair Service"
click at [474, 146] on div "Search location" at bounding box center [555, 145] width 173 height 28
click at [494, 143] on div "Search location" at bounding box center [520, 145] width 86 height 18
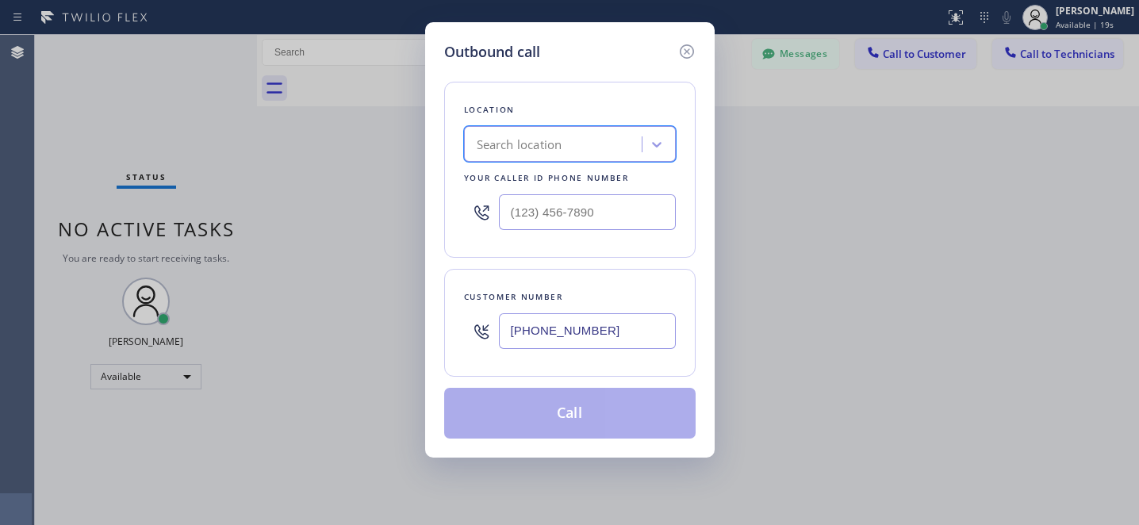
click at [519, 142] on div "Search location" at bounding box center [520, 145] width 86 height 18
click at [685, 50] on icon at bounding box center [686, 51] width 19 height 19
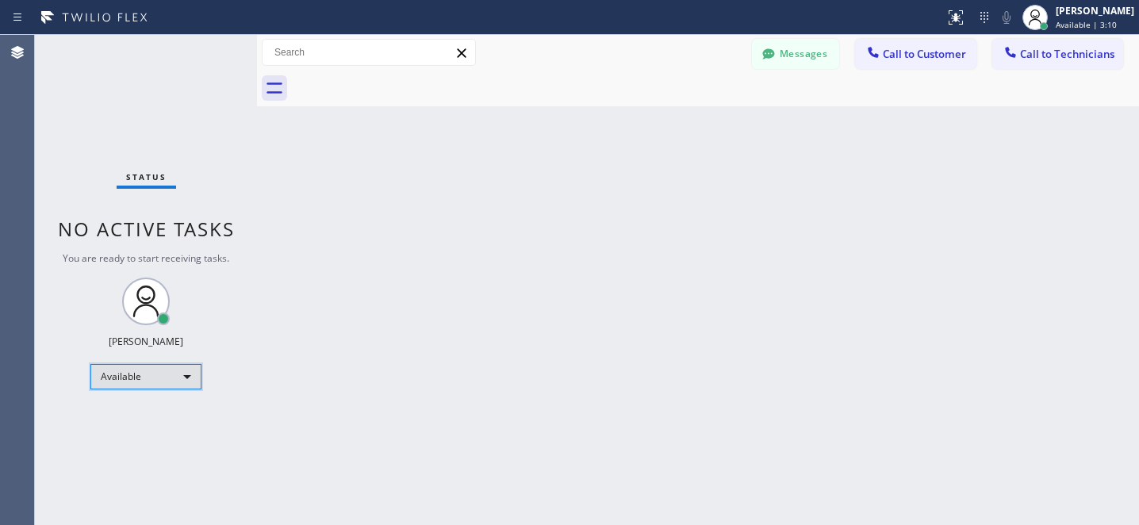
click at [153, 383] on div "Available" at bounding box center [145, 376] width 111 height 25
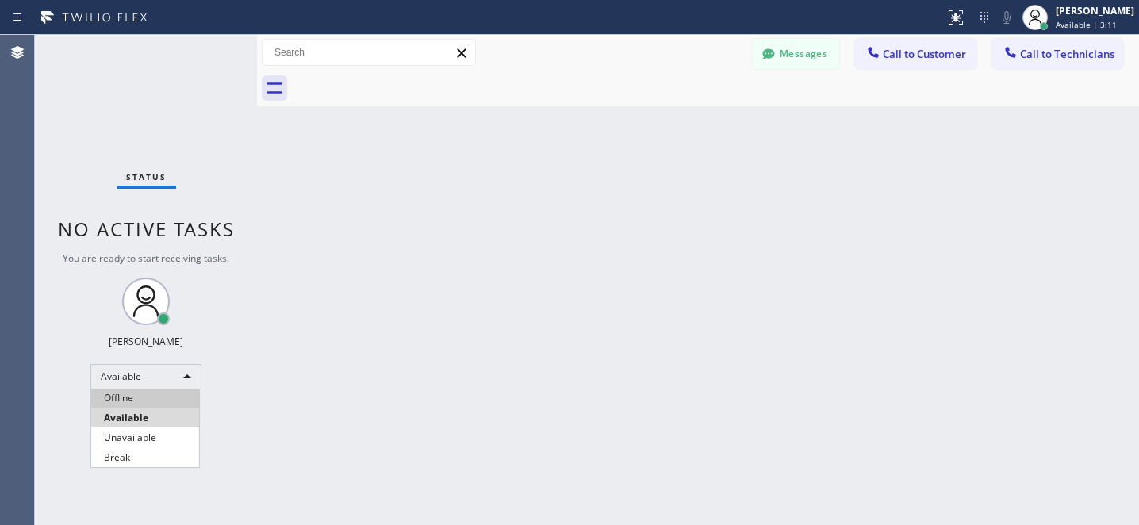
click at [142, 398] on li "Offline" at bounding box center [145, 398] width 108 height 19
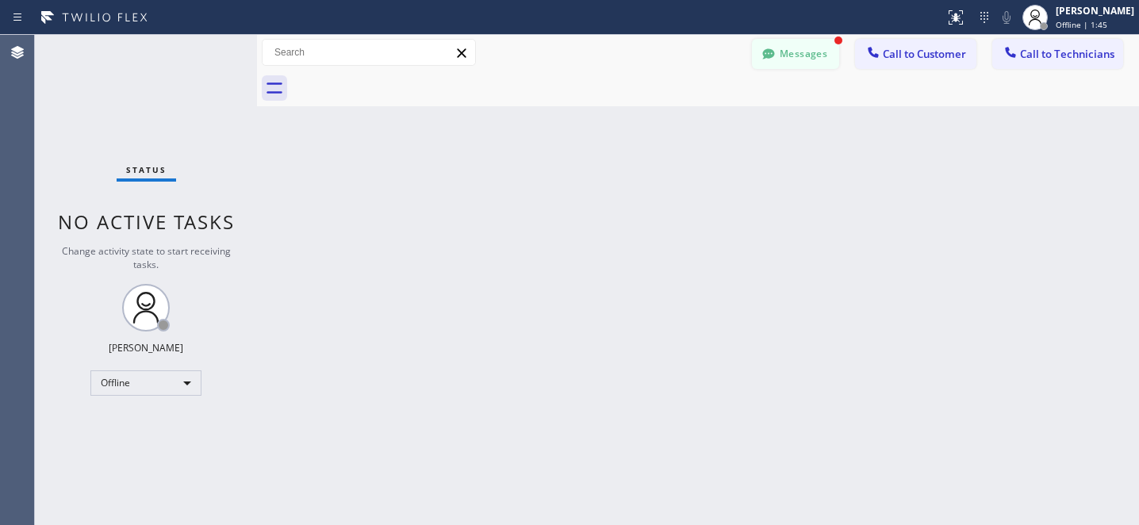
click at [788, 41] on button "Messages" at bounding box center [795, 54] width 87 height 30
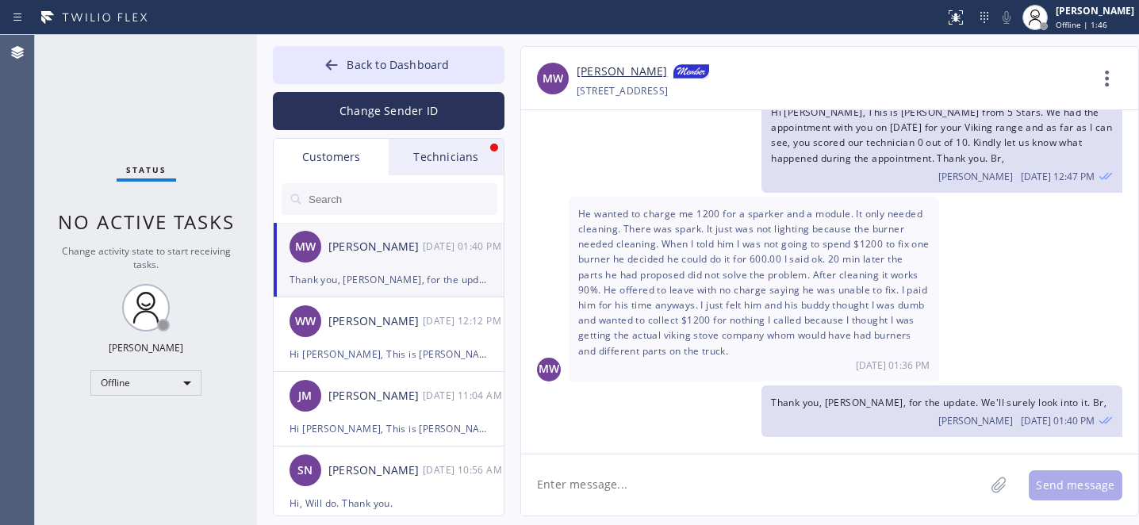
click at [361, 266] on div "MW Mike Warme 09/23 01:40 PM" at bounding box center [390, 247] width 232 height 48
click at [431, 148] on div "Technicians" at bounding box center [446, 157] width 115 height 36
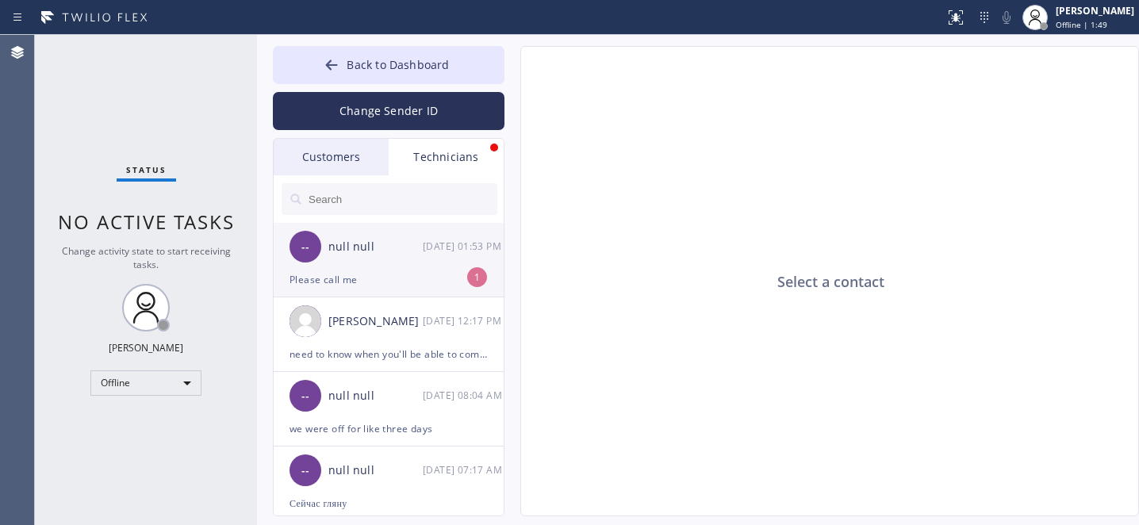
click at [385, 261] on div "-- null null 09/23 01:53 PM" at bounding box center [390, 247] width 232 height 48
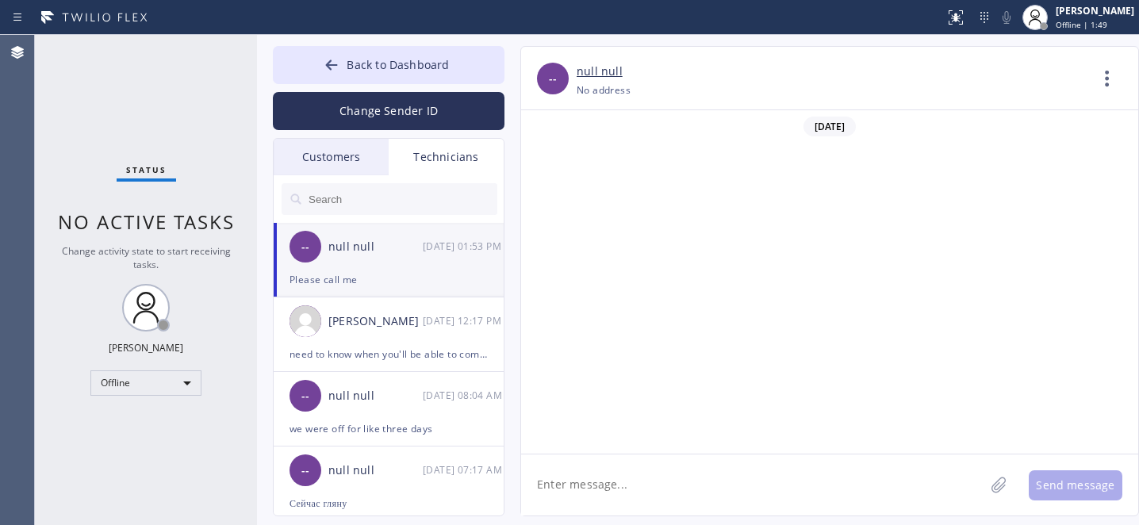
scroll to position [841, 0]
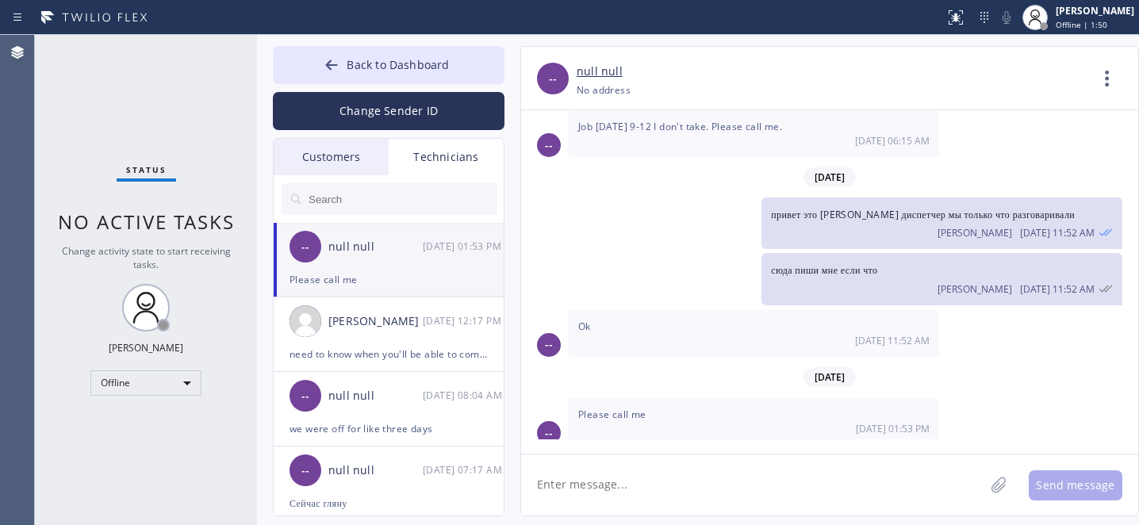
click at [616, 485] on textarea at bounding box center [752, 484] width 463 height 61
click at [155, 380] on div "Offline" at bounding box center [145, 382] width 111 height 25
click at [138, 423] on li "Available" at bounding box center [145, 424] width 108 height 19
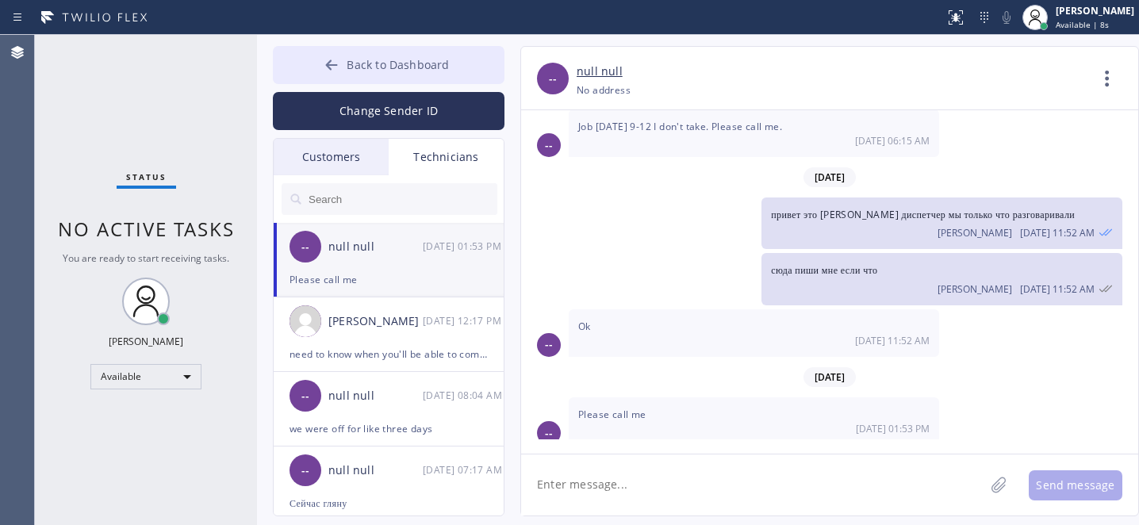
click at [341, 67] on div at bounding box center [331, 66] width 19 height 19
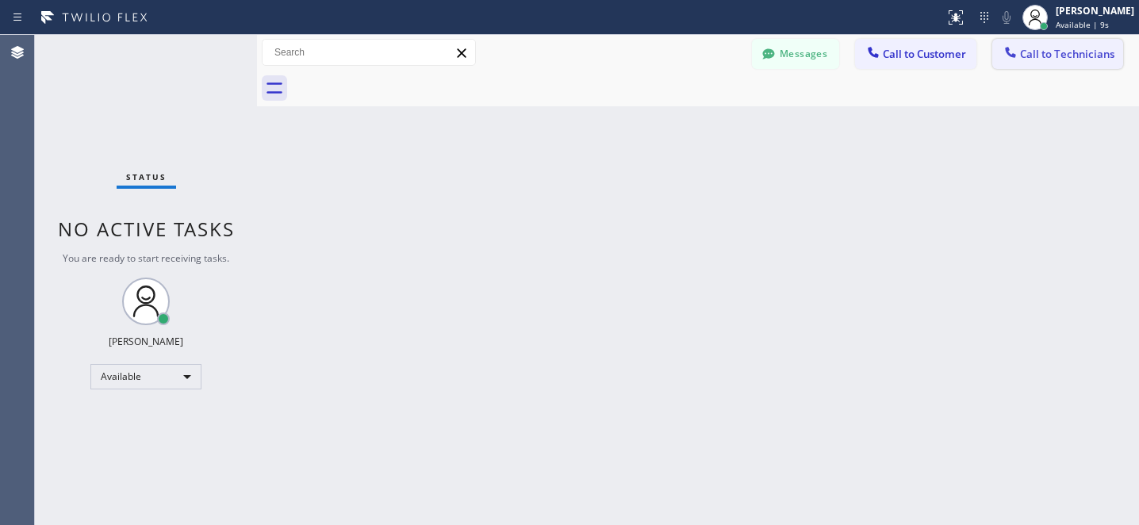
click at [1083, 46] on button "Call to Technicians" at bounding box center [1057, 54] width 131 height 30
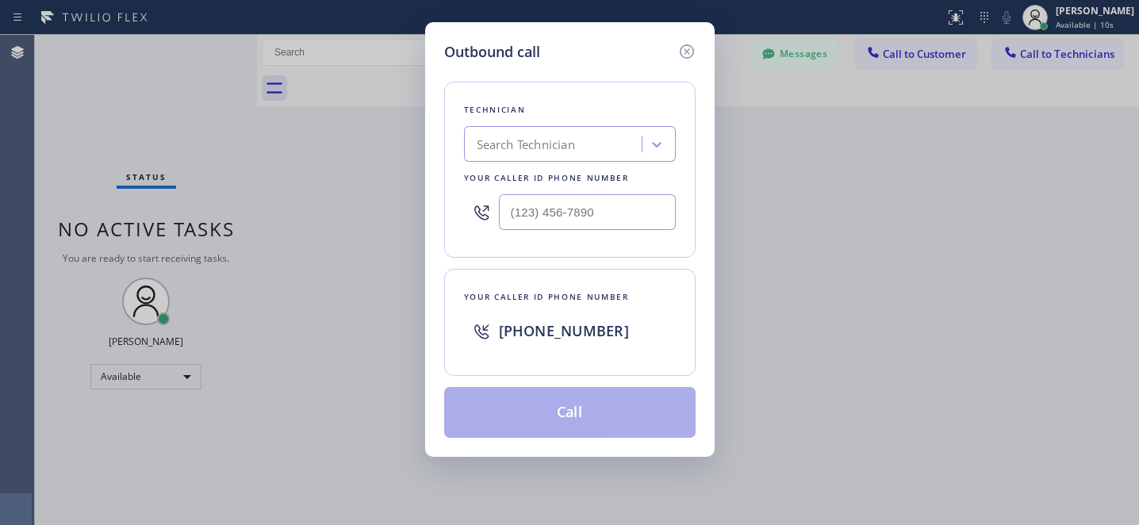
click at [526, 137] on div "Search Technician" at bounding box center [526, 145] width 98 height 18
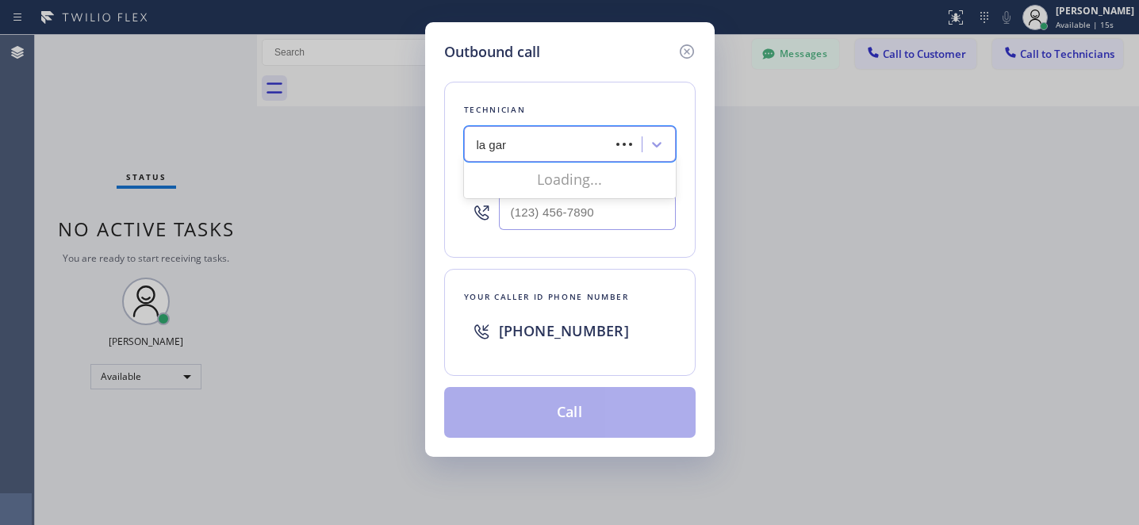
type input "la gary"
click at [497, 182] on div "Igor Taktarev" at bounding box center [570, 177] width 212 height 29
type input "(818) 590-0651"
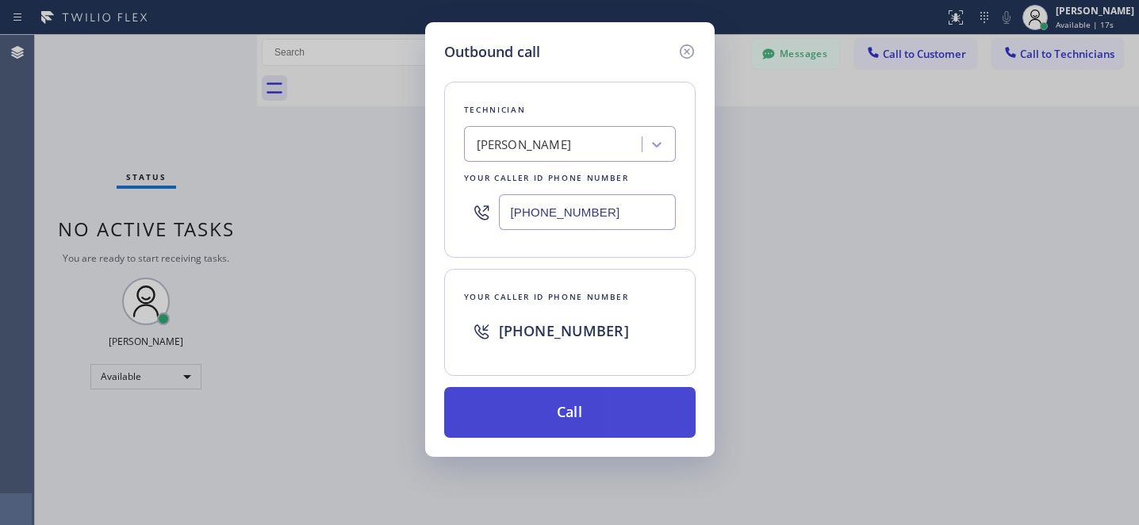
click at [562, 425] on button "Call" at bounding box center [569, 412] width 251 height 51
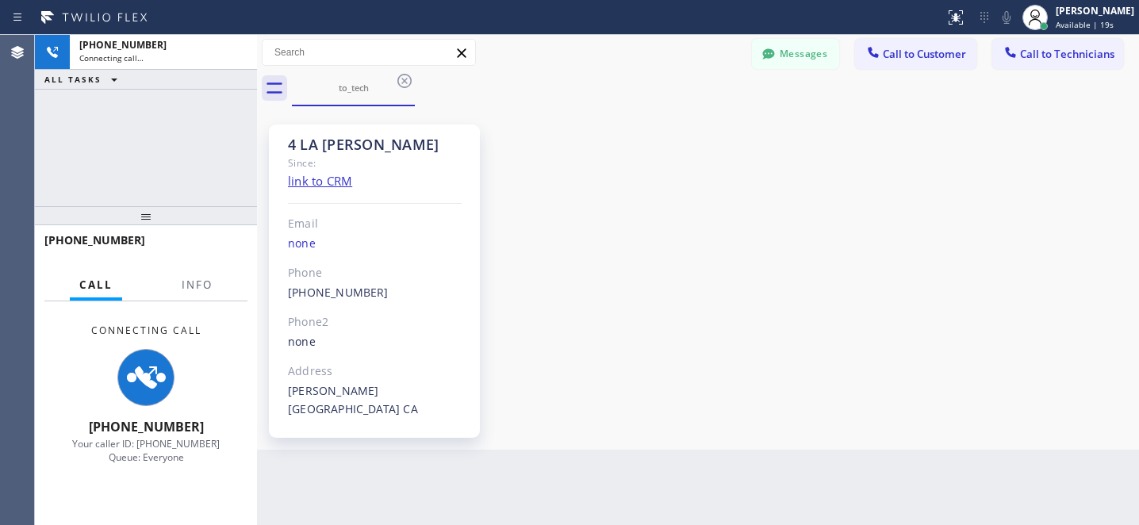
scroll to position [841, 0]
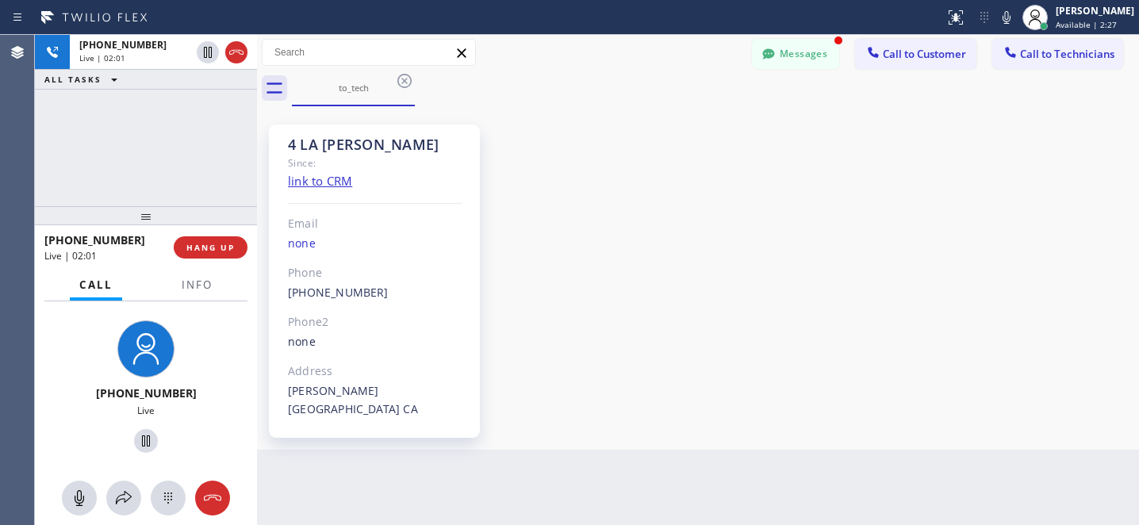
click at [672, 210] on div "4 LA Gary Since: link to CRM Email none Phone (818) 590-0651 Outbound call Tech…" at bounding box center [698, 278] width 874 height 336
click at [213, 251] on span "HANG UP" at bounding box center [210, 247] width 48 height 11
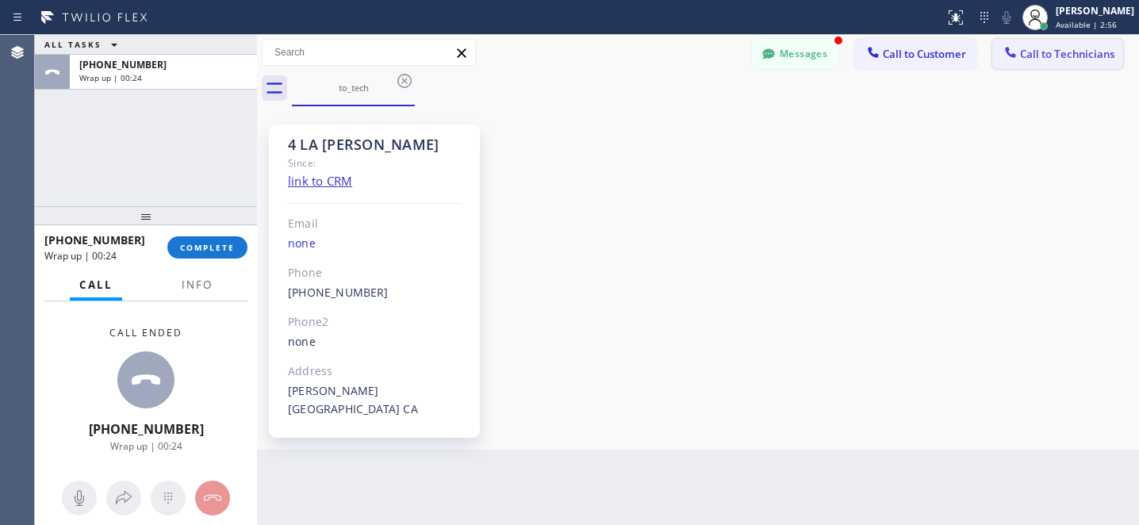
click at [1018, 59] on icon at bounding box center [1011, 52] width 16 height 16
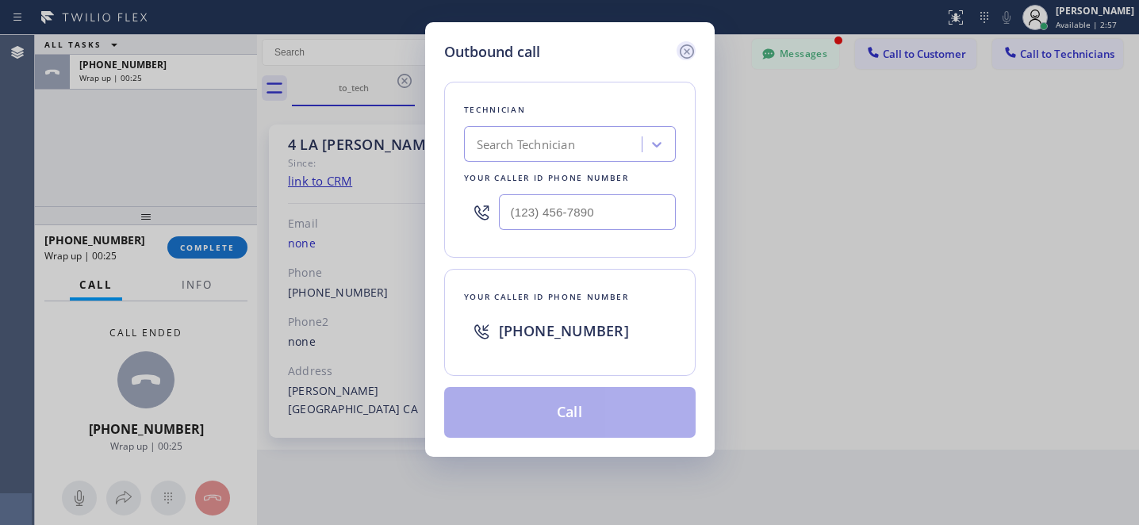
click at [688, 58] on icon at bounding box center [686, 51] width 19 height 19
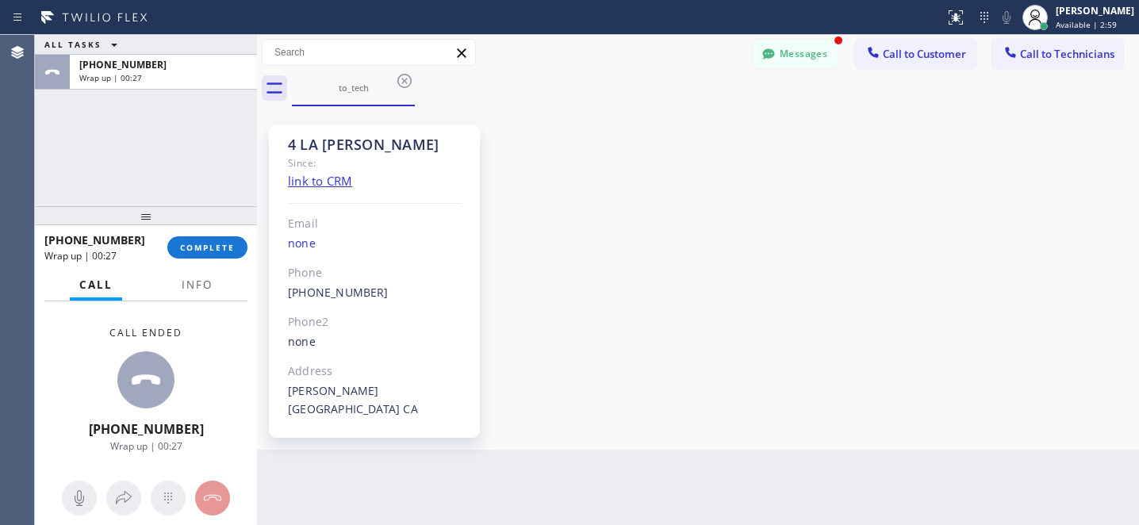
drag, startPoint x: 781, startPoint y: 56, endPoint x: 772, endPoint y: 67, distance: 14.6
click at [781, 56] on button "Messages" at bounding box center [795, 54] width 87 height 30
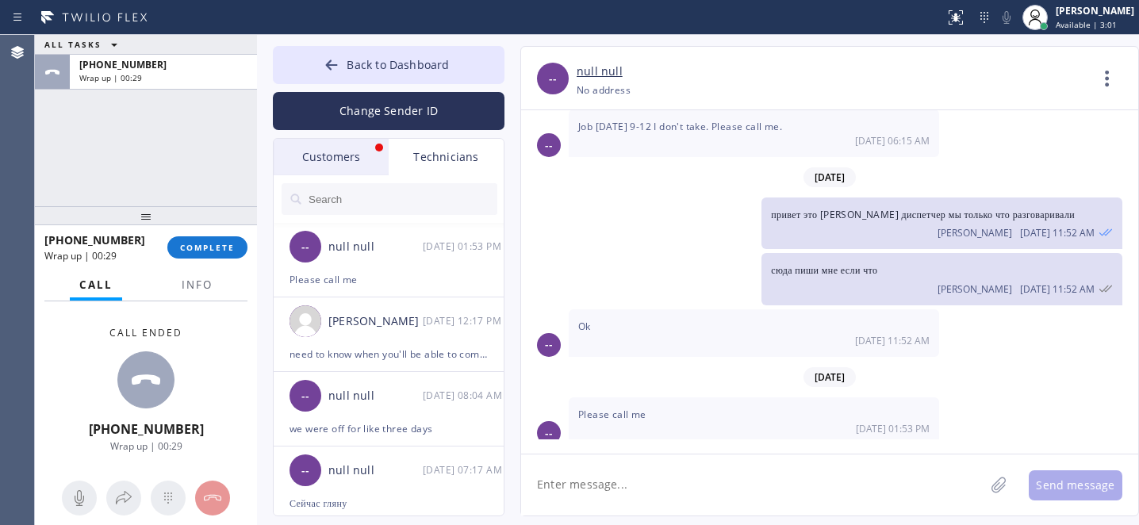
click at [662, 483] on textarea at bounding box center [752, 484] width 463 height 61
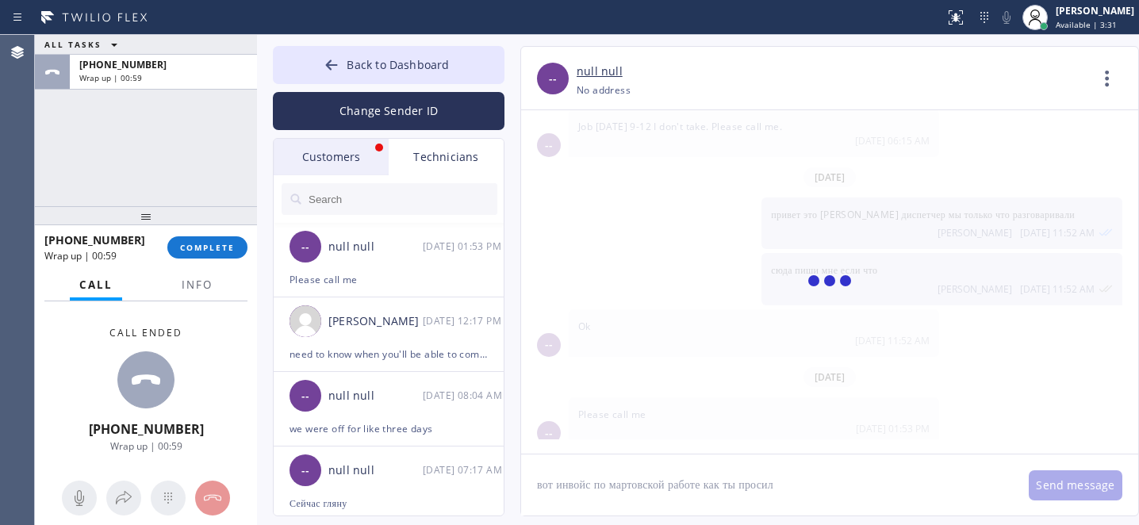
type textarea "вот инвойс по мартовской работе как ты просил"
click at [336, 167] on div "Customers" at bounding box center [331, 157] width 115 height 36
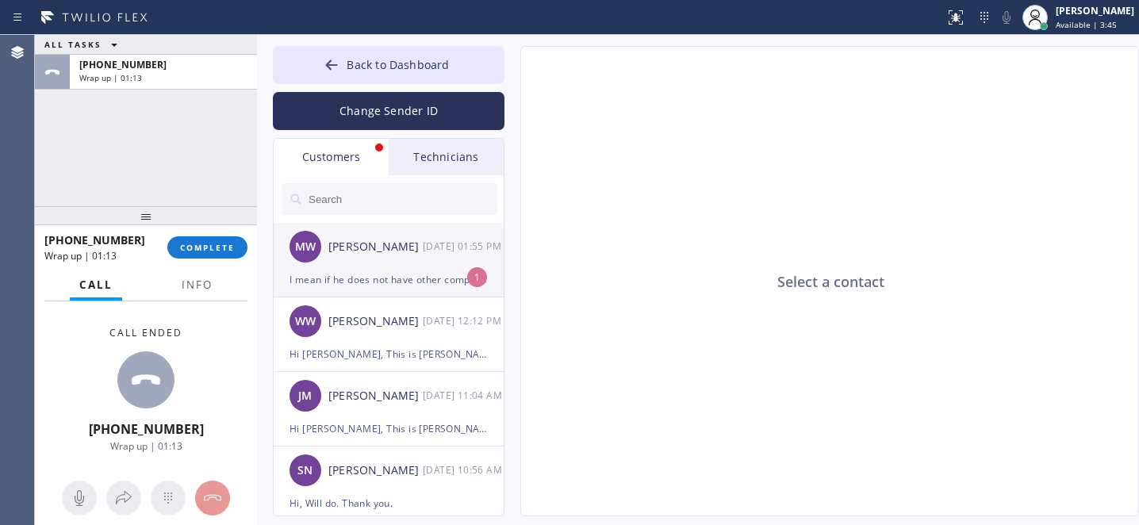
click at [373, 263] on div "MW Mike Warme 09/23 01:55 PM" at bounding box center [390, 247] width 232 height 48
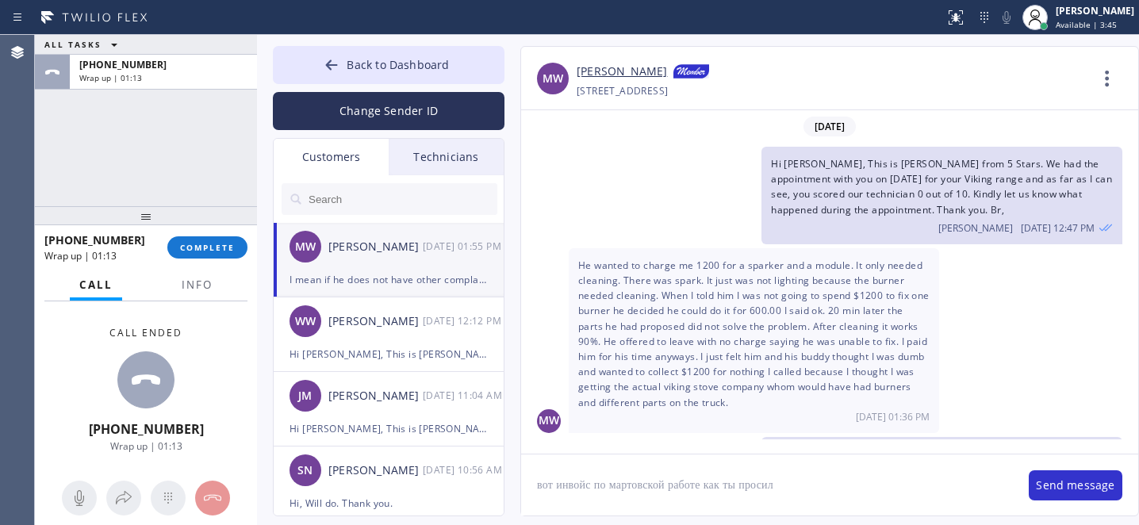
scroll to position [163, 0]
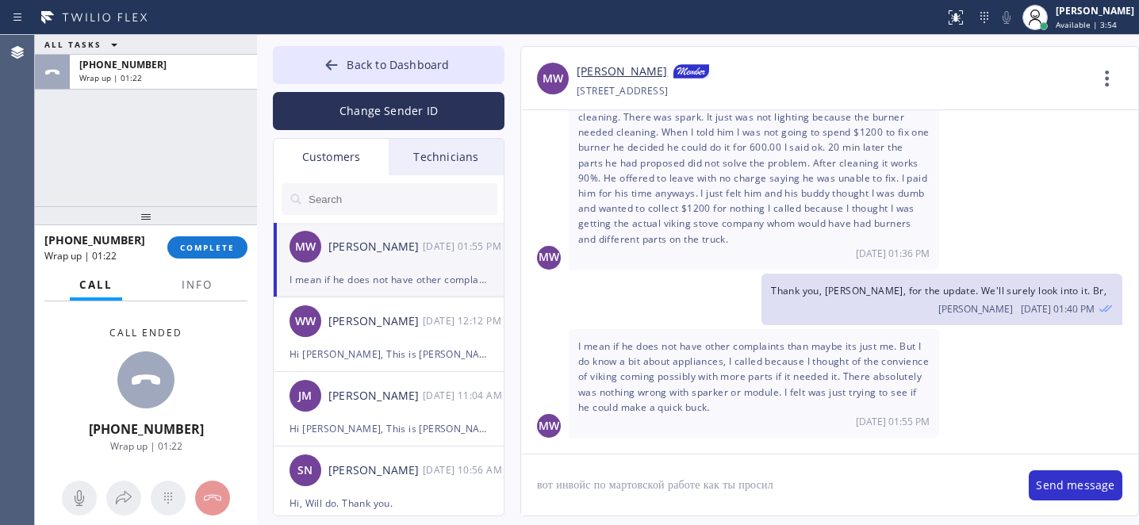
click at [706, 482] on textarea "вот инвойс по мартовской работе как ты просил" at bounding box center [767, 484] width 492 height 61
click at [718, 495] on textarea "вот инвойс по мартовской работе как ты просил" at bounding box center [767, 484] width 492 height 61
click at [730, 495] on textarea at bounding box center [752, 484] width 463 height 61
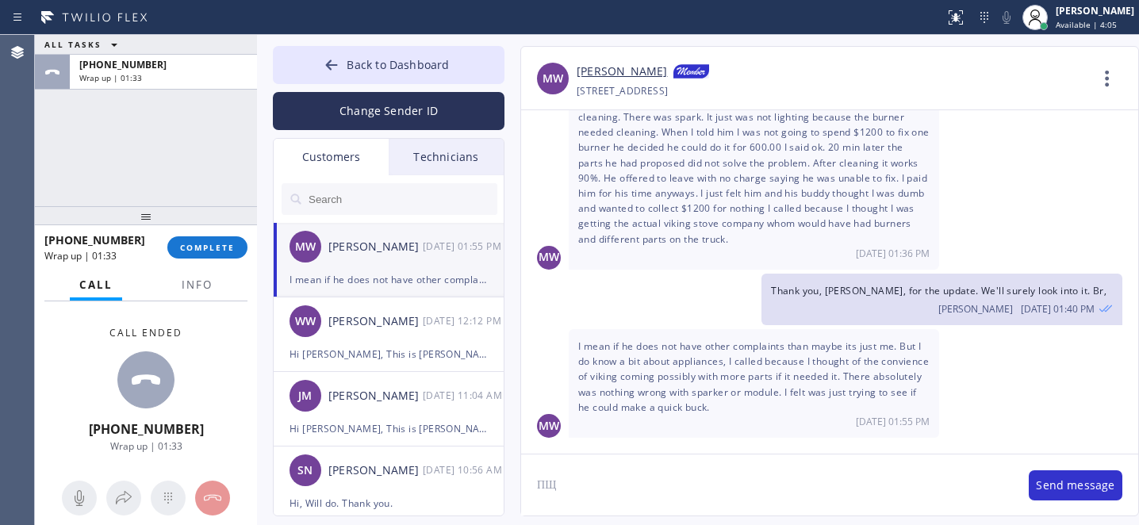
type textarea "П"
type textarea "Got it."
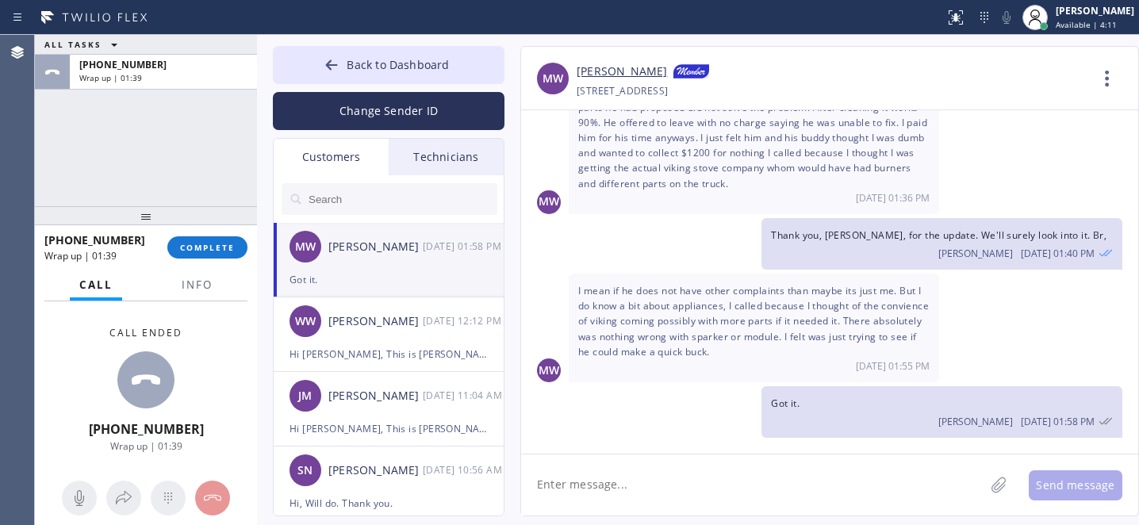
click at [444, 158] on div "Technicians" at bounding box center [446, 157] width 115 height 36
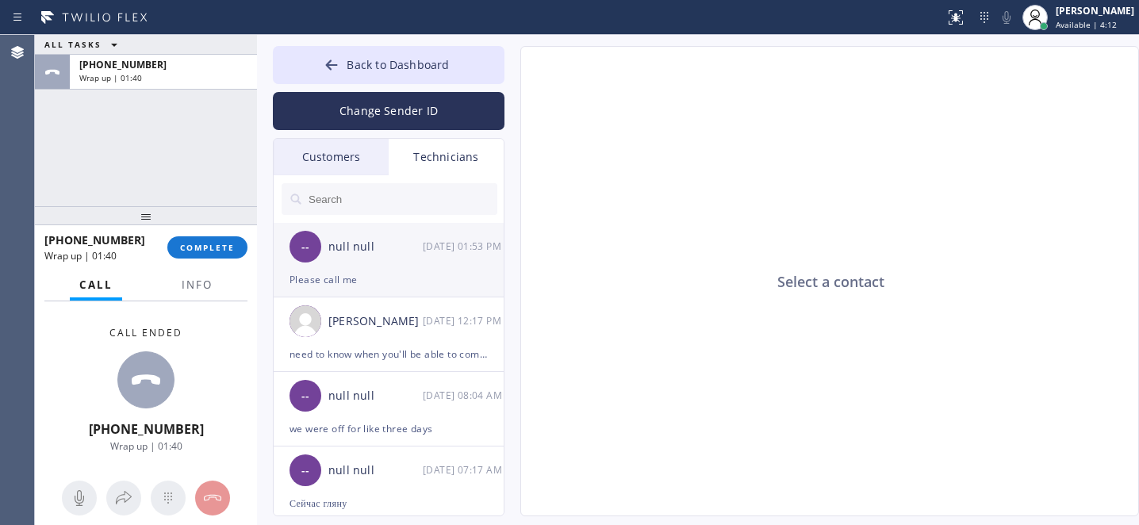
click at [390, 262] on div "-- null null 09/23 01:53 PM" at bounding box center [390, 247] width 232 height 48
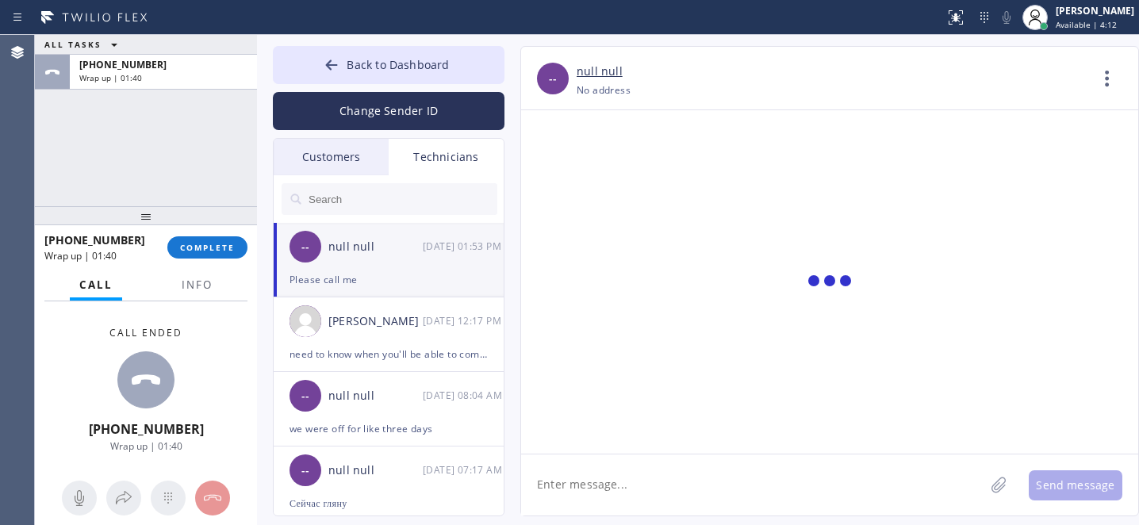
scroll to position [841, 0]
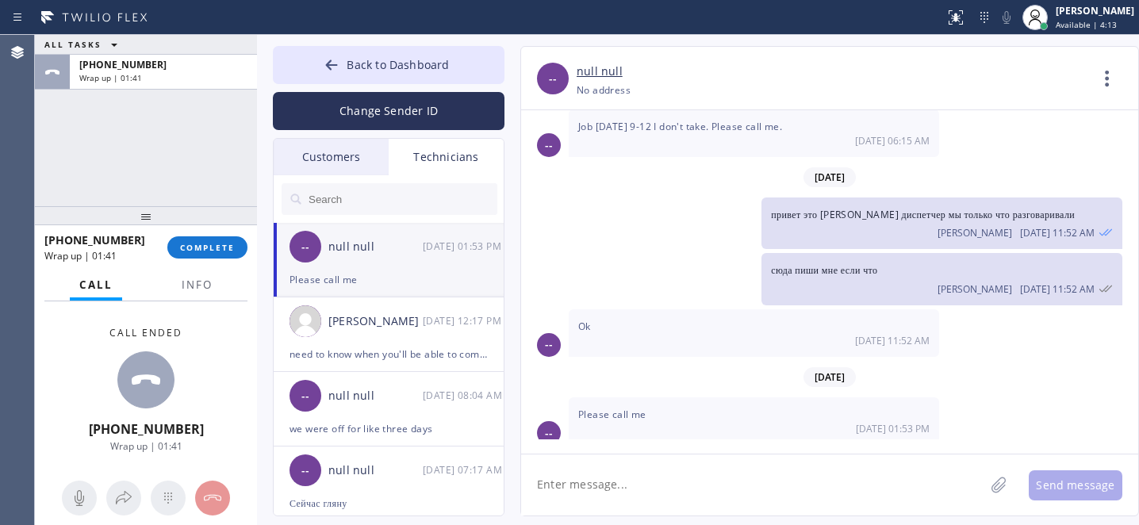
click at [710, 480] on textarea at bounding box center [752, 484] width 463 height 61
click at [710, 483] on textarea at bounding box center [752, 484] width 463 height 61
click at [989, 491] on div at bounding box center [998, 484] width 19 height 19
click at [1064, 481] on button "Send message" at bounding box center [1076, 485] width 94 height 30
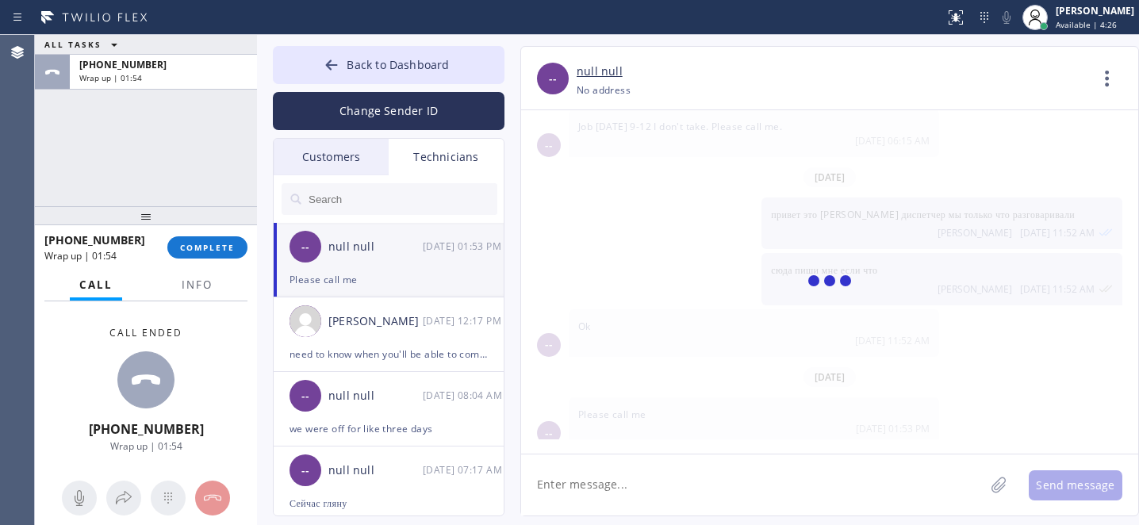
scroll to position [976, 0]
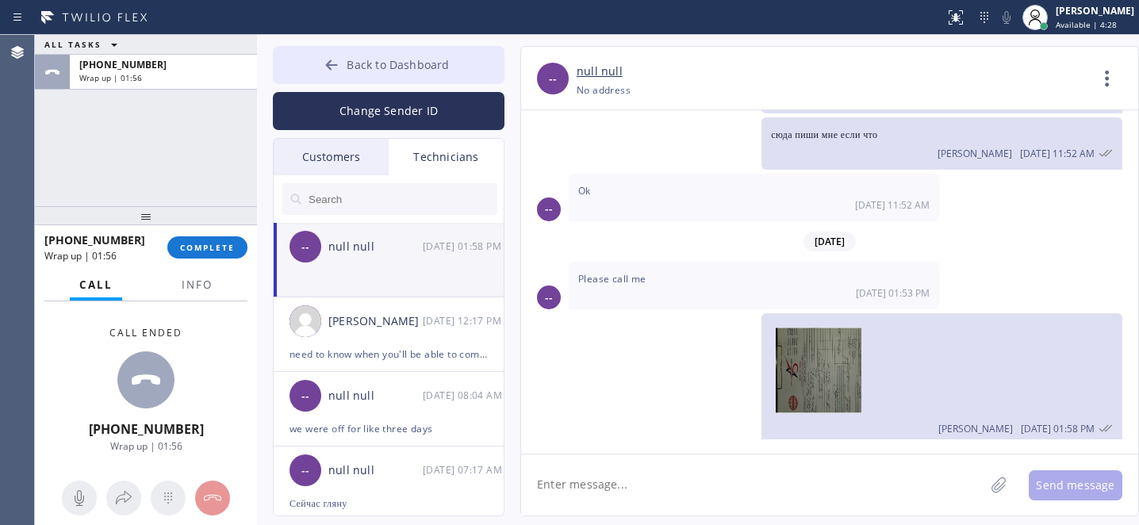
click at [394, 71] on span "Back to Dashboard" at bounding box center [398, 64] width 102 height 15
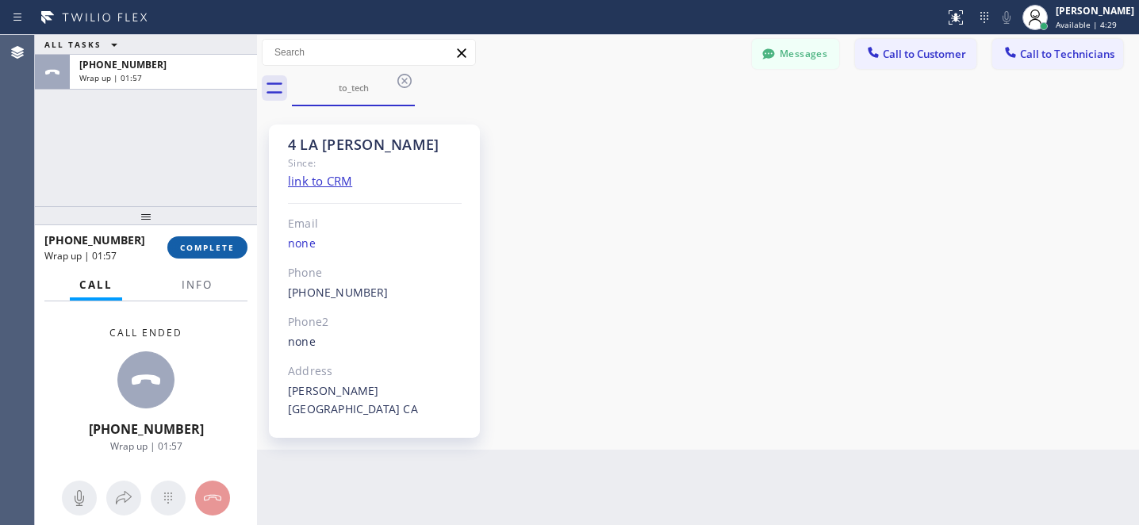
click at [215, 246] on span "COMPLETE" at bounding box center [207, 247] width 55 height 11
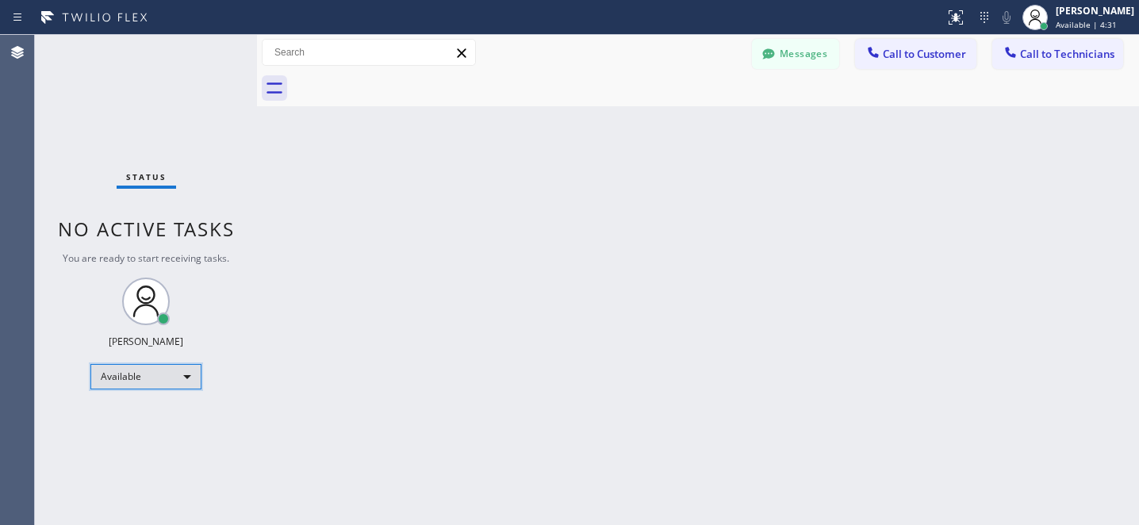
click at [153, 372] on div "Available" at bounding box center [145, 376] width 111 height 25
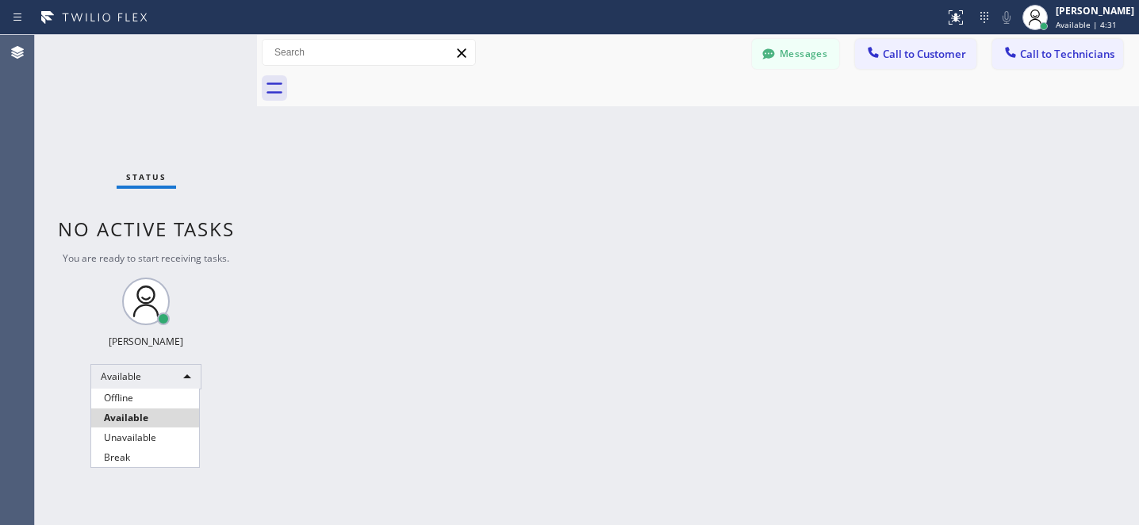
click at [132, 405] on li "Offline" at bounding box center [145, 398] width 108 height 19
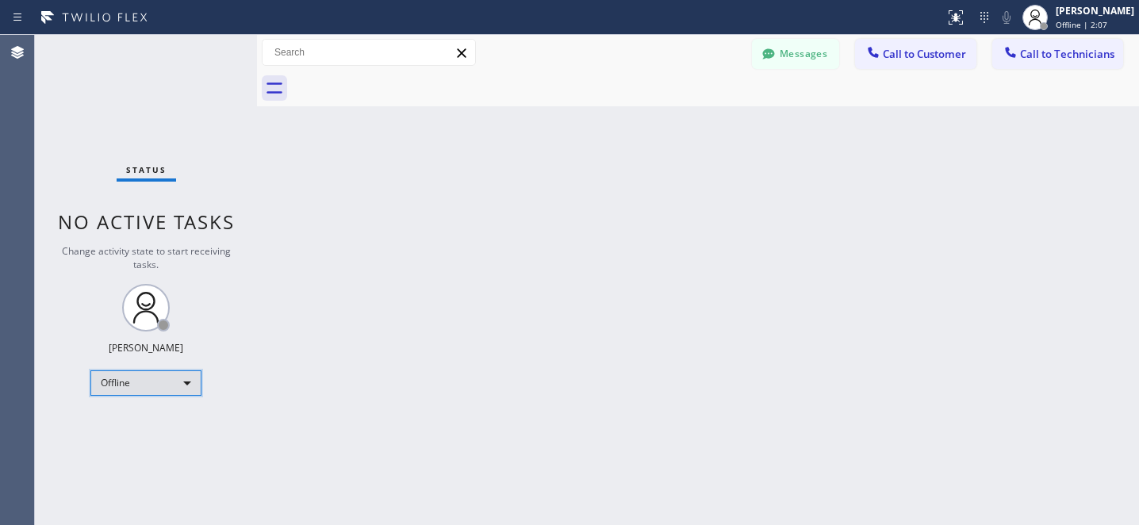
click at [151, 385] on div "Offline" at bounding box center [145, 382] width 111 height 25
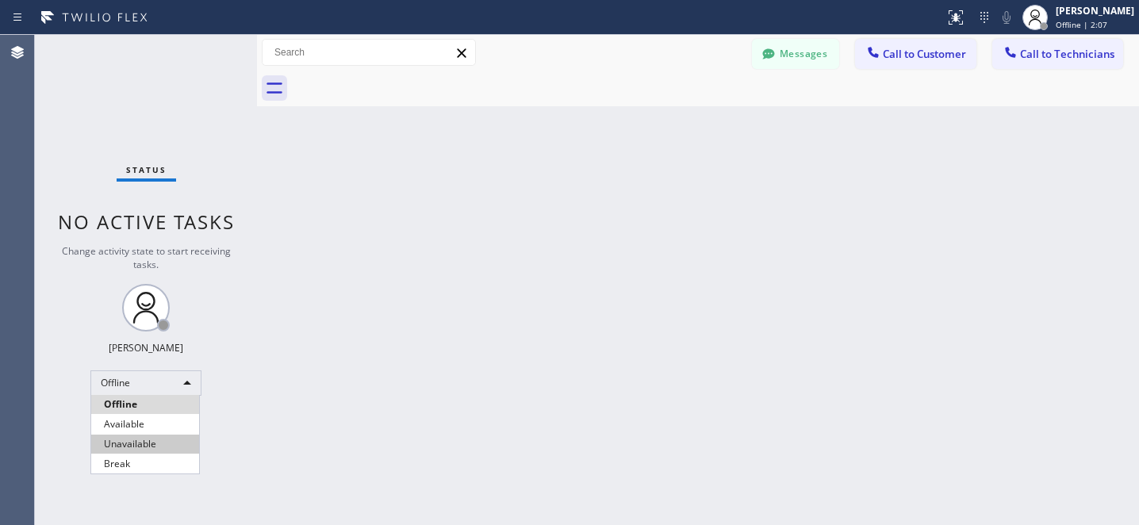
click at [143, 423] on li "Available" at bounding box center [145, 424] width 108 height 19
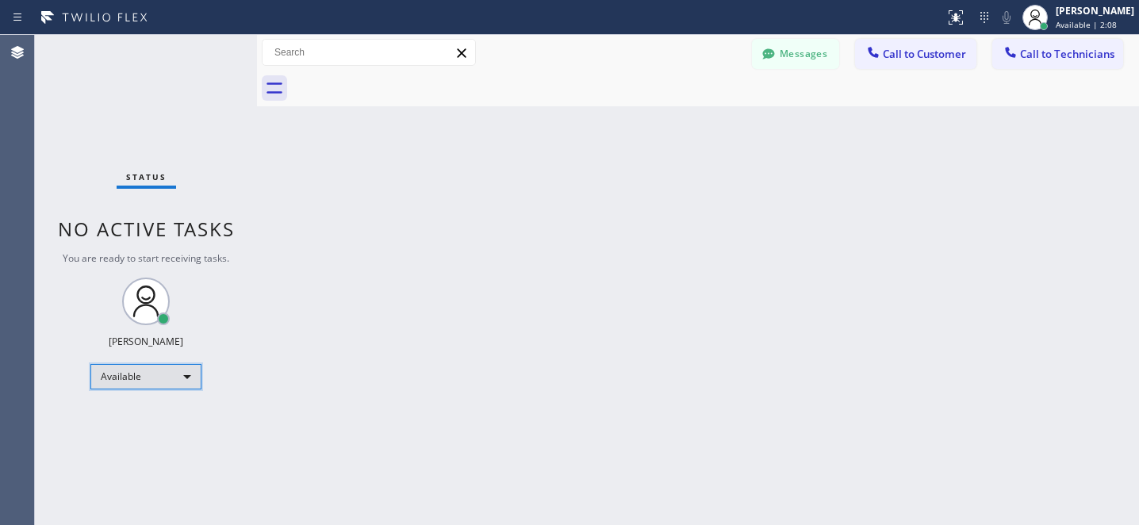
click at [170, 371] on div "Available" at bounding box center [145, 376] width 111 height 25
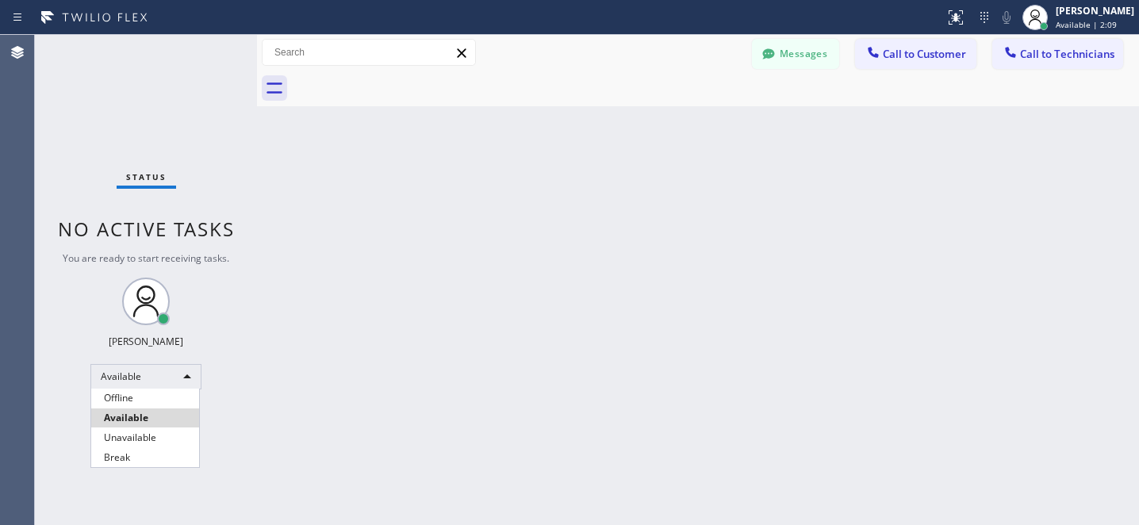
click at [134, 407] on ul "Offline Available Unavailable Break" at bounding box center [144, 428] width 109 height 79
click at [133, 401] on li "Offline" at bounding box center [145, 398] width 108 height 19
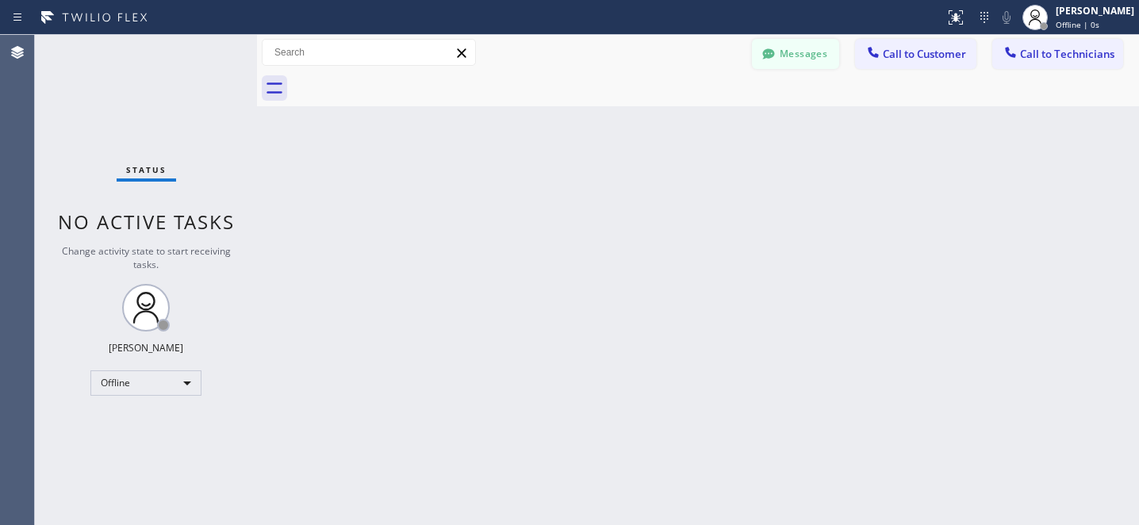
drag, startPoint x: 796, startPoint y: 59, endPoint x: 454, endPoint y: 143, distance: 352.0
click at [796, 59] on button "Messages" at bounding box center [795, 54] width 87 height 30
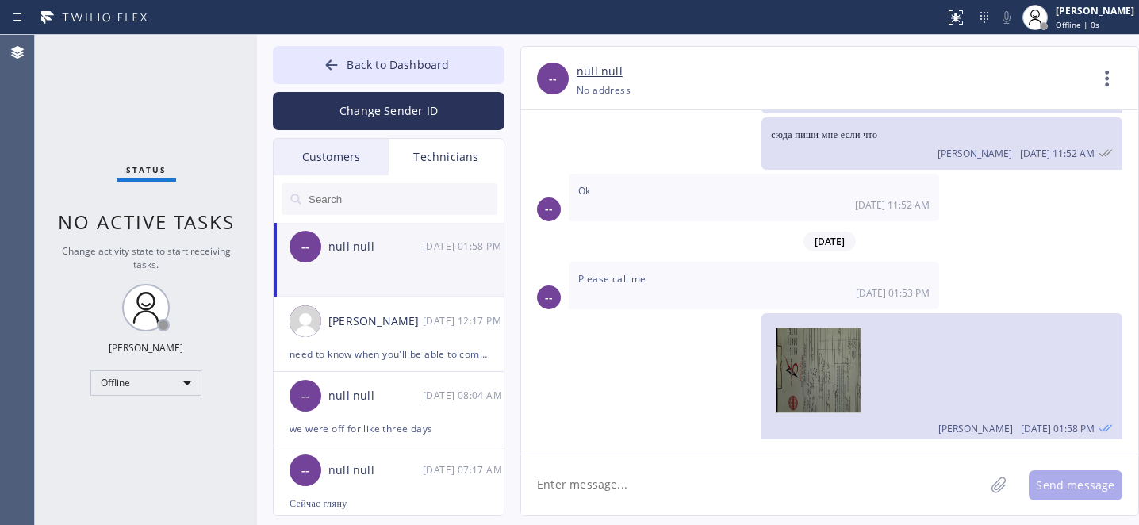
click at [345, 162] on div "Customers" at bounding box center [331, 157] width 115 height 36
click at [0, 0] on input "text" at bounding box center [0, 0] width 0 height 0
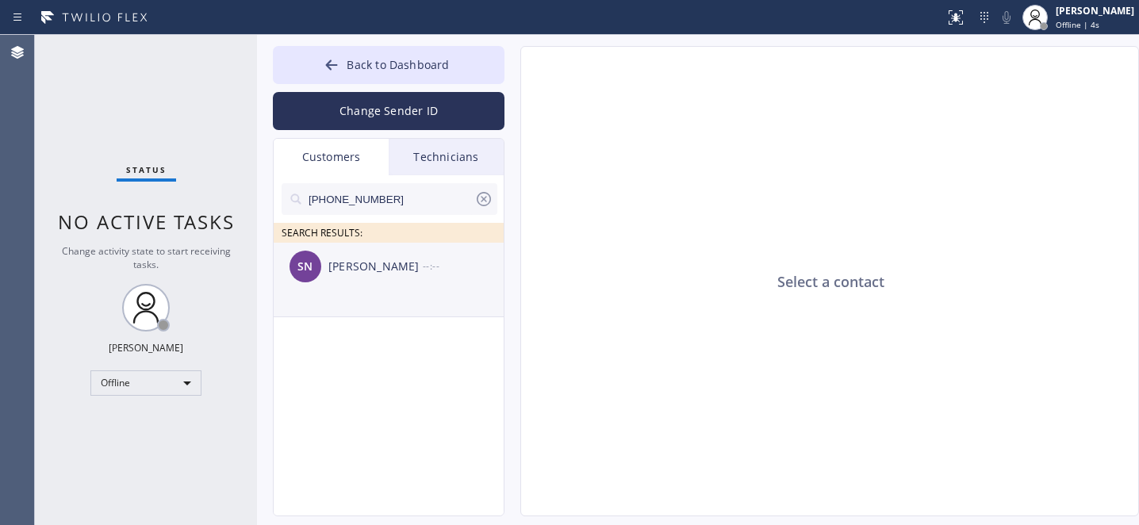
click at [362, 287] on div "SN Stephen Nekota --:--" at bounding box center [390, 267] width 232 height 48
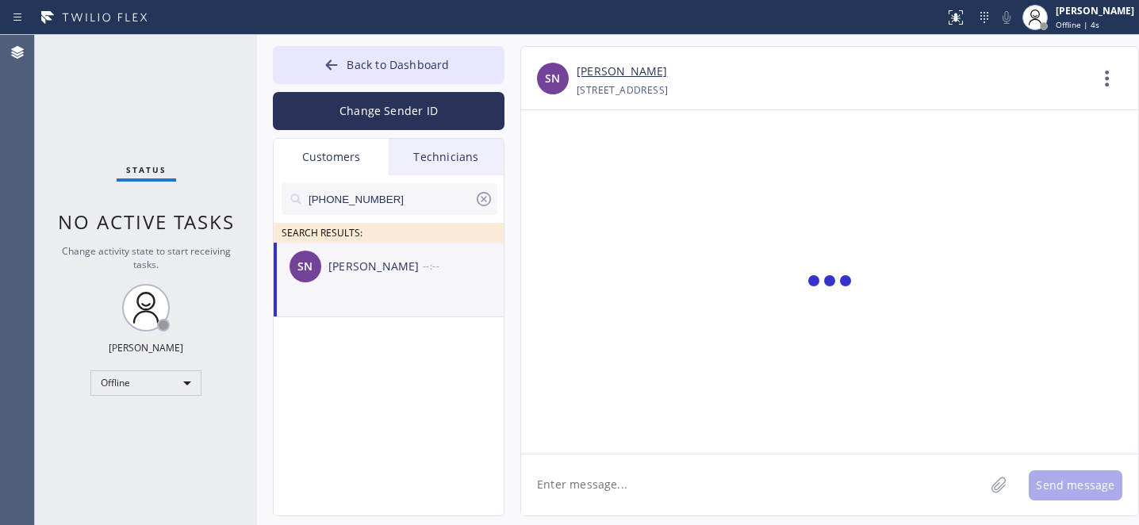
scroll to position [265, 0]
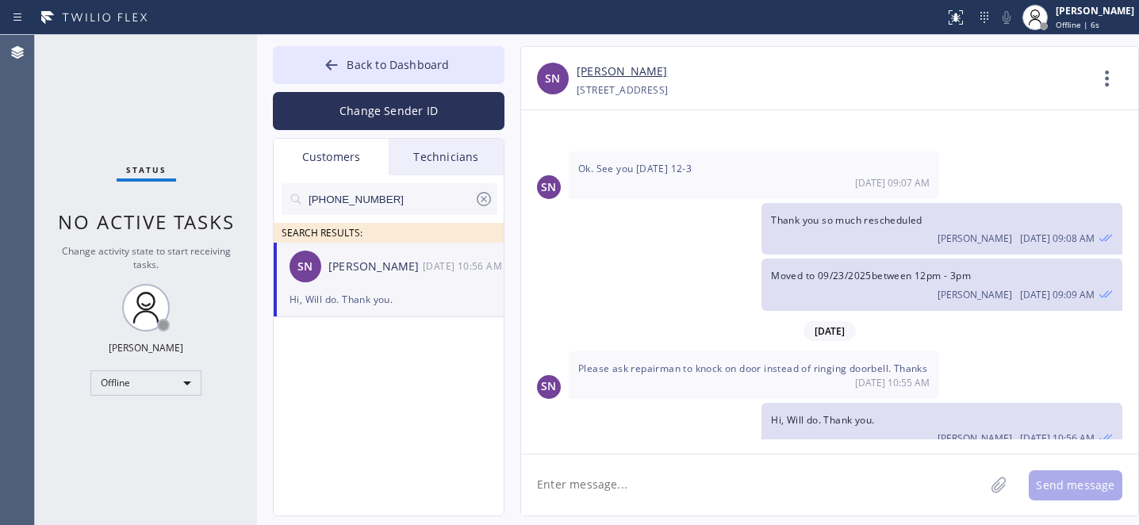
click at [746, 487] on textarea at bounding box center [752, 484] width 463 height 61
click at [643, 480] on textarea at bounding box center [752, 484] width 463 height 61
type textarea "Р"
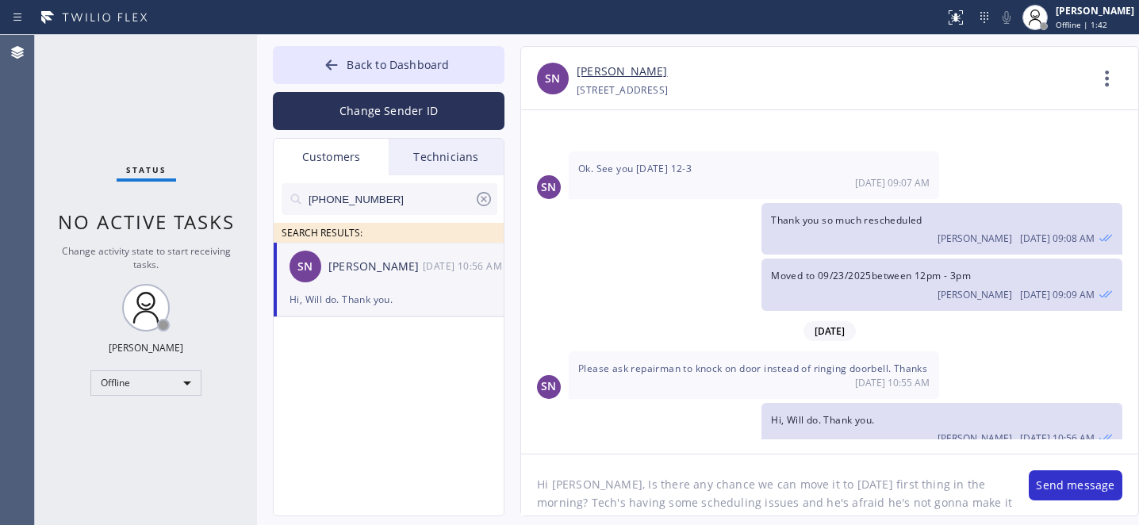
scroll to position [13, 0]
type textarea "Hi Stephen, Is there any chance we can move it to tomorrow first thing in the m…"
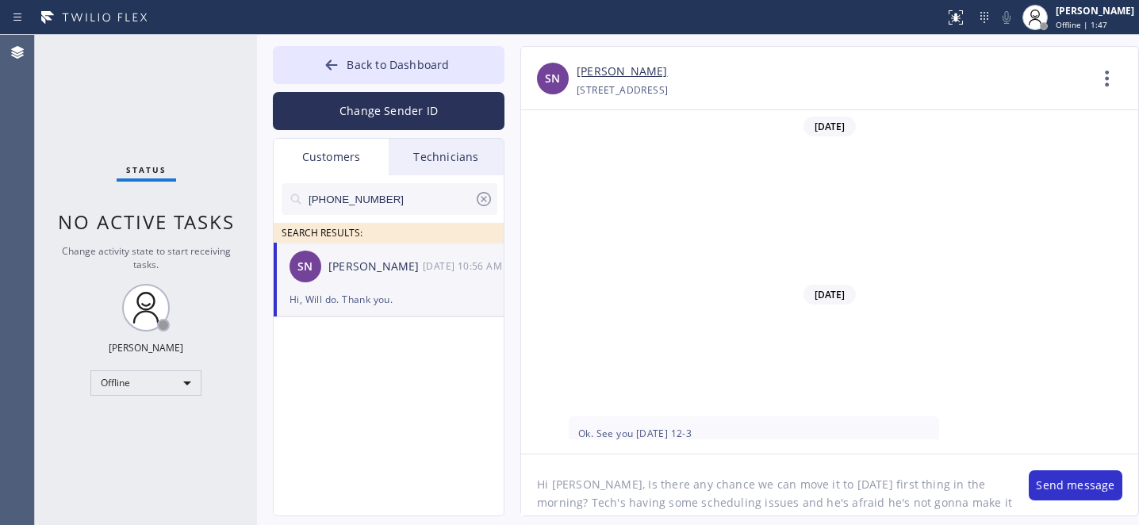
scroll to position [13, 0]
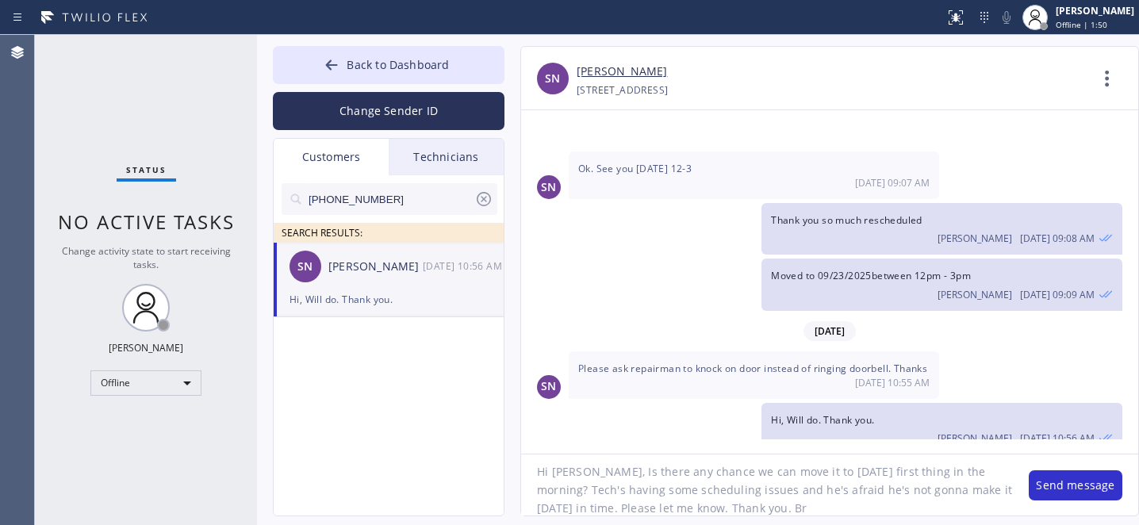
type textarea "Hi [PERSON_NAME], Is there any chance we can move it to [DATE] first thing in t…"
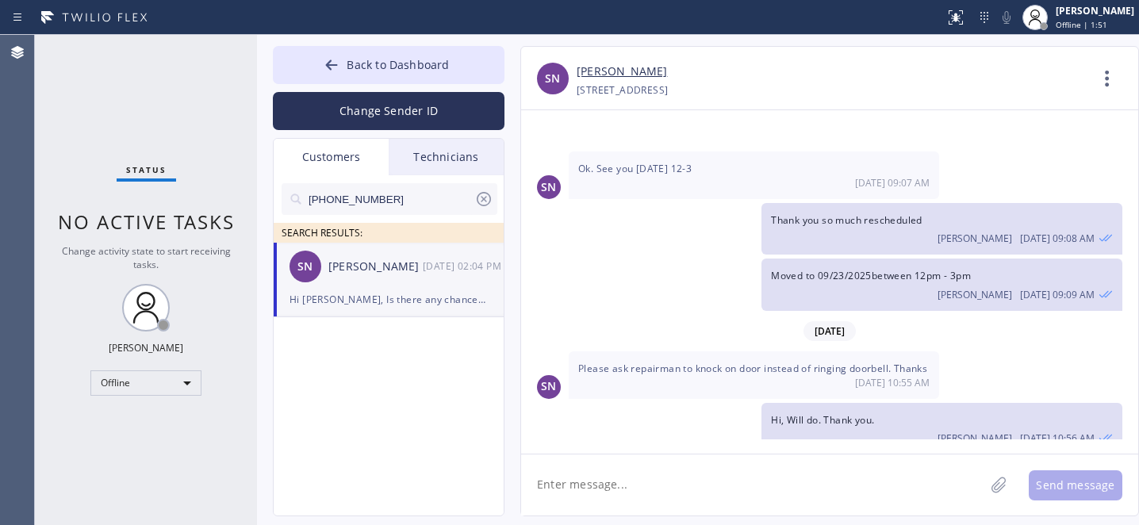
scroll to position [366, 0]
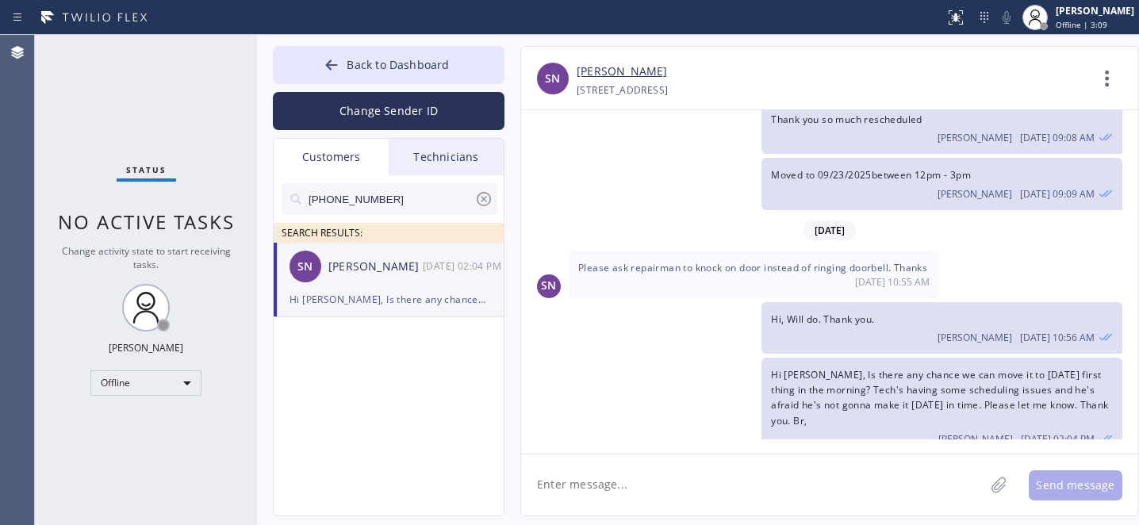
click at [479, 202] on icon at bounding box center [483, 199] width 19 height 19
click at [365, 72] on button "Back to Dashboard" at bounding box center [389, 65] width 232 height 38
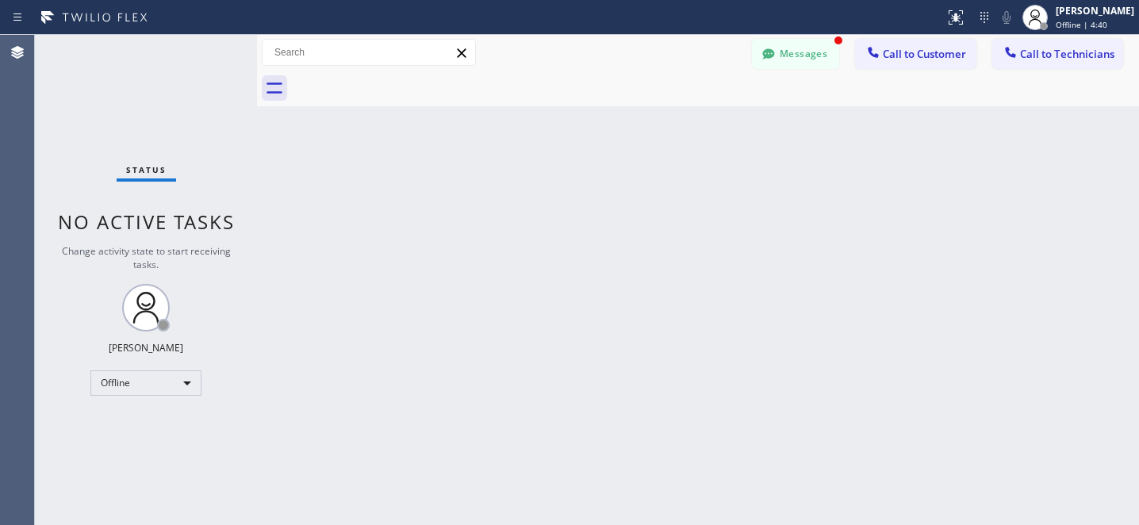
scroll to position [417, 0]
click at [809, 60] on button "Messages" at bounding box center [795, 54] width 87 height 30
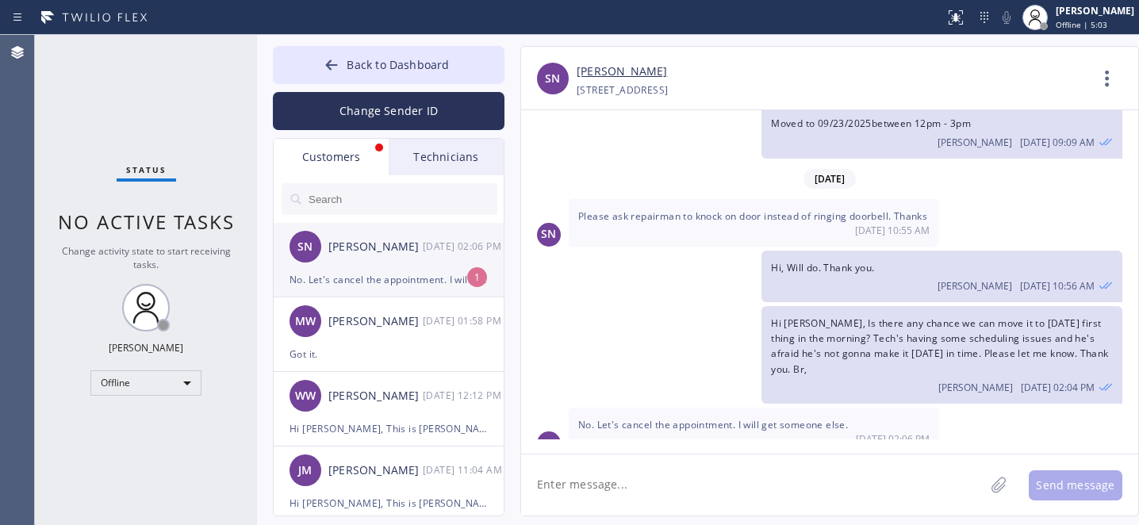
click at [402, 254] on div "[PERSON_NAME]" at bounding box center [375, 247] width 94 height 18
click at [721, 469] on textarea at bounding box center [752, 484] width 463 height 61
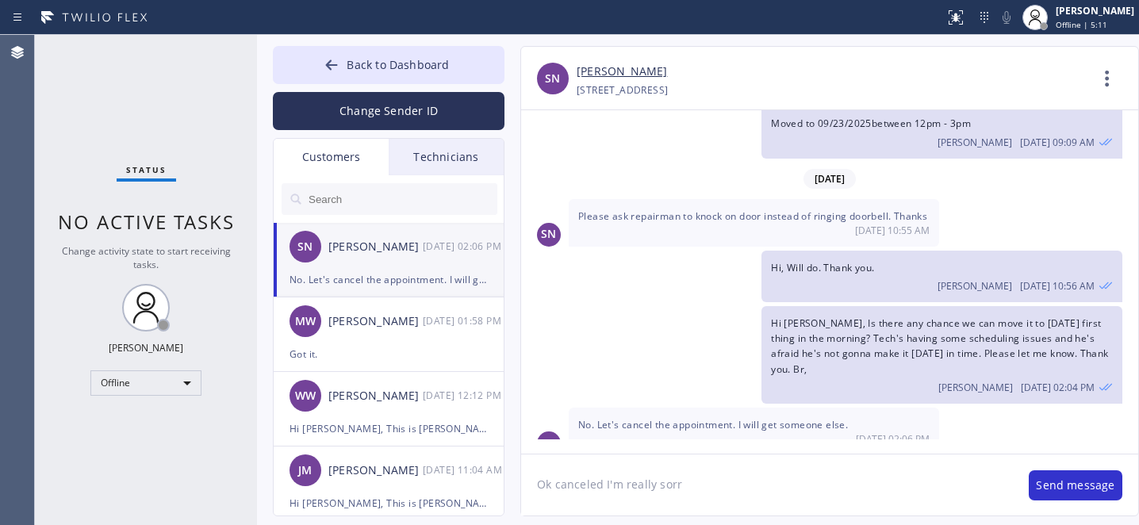
type textarea "Ok canceled I'm really sorry"
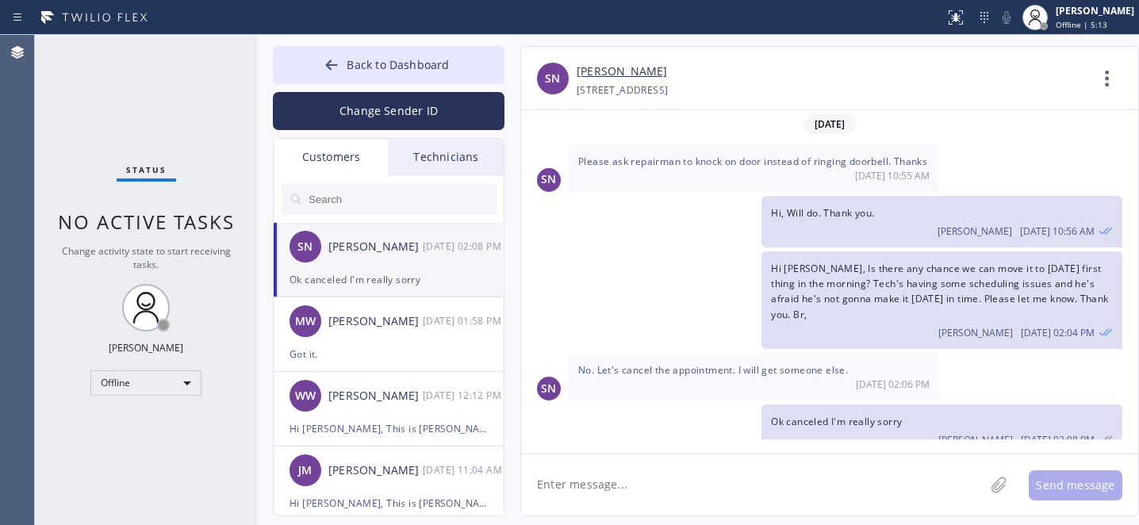
click at [616, 74] on link "[PERSON_NAME]" at bounding box center [622, 72] width 90 height 18
click at [343, 59] on button "Back to Dashboard" at bounding box center [389, 65] width 232 height 38
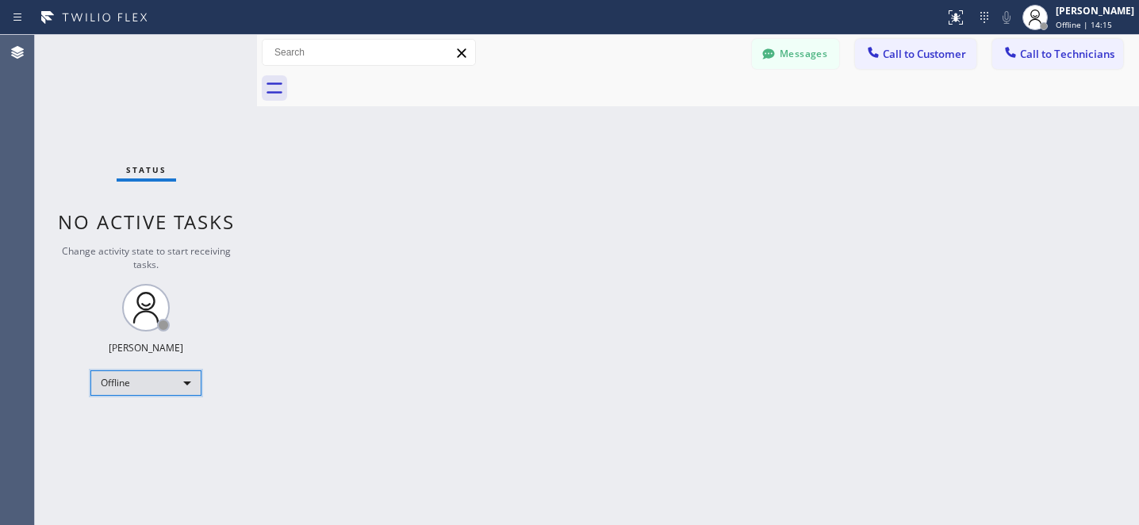
click at [158, 383] on div "Offline" at bounding box center [145, 382] width 111 height 25
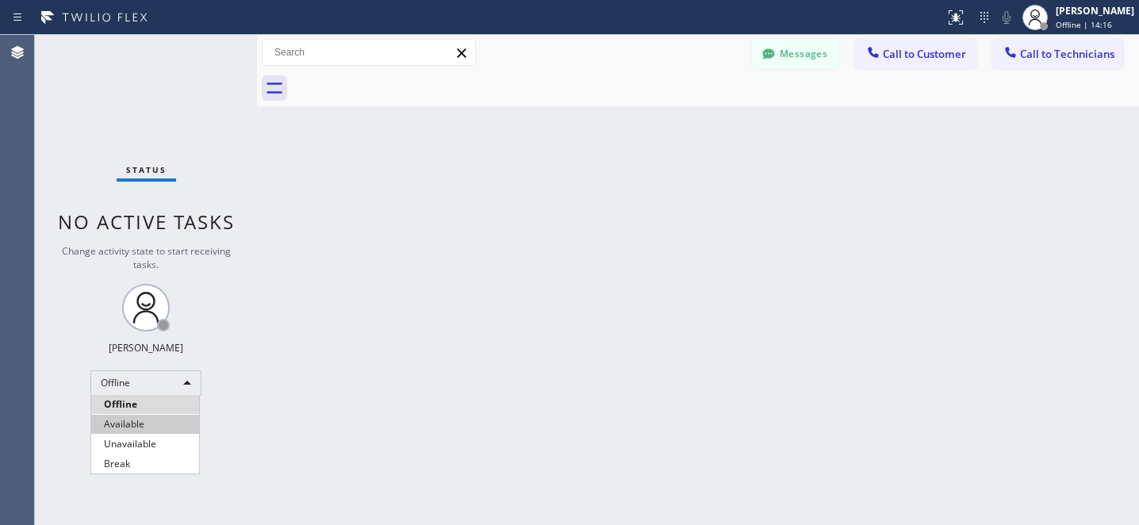
click at [136, 416] on li "Available" at bounding box center [145, 424] width 108 height 19
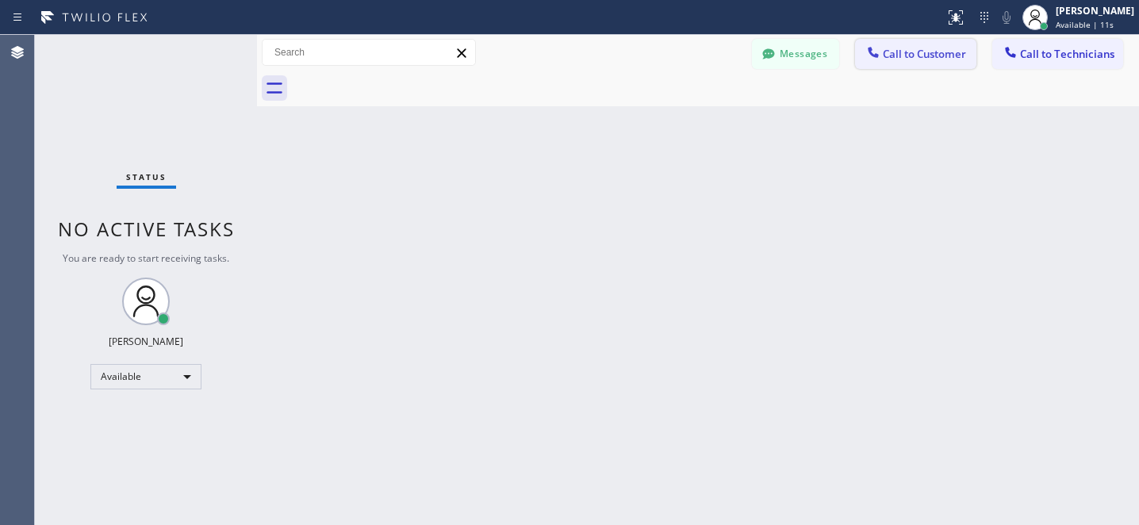
click at [949, 53] on span "Call to Customer" at bounding box center [924, 54] width 83 height 14
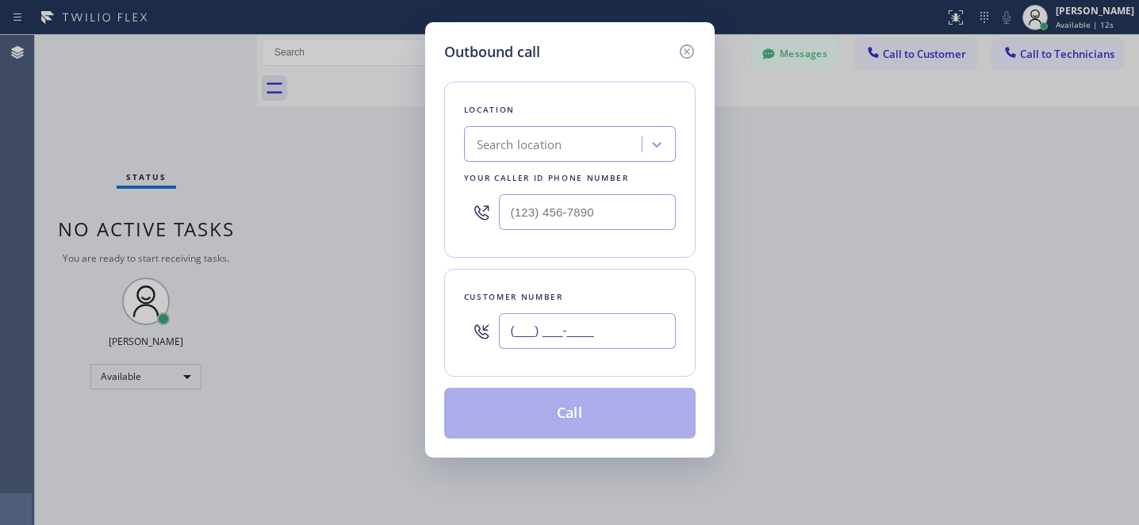
click at [621, 333] on input "(___) ___-____" at bounding box center [587, 331] width 177 height 36
paste input "text"
type input "(___) ___-____"
click at [500, 136] on div "Search location" at bounding box center [520, 145] width 86 height 18
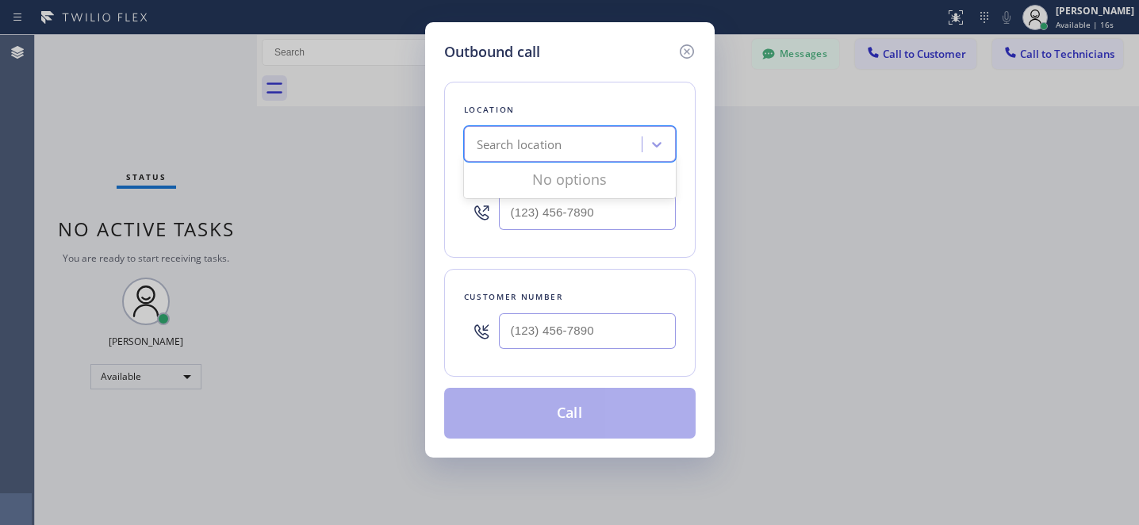
paste input "Viking Repair Service"
type input "Viking Repair Service"
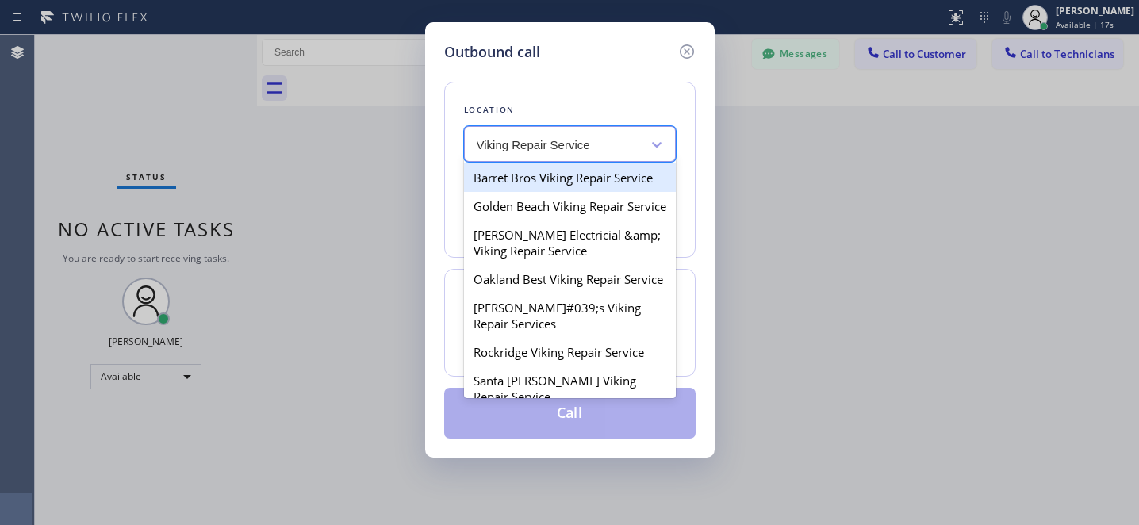
click at [543, 178] on div "Barret Bros Viking Repair Service" at bounding box center [570, 177] width 212 height 29
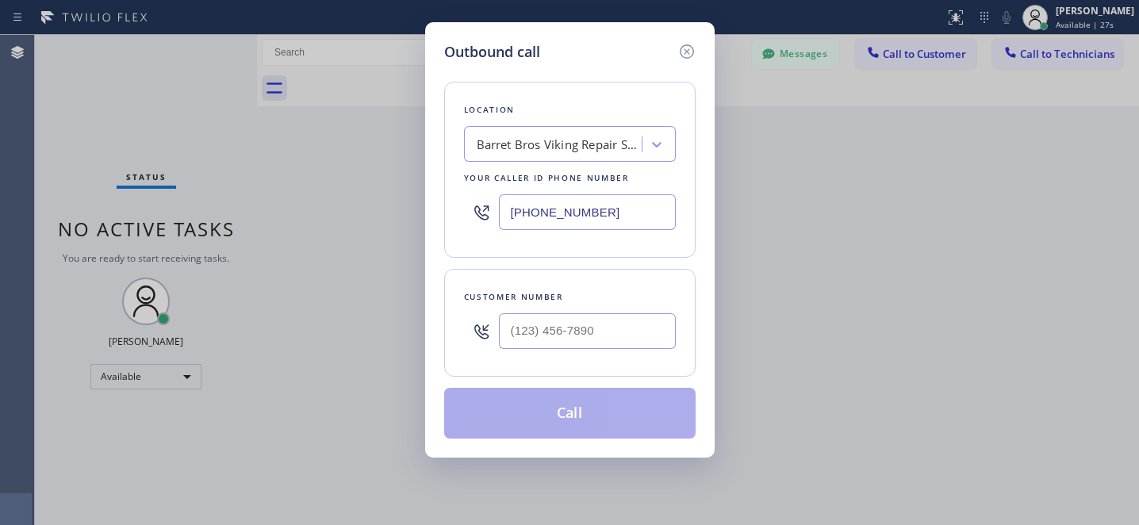
click at [620, 218] on input "[PHONE_NUMBER]" at bounding box center [587, 212] width 177 height 36
paste input "text"
paste input "855) 731-4952"
type input "[PHONE_NUMBER]"
click at [620, 336] on input "(___) ___-____" at bounding box center [587, 331] width 177 height 36
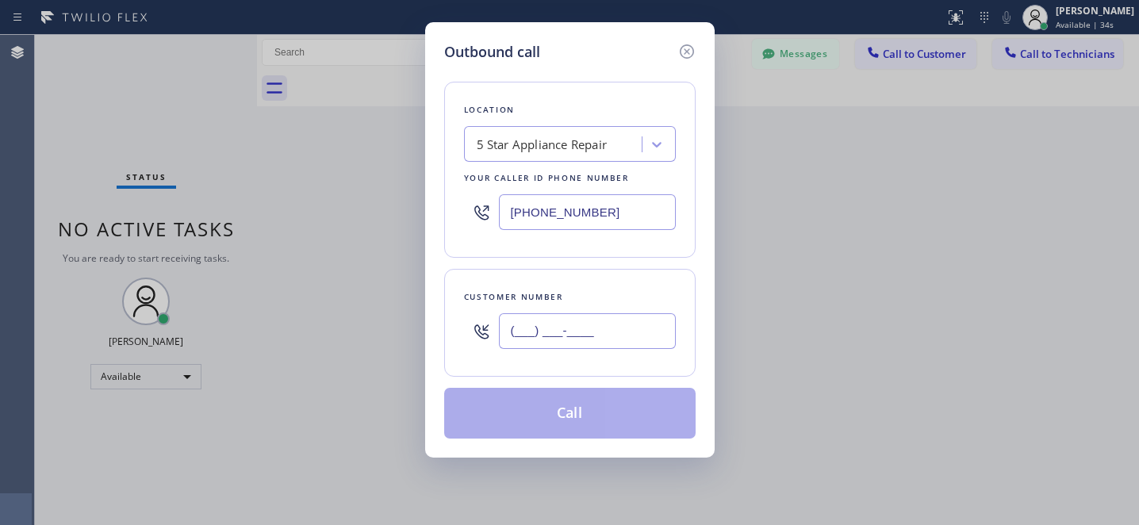
paste input "747) 724-9778"
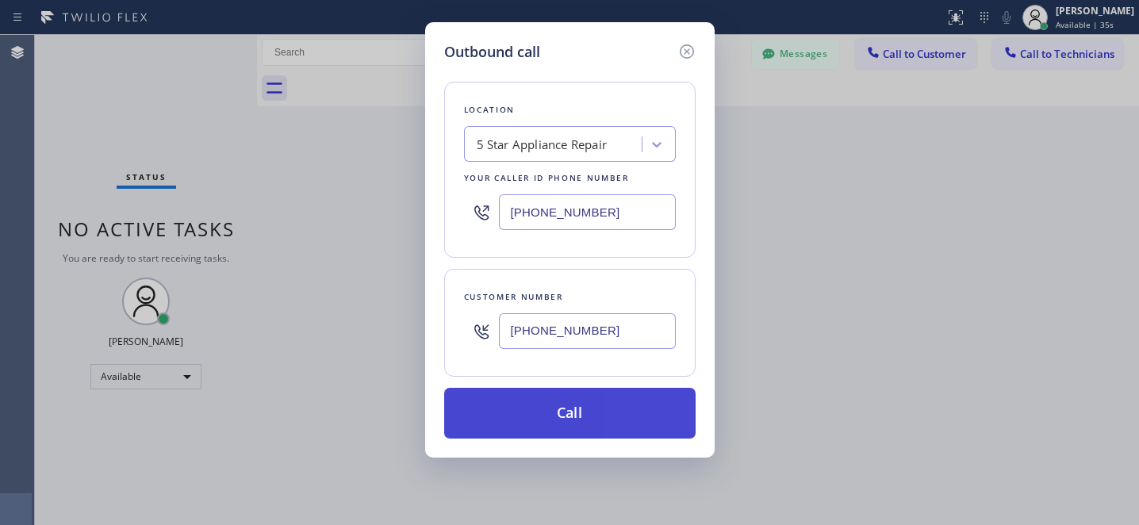
type input "[PHONE_NUMBER]"
click at [635, 424] on button "Call" at bounding box center [569, 413] width 251 height 51
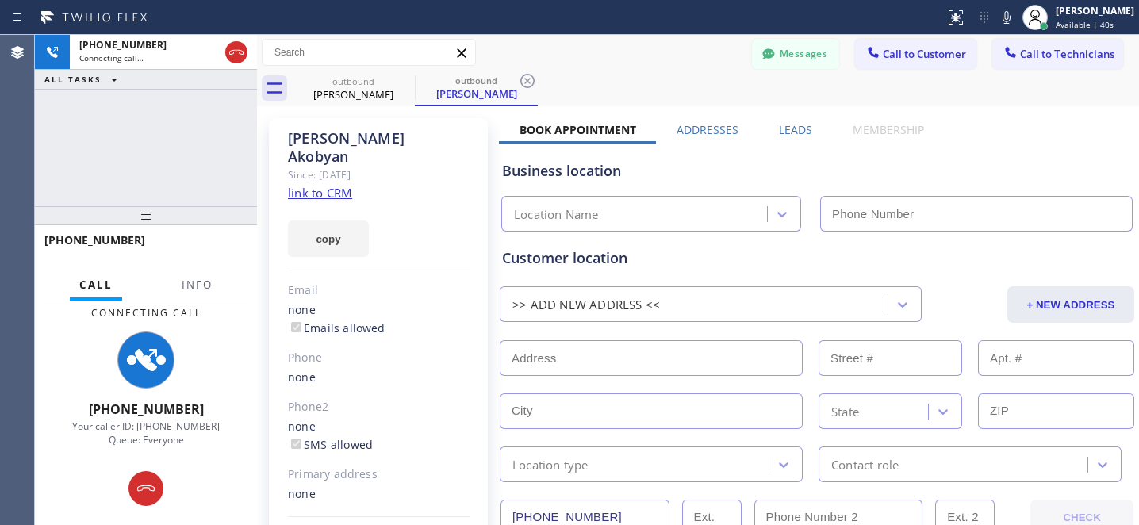
type input "[PHONE_NUMBER]"
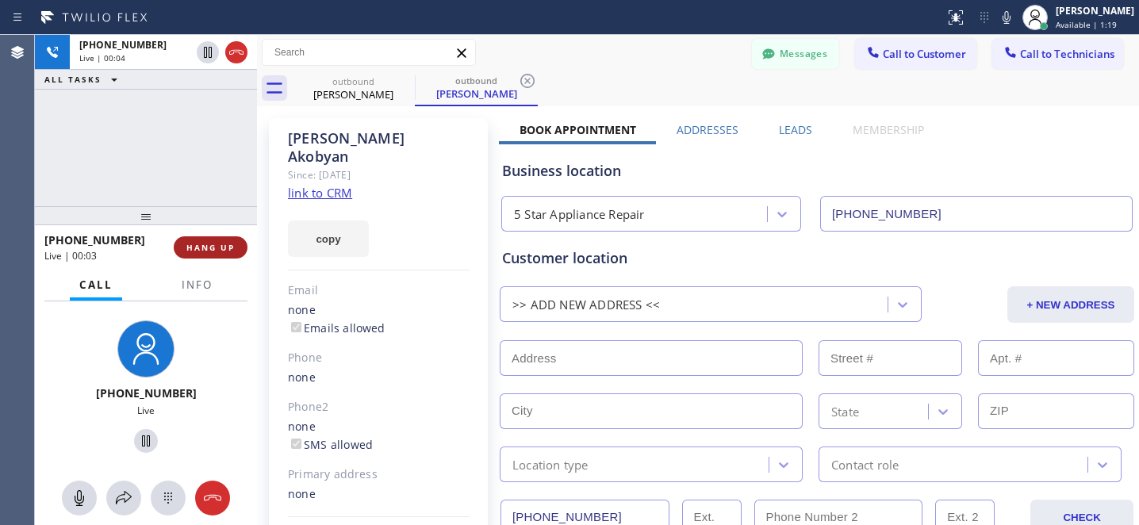
click at [213, 250] on span "HANG UP" at bounding box center [210, 247] width 48 height 11
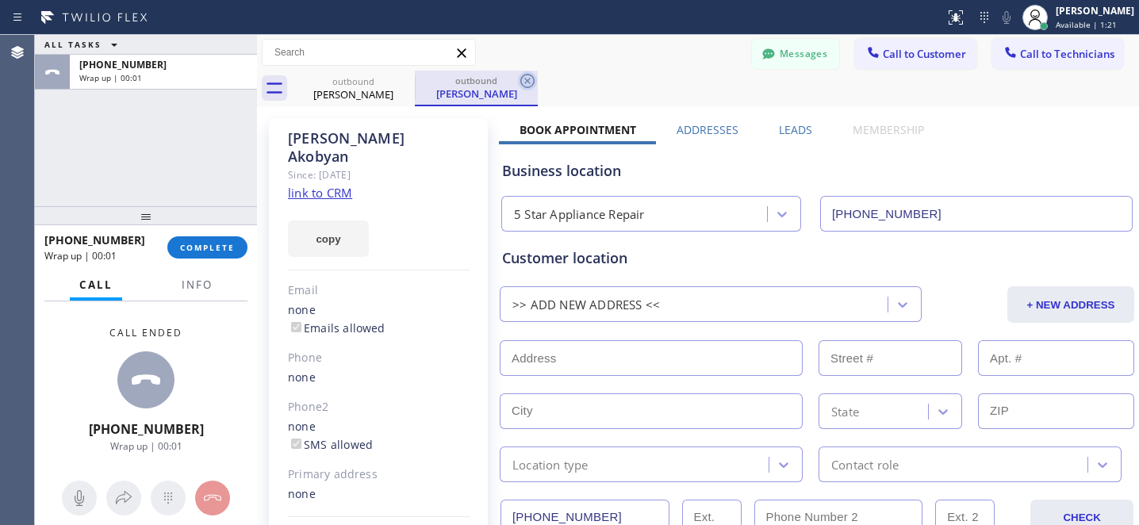
click at [524, 86] on icon at bounding box center [527, 80] width 19 height 19
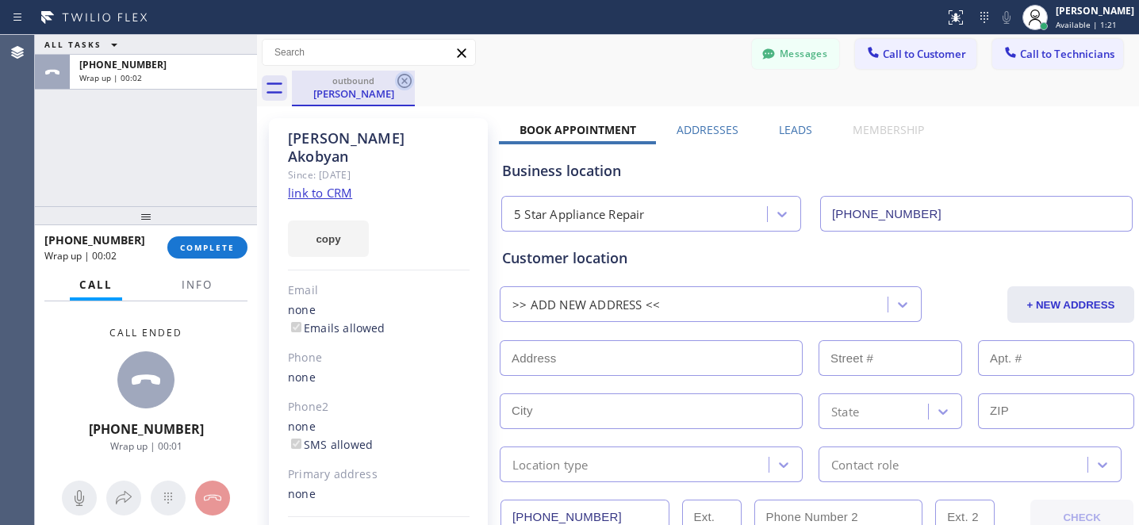
click at [405, 86] on icon at bounding box center [404, 80] width 19 height 19
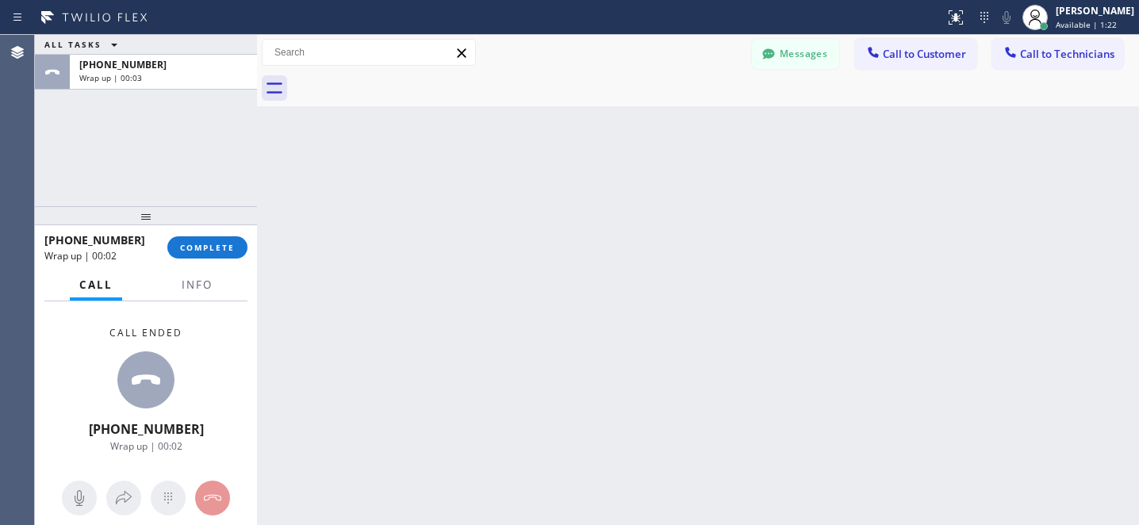
drag, startPoint x: 234, startPoint y: 248, endPoint x: 586, endPoint y: 390, distance: 379.7
click at [235, 248] on button "COMPLETE" at bounding box center [207, 247] width 80 height 22
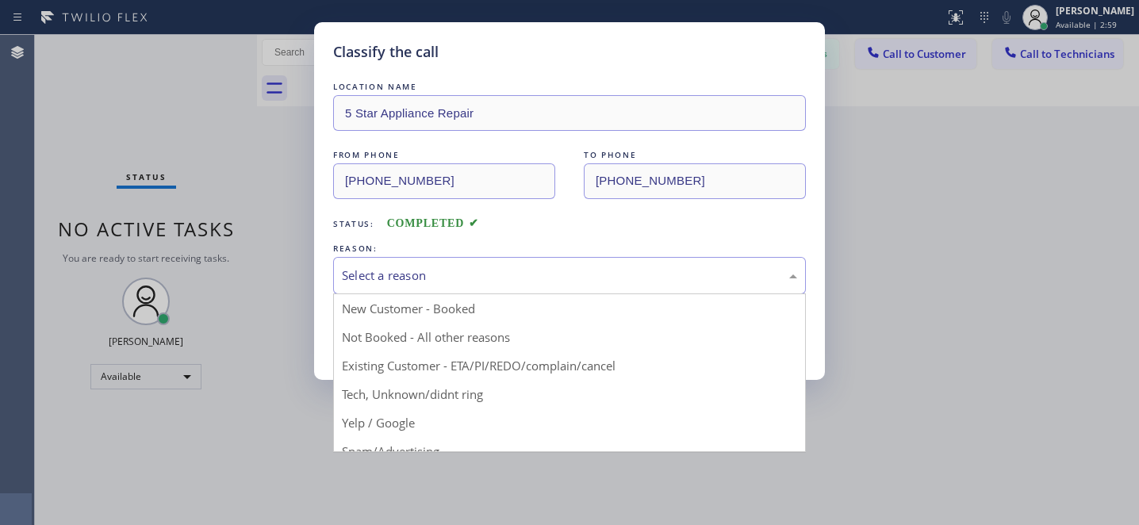
click at [442, 260] on div "Select a reason" at bounding box center [569, 275] width 473 height 37
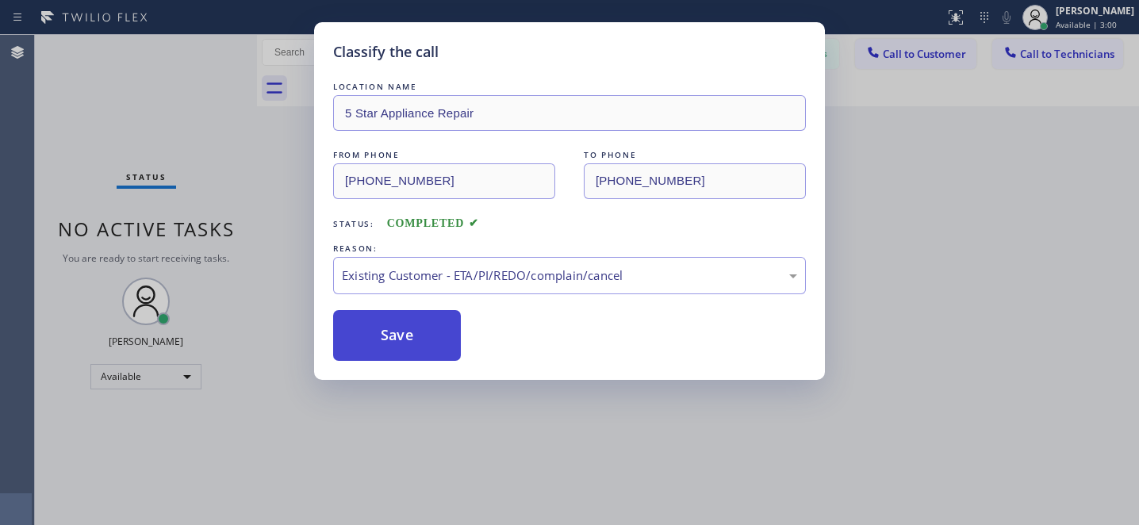
drag, startPoint x: 412, startPoint y: 346, endPoint x: 368, endPoint y: 347, distance: 43.6
click at [412, 346] on button "Save" at bounding box center [397, 335] width 128 height 51
click at [134, 380] on div "Classify the call LOCATION NAME Top Sub Zero Appliance Repair FROM PHONE [PHONE…" at bounding box center [587, 280] width 1104 height 490
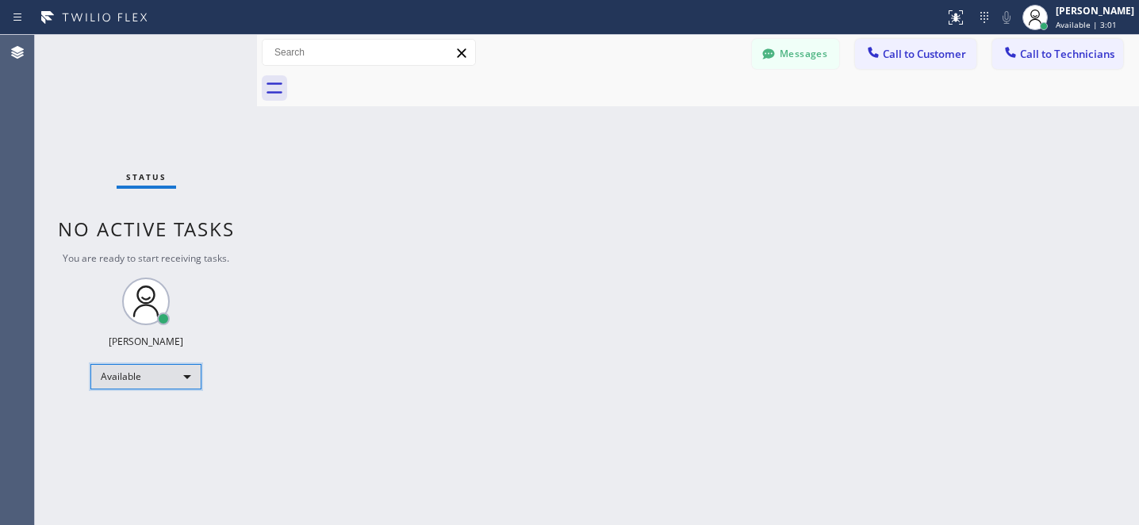
click at [150, 373] on div "Available" at bounding box center [145, 376] width 111 height 25
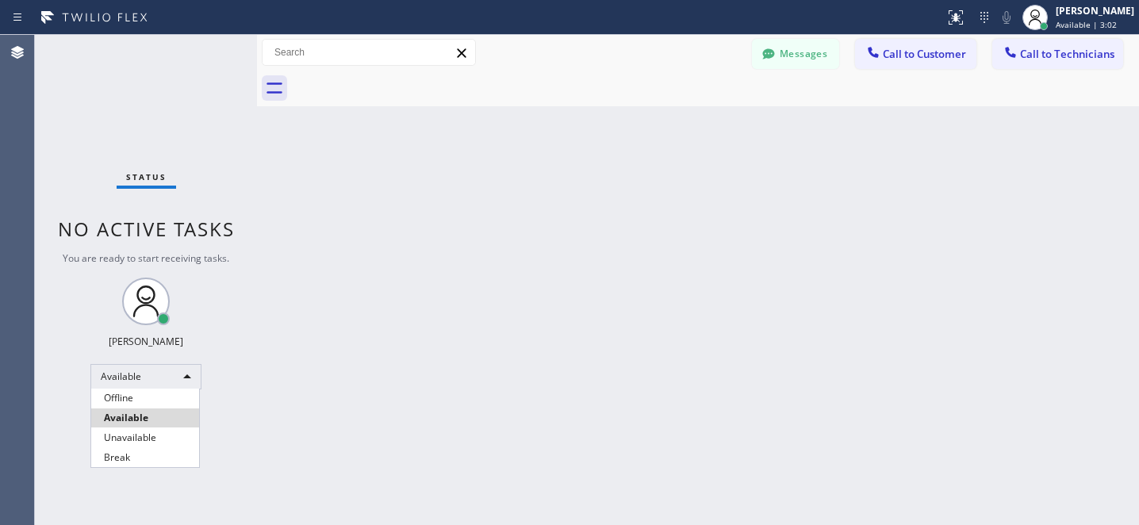
click at [137, 392] on li "Offline" at bounding box center [145, 398] width 108 height 19
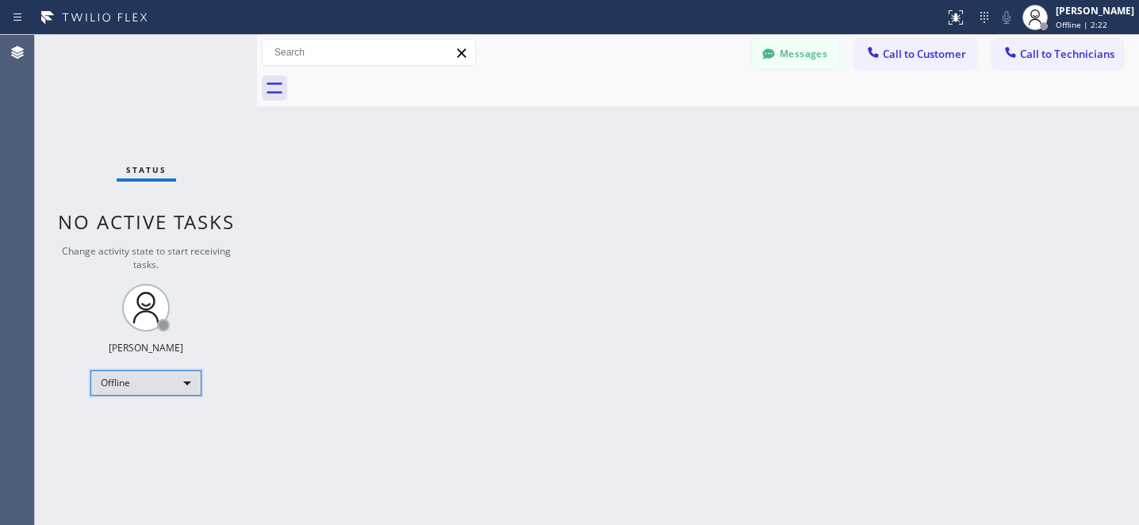
click at [147, 370] on div "Offline" at bounding box center [145, 382] width 111 height 25
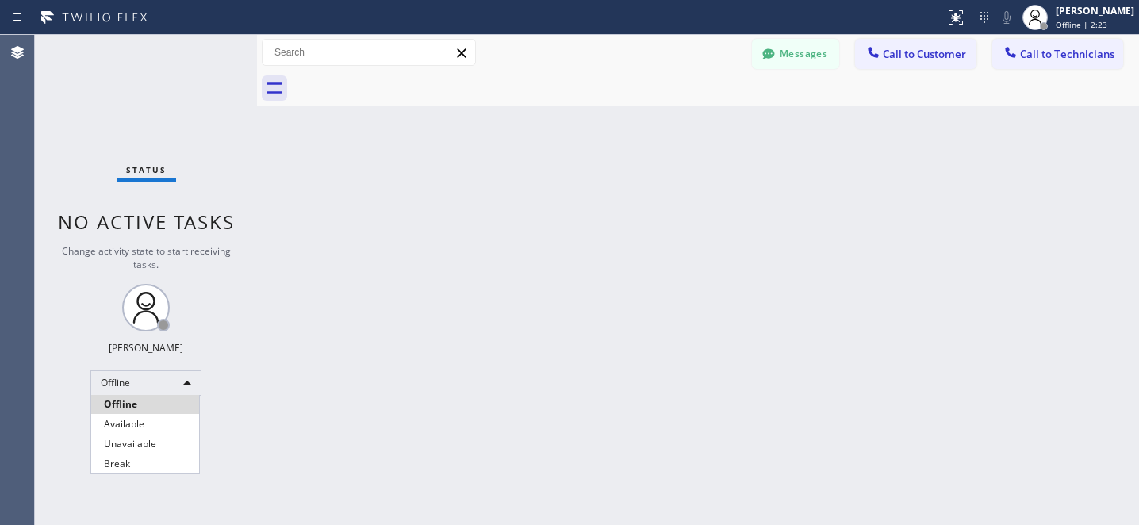
click at [128, 414] on ul "Offline Available Unavailable Break" at bounding box center [144, 434] width 109 height 79
click at [155, 416] on li "Available" at bounding box center [145, 424] width 108 height 19
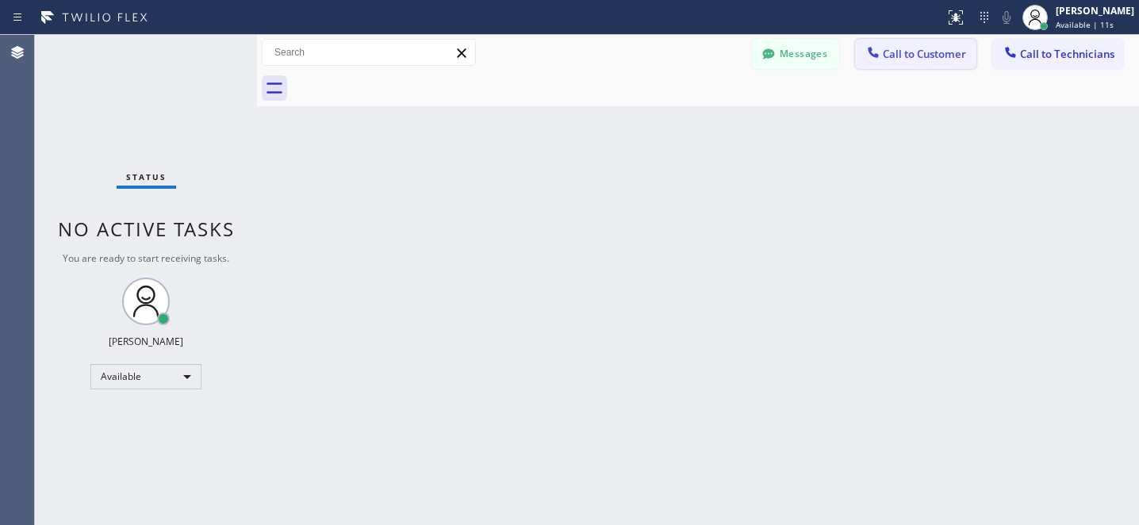
click at [910, 70] on div "Messages Call to Customer Call to Technicians Outbound call Location 5 Star App…" at bounding box center [698, 53] width 882 height 36
click at [884, 53] on span "Call to Customer" at bounding box center [924, 54] width 83 height 14
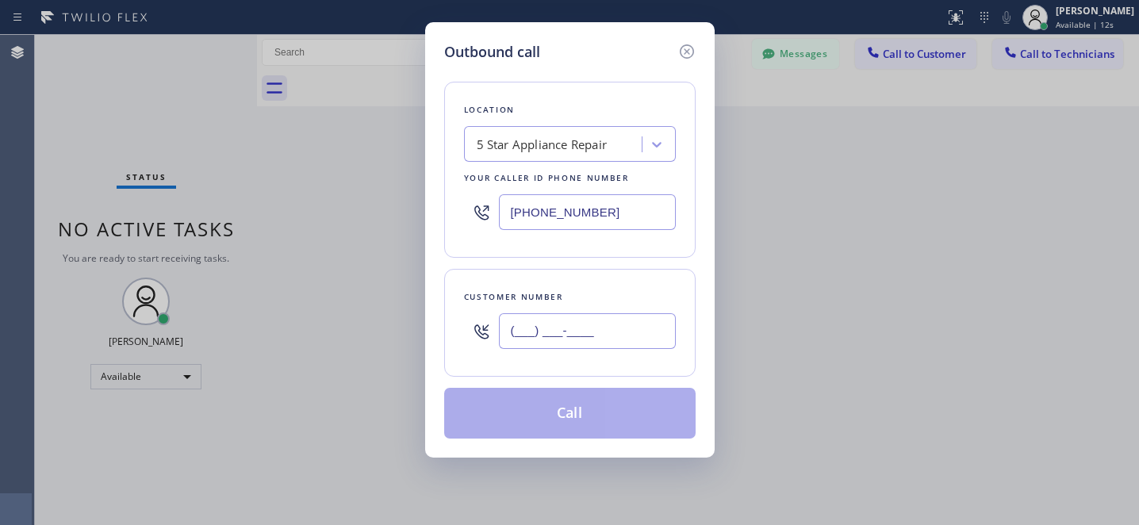
click at [587, 331] on input "(___) ___-____" at bounding box center [587, 331] width 177 height 36
paste input "469) 531-0387"
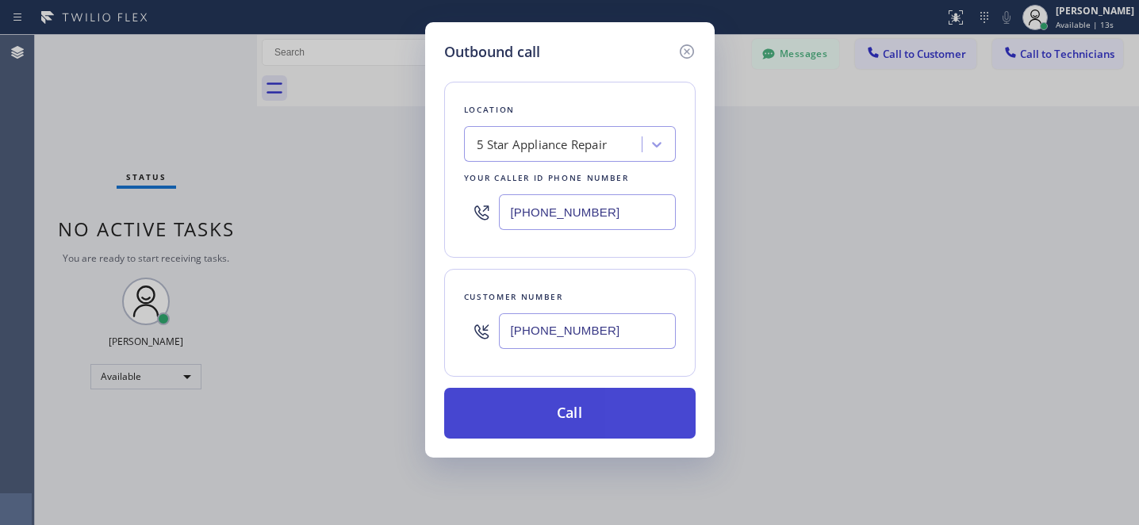
type input "[PHONE_NUMBER]"
click at [608, 425] on button "Call" at bounding box center [569, 413] width 251 height 51
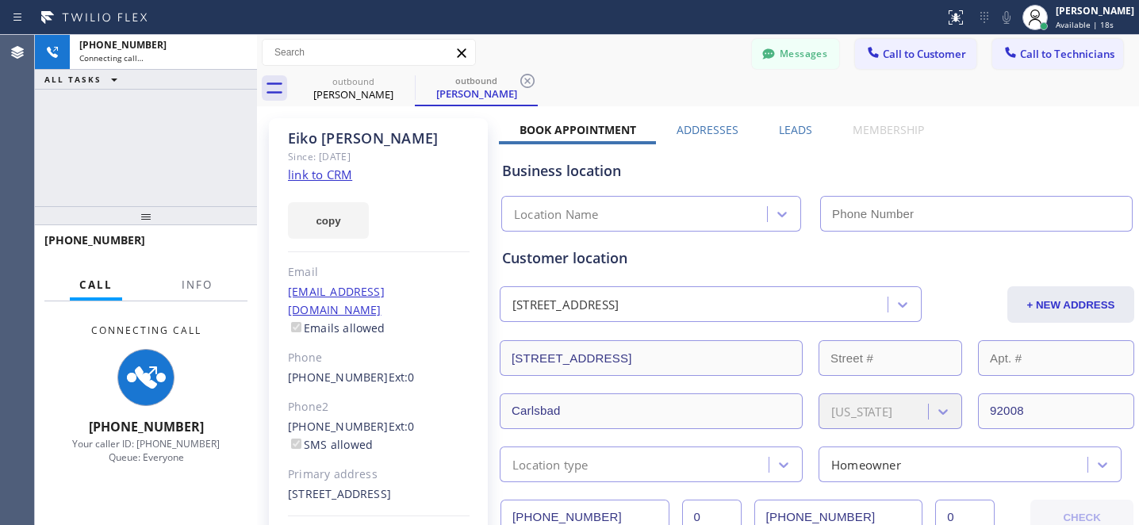
type input "[PHONE_NUMBER]"
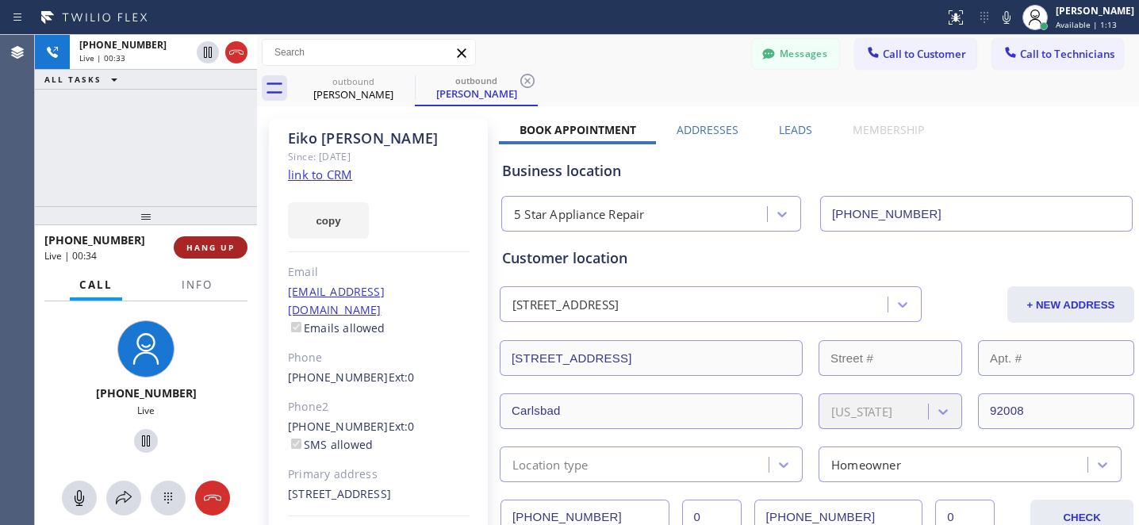
click at [203, 248] on span "HANG UP" at bounding box center [210, 247] width 48 height 11
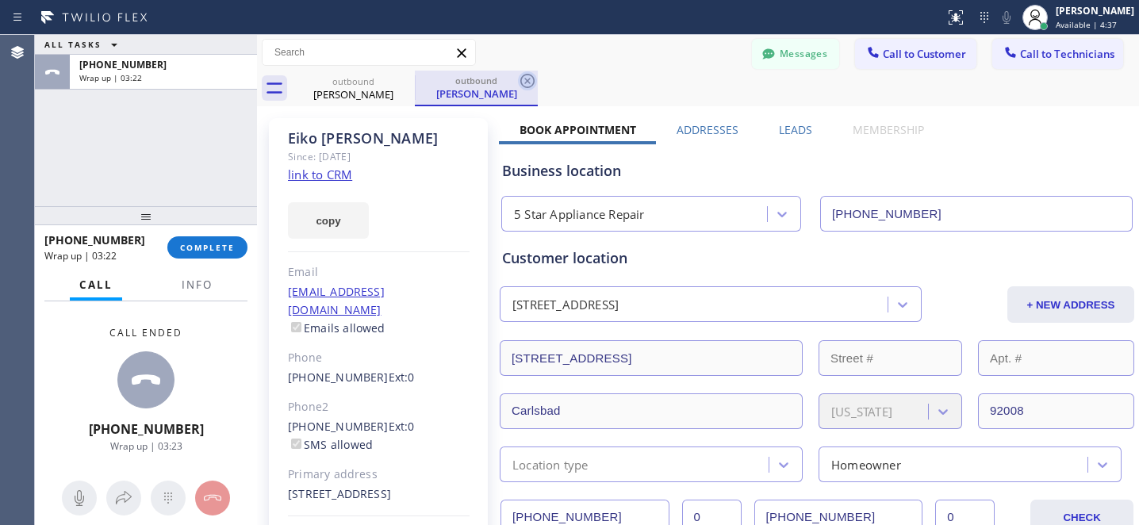
click at [524, 82] on icon at bounding box center [527, 80] width 19 height 19
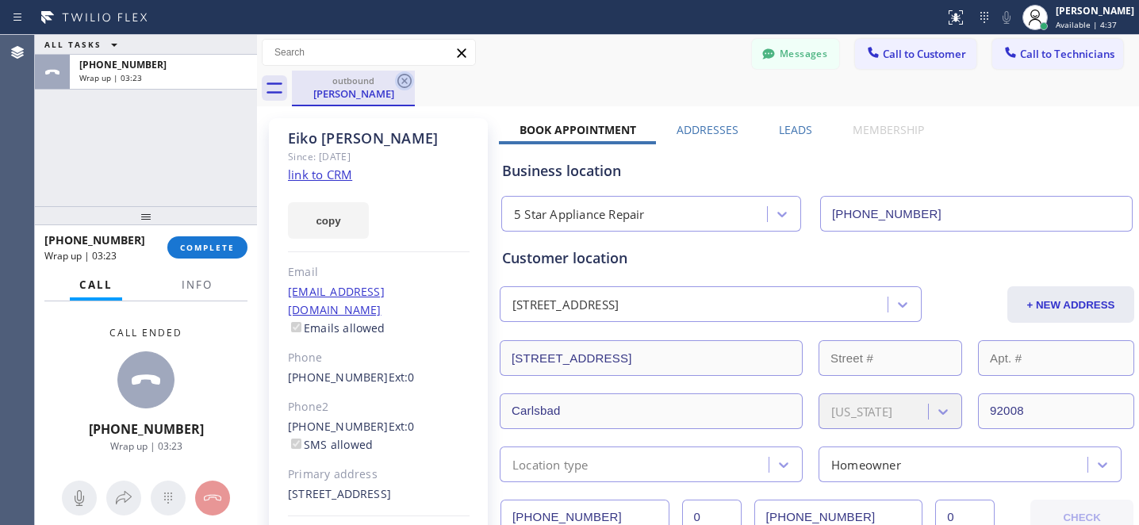
click at [401, 79] on icon at bounding box center [404, 80] width 19 height 19
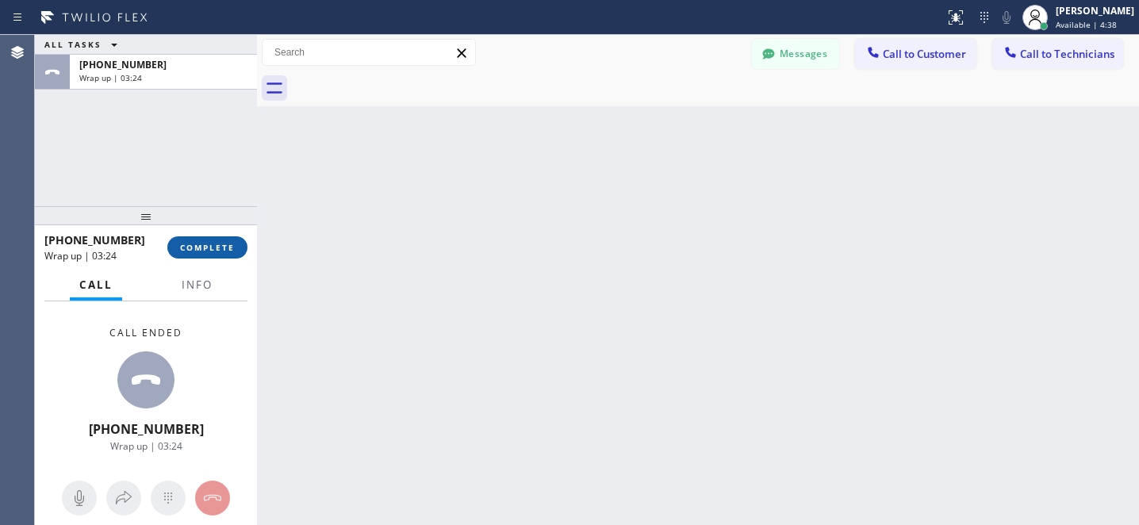
click at [210, 252] on span "COMPLETE" at bounding box center [207, 247] width 55 height 11
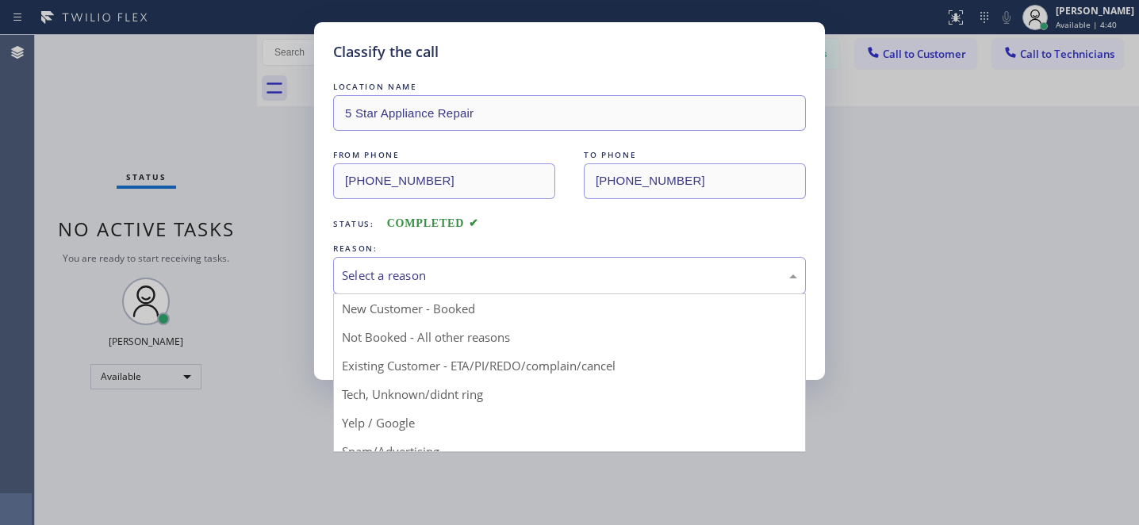
click at [405, 282] on div "Select a reason" at bounding box center [569, 276] width 455 height 18
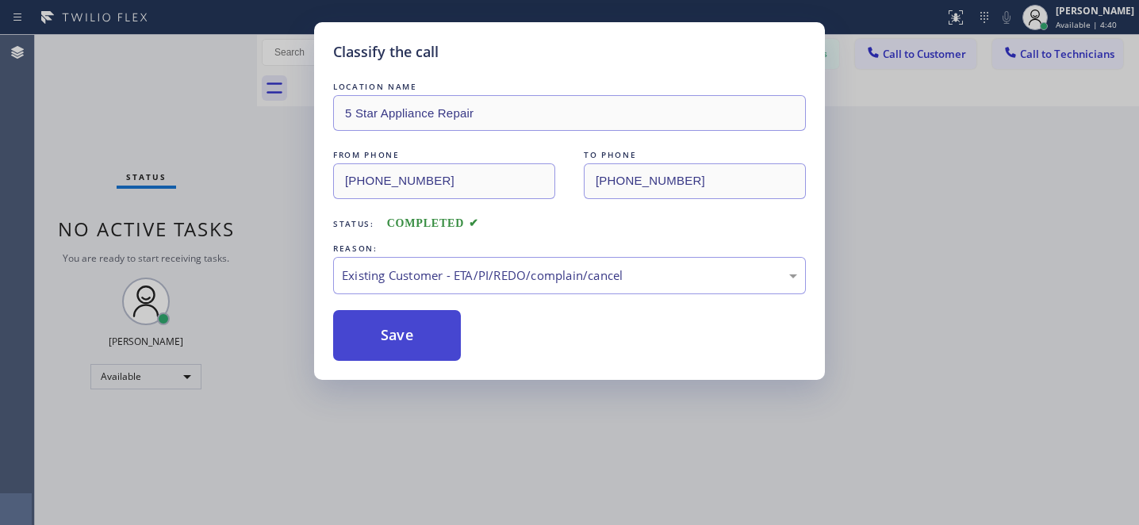
click at [435, 349] on button "Save" at bounding box center [397, 335] width 128 height 51
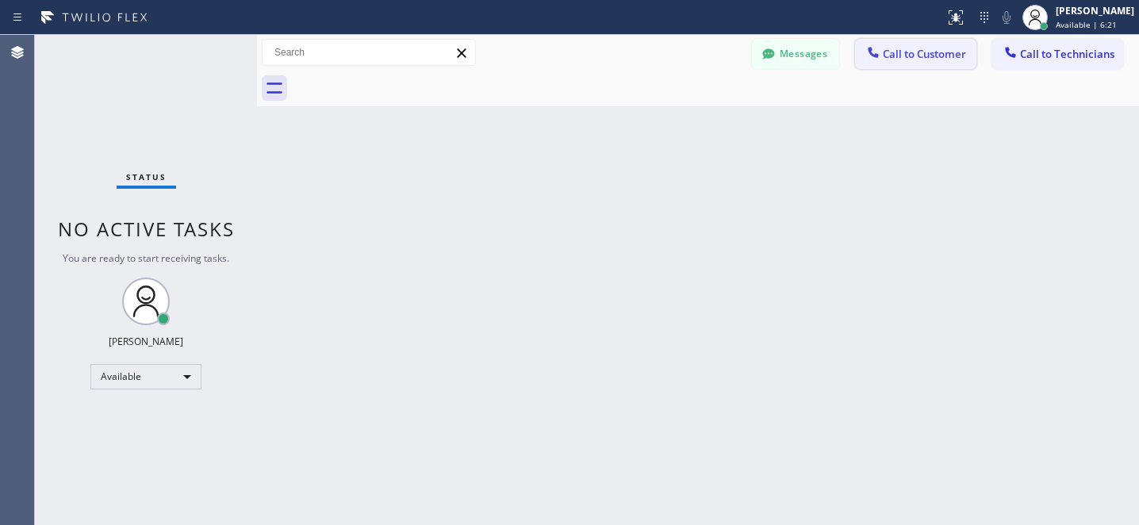
click at [888, 63] on button "Call to Customer" at bounding box center [915, 54] width 121 height 30
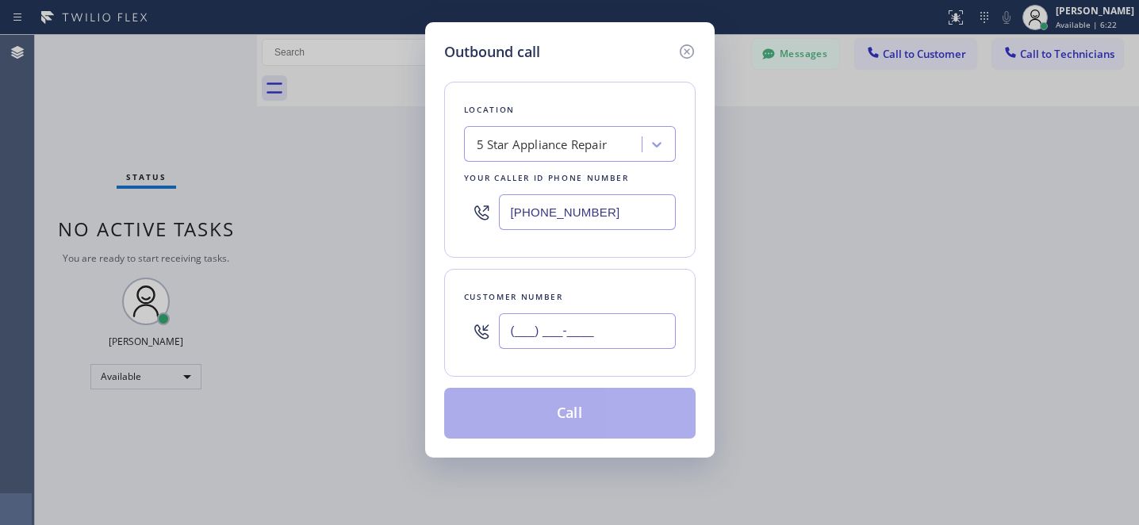
drag, startPoint x: 595, startPoint y: 332, endPoint x: 625, endPoint y: 340, distance: 31.4
click at [595, 332] on input "(___) ___-____" at bounding box center [587, 331] width 177 height 36
paste input "562) 233-3746"
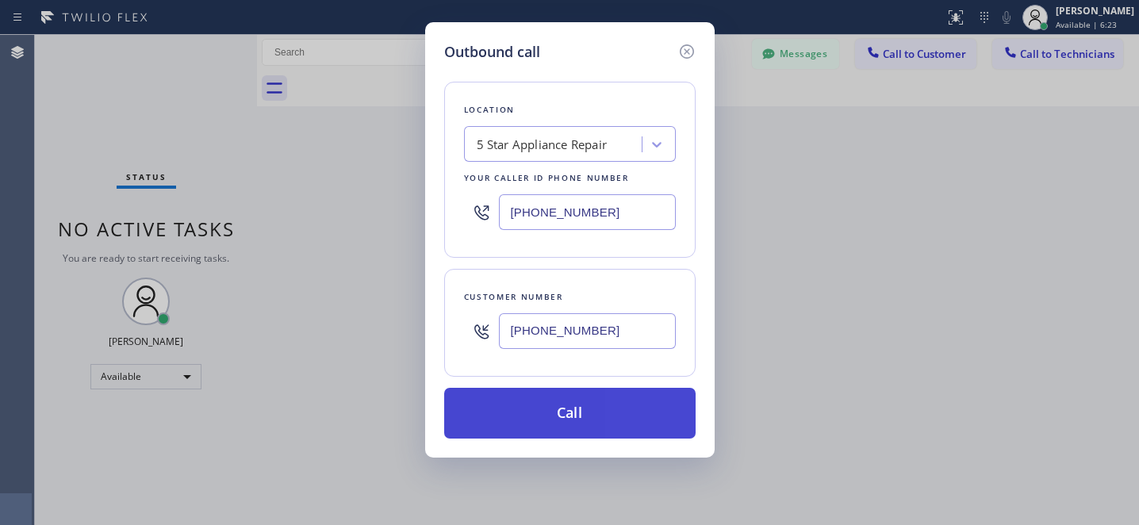
type input "[PHONE_NUMBER]"
click at [612, 428] on button "Call" at bounding box center [569, 413] width 251 height 51
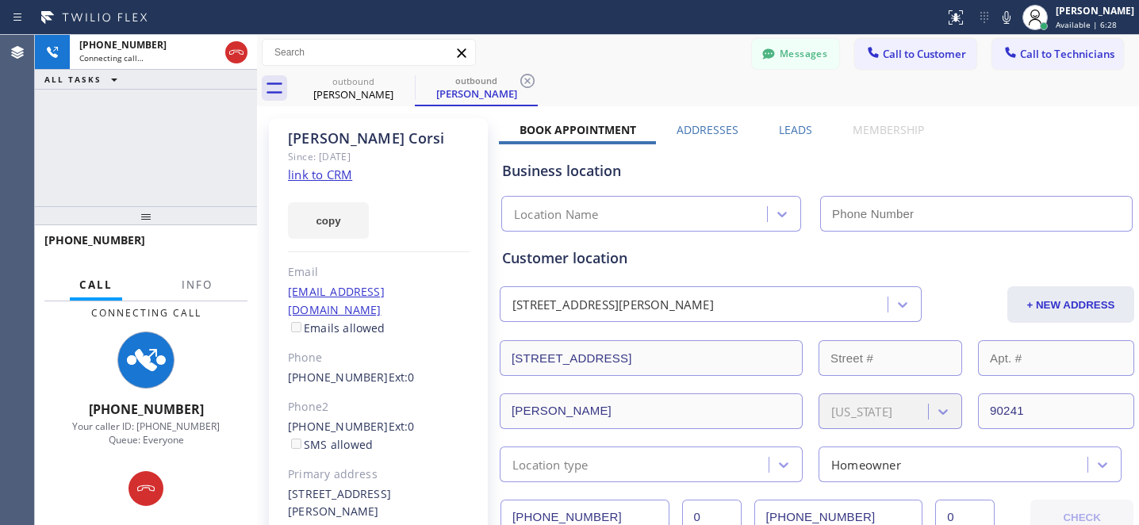
type input "[PHONE_NUMBER]"
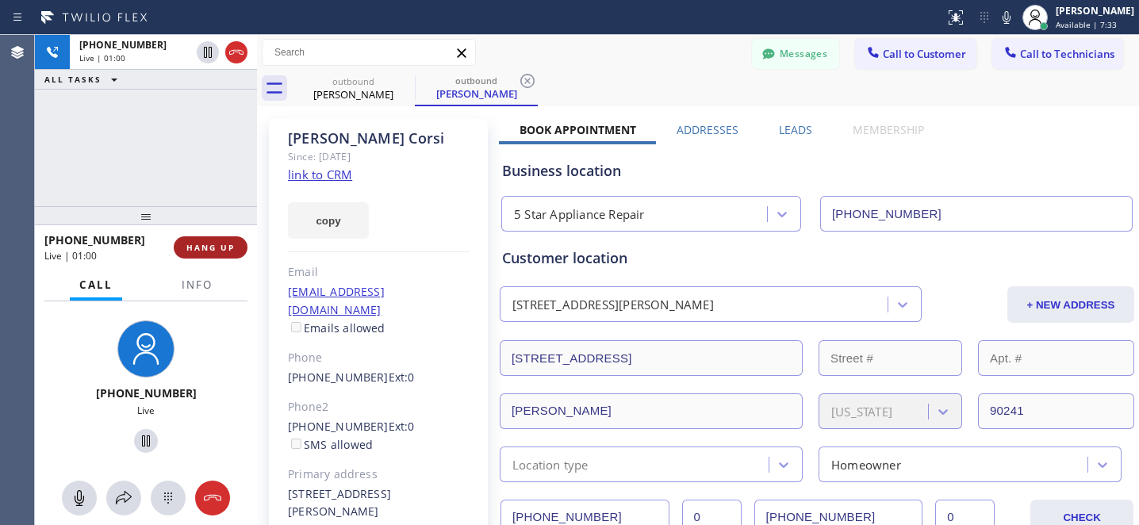
click at [217, 250] on span "HANG UP" at bounding box center [210, 247] width 48 height 11
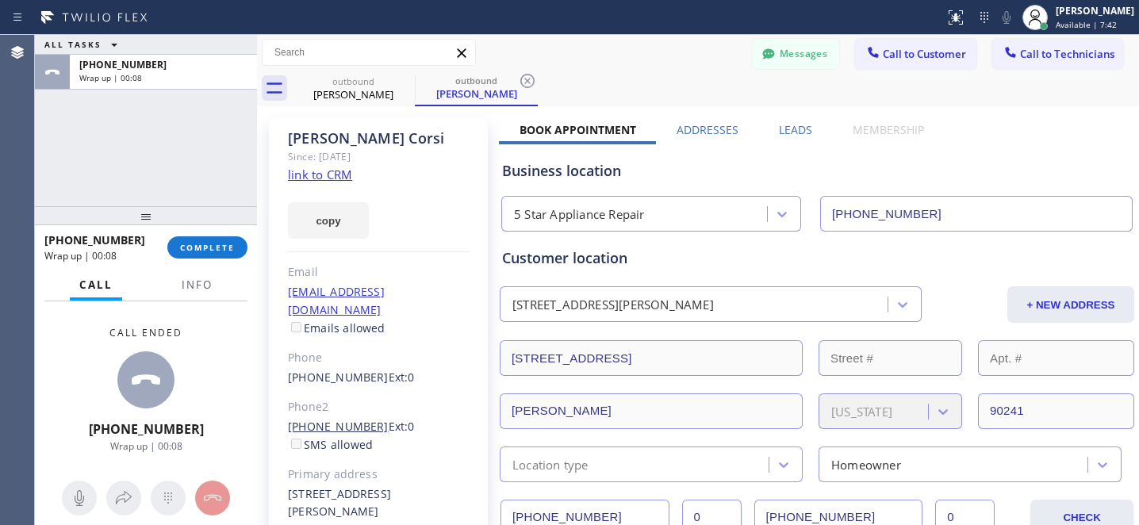
click at [343, 419] on link "[PHONE_NUMBER]" at bounding box center [338, 426] width 101 height 15
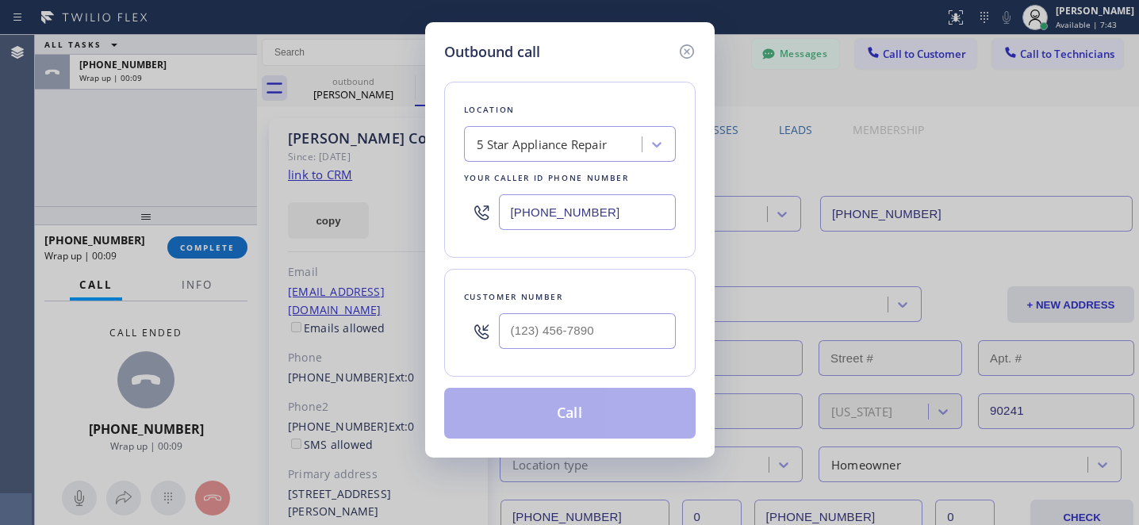
type input "[PHONE_NUMBER]"
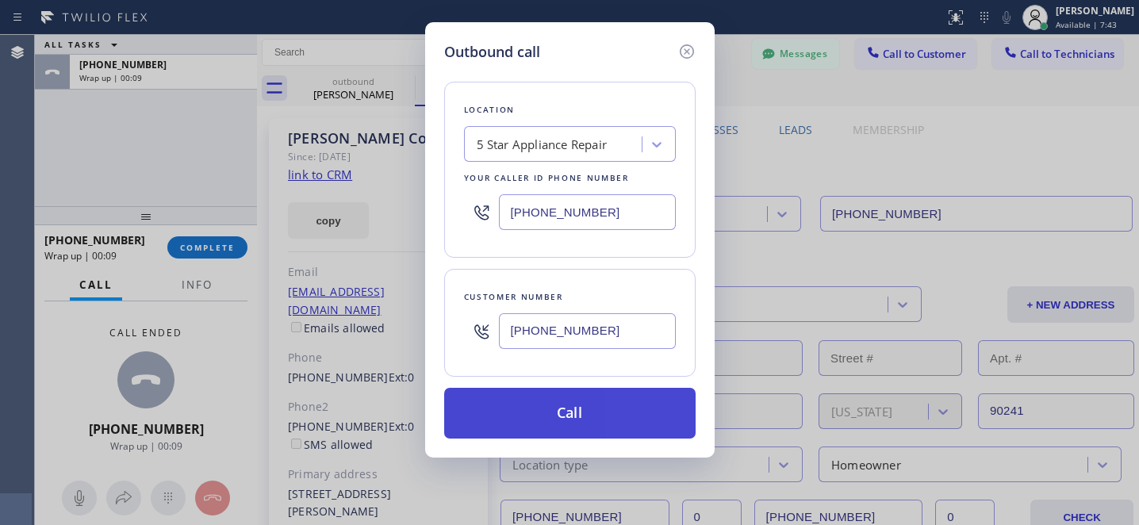
click at [576, 417] on button "Call" at bounding box center [569, 413] width 251 height 51
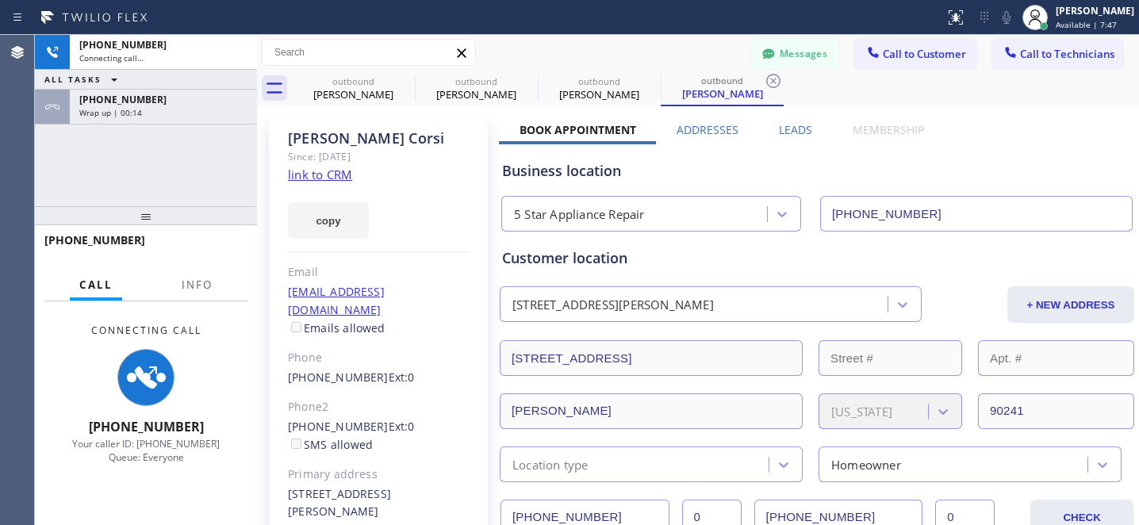
type input "[PHONE_NUMBER]"
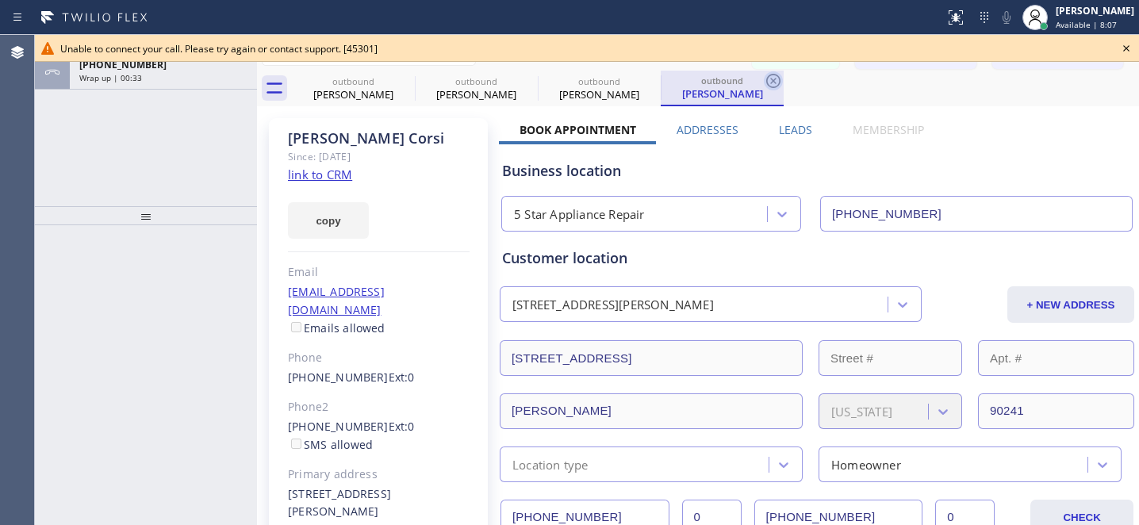
click at [773, 79] on icon at bounding box center [773, 80] width 19 height 19
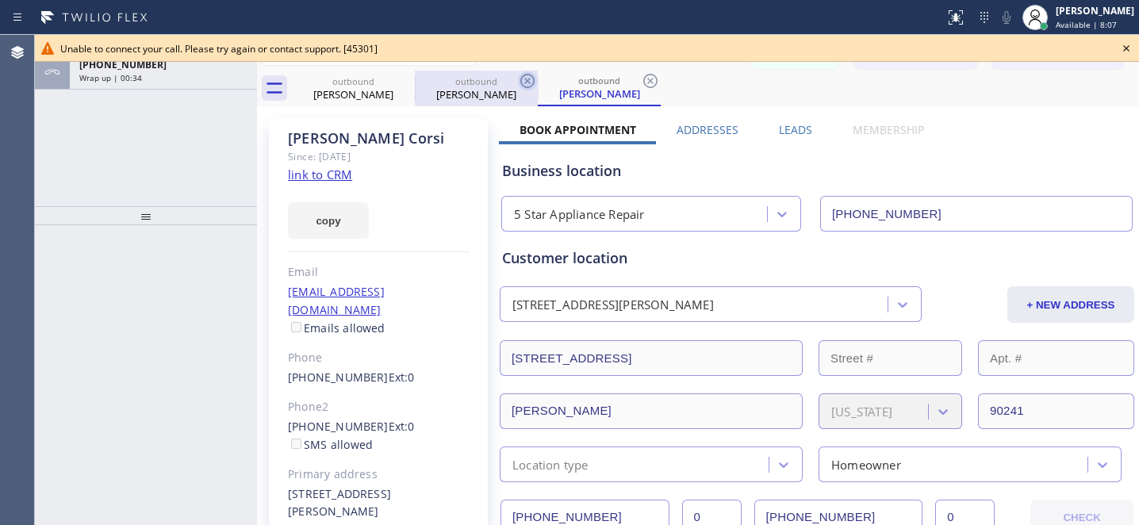
drag, startPoint x: 657, startPoint y: 79, endPoint x: 536, endPoint y: 86, distance: 120.7
click at [656, 79] on icon at bounding box center [650, 81] width 14 height 14
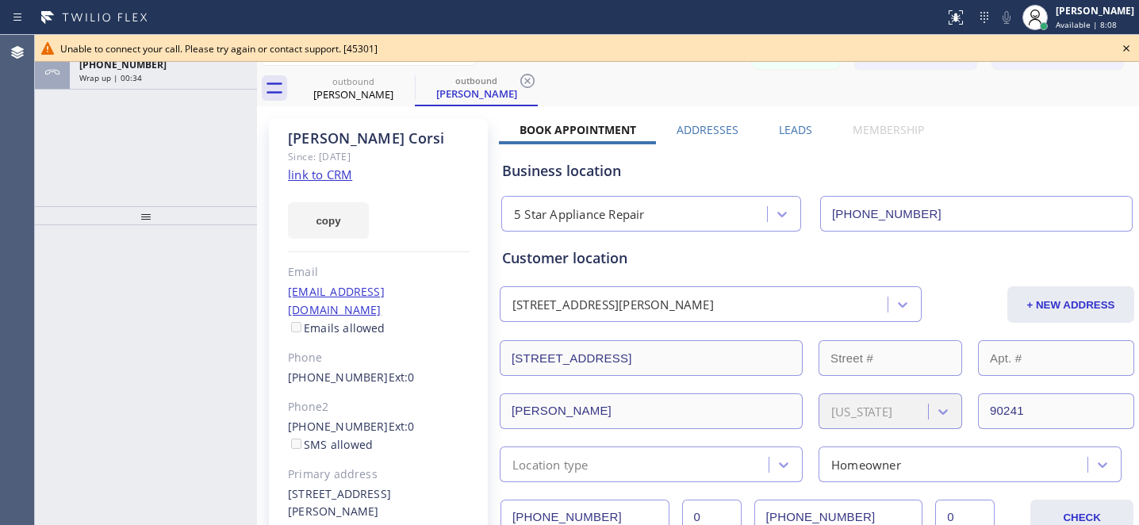
drag, startPoint x: 527, startPoint y: 82, endPoint x: 441, endPoint y: 86, distance: 86.6
click at [523, 82] on icon at bounding box center [527, 80] width 19 height 19
drag, startPoint x: 409, startPoint y: 82, endPoint x: 435, endPoint y: 125, distance: 50.2
click at [409, 82] on icon at bounding box center [404, 80] width 19 height 19
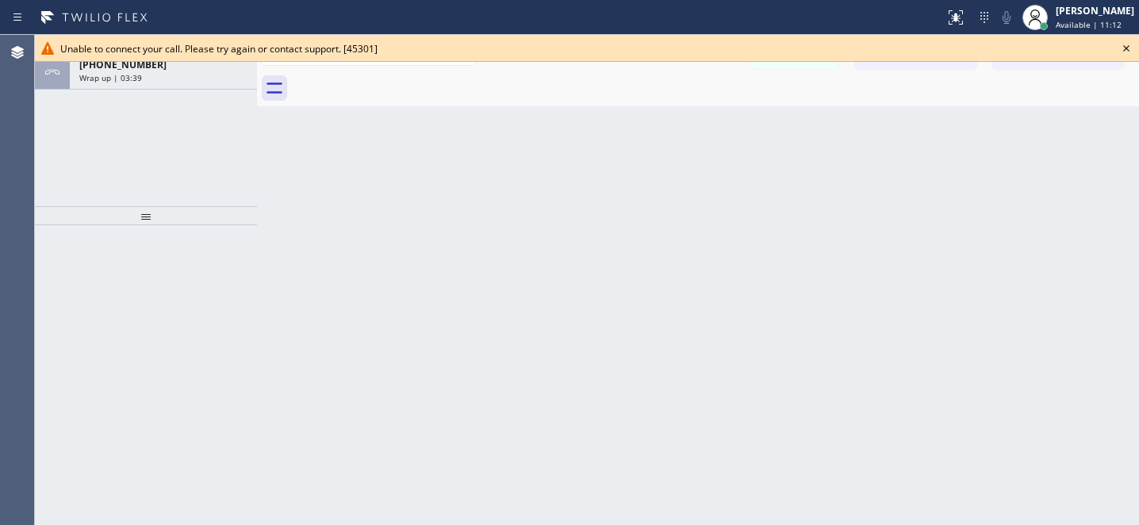
click at [1122, 49] on icon at bounding box center [1126, 48] width 19 height 19
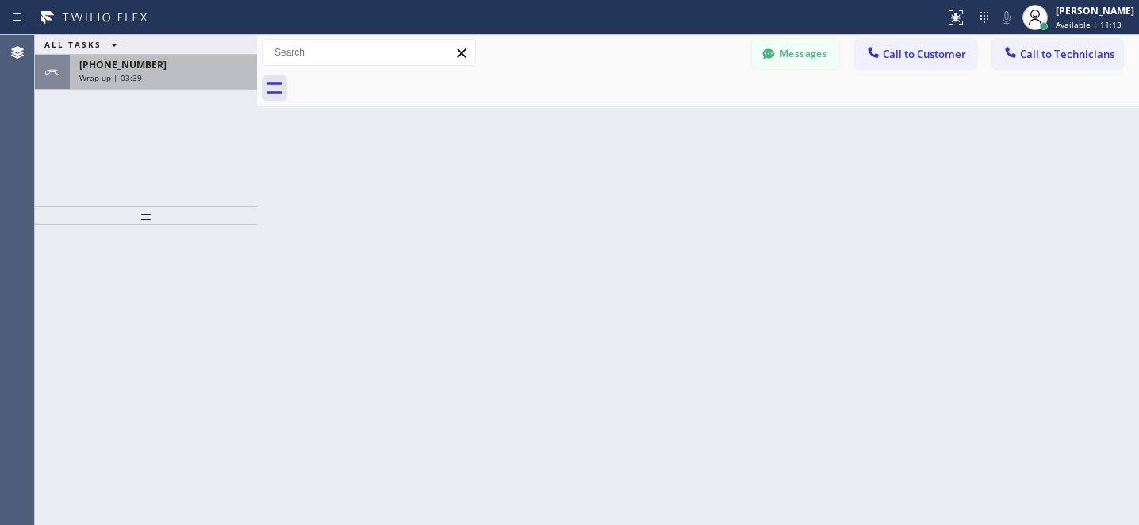
click at [171, 82] on div "[PHONE_NUMBER] Wrap up | 03:39" at bounding box center [160, 72] width 181 height 35
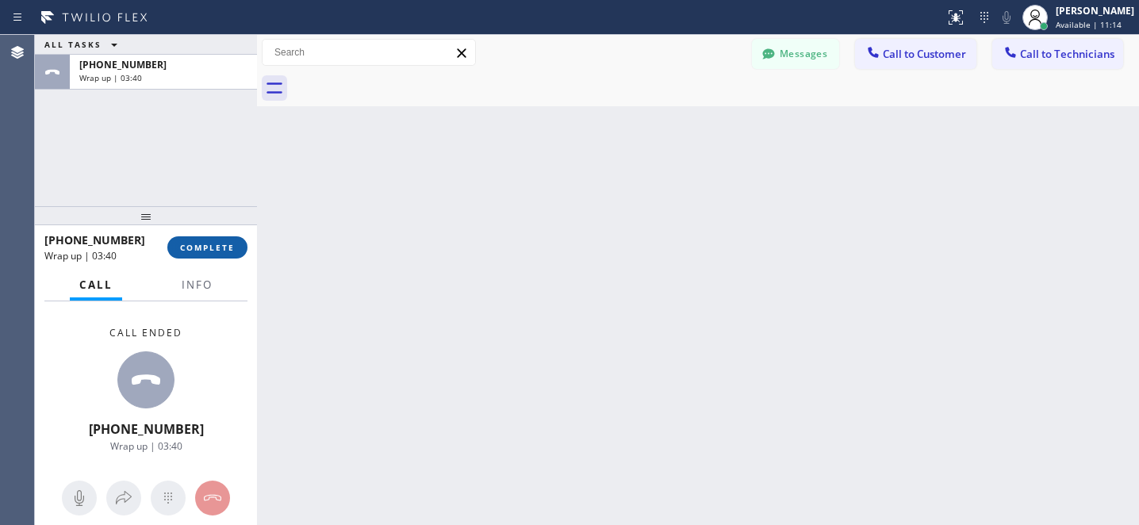
click at [205, 238] on button "COMPLETE" at bounding box center [207, 247] width 80 height 22
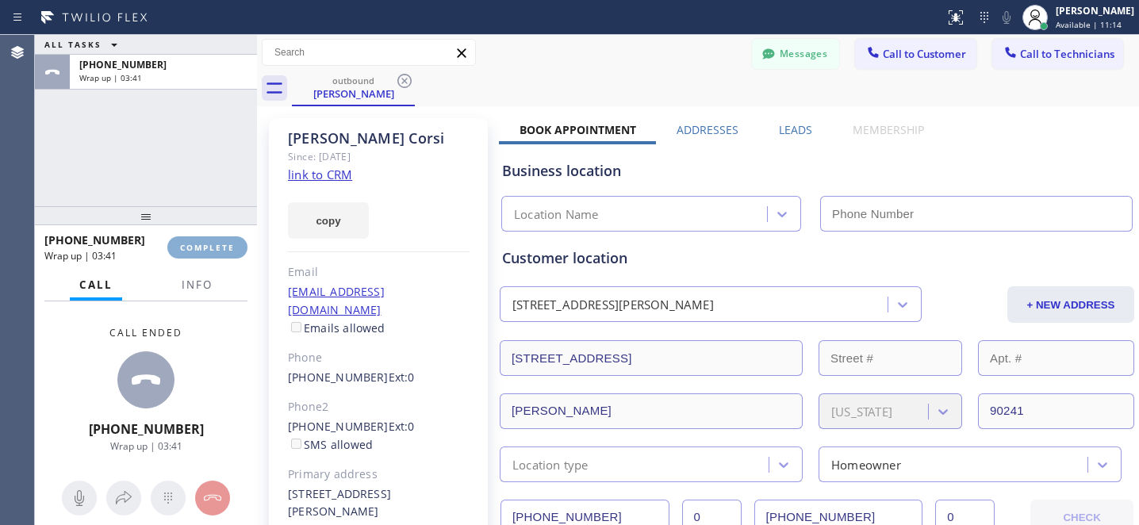
type input "[PHONE_NUMBER]"
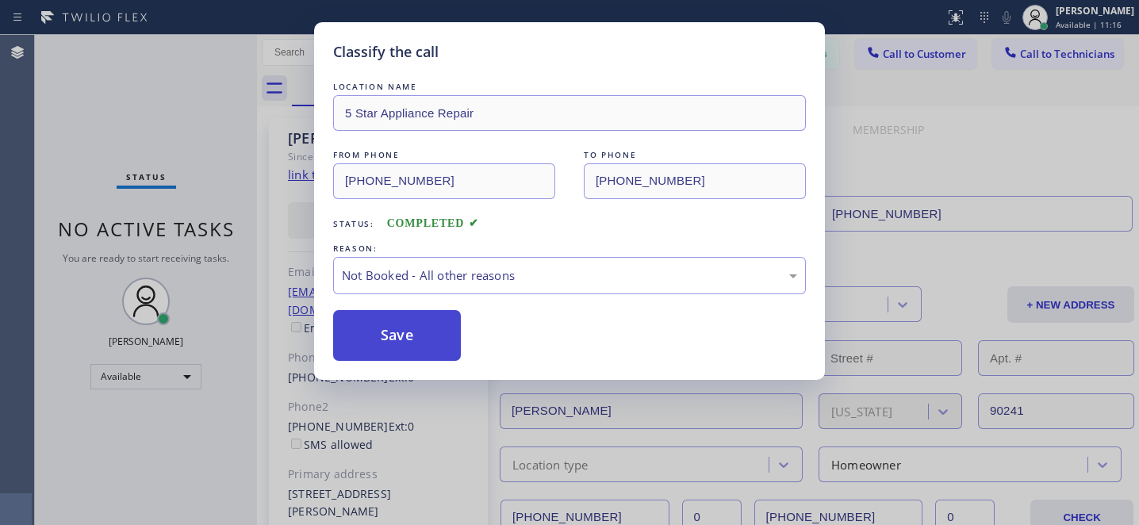
click at [416, 344] on button "Save" at bounding box center [397, 335] width 128 height 51
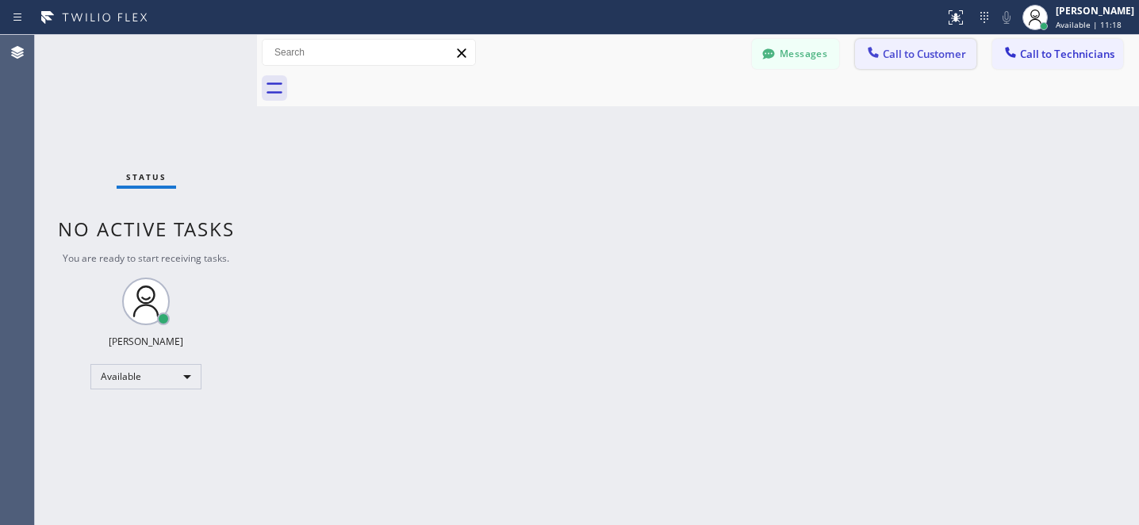
drag, startPoint x: 918, startPoint y: 59, endPoint x: 705, endPoint y: 144, distance: 229.6
click at [918, 59] on span "Call to Customer" at bounding box center [924, 54] width 83 height 14
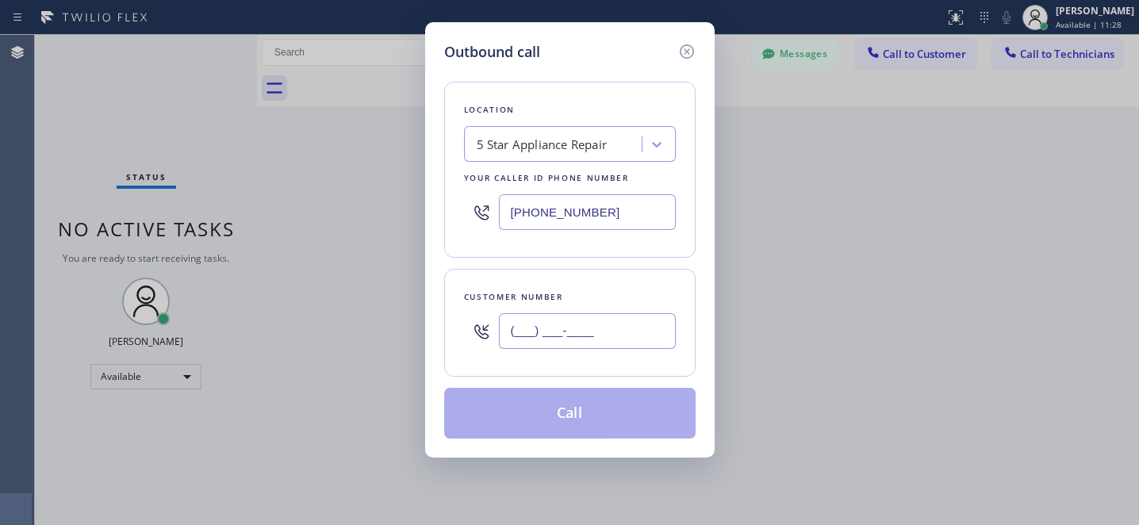
click at [624, 325] on input "(___) ___-____" at bounding box center [587, 331] width 177 height 36
paste input "650) 400-9176"
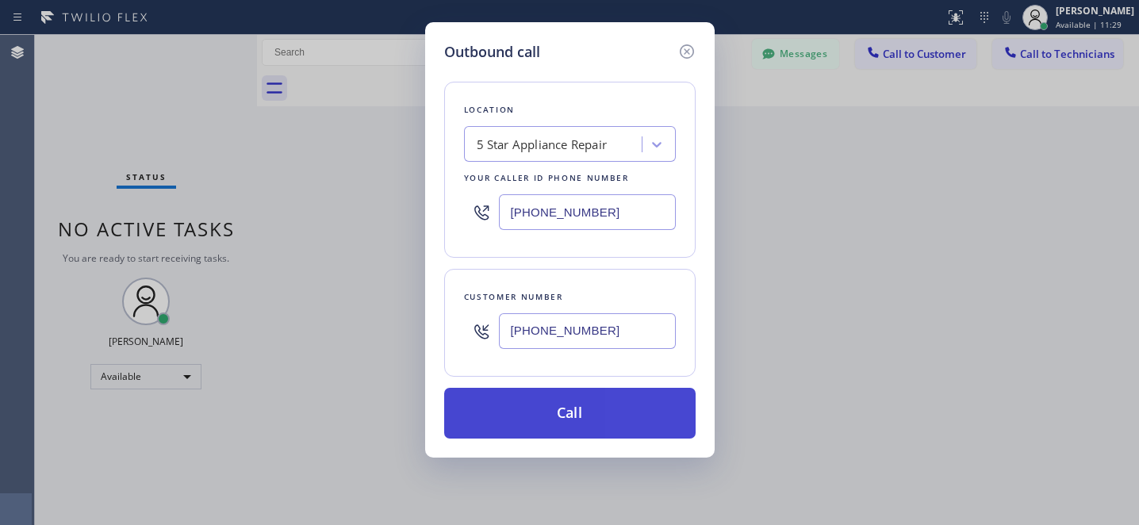
type input "[PHONE_NUMBER]"
click at [648, 425] on button "Call" at bounding box center [569, 413] width 251 height 51
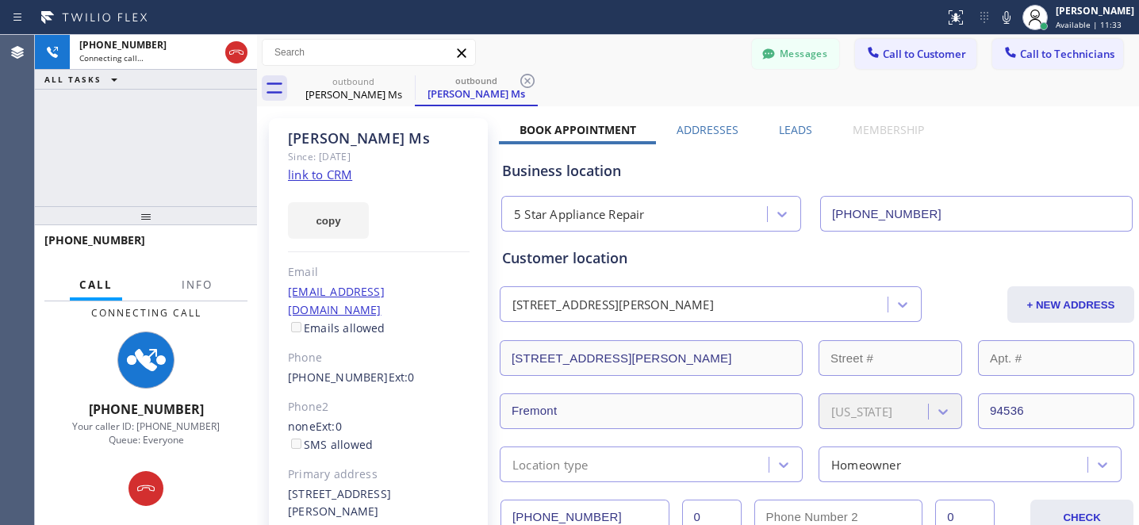
type input "[PHONE_NUMBER]"
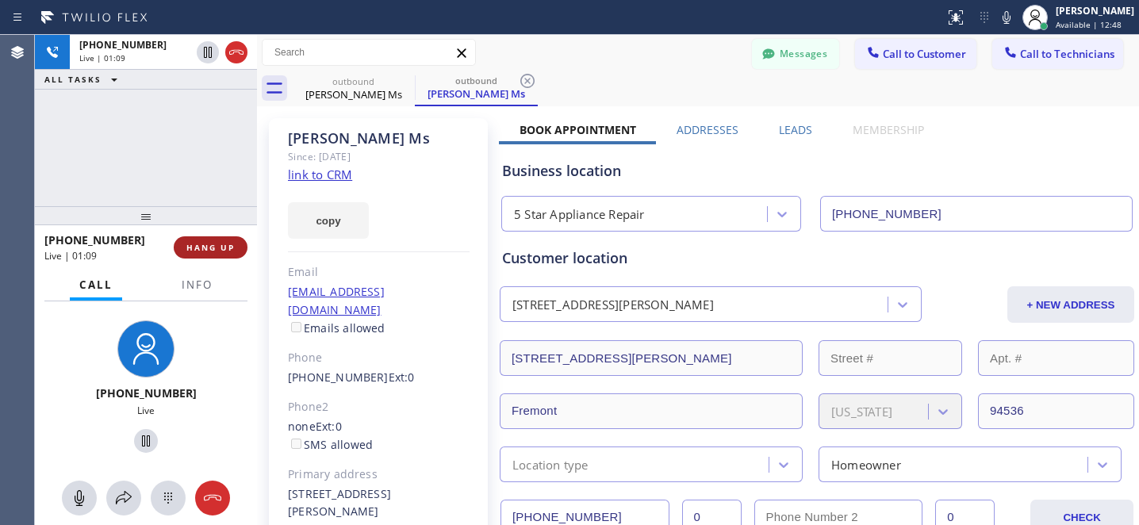
click at [214, 257] on button "HANG UP" at bounding box center [211, 247] width 74 height 22
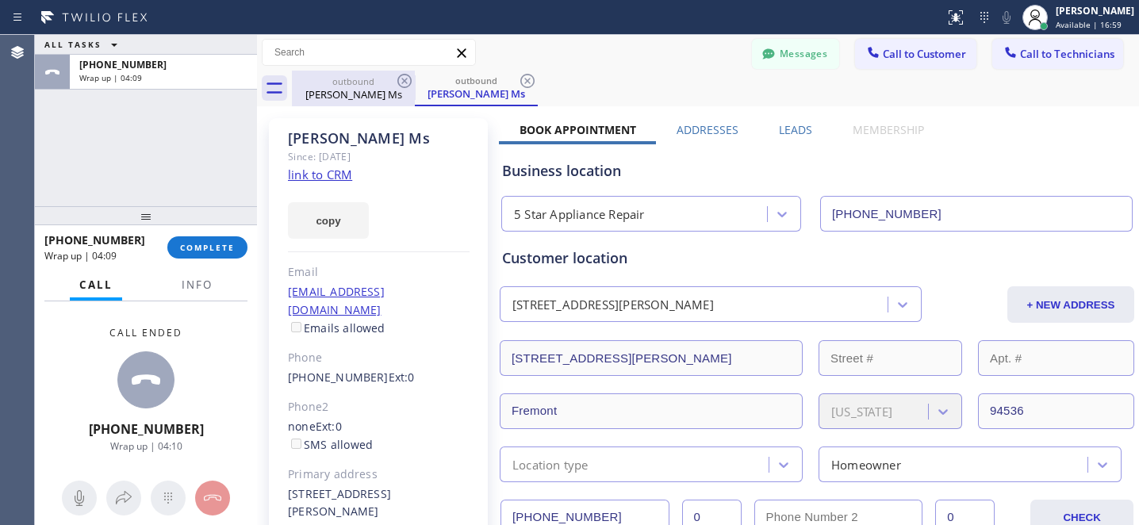
click at [374, 87] on div "[PERSON_NAME] Ms" at bounding box center [353, 94] width 120 height 14
click at [397, 82] on icon at bounding box center [404, 80] width 19 height 19
click at [399, 81] on icon at bounding box center [404, 80] width 19 height 19
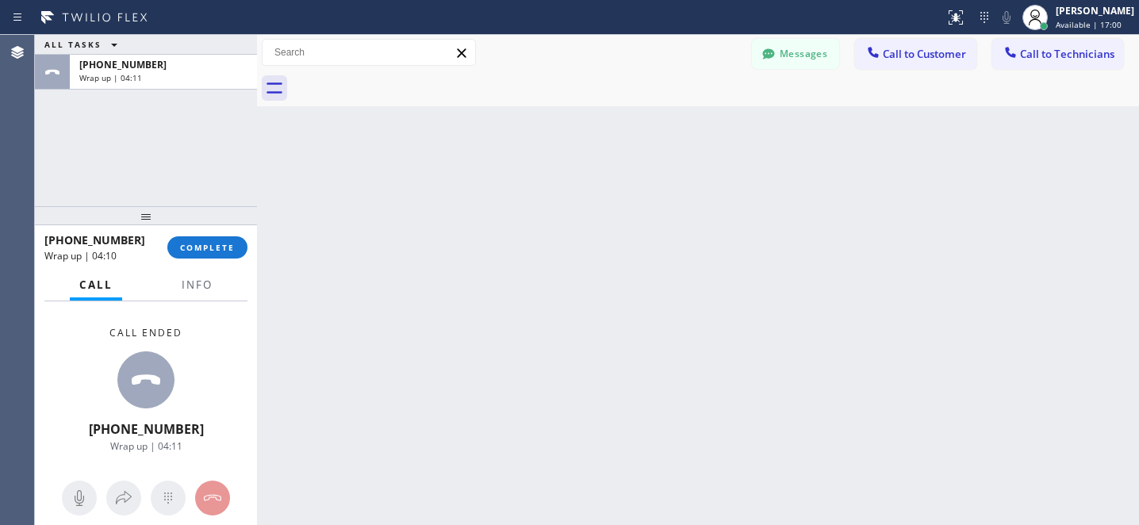
drag, startPoint x: 399, startPoint y: 81, endPoint x: 363, endPoint y: 103, distance: 42.0
click at [400, 81] on div at bounding box center [715, 89] width 847 height 36
click at [224, 255] on button "COMPLETE" at bounding box center [207, 247] width 80 height 22
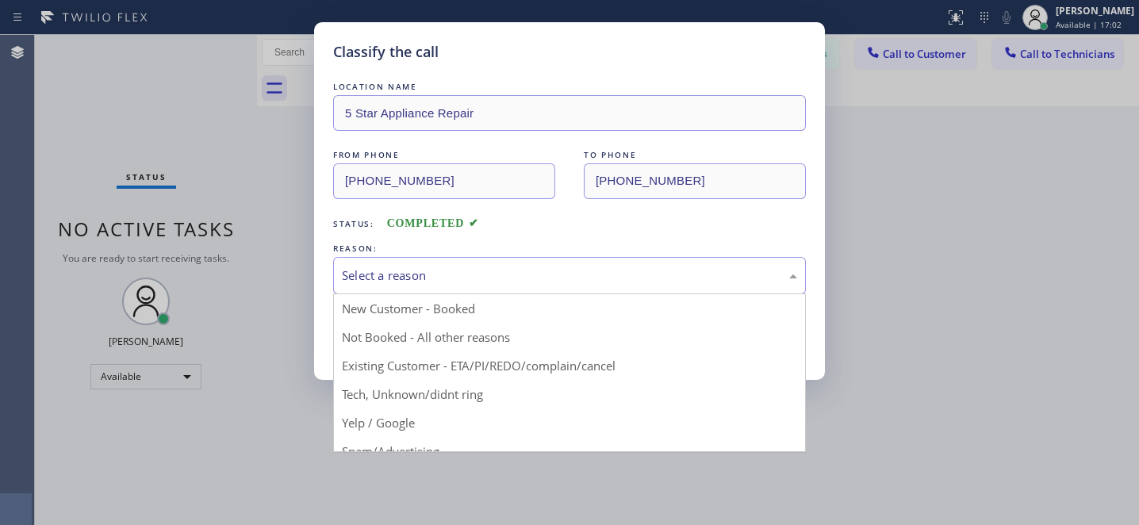
click at [454, 285] on div "Select a reason" at bounding box center [569, 276] width 455 height 18
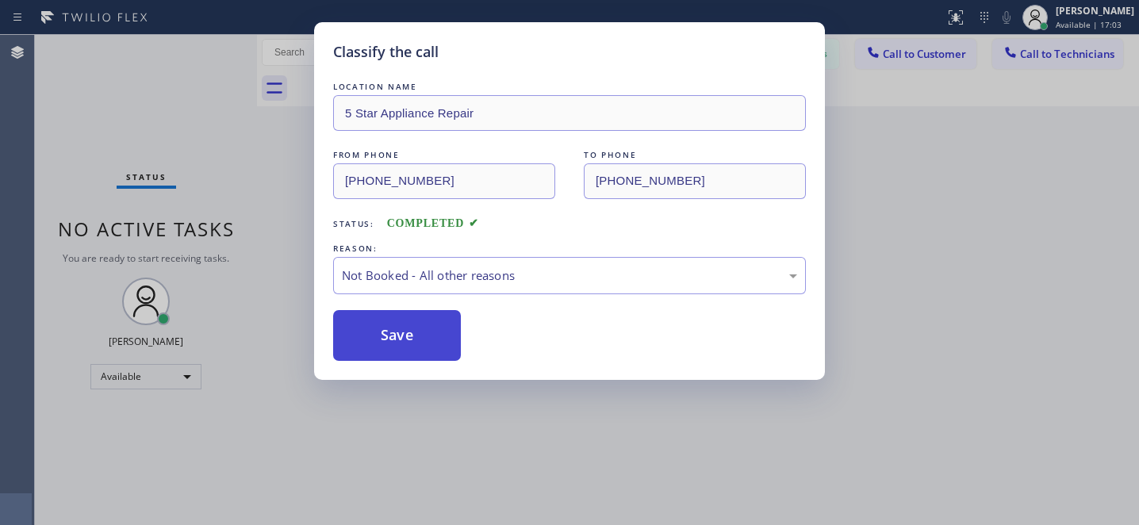
drag, startPoint x: 408, startPoint y: 325, endPoint x: 417, endPoint y: 328, distance: 10.0
click at [408, 325] on button "Save" at bounding box center [397, 335] width 128 height 51
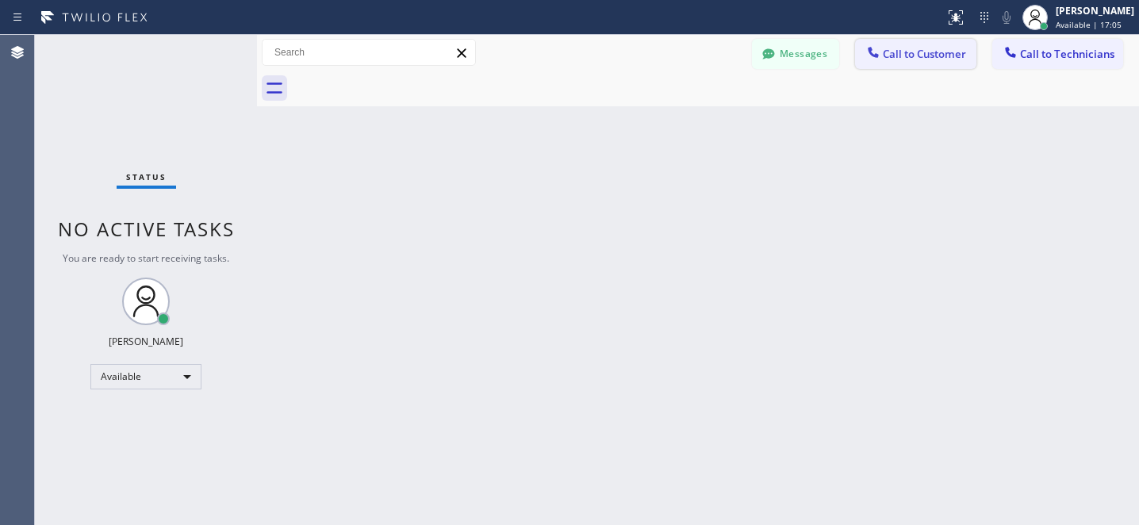
click at [904, 57] on span "Call to Customer" at bounding box center [924, 54] width 83 height 14
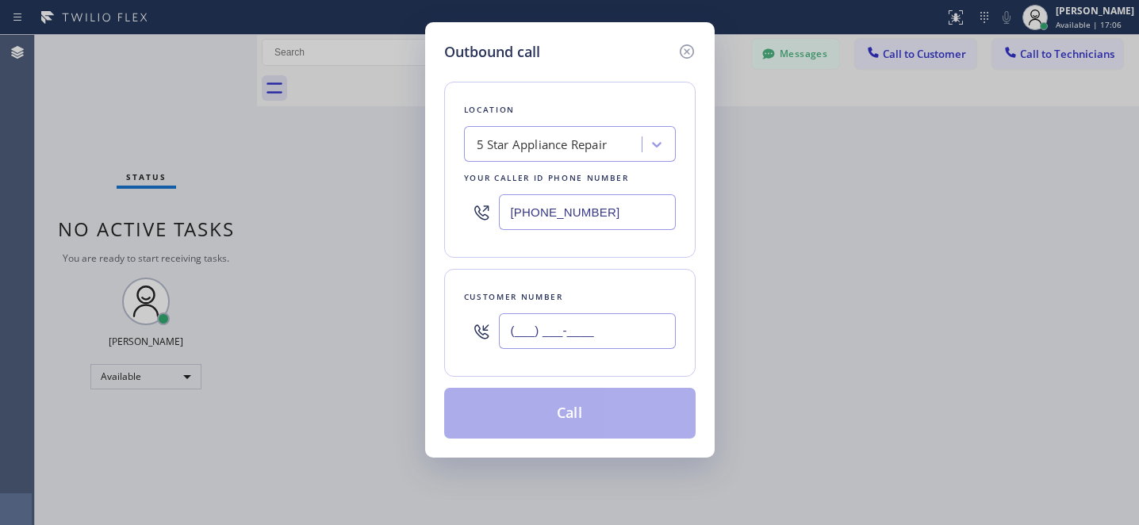
click at [599, 347] on input "(___) ___-____" at bounding box center [587, 331] width 177 height 36
paste input "909) 762-9825"
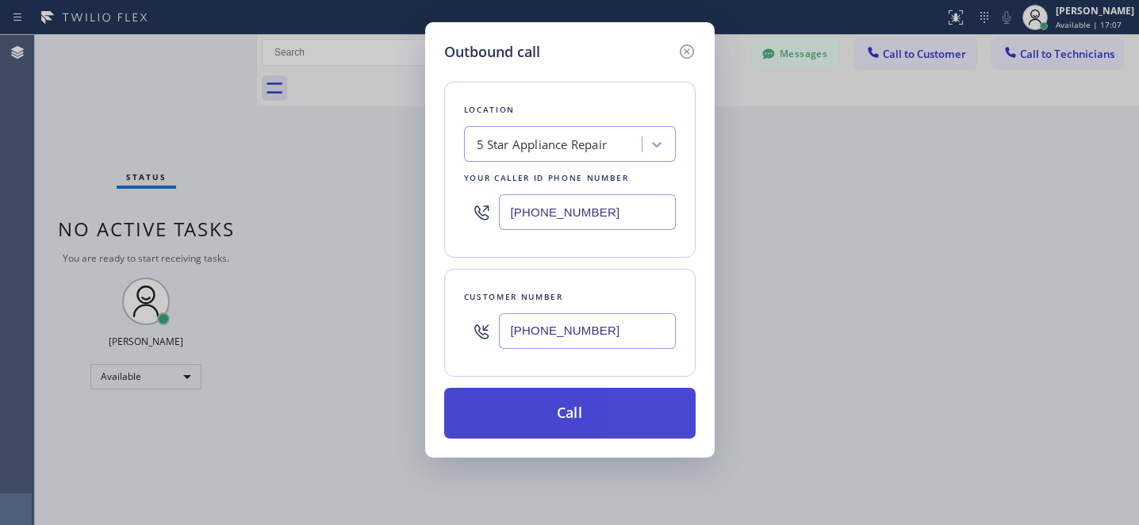
type input "[PHONE_NUMBER]"
click at [628, 423] on button "Call" at bounding box center [569, 413] width 251 height 51
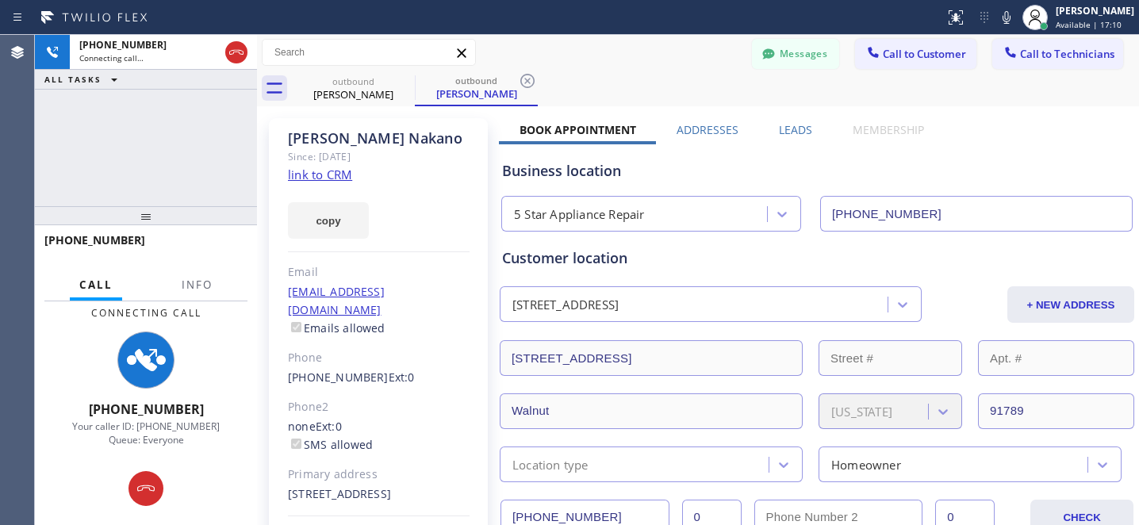
type input "[PHONE_NUMBER]"
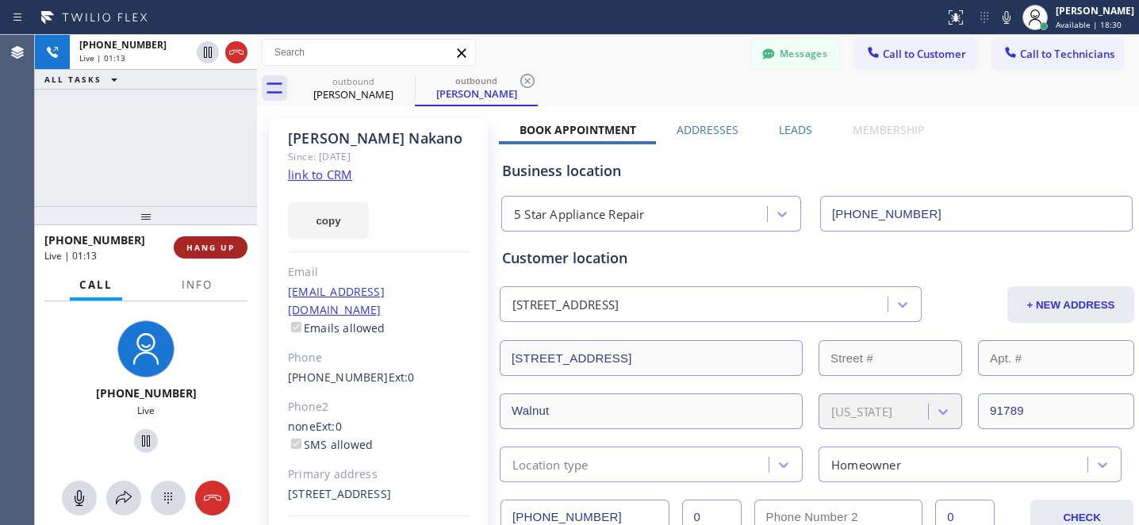
drag, startPoint x: 229, startPoint y: 249, endPoint x: 297, endPoint y: 255, distance: 68.4
click at [228, 249] on span "HANG UP" at bounding box center [210, 247] width 48 height 11
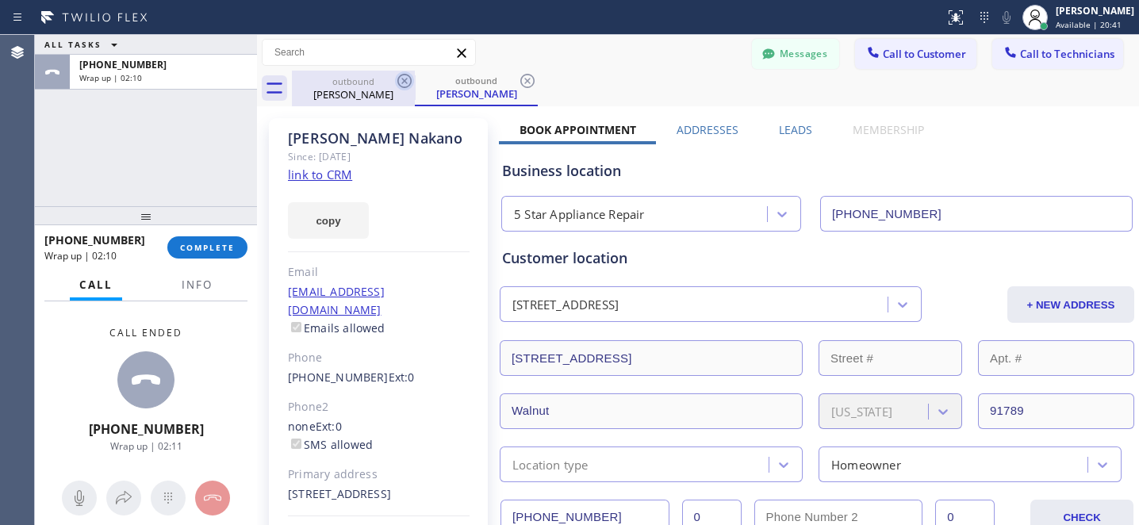
drag, startPoint x: 401, startPoint y: 71, endPoint x: 406, endPoint y: 79, distance: 10.3
click at [401, 71] on icon at bounding box center [404, 80] width 19 height 19
drag, startPoint x: 365, startPoint y: 84, endPoint x: 423, endPoint y: 77, distance: 58.3
click at [365, 84] on div "outbound" at bounding box center [353, 81] width 120 height 12
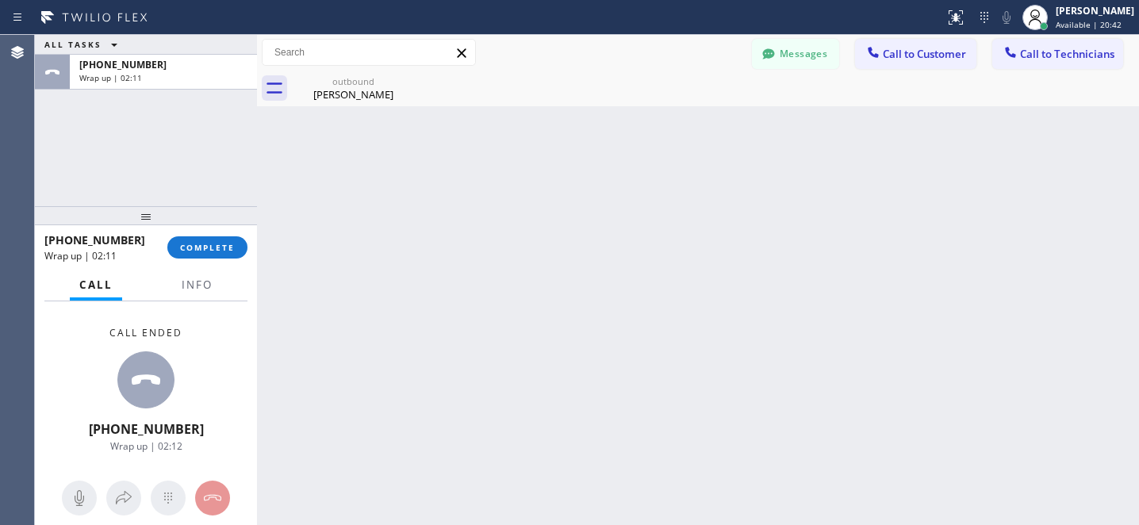
drag, startPoint x: 423, startPoint y: 77, endPoint x: 415, endPoint y: 79, distance: 8.1
click at [417, 78] on div "outbound [PERSON_NAME]" at bounding box center [715, 89] width 847 height 36
drag, startPoint x: 364, startPoint y: 85, endPoint x: 392, endPoint y: 81, distance: 28.0
click at [363, 85] on div "outbound" at bounding box center [353, 81] width 120 height 12
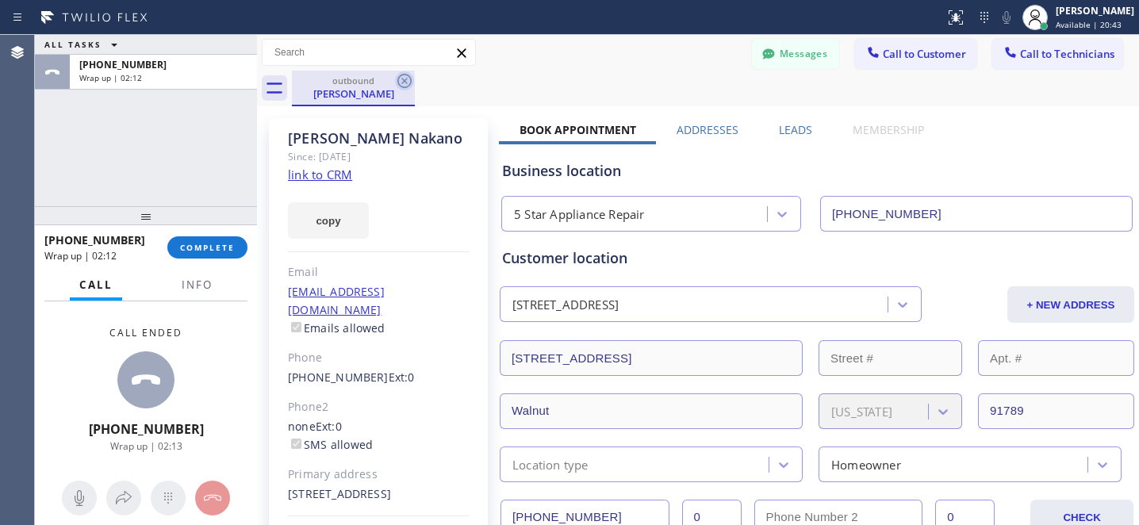
click at [405, 79] on icon at bounding box center [404, 80] width 19 height 19
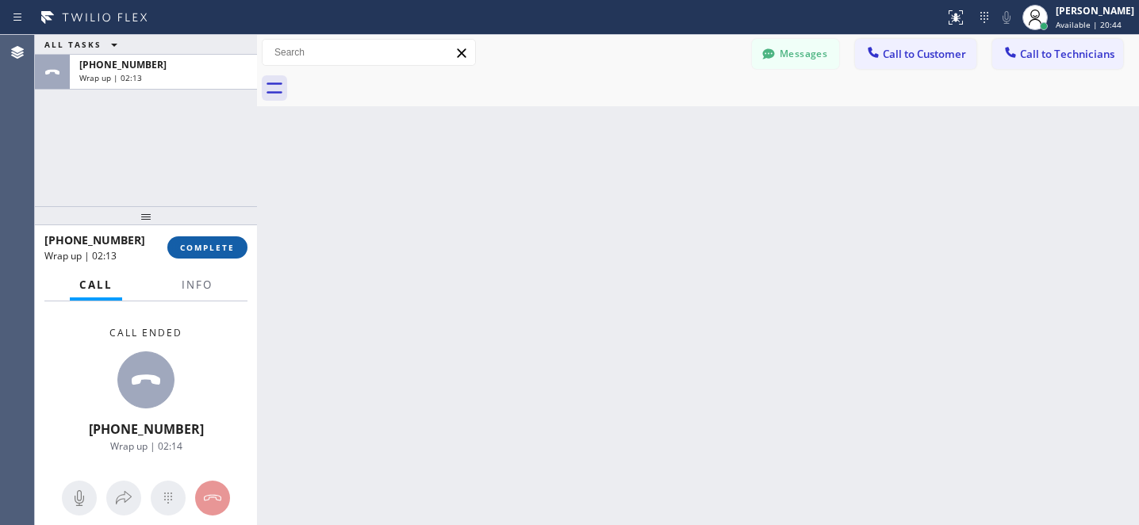
click at [227, 250] on span "COMPLETE" at bounding box center [207, 247] width 55 height 11
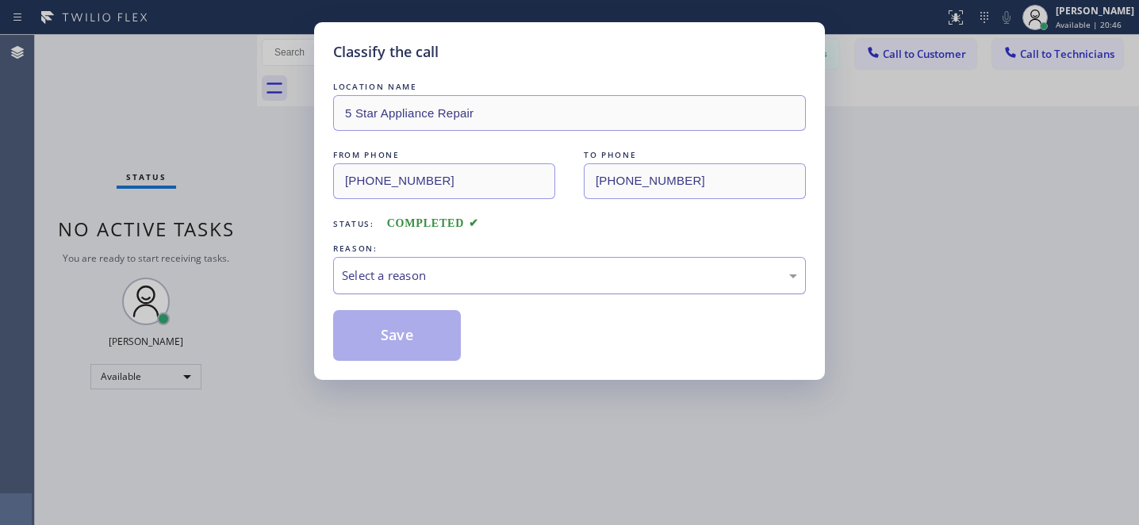
click at [412, 263] on div "Select a reason" at bounding box center [569, 275] width 473 height 37
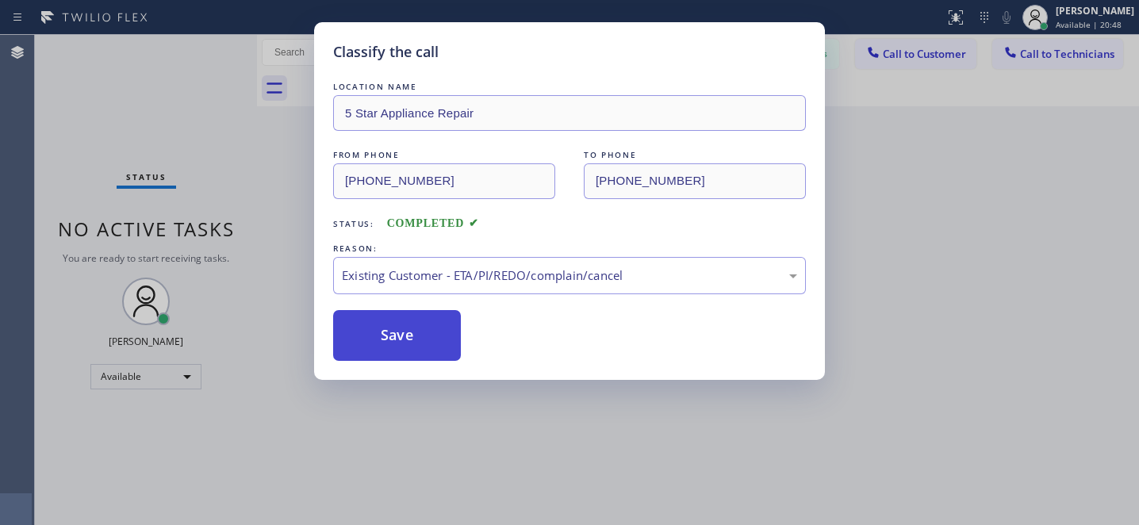
click at [402, 337] on button "Save" at bounding box center [397, 335] width 128 height 51
click at [152, 377] on div "Classify the call LOCATION NAME 5 Star Appliance Repair FROM PHONE [PHONE_NUMBE…" at bounding box center [569, 262] width 1139 height 525
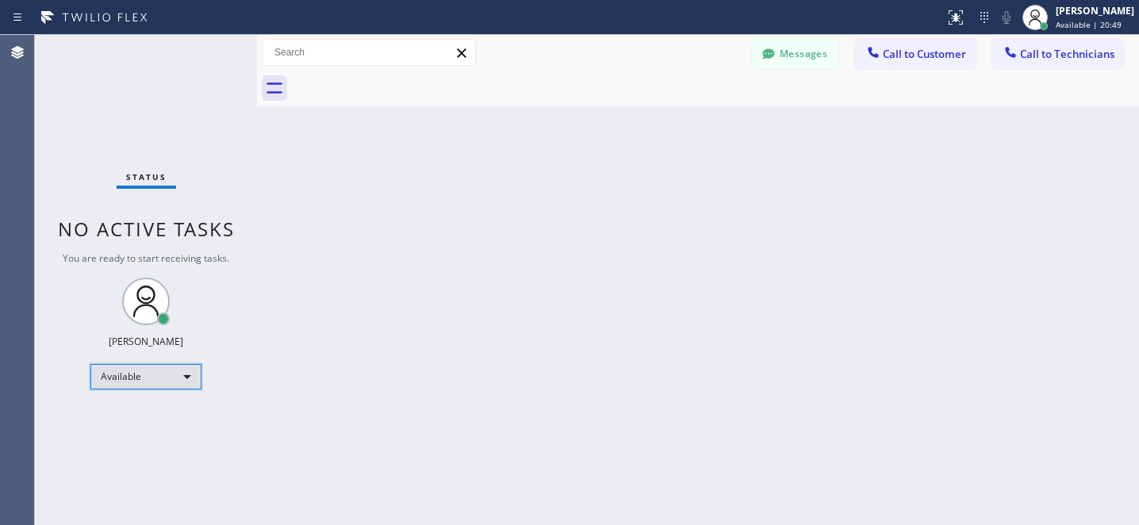
click at [132, 380] on div "Available" at bounding box center [145, 376] width 111 height 25
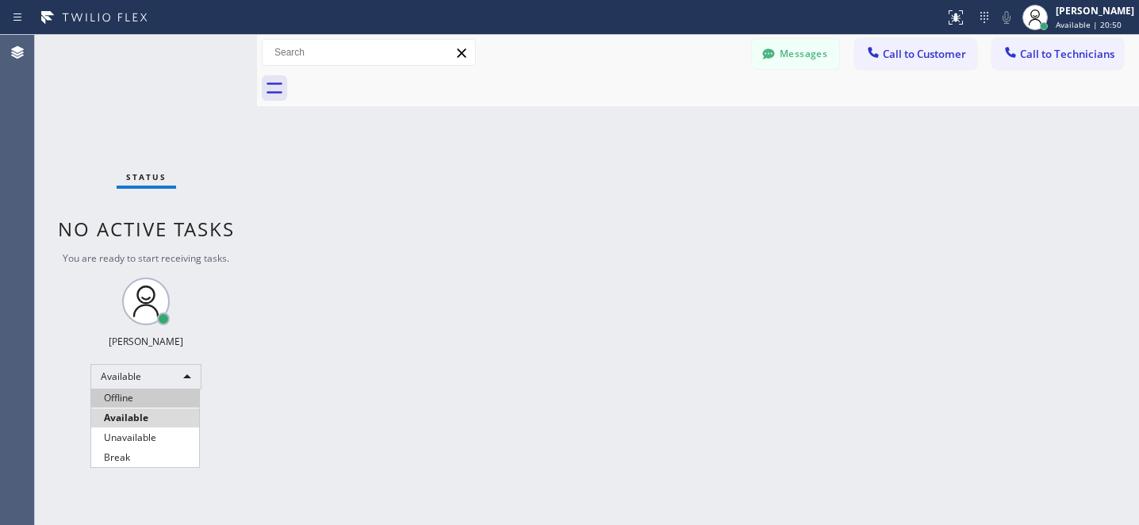
click at [132, 393] on li "Offline" at bounding box center [145, 398] width 108 height 19
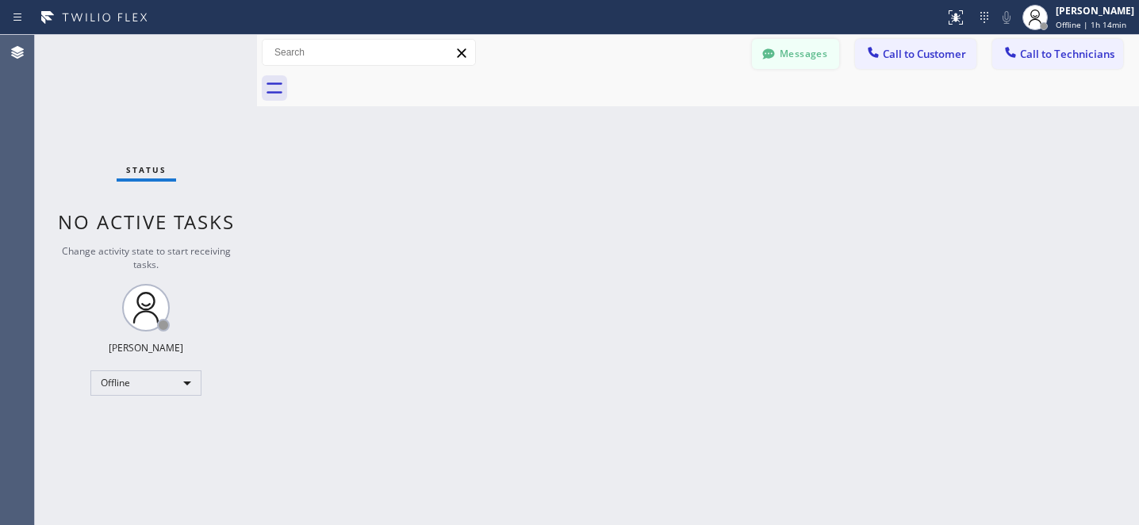
click at [798, 66] on button "Messages" at bounding box center [795, 54] width 87 height 30
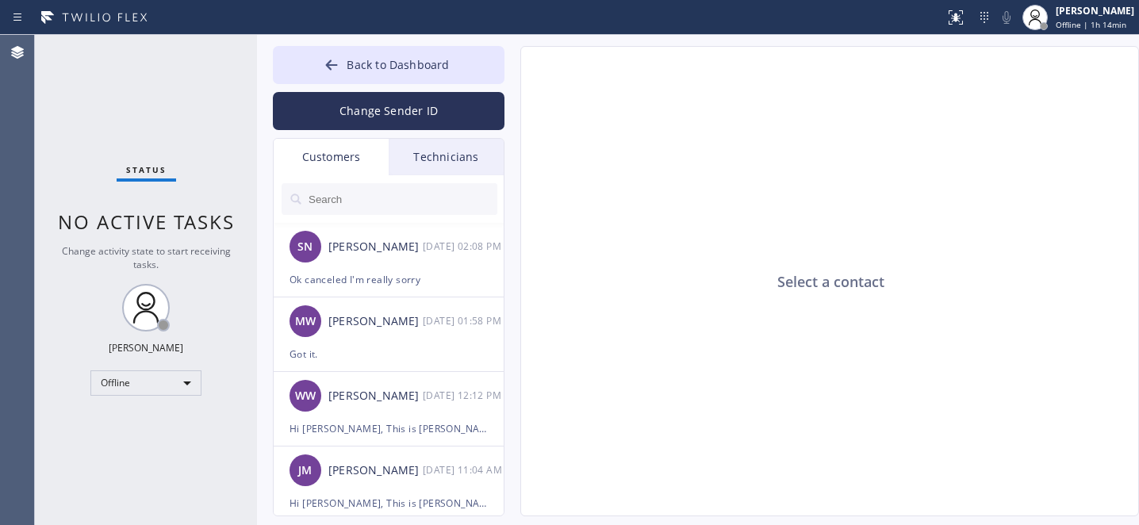
click at [384, 196] on input "text" at bounding box center [402, 199] width 190 height 32
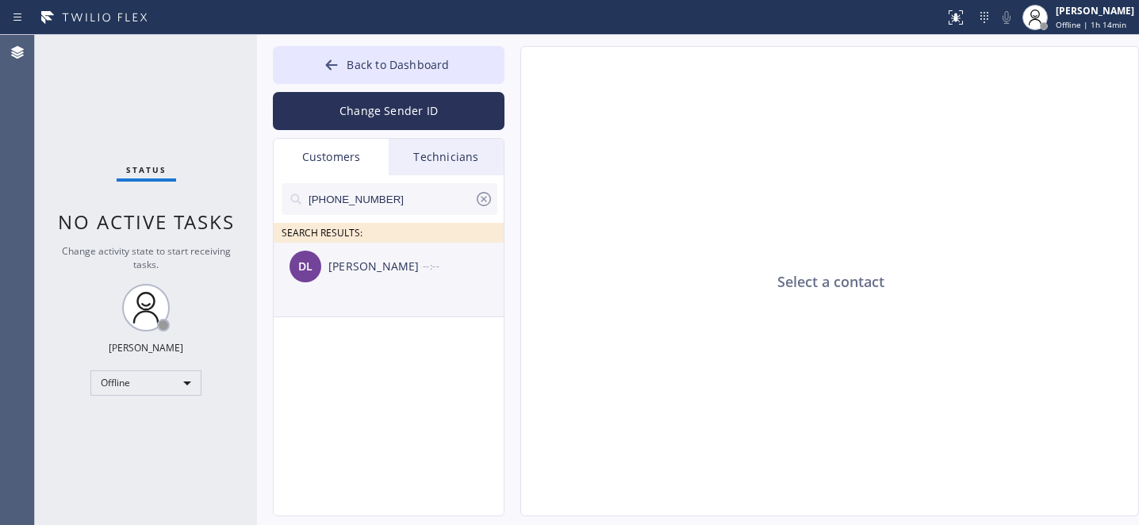
click at [365, 285] on div "DL [PERSON_NAME] --:--" at bounding box center [390, 267] width 232 height 48
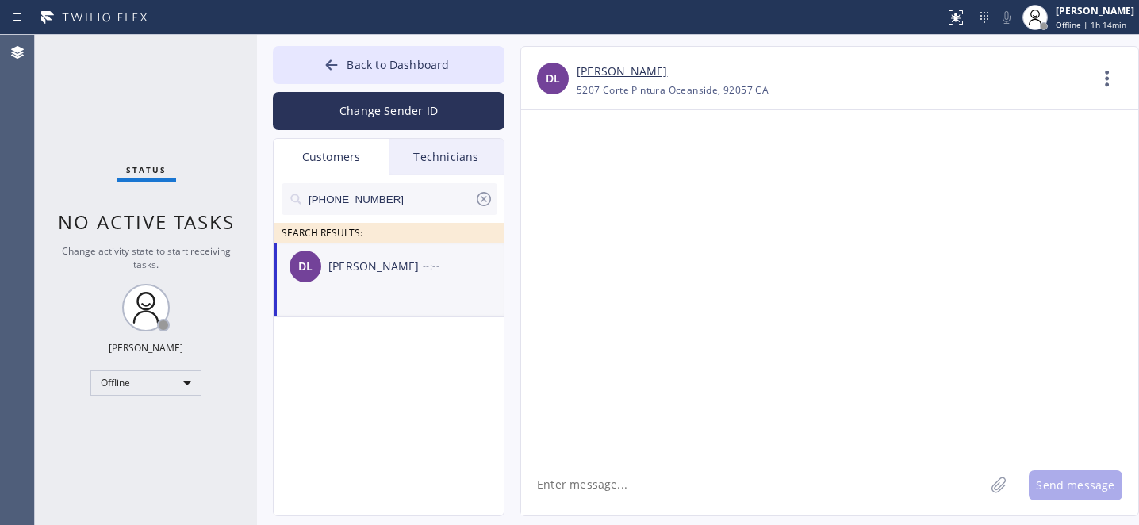
click at [656, 482] on textarea at bounding box center [752, 484] width 463 height 61
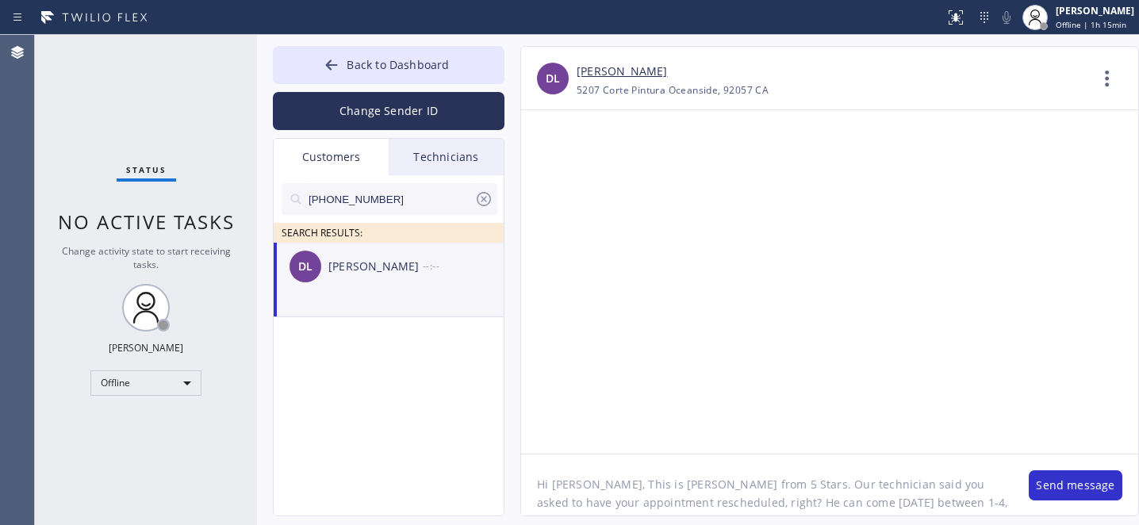
scroll to position [13, 0]
type textarea "Hi [PERSON_NAME], This is [PERSON_NAME] from 5 Stars. Our technician said you a…"
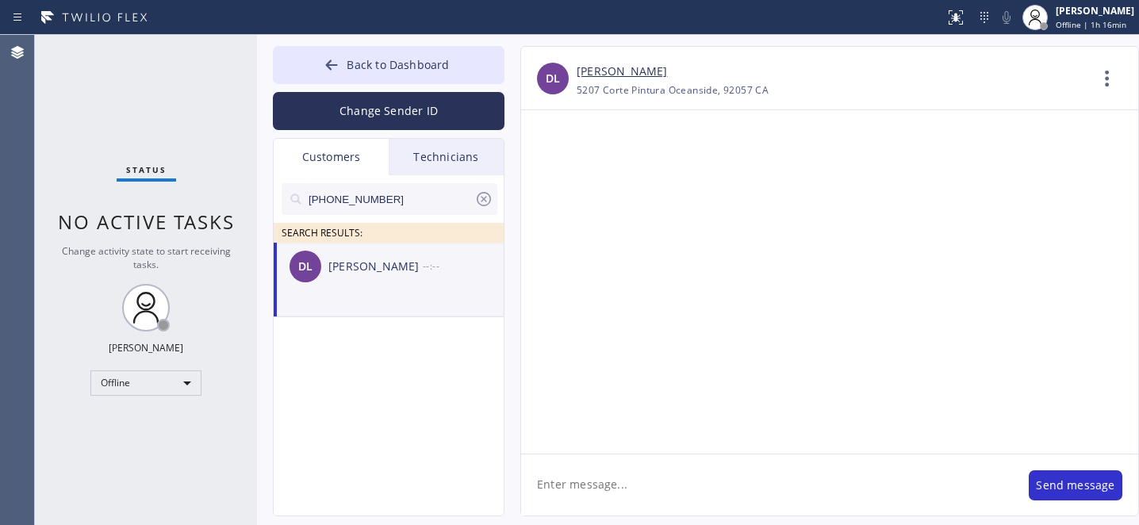
scroll to position [0, 0]
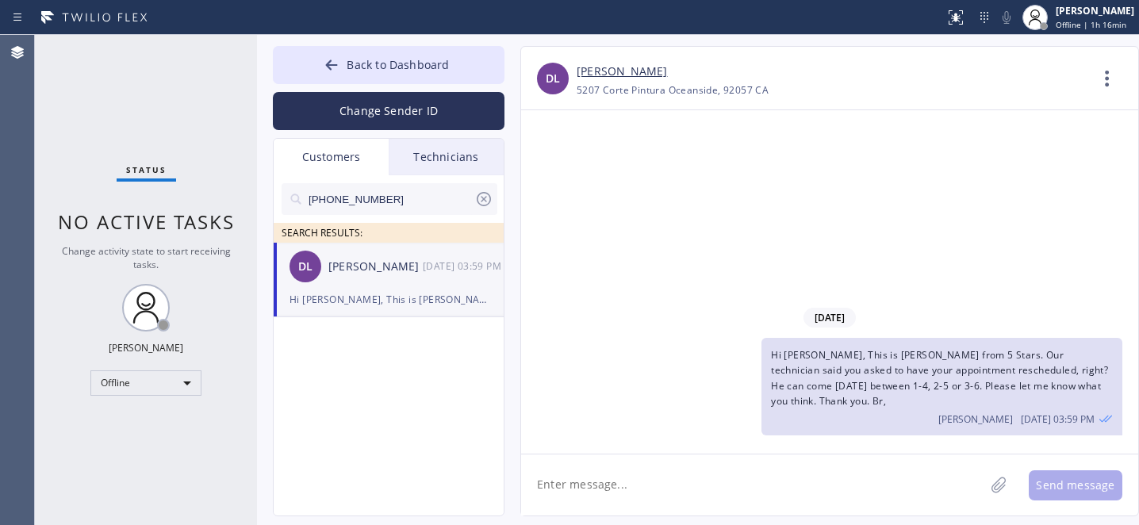
click at [484, 198] on icon at bounding box center [483, 199] width 19 height 19
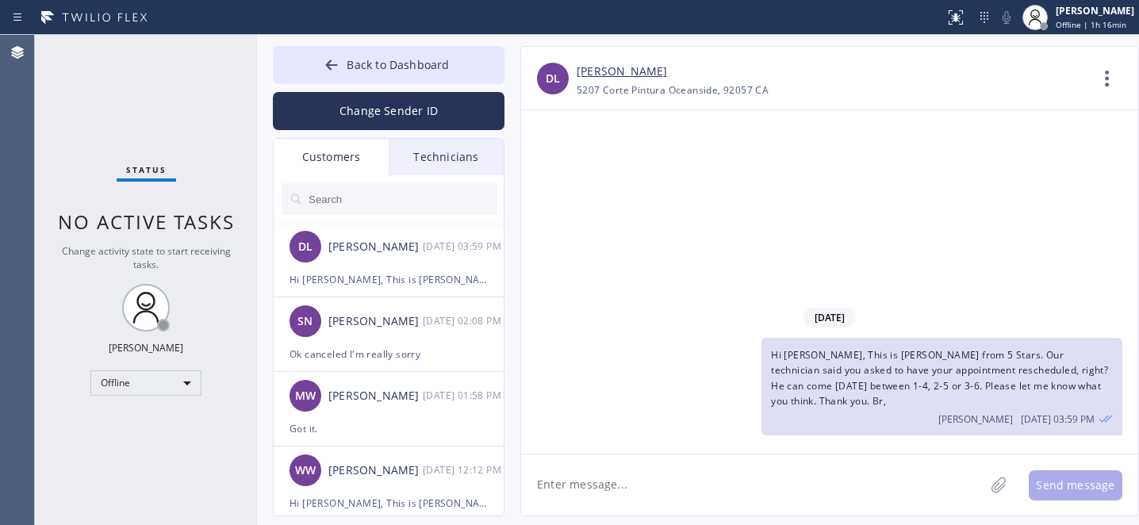
click at [354, 86] on div "Change Sender ID" at bounding box center [389, 107] width 232 height 46
click at [332, 73] on div at bounding box center [331, 66] width 19 height 19
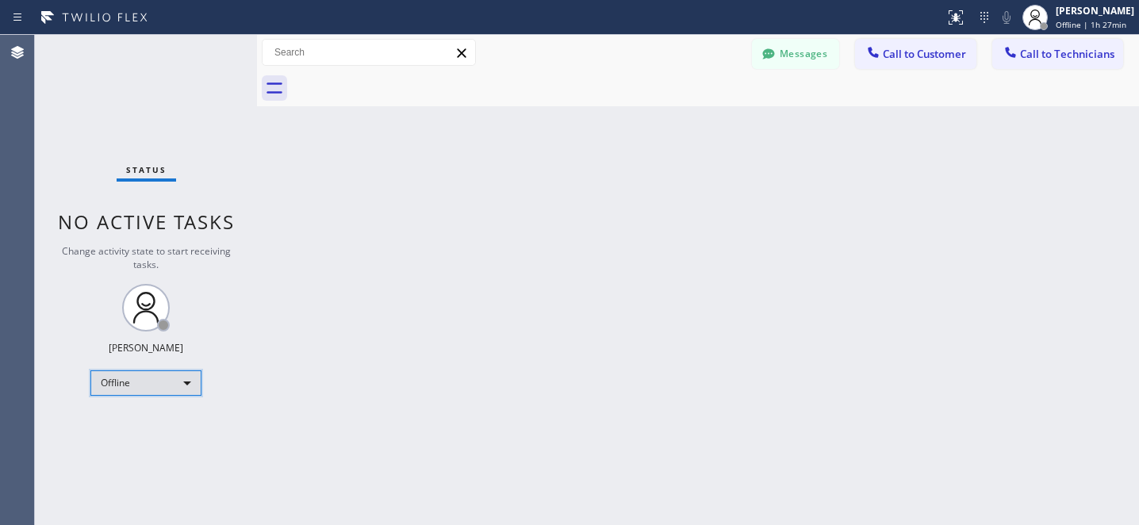
click at [155, 374] on div "Offline" at bounding box center [145, 382] width 111 height 25
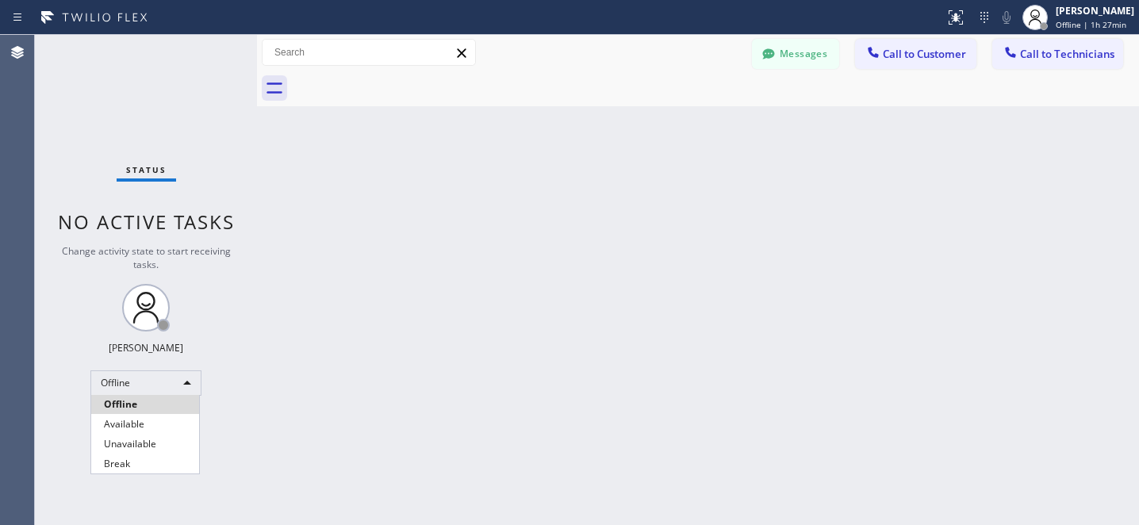
click at [137, 420] on li "Available" at bounding box center [145, 424] width 108 height 19
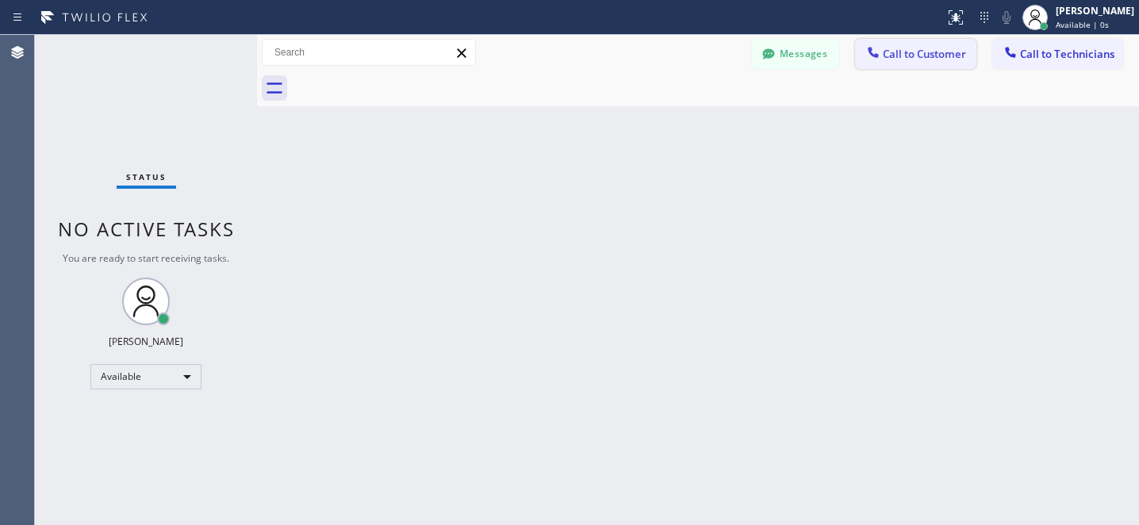
click at [918, 66] on button "Call to Customer" at bounding box center [915, 54] width 121 height 30
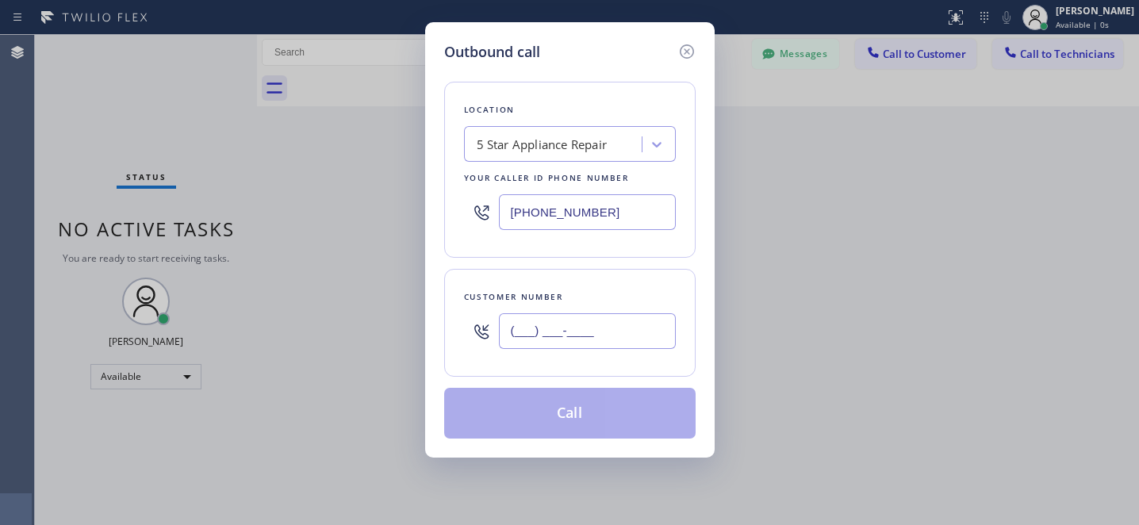
click at [608, 347] on input "(___) ___-____" at bounding box center [587, 331] width 177 height 36
paste input "text"
type input "(___) ___-____"
click at [595, 331] on input "(___) ___-____" at bounding box center [587, 331] width 177 height 36
paste input "text"
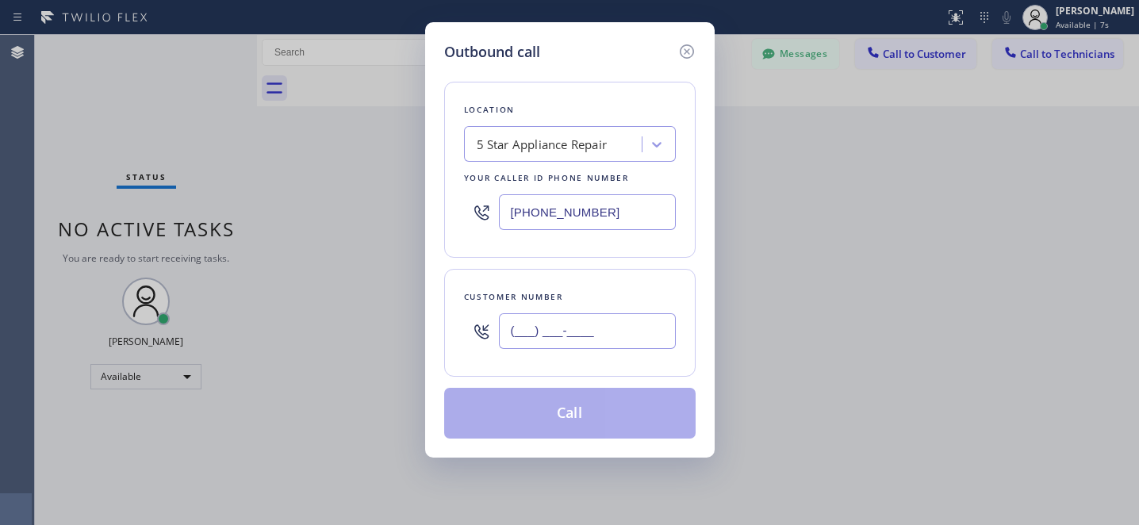
paste input "805) 708-2260"
type input "[PHONE_NUMBER]"
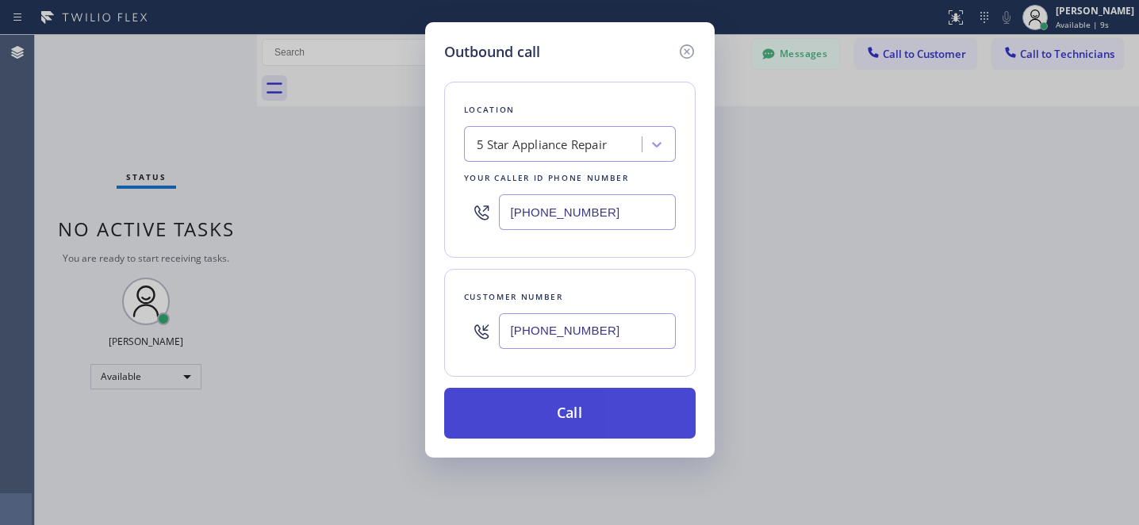
click at [614, 418] on button "Call" at bounding box center [569, 413] width 251 height 51
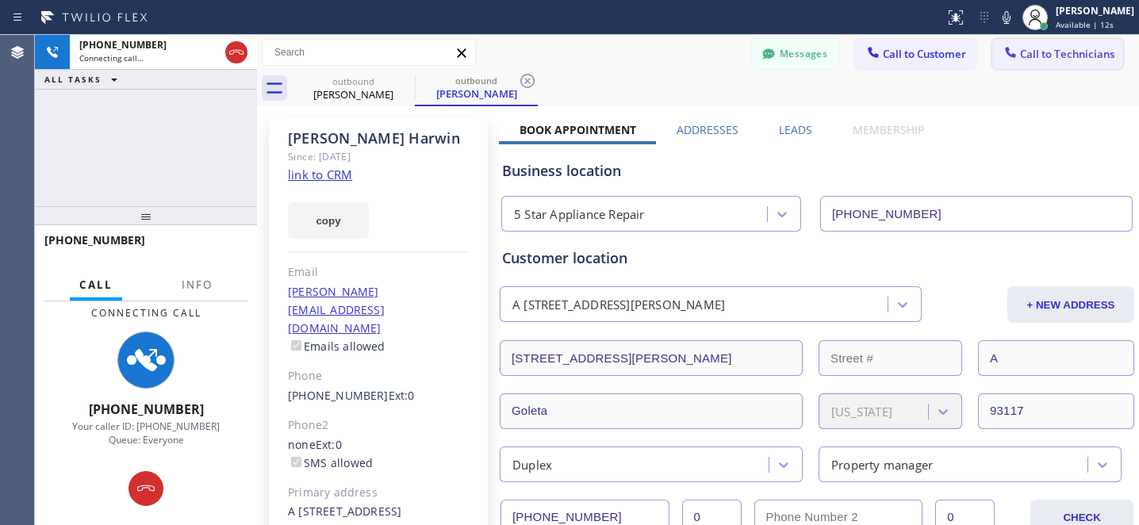
type input "[PHONE_NUMBER]"
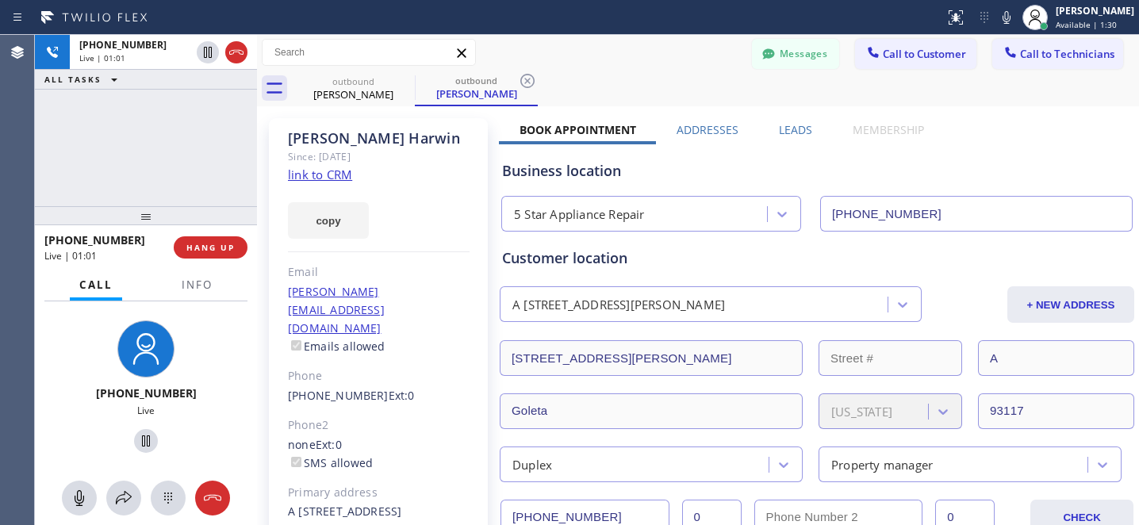
drag, startPoint x: 224, startPoint y: 249, endPoint x: 285, endPoint y: 249, distance: 61.1
click at [224, 249] on span "HANG UP" at bounding box center [210, 247] width 48 height 11
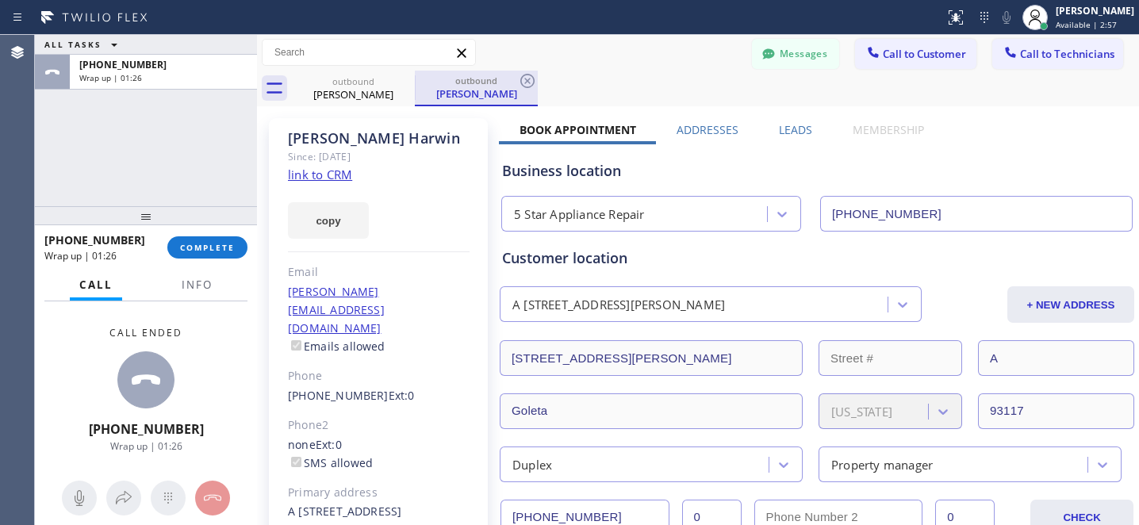
click at [516, 79] on div "outbound" at bounding box center [476, 81] width 120 height 12
click at [404, 83] on icon at bounding box center [404, 80] width 19 height 19
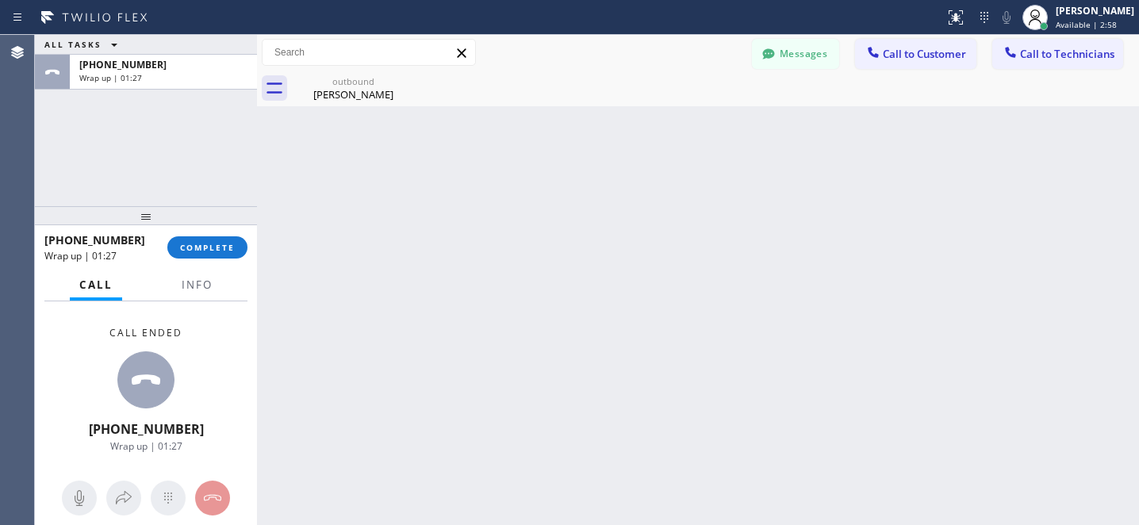
click at [0, 0] on icon at bounding box center [0, 0] width 0 height 0
click at [404, 83] on icon at bounding box center [404, 80] width 19 height 19
click at [342, 94] on div "[PERSON_NAME]" at bounding box center [353, 94] width 120 height 14
click at [224, 244] on span "COMPLETE" at bounding box center [207, 247] width 55 height 11
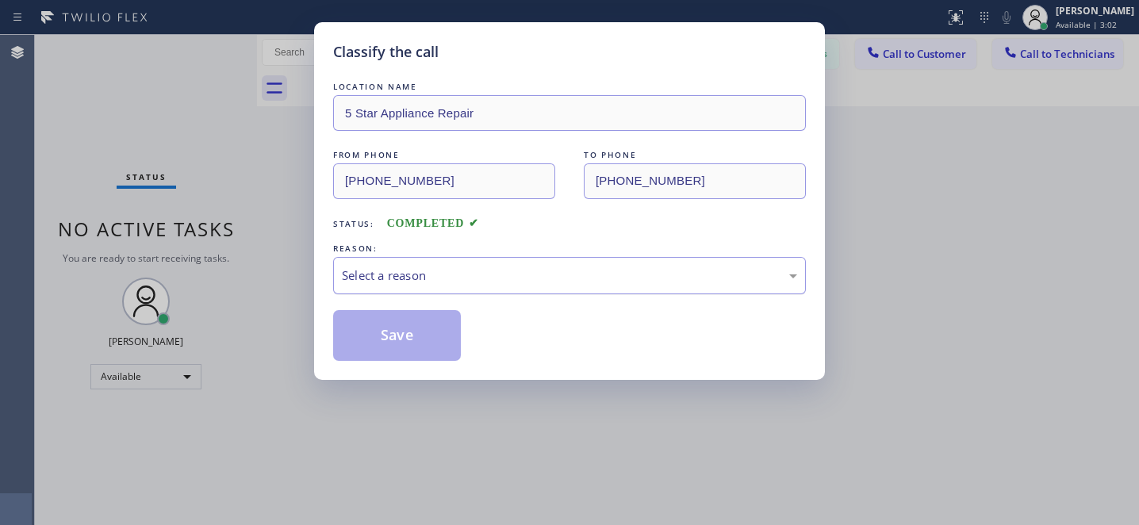
click at [474, 276] on div "Select a reason" at bounding box center [569, 276] width 455 height 18
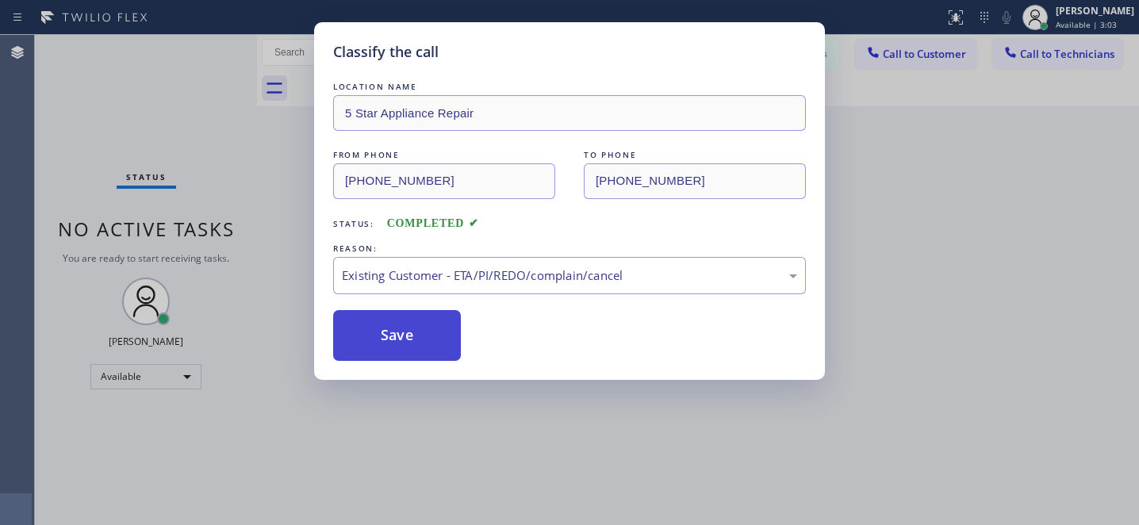
click at [415, 338] on button "Save" at bounding box center [397, 335] width 128 height 51
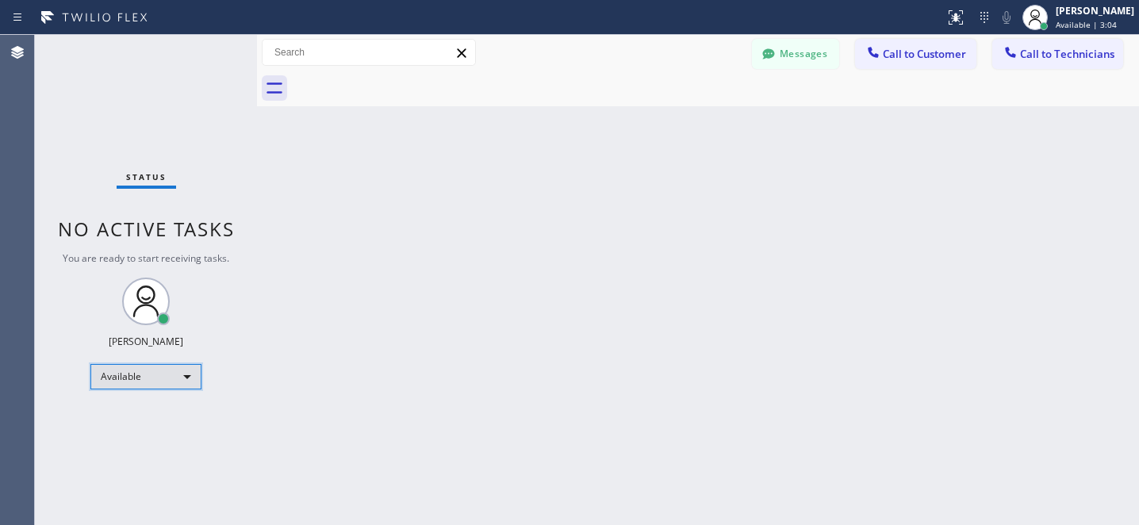
click at [147, 381] on div "Available" at bounding box center [145, 376] width 111 height 25
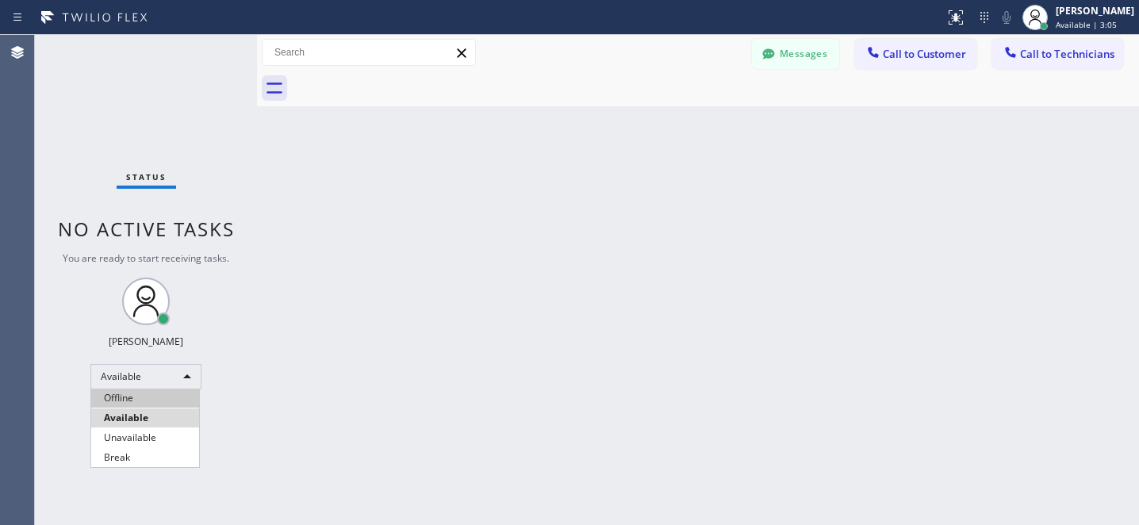
click at [130, 392] on li "Offline" at bounding box center [145, 398] width 108 height 19
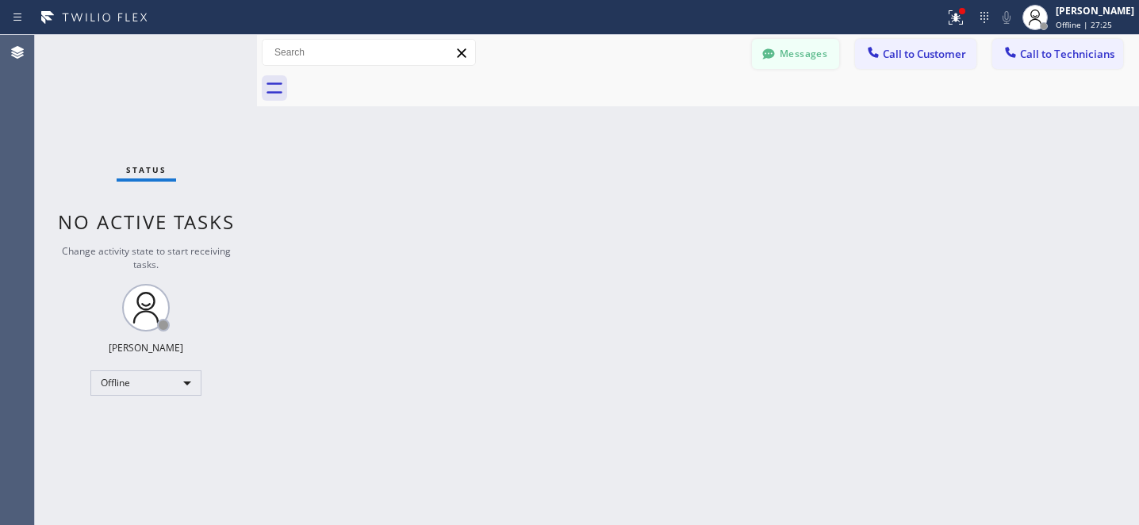
click at [777, 56] on div at bounding box center [768, 55] width 19 height 19
click at [369, 201] on input "text" at bounding box center [402, 199] width 190 height 32
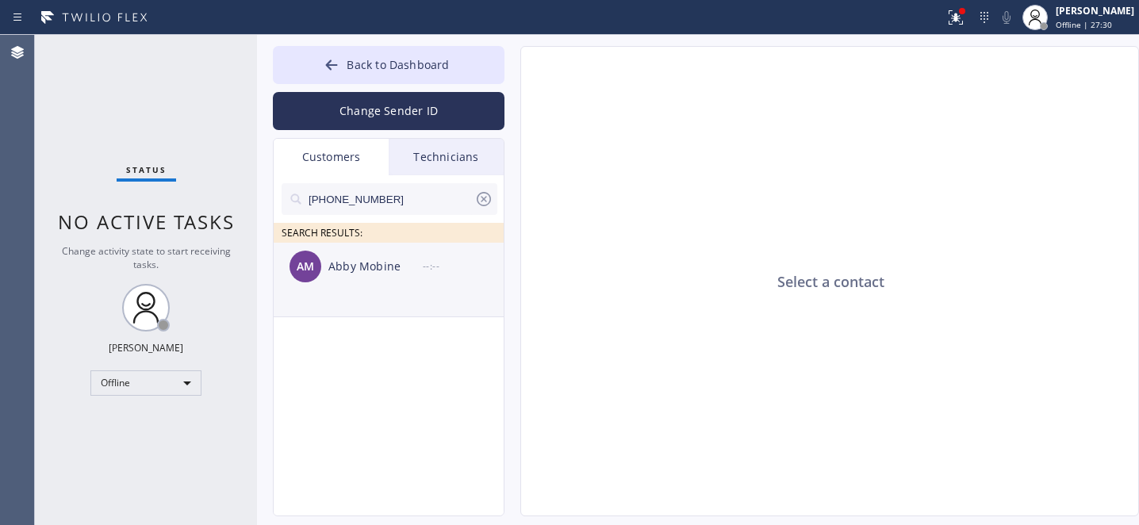
click at [357, 281] on div "AM [PERSON_NAME] --:--" at bounding box center [390, 267] width 232 height 48
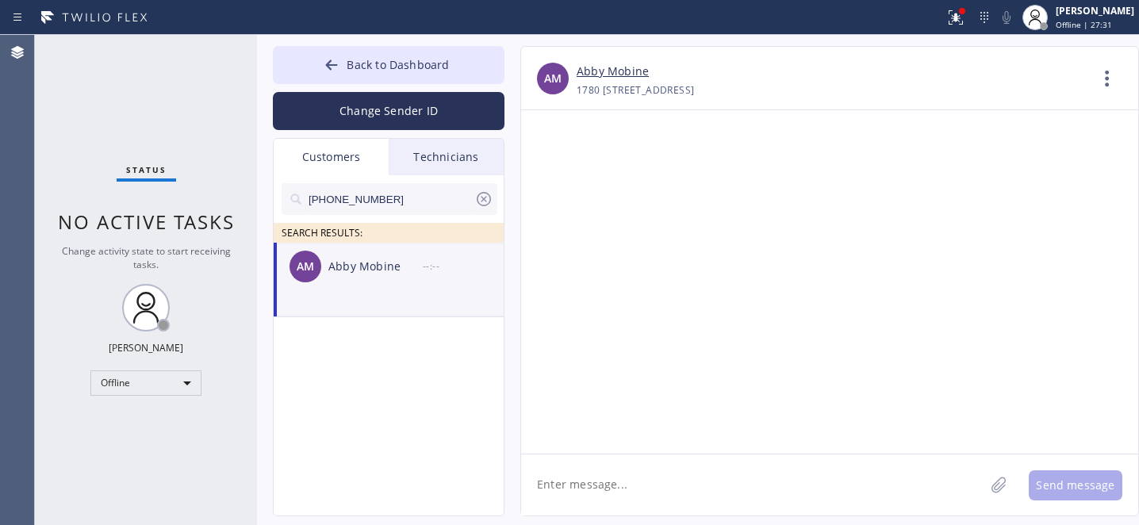
click at [643, 470] on textarea at bounding box center [752, 484] width 463 height 61
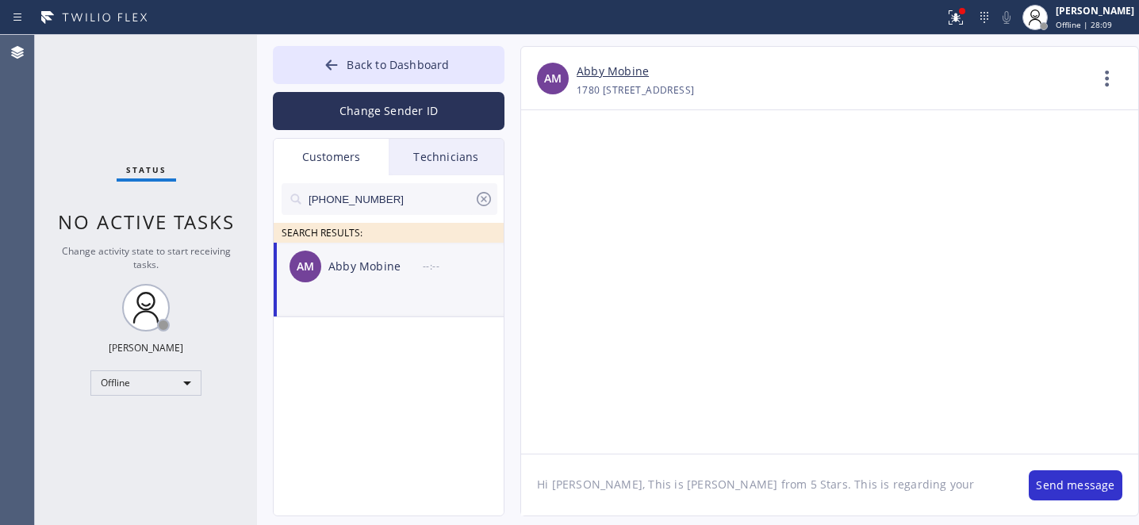
paste textarea "kitchen aid fs fridge"
drag, startPoint x: 892, startPoint y: 488, endPoint x: 891, endPoint y: 496, distance: 8.1
click at [892, 488] on textarea "Hi [PERSON_NAME], This is [PERSON_NAME] from 5 Stars. This is regarding your ki…" at bounding box center [767, 484] width 492 height 61
click at [926, 485] on textarea "Hi [PERSON_NAME], This is [PERSON_NAME] from 5 Stars. This is regarding your Ki…" at bounding box center [767, 484] width 492 height 61
click at [950, 485] on textarea "Hi [PERSON_NAME], This is [PERSON_NAME] from 5 Stars. This is regarding your Ki…" at bounding box center [767, 484] width 492 height 61
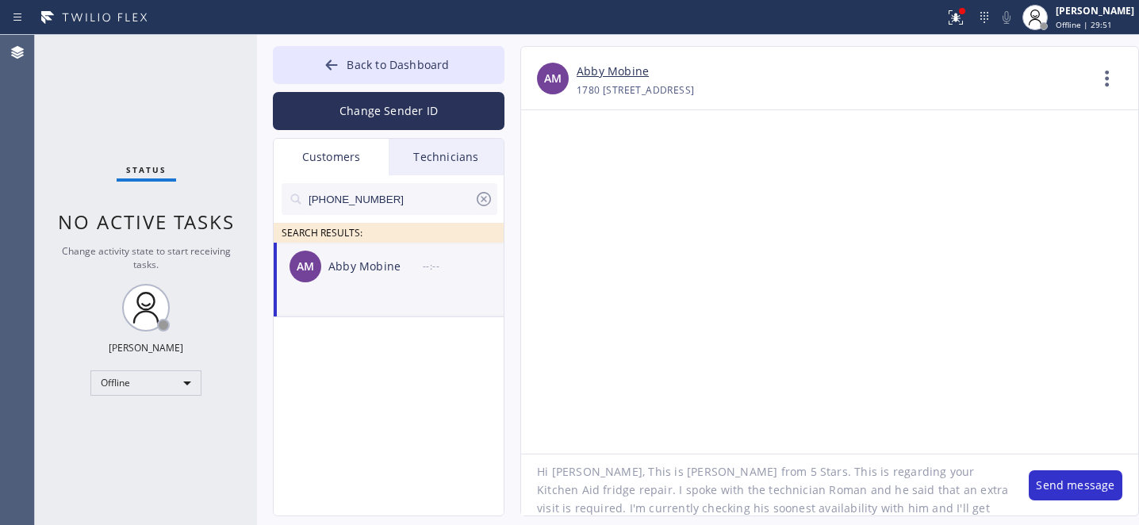
scroll to position [31, 0]
click at [666, 508] on textarea "Hi [PERSON_NAME], This is [PERSON_NAME] from 5 Stars. This is regarding your Ki…" at bounding box center [767, 484] width 492 height 61
click at [905, 487] on textarea "Hi [PERSON_NAME], This is [PERSON_NAME] from 5 Stars. This is regarding your Ki…" at bounding box center [767, 484] width 492 height 61
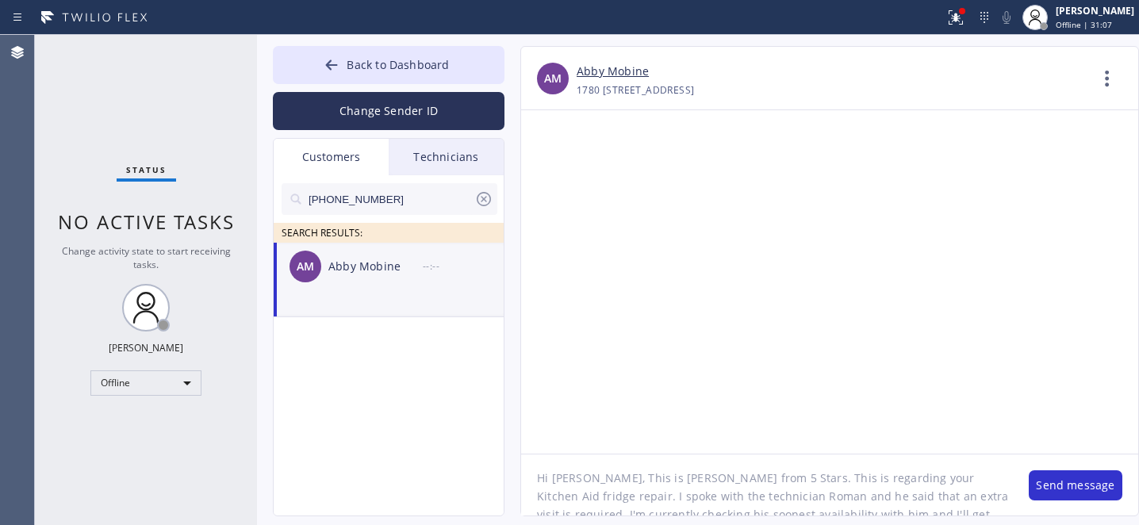
scroll to position [6, 0]
type textarea "Hi [PERSON_NAME], This is [PERSON_NAME] from 5 Stars. This is regarding your Ki…"
click at [1072, 478] on button "Send message" at bounding box center [1076, 485] width 94 height 30
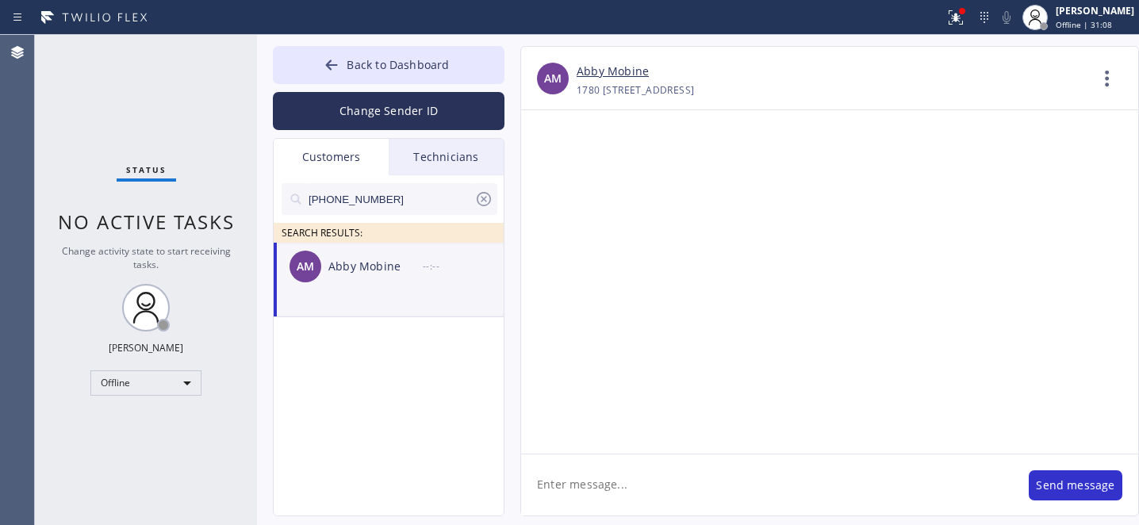
scroll to position [0, 0]
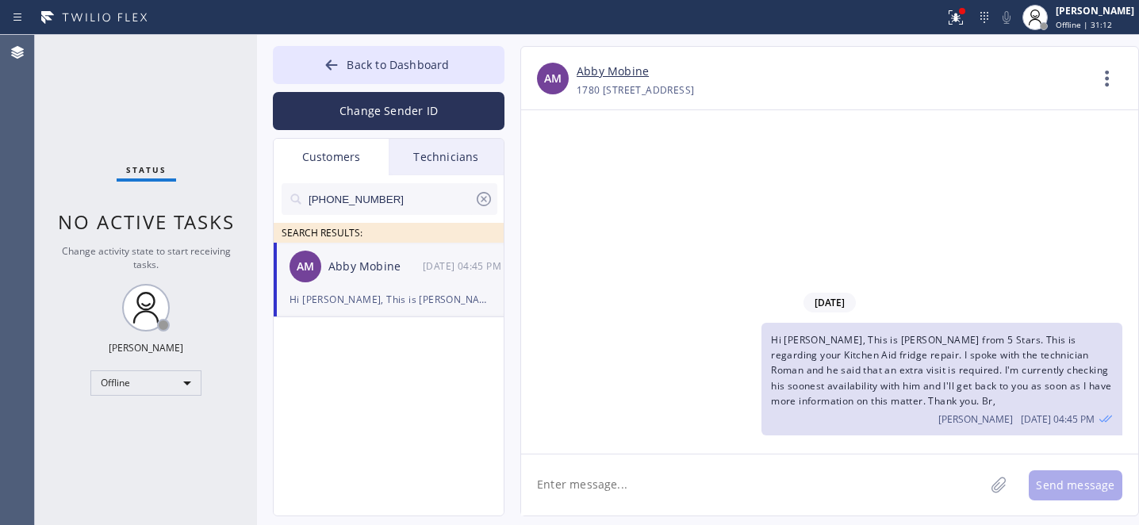
click at [486, 201] on icon at bounding box center [483, 199] width 19 height 19
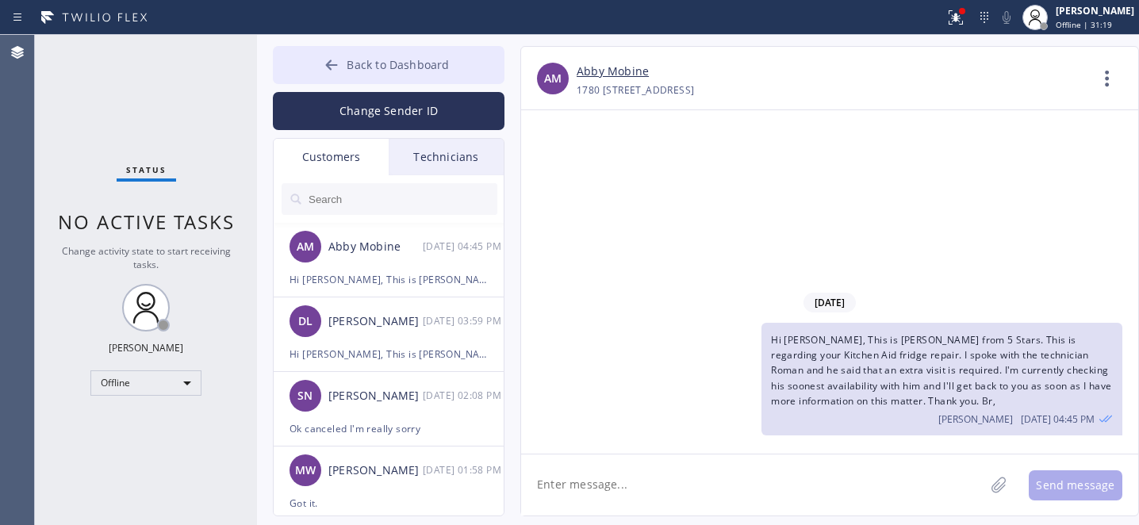
click at [360, 60] on span "Back to Dashboard" at bounding box center [398, 64] width 102 height 15
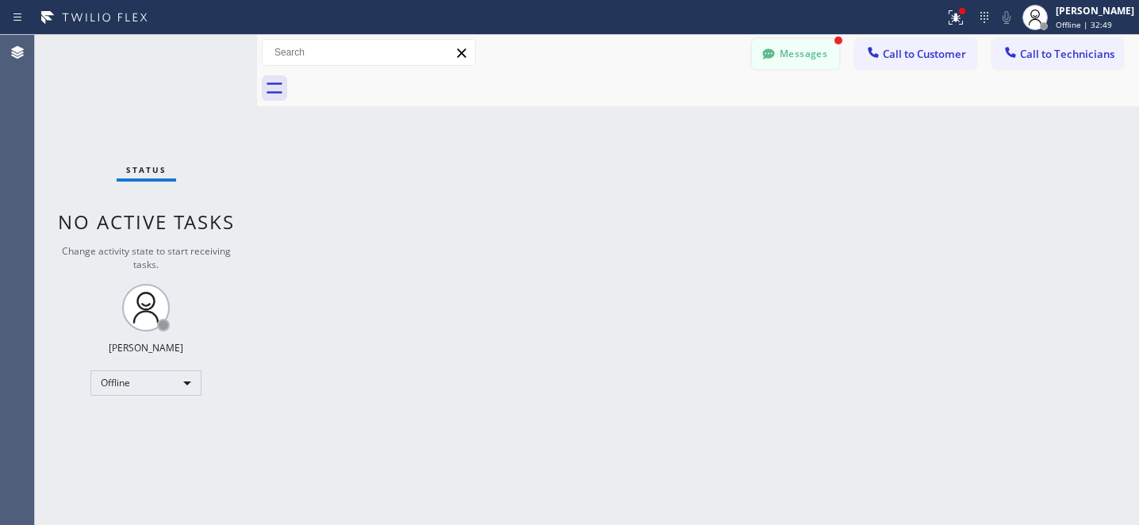
click at [760, 44] on button "Messages" at bounding box center [795, 54] width 87 height 30
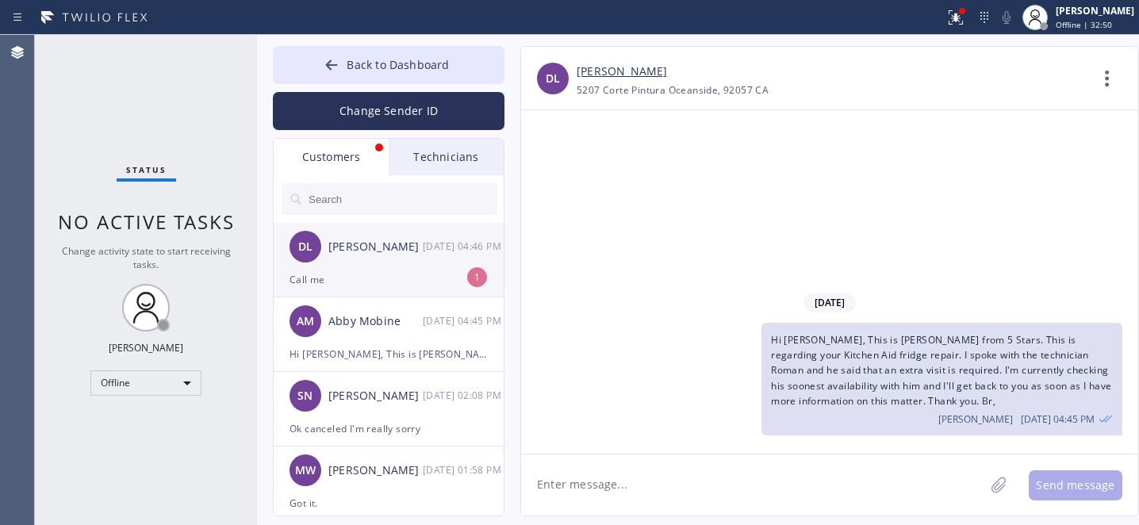
click at [353, 278] on div "Call me" at bounding box center [389, 279] width 198 height 18
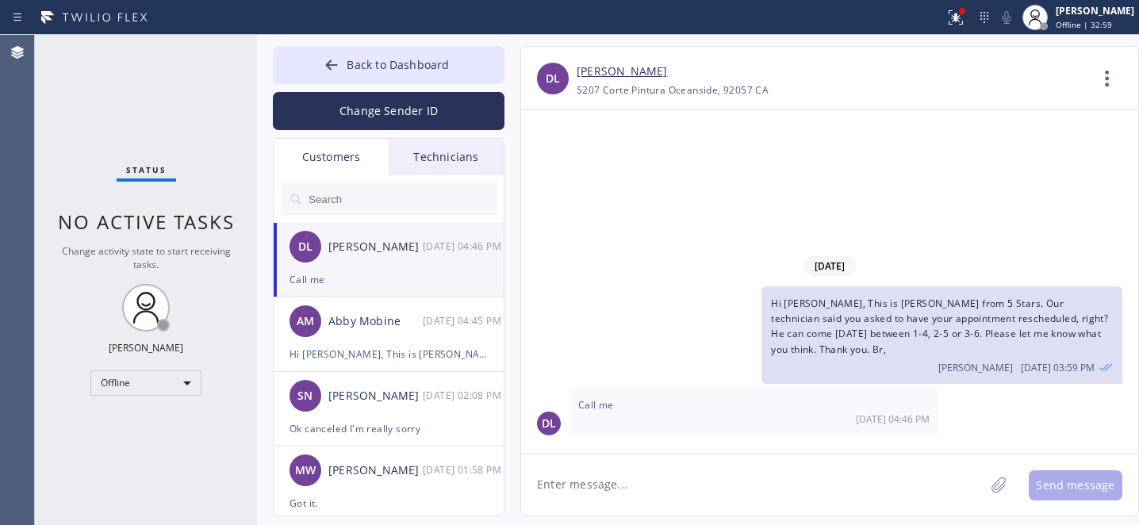
drag, startPoint x: 350, startPoint y: 47, endPoint x: 723, endPoint y: 13, distance: 374.3
click at [351, 48] on button "Back to Dashboard" at bounding box center [389, 65] width 232 height 38
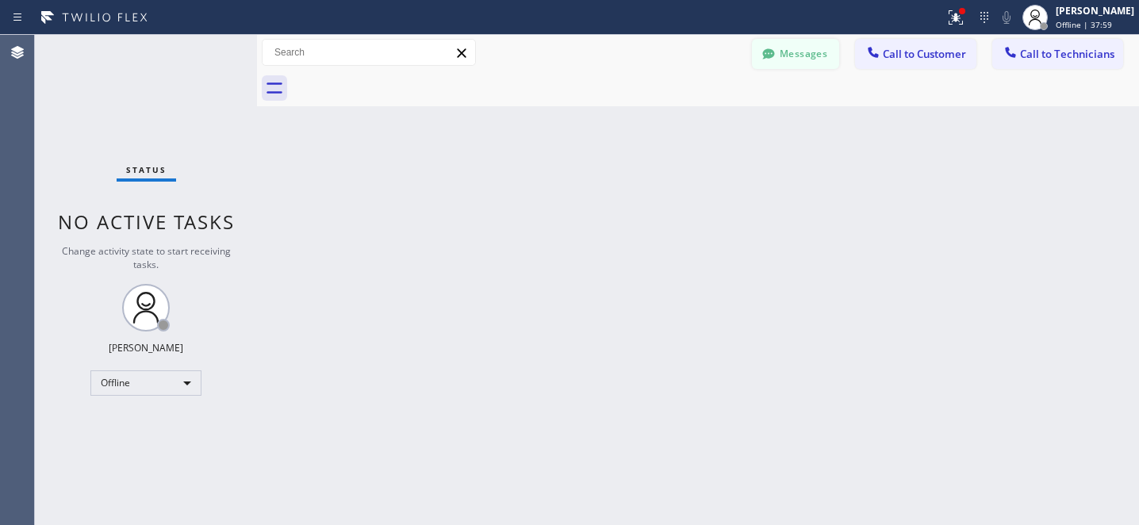
click at [807, 53] on button "Messages" at bounding box center [795, 54] width 87 height 30
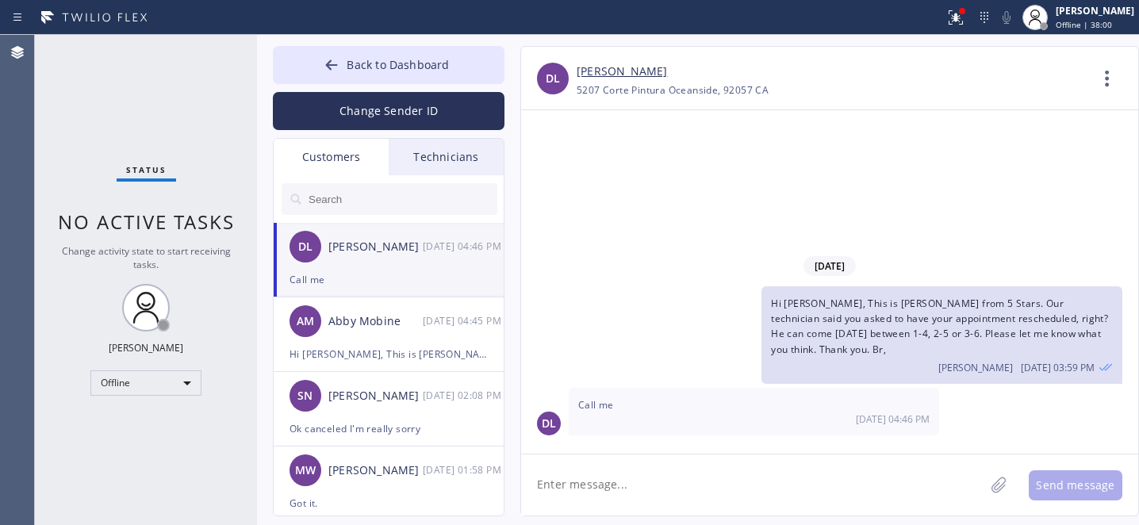
click at [375, 255] on div "DL [PERSON_NAME] [DATE] 04:46 PM" at bounding box center [390, 247] width 232 height 48
click at [737, 92] on div "5207 Corte Pintura Oceanside, 92057 CA" at bounding box center [673, 90] width 192 height 18
copy div "92057"
click at [609, 79] on link "[PERSON_NAME]" at bounding box center [622, 72] width 90 height 18
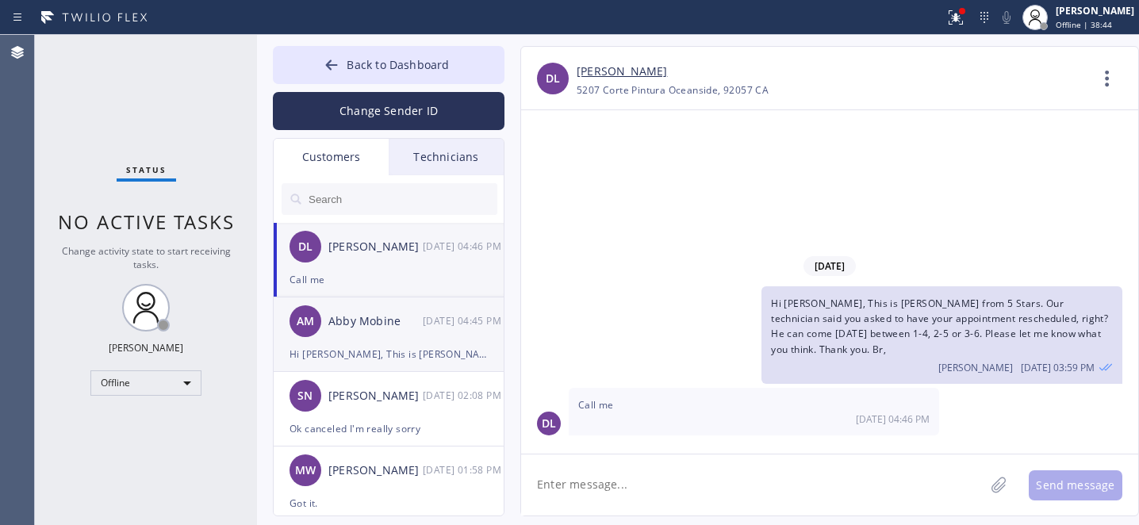
drag, startPoint x: 360, startPoint y: 282, endPoint x: 493, endPoint y: 355, distance: 151.2
click at [360, 281] on div "Call me" at bounding box center [389, 279] width 198 height 18
click at [627, 482] on textarea at bounding box center [752, 484] width 463 height 61
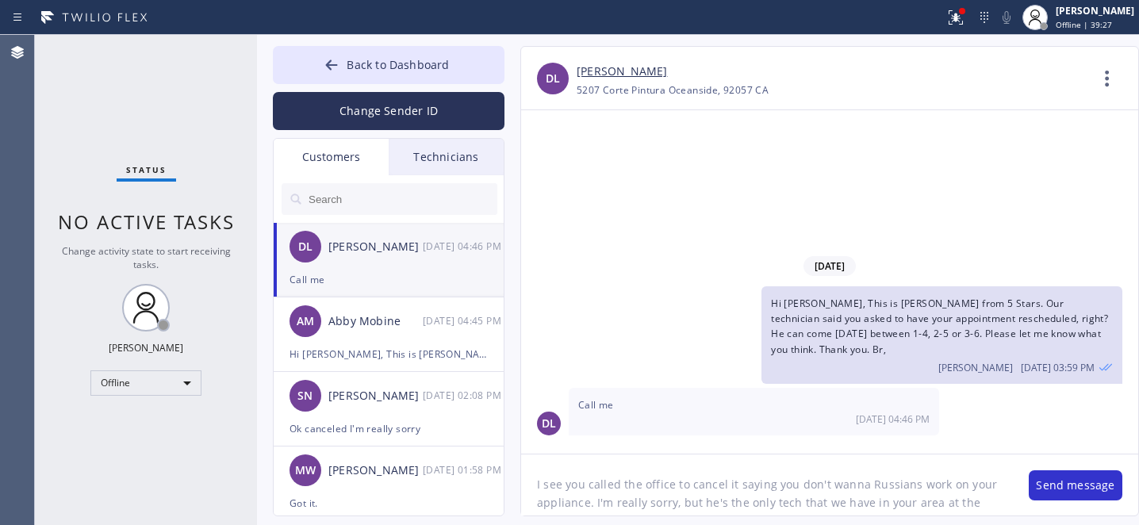
scroll to position [13, 0]
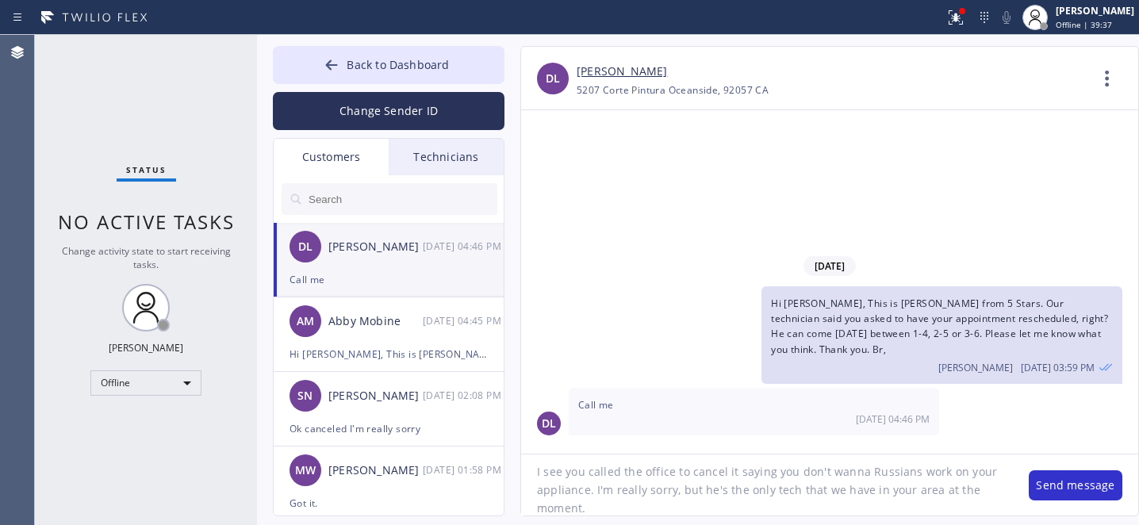
click at [637, 504] on textarea "I see you called the office to cancel it saying you don't wanna Russians work o…" at bounding box center [767, 484] width 492 height 61
click at [608, 508] on textarea "I see you called the office to cancel it saying you don't wanna Russians work o…" at bounding box center [767, 484] width 492 height 61
click at [877, 514] on textarea "I see you called the office to cancel it saying you don't wanna Russians work o…" at bounding box center [767, 484] width 492 height 61
click at [834, 495] on textarea "I see you called the office to cancel it saying you don't wanna Russians work o…" at bounding box center [767, 484] width 492 height 61
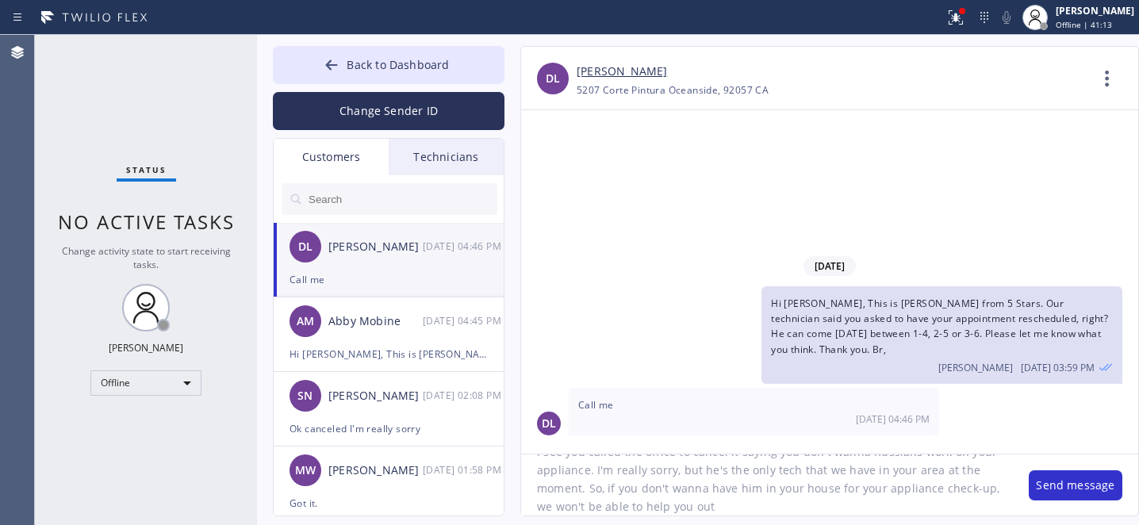
scroll to position [33, 0]
click at [539, 509] on textarea "I see you called the office to cancel it saying you don't wanna Russians work o…" at bounding box center [767, 484] width 492 height 61
click at [915, 500] on textarea "I see you called the office to cancel it saying you don't wanna Russians work o…" at bounding box center [767, 484] width 492 height 61
type textarea "I see you called the office to cancel it saying you don't wanna Russians work o…"
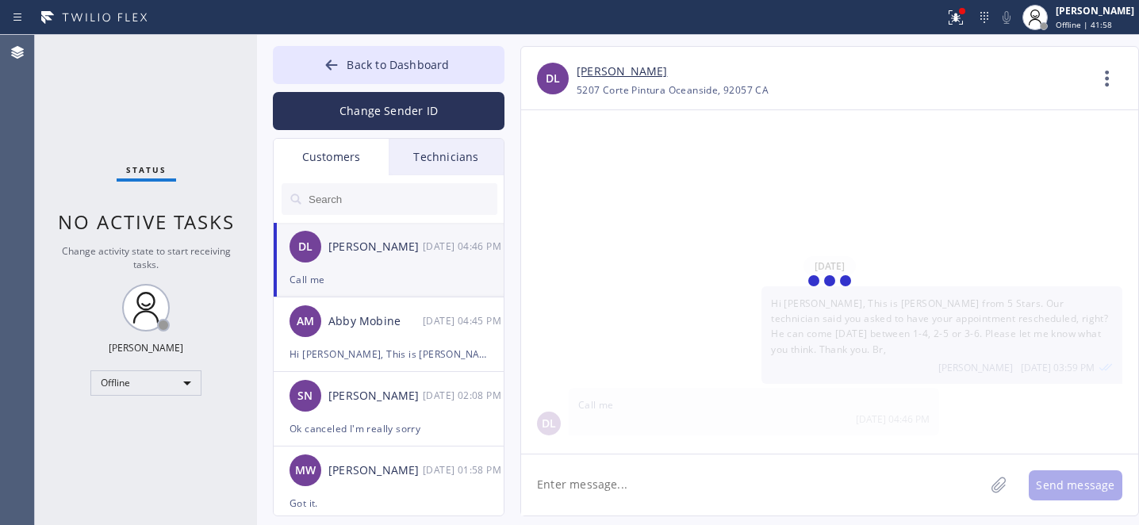
scroll to position [0, 0]
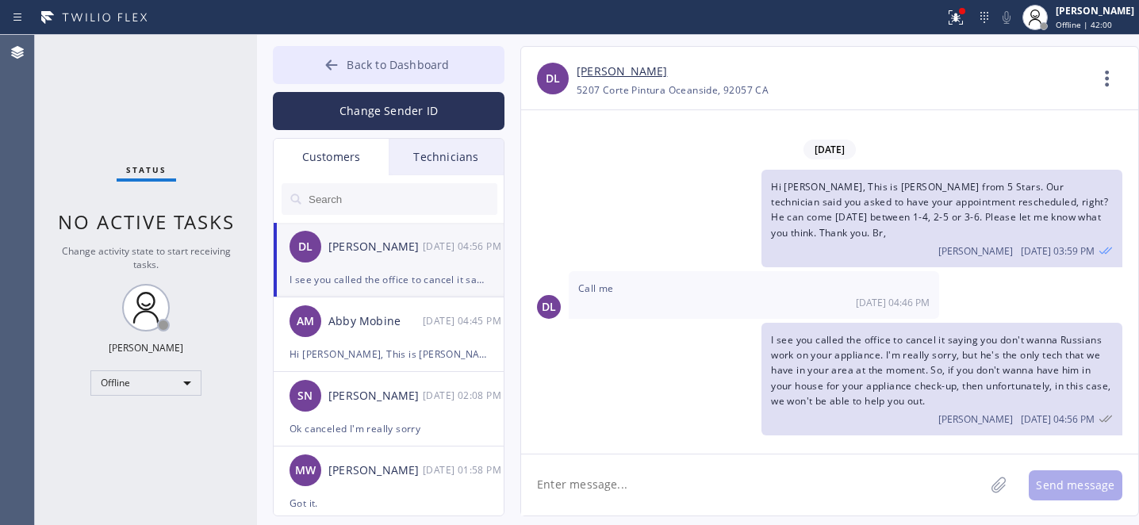
click at [359, 69] on span "Back to Dashboard" at bounding box center [398, 64] width 102 height 15
